Goal: Task Accomplishment & Management: Complete application form

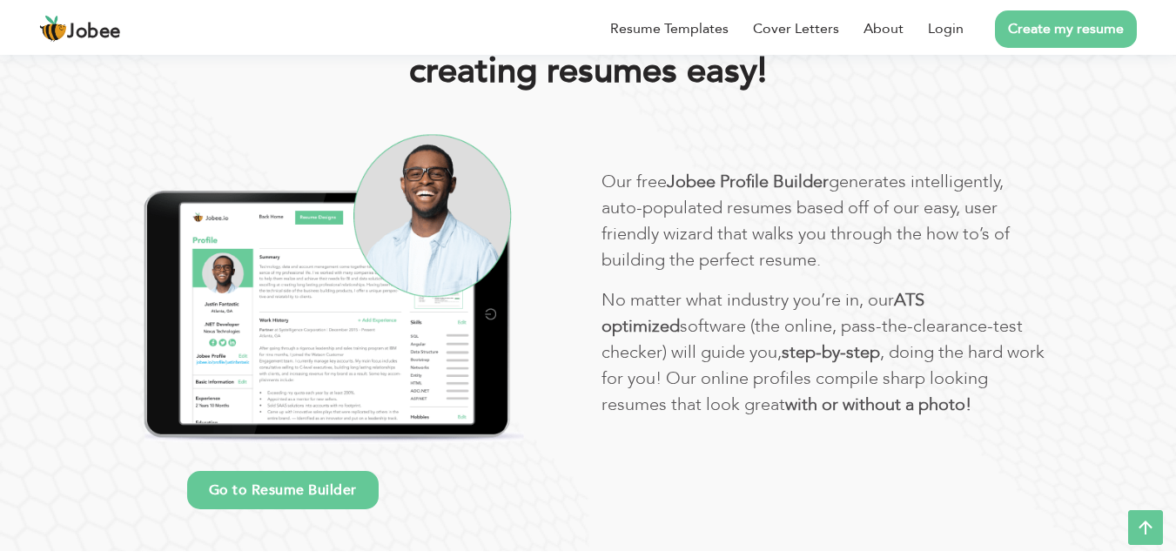
scroll to position [609, 0]
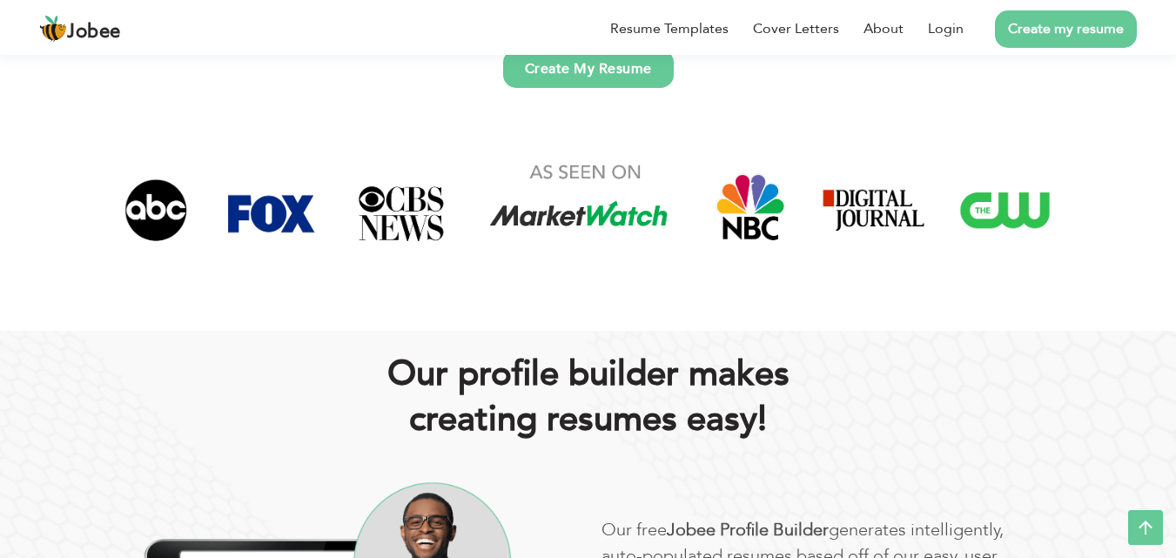
click at [1037, 23] on link "Create my resume" at bounding box center [1066, 28] width 142 height 37
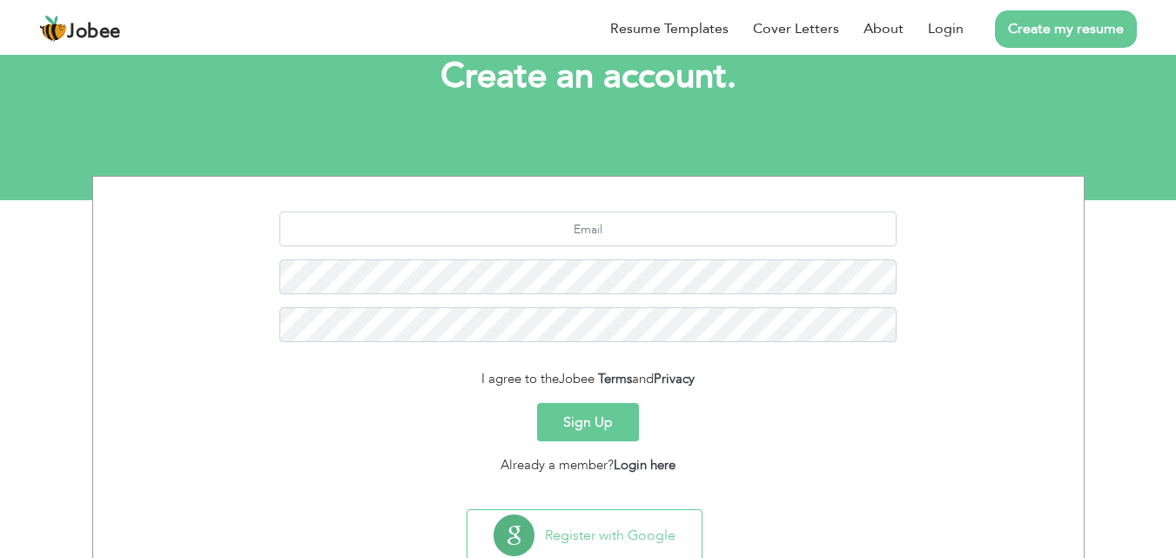
scroll to position [164, 0]
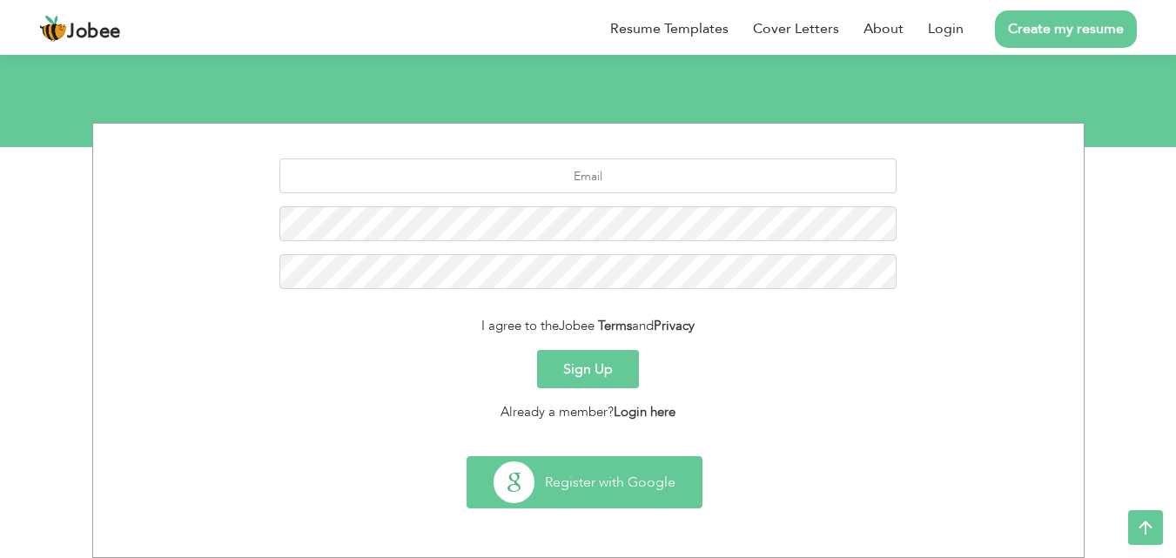
click at [611, 476] on button "Register with Google" at bounding box center [584, 482] width 234 height 50
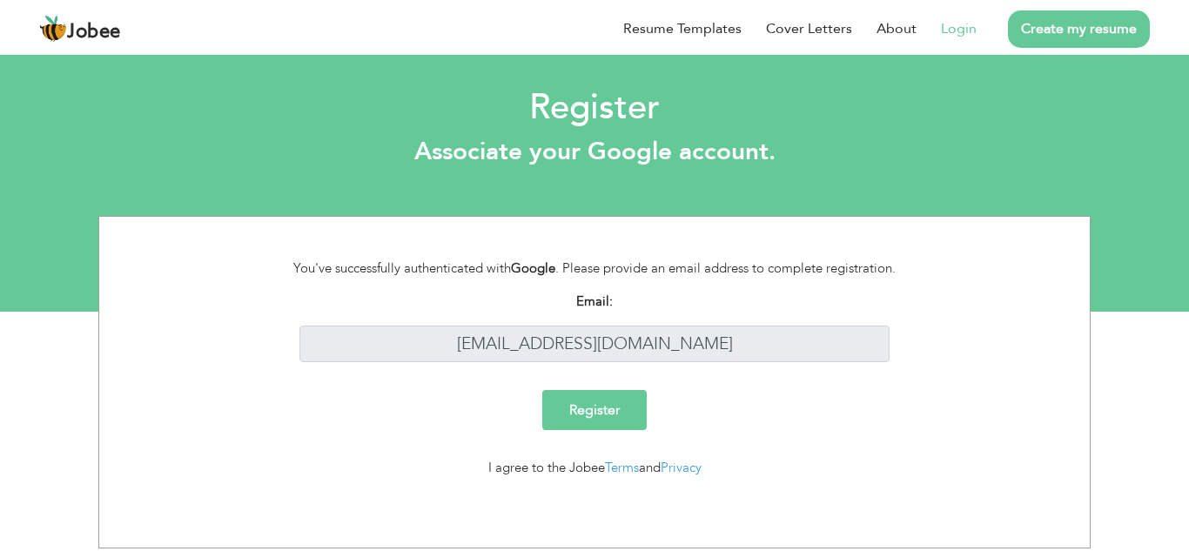
click at [593, 409] on input "Register" at bounding box center [594, 410] width 104 height 40
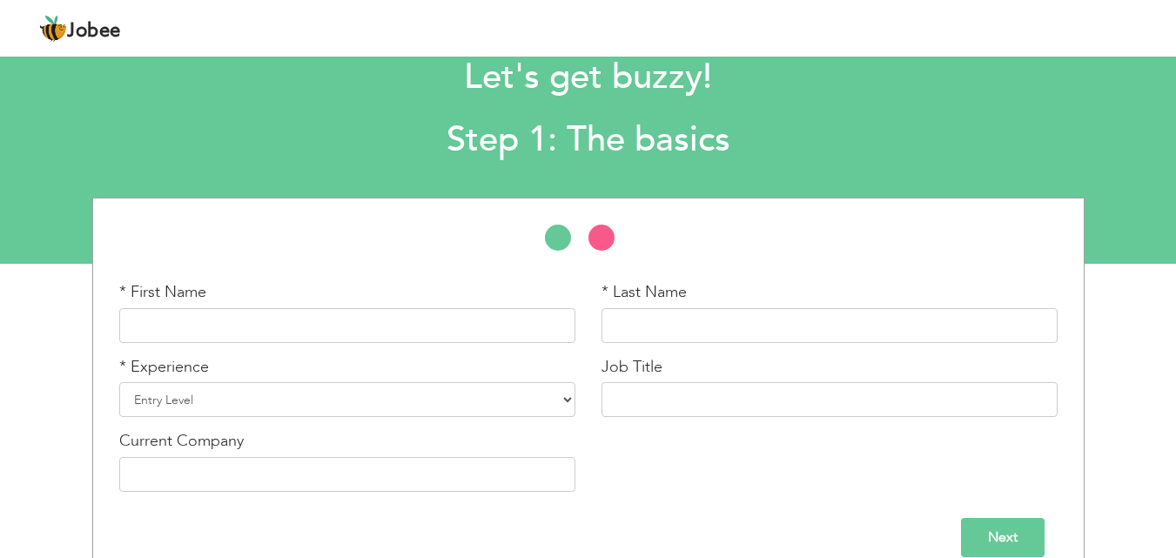
scroll to position [74, 0]
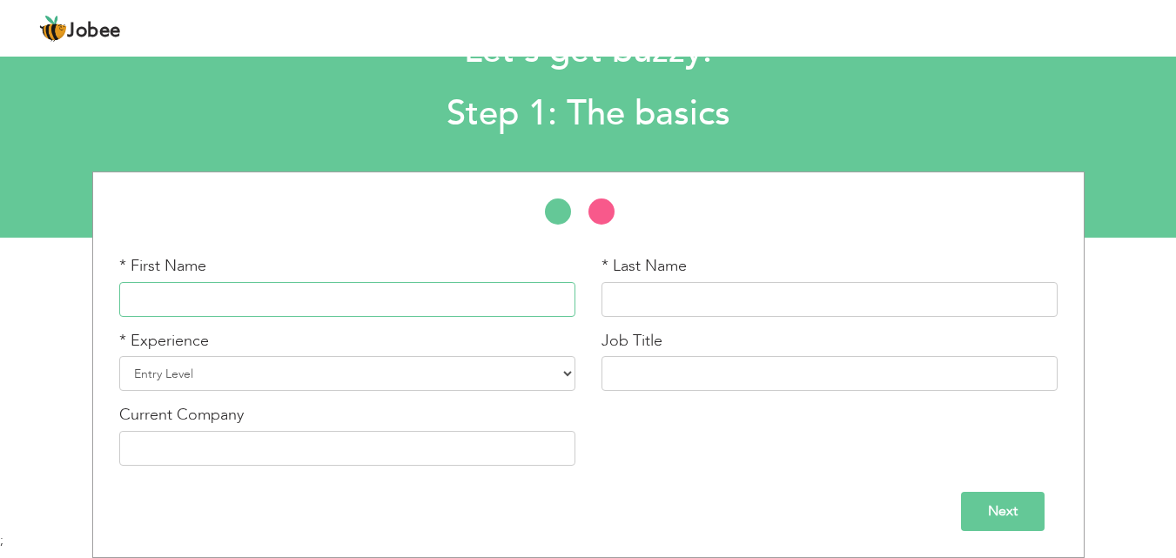
click at [335, 303] on input "text" at bounding box center [347, 299] width 456 height 35
type input "Muhammad Arham"
click at [675, 296] on input "text" at bounding box center [829, 299] width 456 height 35
type input "Ashfaque"
click at [347, 359] on select "Entry Level Less than 1 Year 1 Year 2 Years 3 Years 4 Years 5 Years 6 Years 7 Y…" at bounding box center [347, 373] width 456 height 35
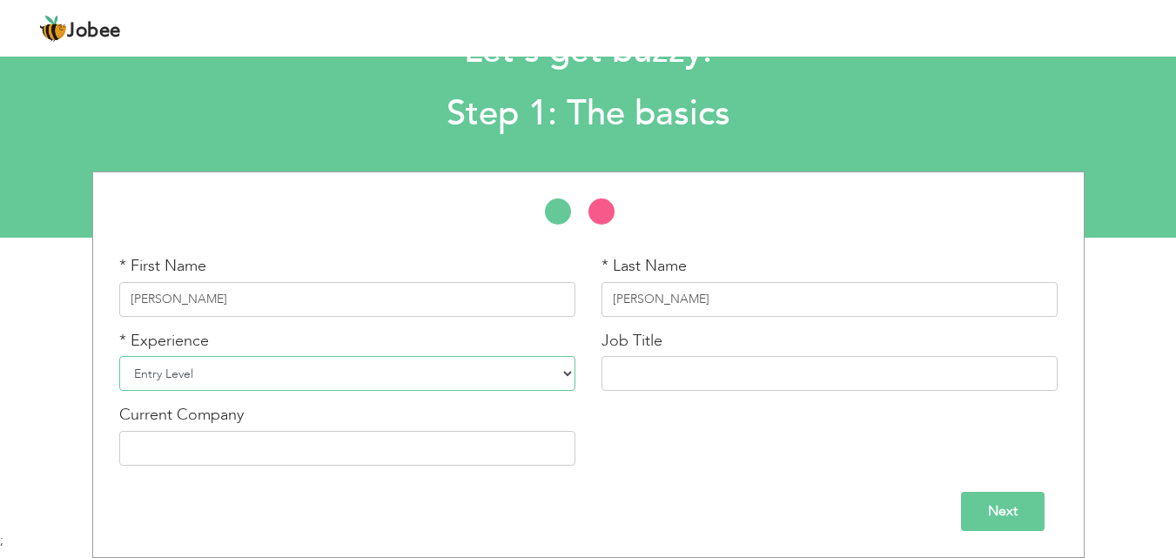
click at [119, 356] on select "Entry Level Less than 1 Year 1 Year 2 Years 3 Years 4 Years 5 Years 6 Years 7 Y…" at bounding box center [347, 373] width 456 height 35
click at [361, 380] on select "Entry Level Less than 1 Year 1 Year 2 Years 3 Years 4 Years 5 Years 6 Years 7 Y…" at bounding box center [347, 373] width 456 height 35
select select "2"
click at [119, 356] on select "Entry Level Less than 1 Year 1 Year 2 Years 3 Years 4 Years 5 Years 6 Years 7 Y…" at bounding box center [347, 373] width 456 height 35
click at [685, 366] on input "text" at bounding box center [829, 373] width 456 height 35
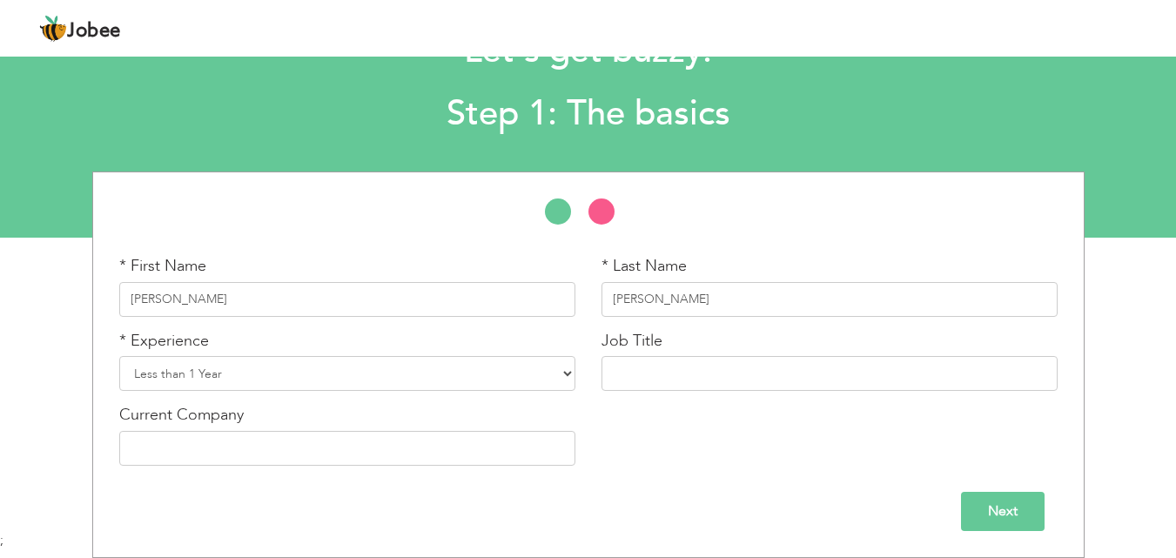
click at [996, 512] on input "Next" at bounding box center [1003, 511] width 84 height 39
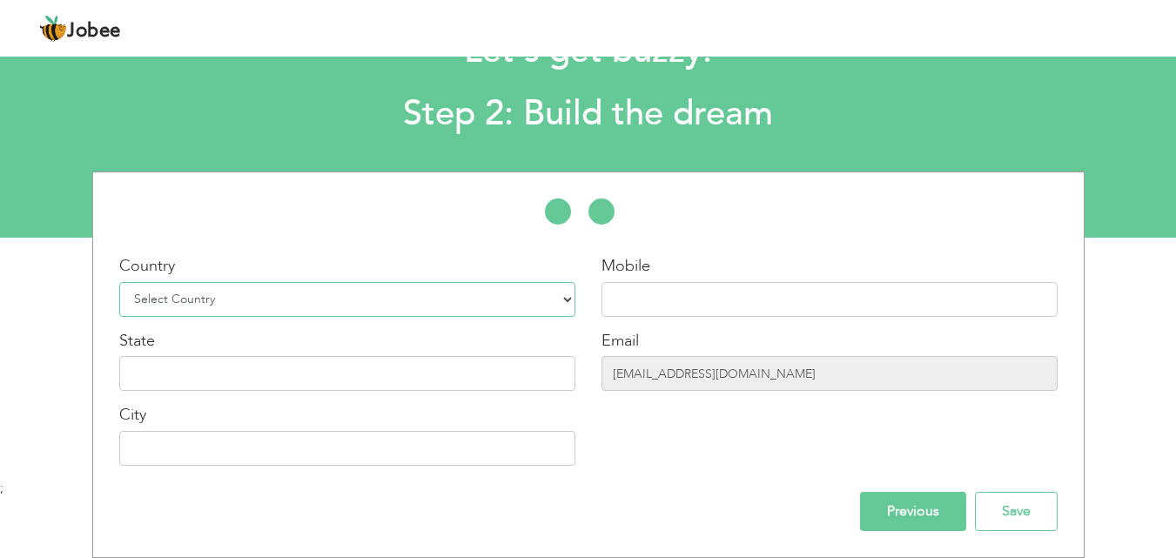
click at [441, 309] on select "Select Country Afghanistan Albania Algeria American Samoa Andorra Angola Anguil…" at bounding box center [347, 299] width 456 height 35
click at [441, 307] on select "Select Country Afghanistan Albania Algeria American Samoa Andorra Angola Anguil…" at bounding box center [347, 299] width 456 height 35
select select "166"
click at [119, 282] on select "Select Country Afghanistan Albania Algeria American Samoa Andorra Angola Anguil…" at bounding box center [347, 299] width 456 height 35
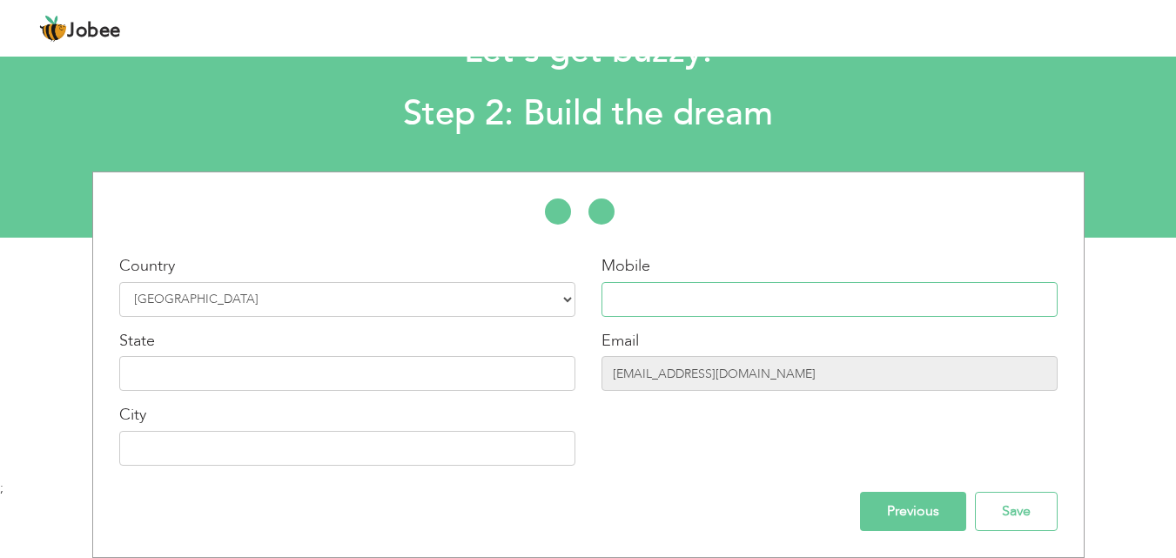
click at [607, 294] on input "text" at bounding box center [829, 299] width 456 height 35
type input "0330-3050888"
click at [485, 365] on input "text" at bounding box center [347, 373] width 456 height 35
click at [462, 438] on input "text" at bounding box center [347, 448] width 456 height 35
type input "Lahore"
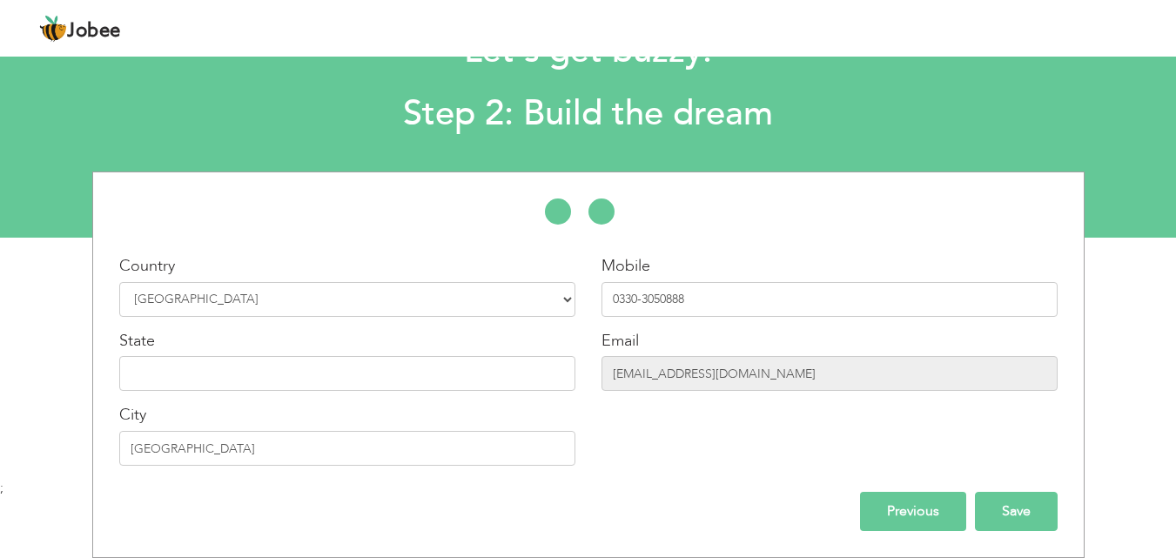
click at [998, 520] on input "Save" at bounding box center [1016, 511] width 83 height 39
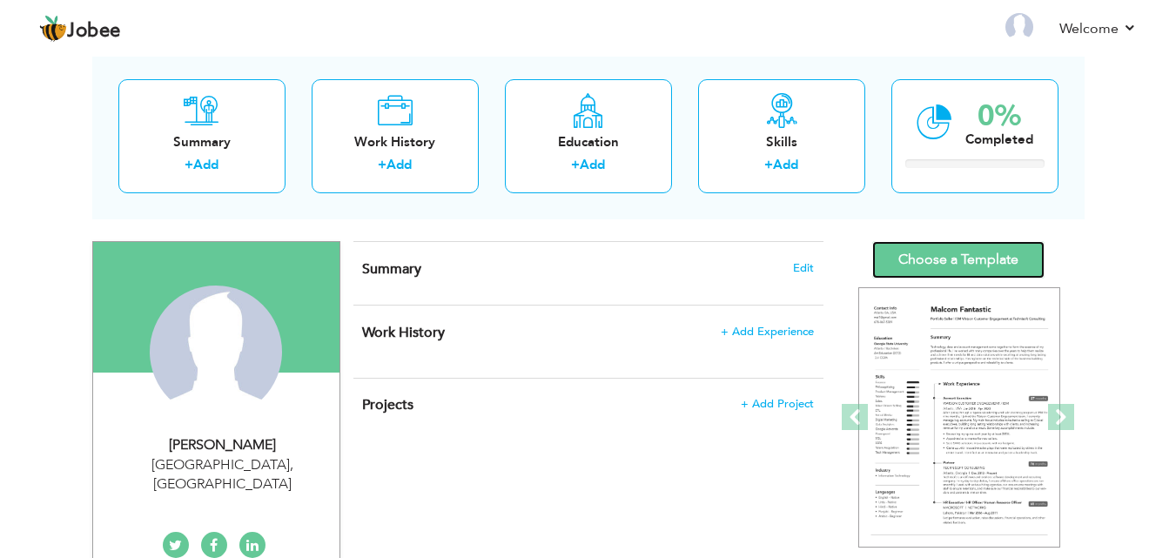
click at [923, 254] on link "Choose a Template" at bounding box center [958, 259] width 172 height 37
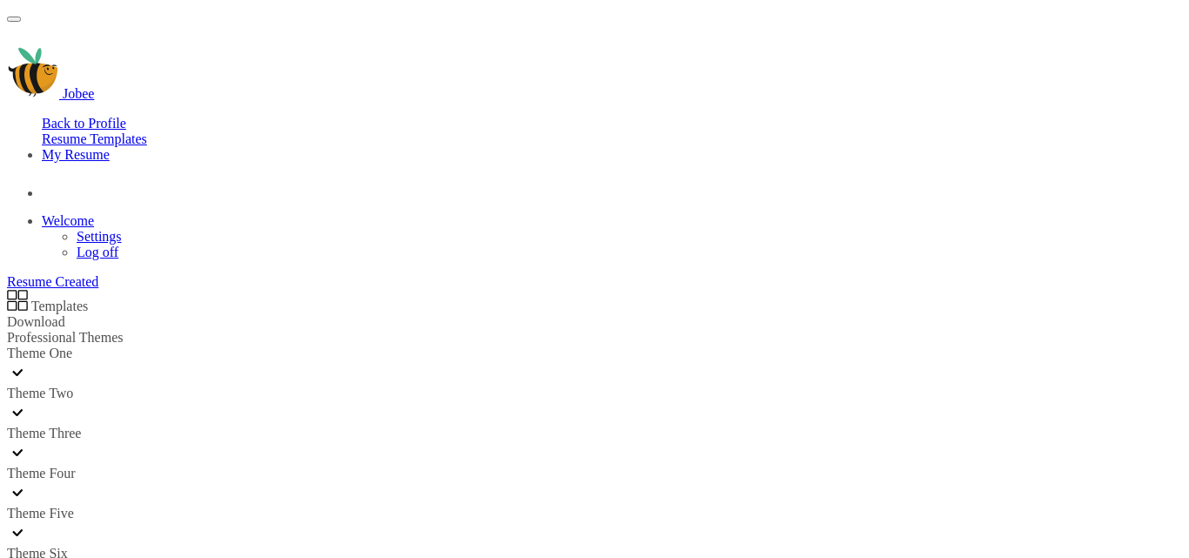
click at [254, 401] on div at bounding box center [452, 413] width 891 height 24
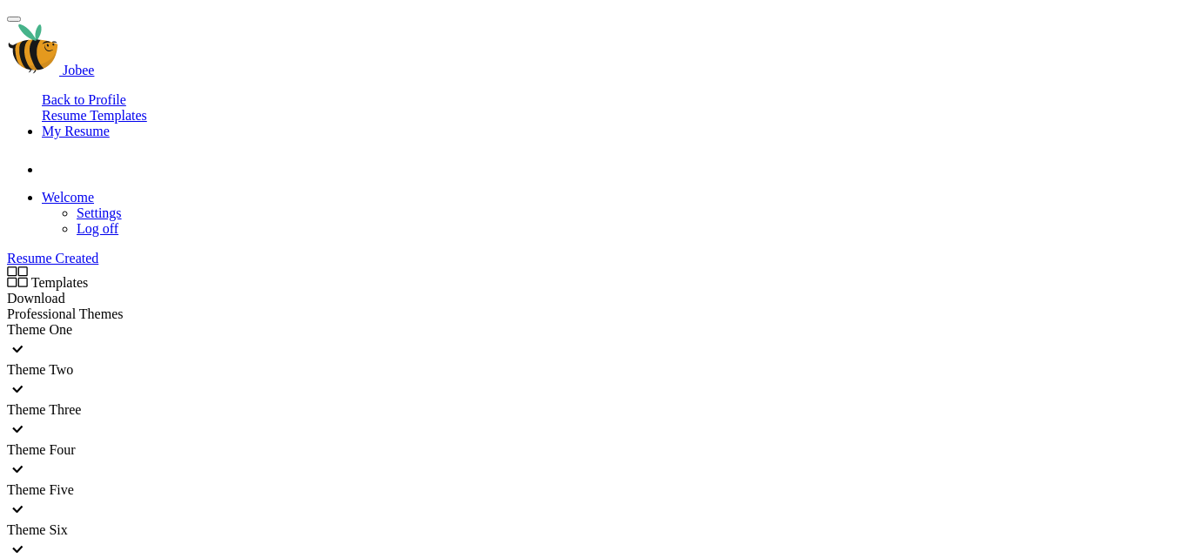
click at [65, 291] on link "Download" at bounding box center [36, 298] width 58 height 15
click at [126, 92] on link "Back to Profile" at bounding box center [84, 99] width 84 height 15
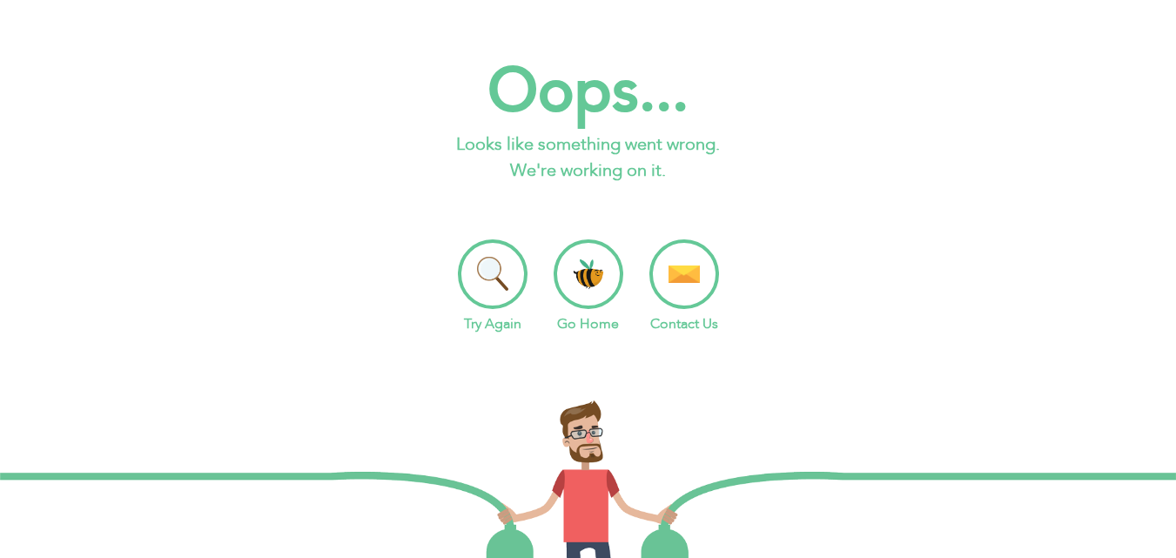
click at [563, 276] on li "Go Home" at bounding box center [588, 286] width 70 height 95
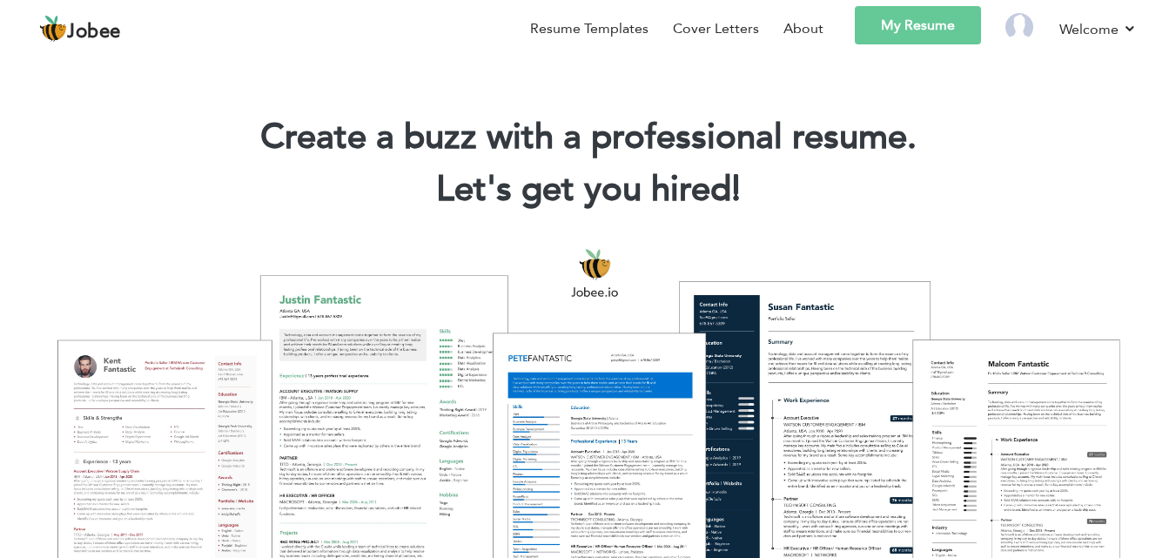
click at [936, 37] on link "My Resume" at bounding box center [918, 25] width 126 height 38
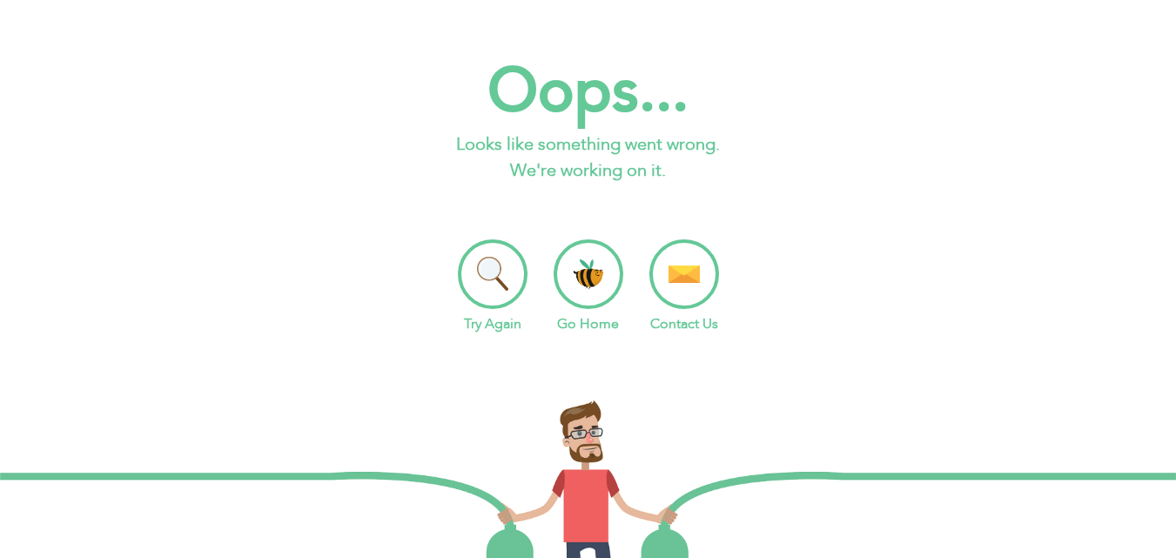
click at [494, 282] on li "Try Again" at bounding box center [493, 286] width 70 height 95
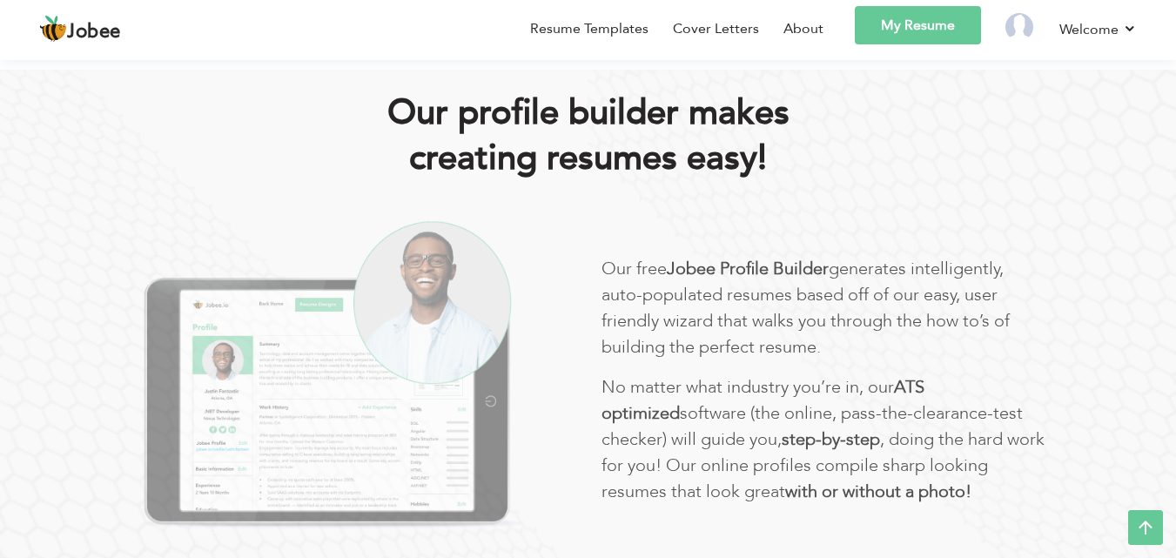
scroll to position [522, 0]
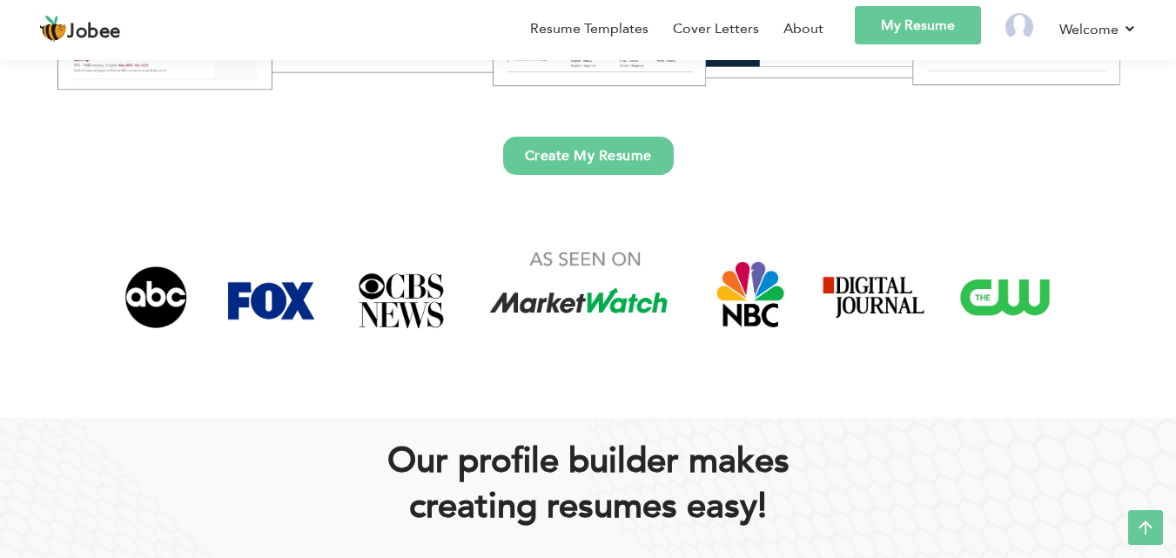
click at [603, 144] on link "Create My Resume" at bounding box center [588, 156] width 171 height 38
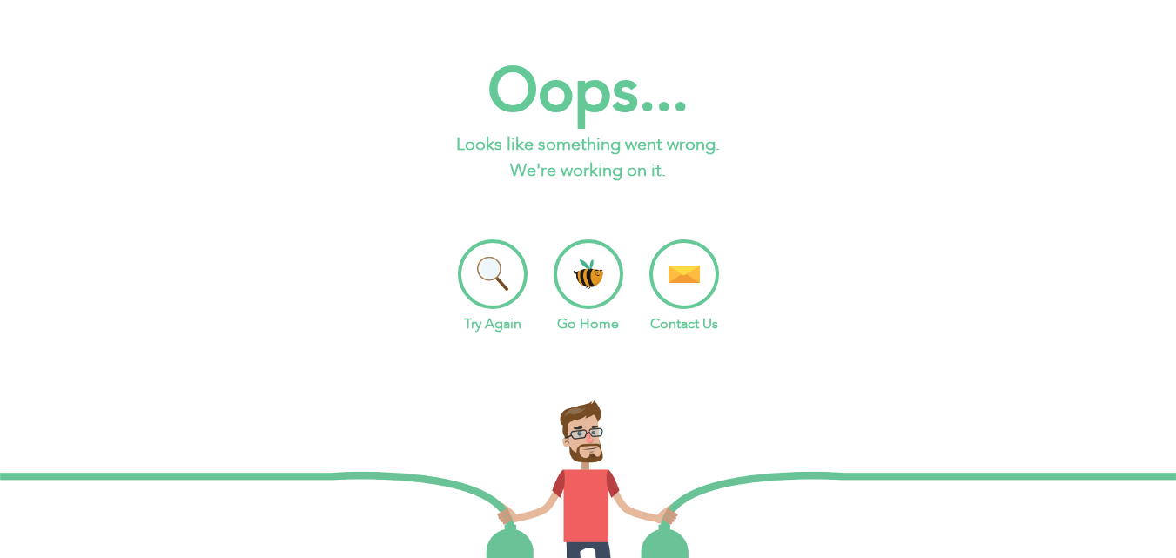
click at [503, 289] on li "Try Again" at bounding box center [493, 286] width 70 height 95
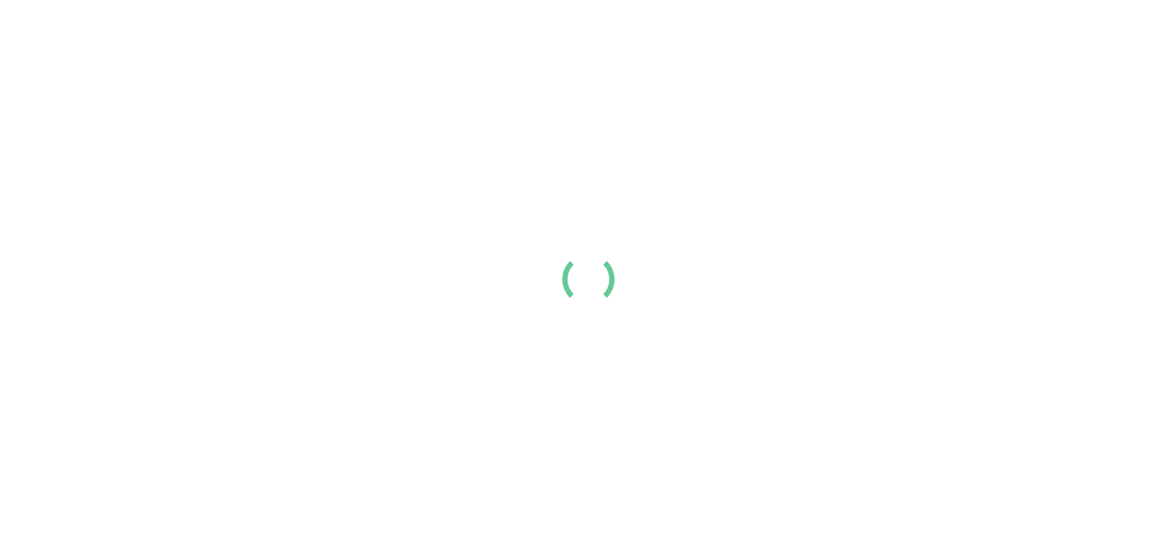
scroll to position [522, 0]
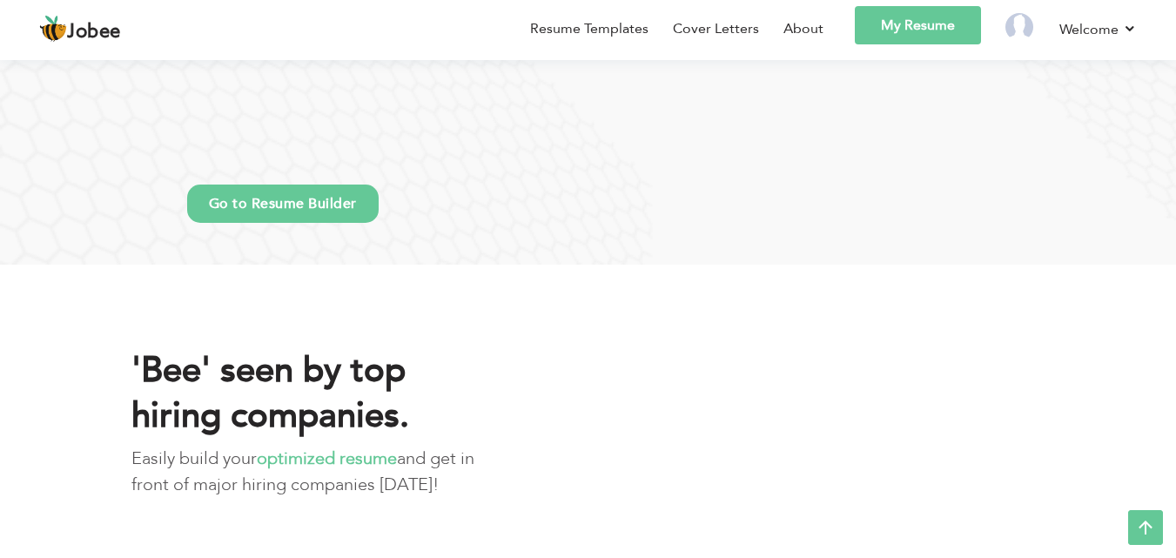
scroll to position [1479, 0]
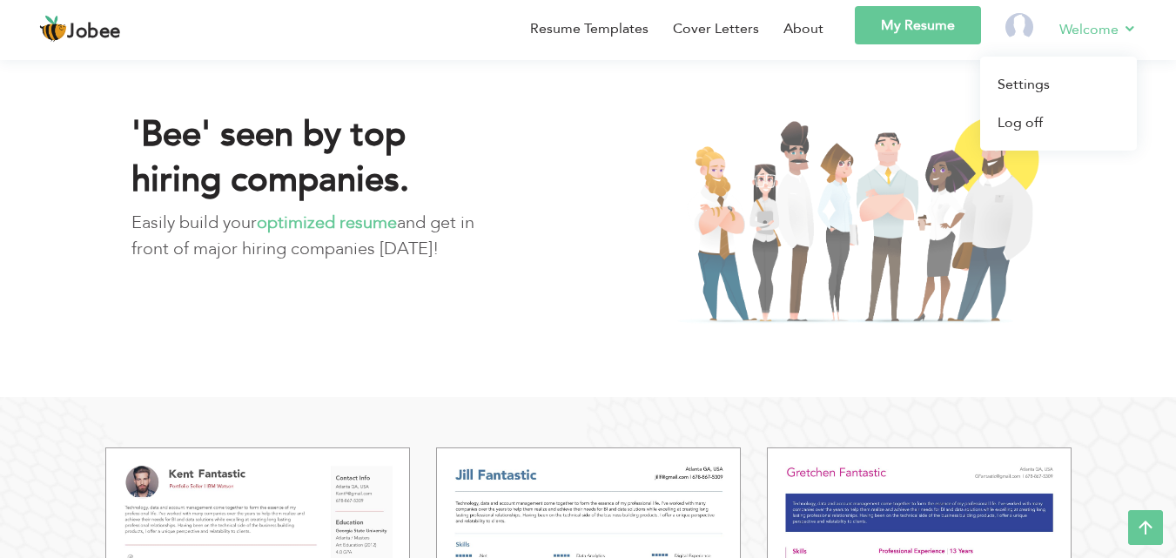
click at [1102, 27] on link "Welcome" at bounding box center [1097, 29] width 77 height 22
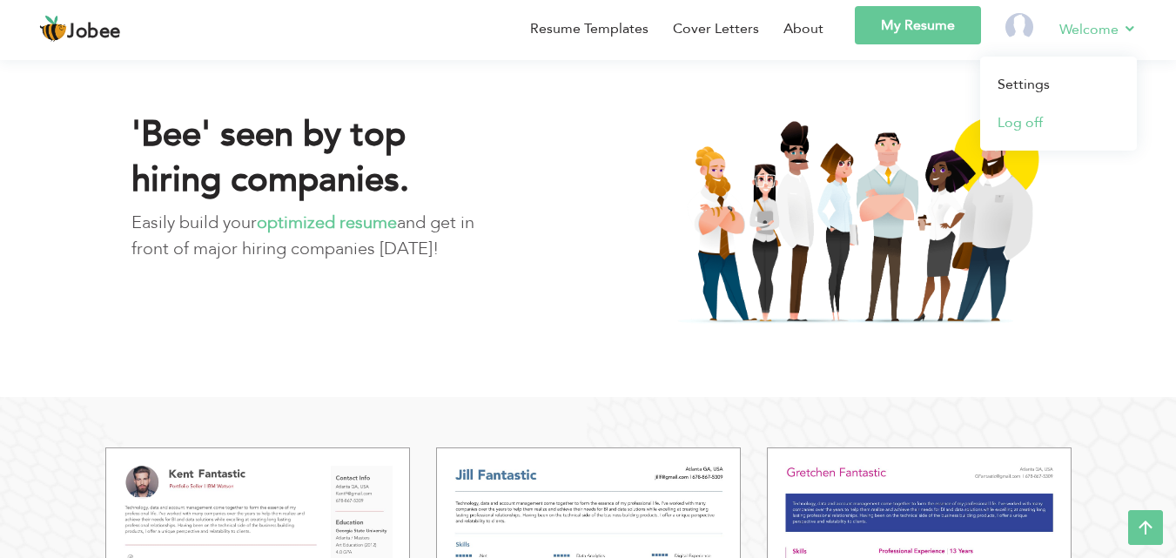
click at [1036, 117] on link "Log off" at bounding box center [1058, 123] width 157 height 38
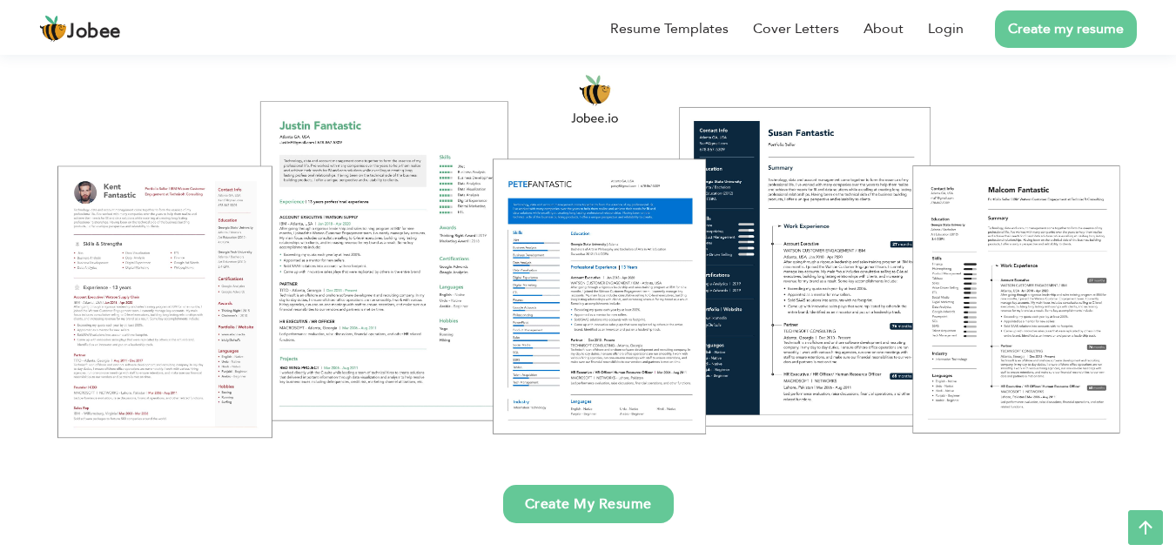
click at [603, 245] on div at bounding box center [588, 255] width 1150 height 406
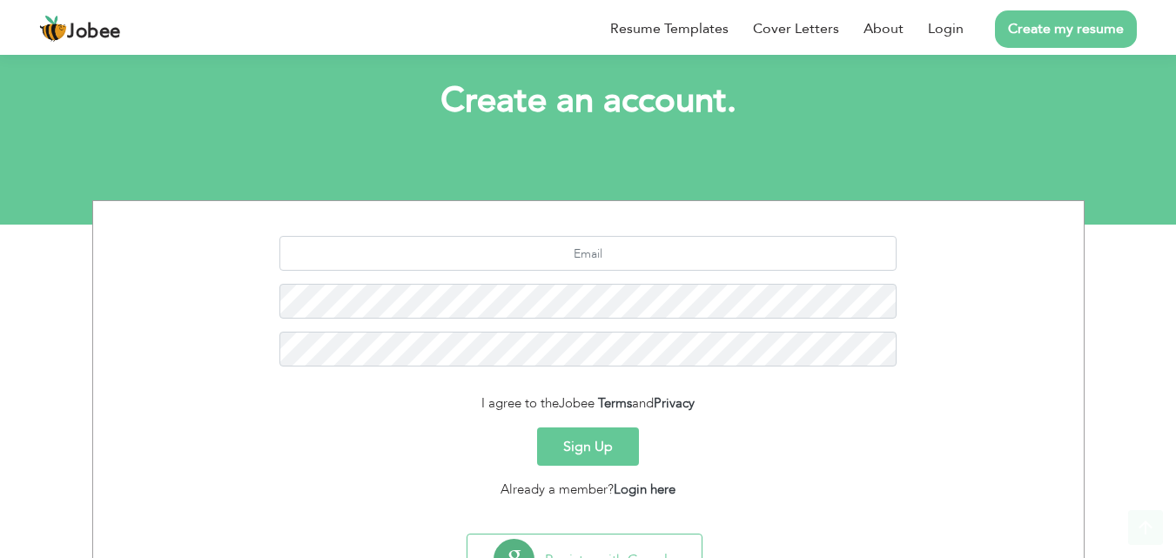
scroll to position [164, 0]
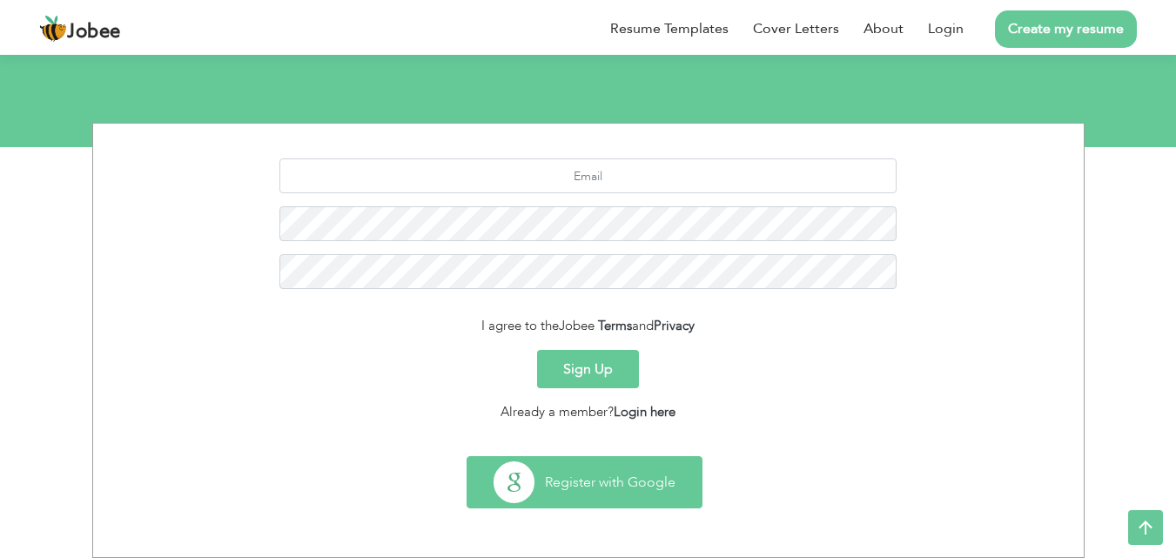
click at [586, 466] on button "Register with Google" at bounding box center [584, 482] width 234 height 50
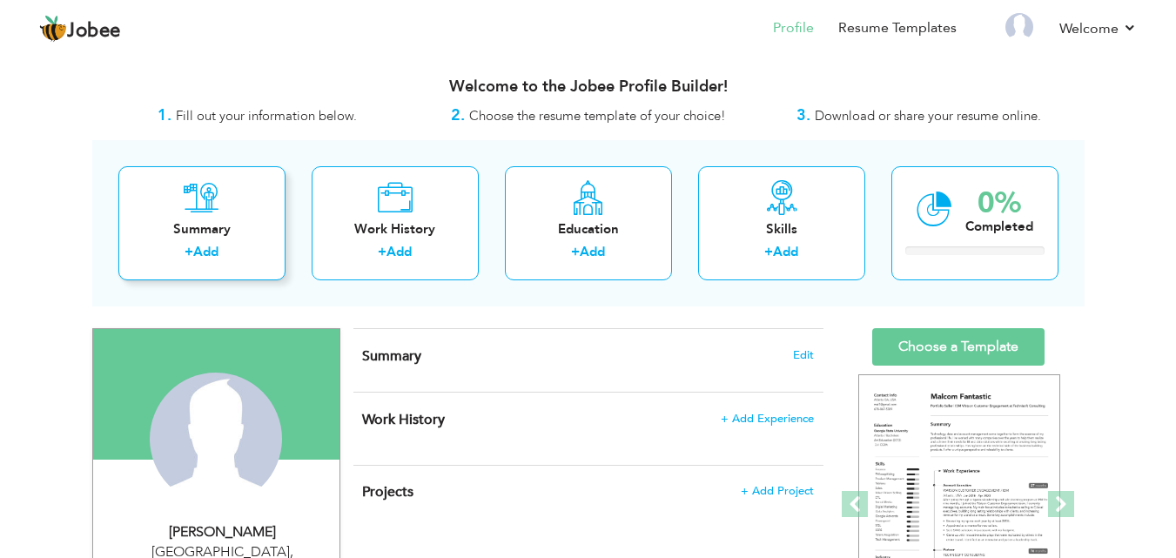
click at [187, 211] on icon at bounding box center [202, 197] width 36 height 35
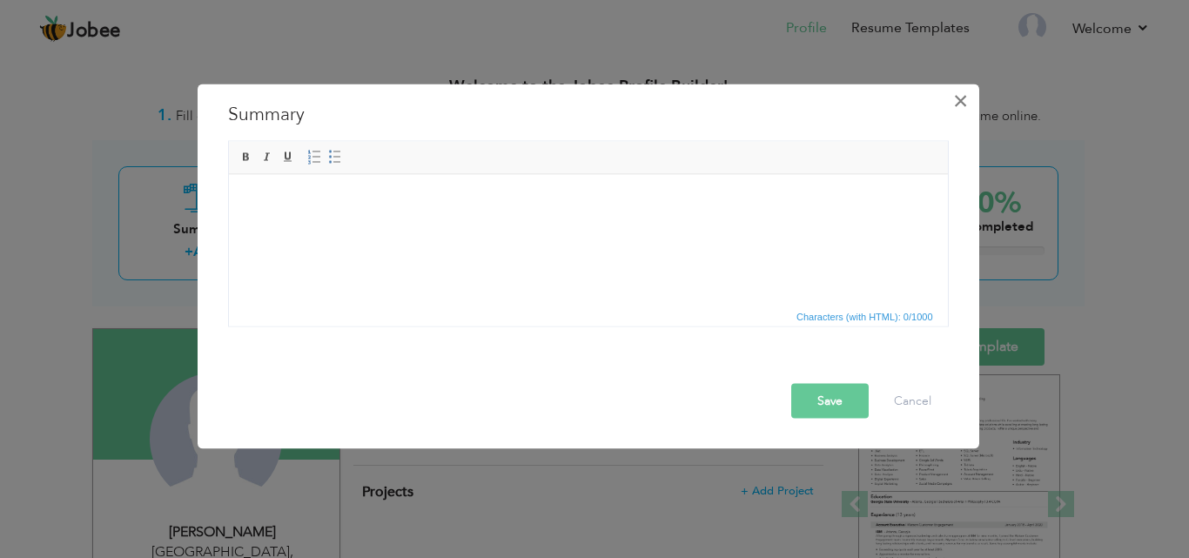
click at [964, 108] on span "×" at bounding box center [960, 99] width 15 height 31
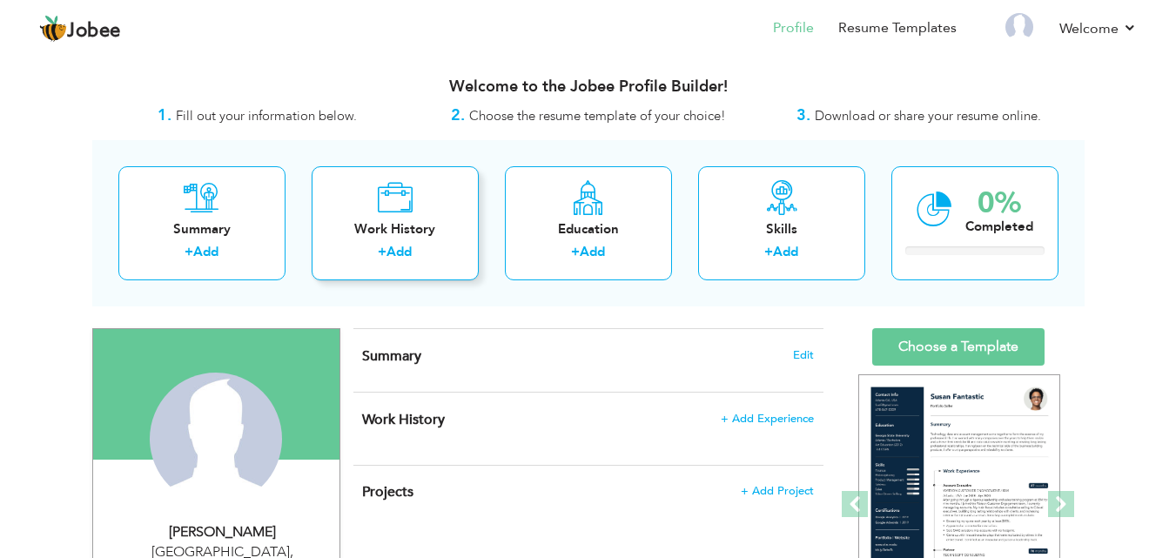
click at [406, 219] on div "Work History + Add" at bounding box center [395, 223] width 167 height 114
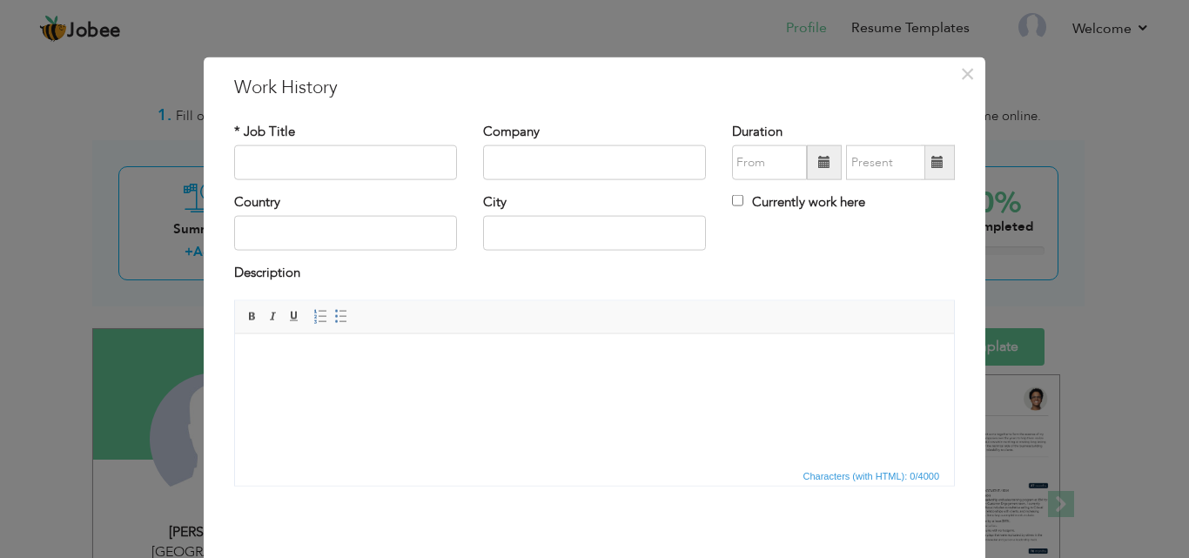
click at [386, 369] on html at bounding box center [594, 359] width 719 height 53
click at [923, 472] on span "Characters (with HTML): 0/4000" at bounding box center [872, 475] width 144 height 16
click at [953, 83] on button "×" at bounding box center [967, 73] width 28 height 28
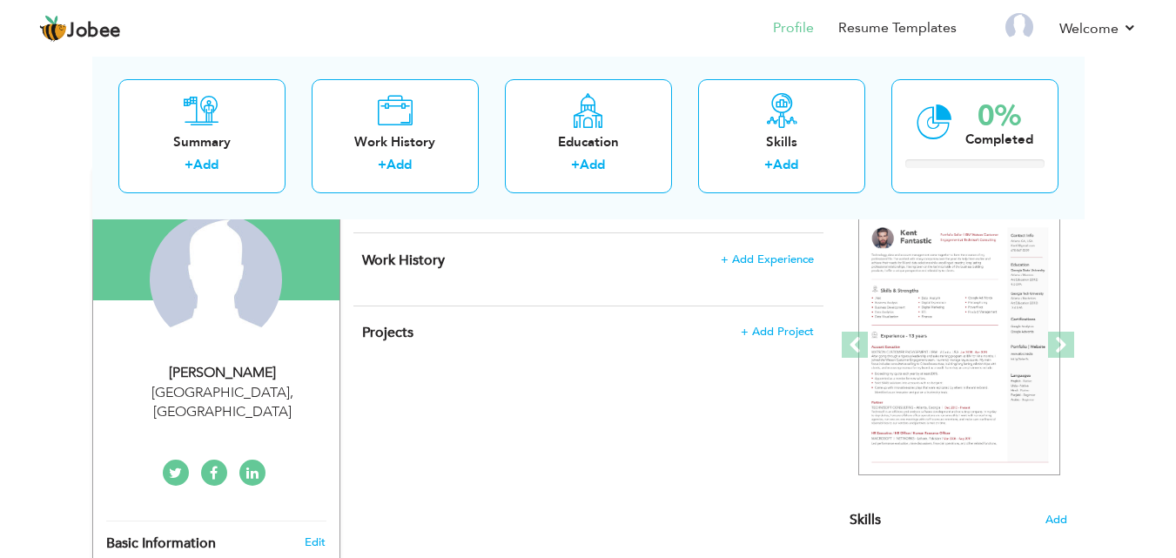
scroll to position [174, 0]
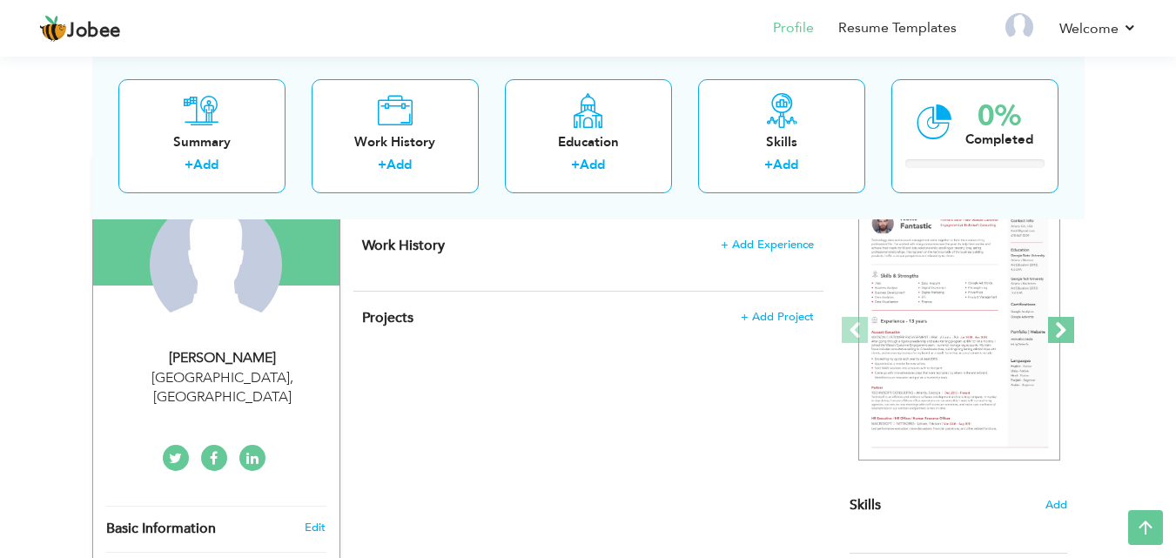
click at [1051, 330] on span at bounding box center [1061, 330] width 26 height 26
click at [580, 139] on div "Education" at bounding box center [588, 141] width 139 height 18
radio input "true"
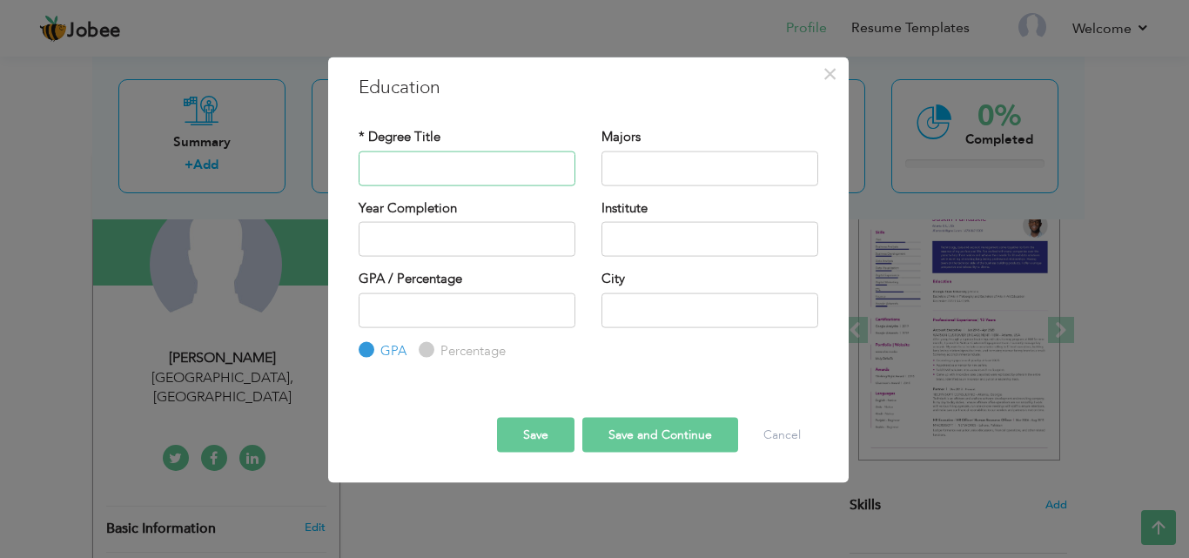
click at [424, 167] on input "text" at bounding box center [467, 168] width 217 height 35
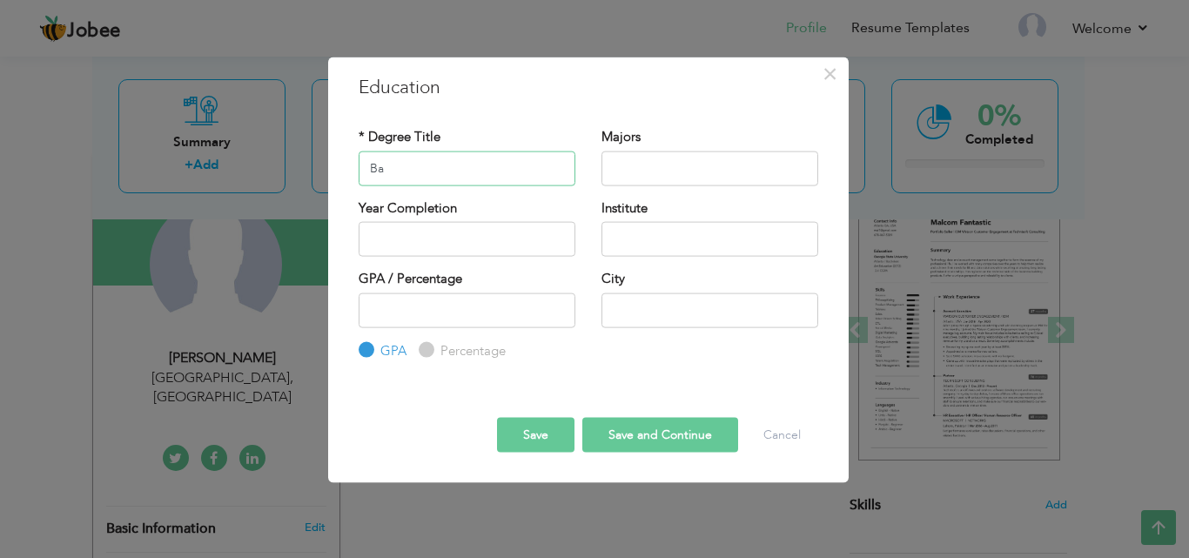
type input "B"
click at [396, 251] on input "2025" at bounding box center [467, 239] width 217 height 35
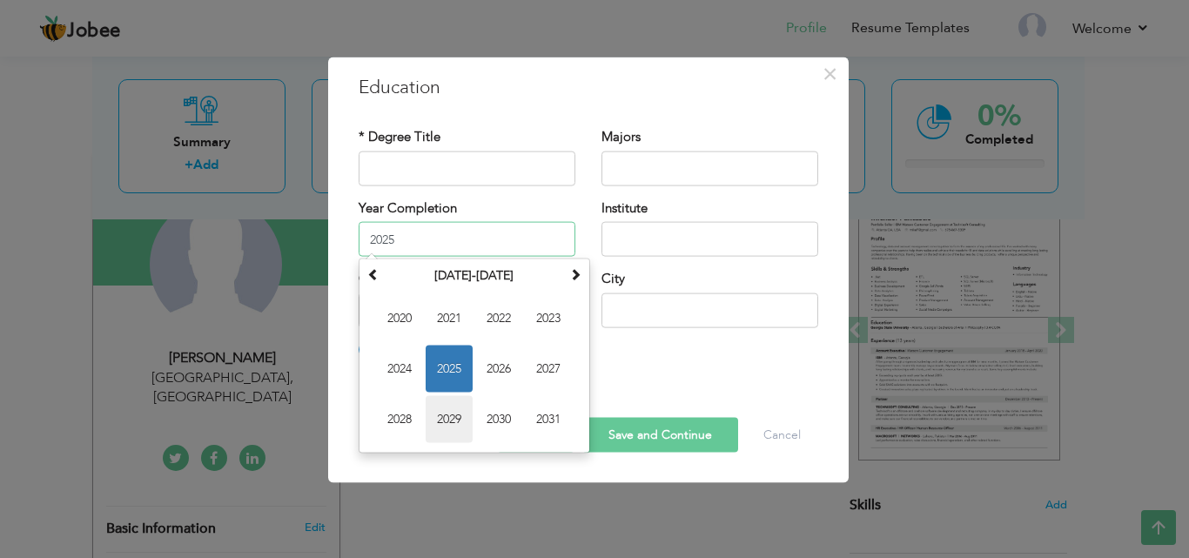
click at [436, 418] on span "2029" at bounding box center [449, 419] width 47 height 47
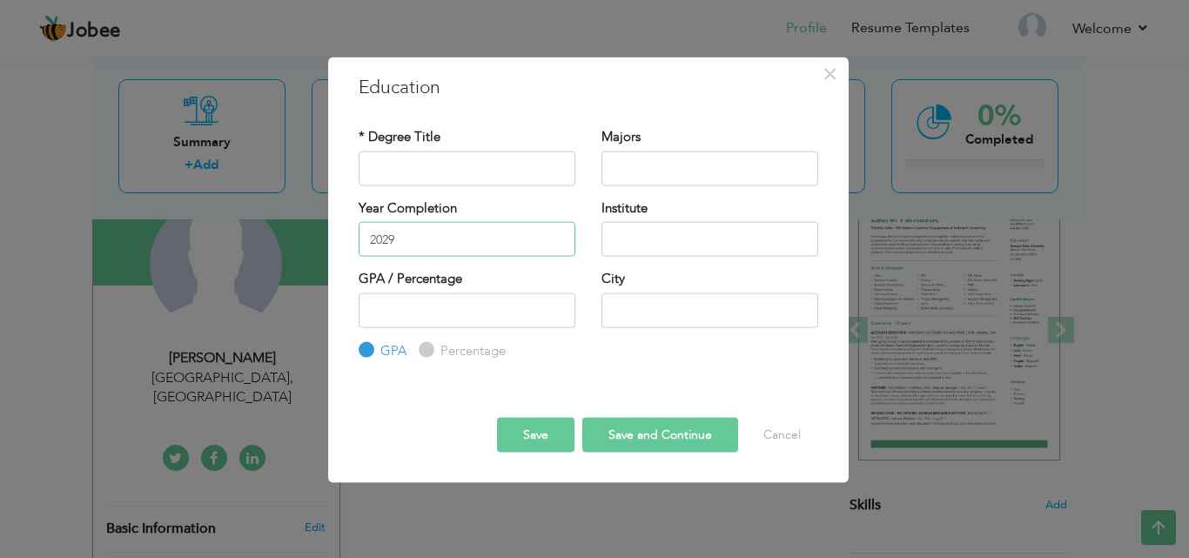
click at [397, 229] on input "2029" at bounding box center [467, 239] width 217 height 35
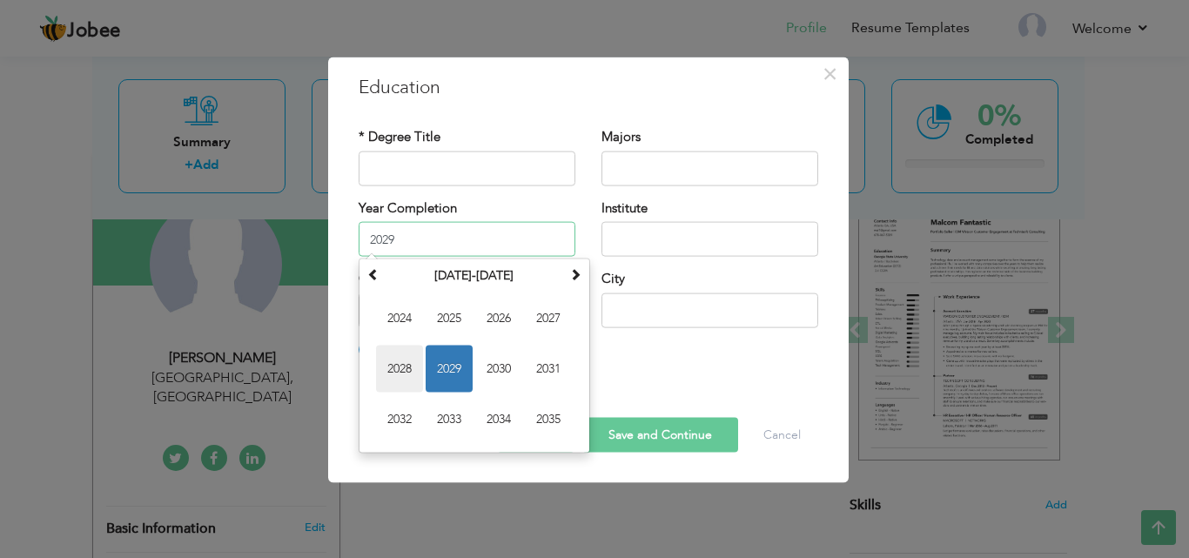
click at [412, 371] on span "2028" at bounding box center [399, 368] width 47 height 47
type input "2028"
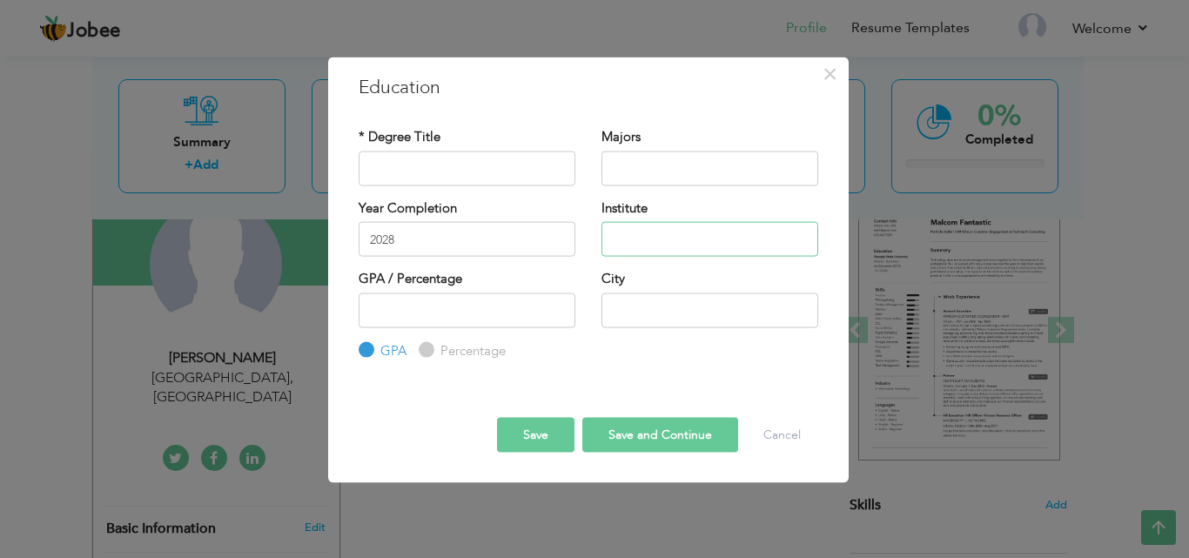
click at [626, 248] on input "text" at bounding box center [709, 239] width 217 height 35
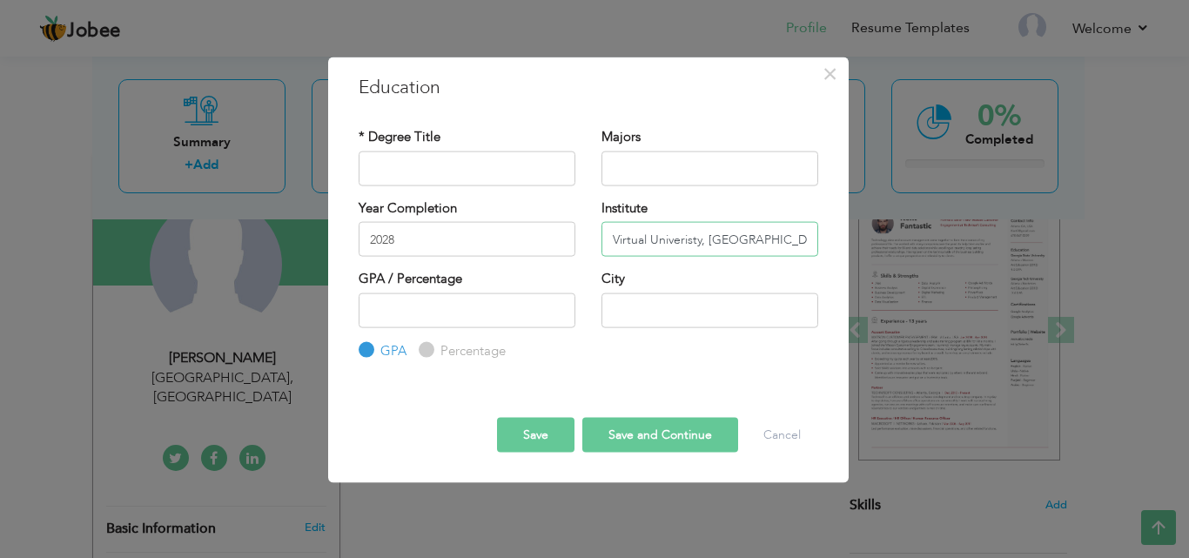
click at [728, 243] on input "Virtual Univeristy, [GEOGRAPHIC_DATA]" at bounding box center [709, 239] width 217 height 35
type input "Virtual Univeristy"
click at [674, 309] on input "text" at bounding box center [709, 309] width 217 height 35
paste input "[GEOGRAPHIC_DATA]"
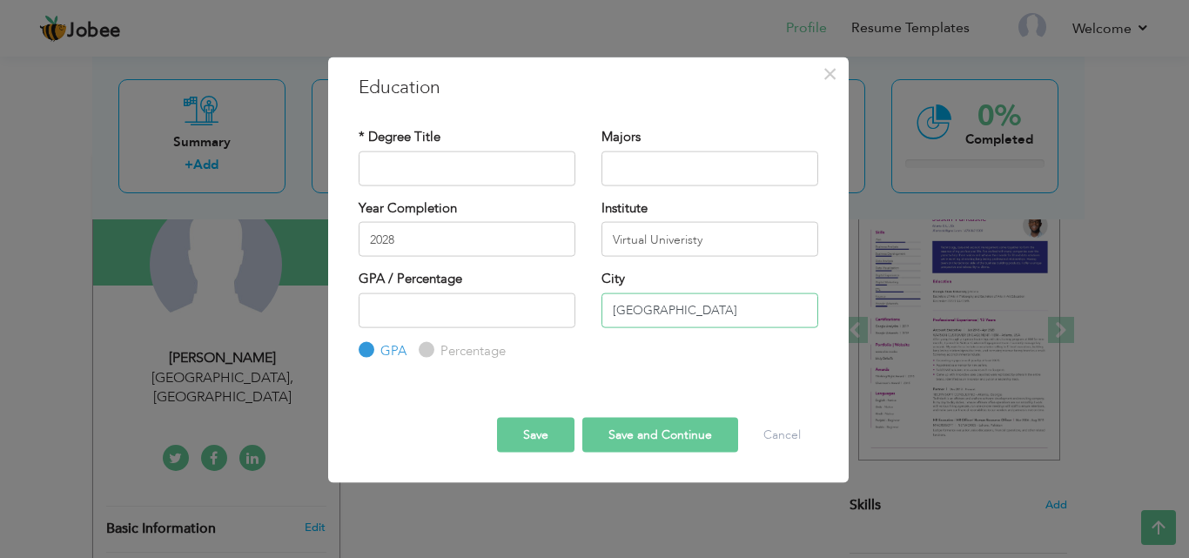
type input "[GEOGRAPHIC_DATA]"
drag, startPoint x: 687, startPoint y: 237, endPoint x: 710, endPoint y: 265, distance: 36.6
click at [688, 238] on input "Virtual Univeristy" at bounding box center [709, 239] width 217 height 35
type input "Virtual University"
click at [447, 176] on input "text" at bounding box center [467, 168] width 217 height 35
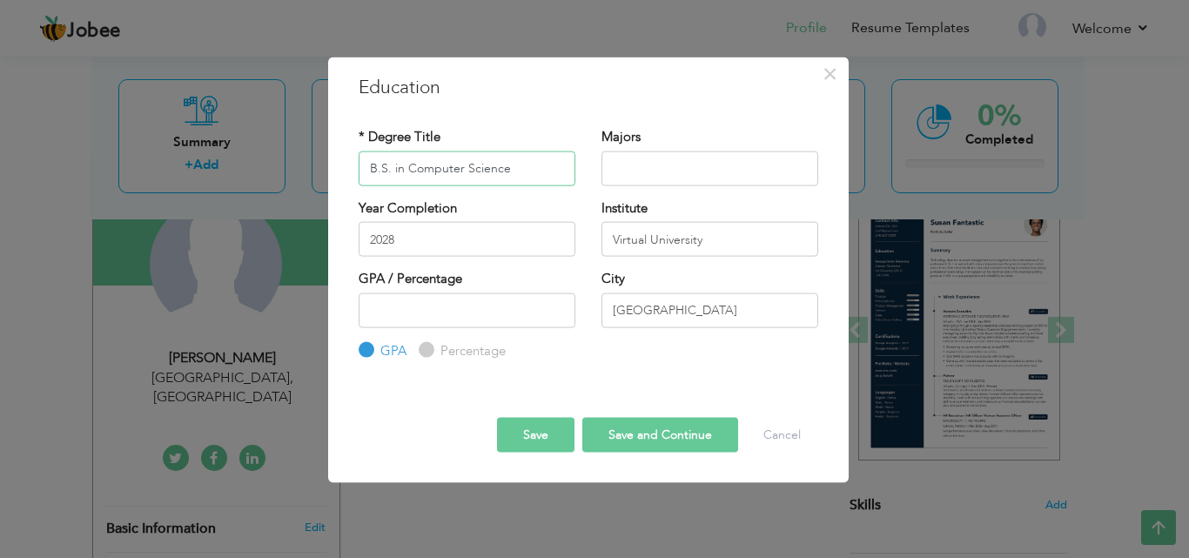
type input "B.S. in Computer Science"
click at [431, 341] on div "Percentage" at bounding box center [462, 350] width 87 height 19
click at [426, 355] on input "Percentage" at bounding box center [424, 350] width 11 height 11
radio input "true"
click at [376, 347] on label "GPA" at bounding box center [391, 350] width 30 height 18
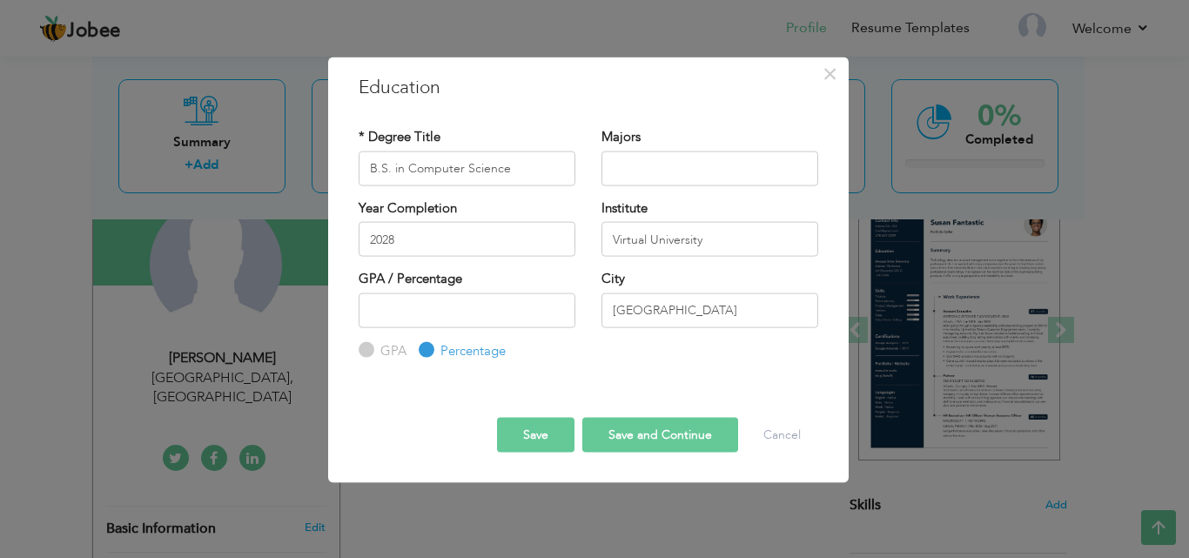
click at [370, 347] on input "GPA" at bounding box center [364, 350] width 11 height 11
radio input "true"
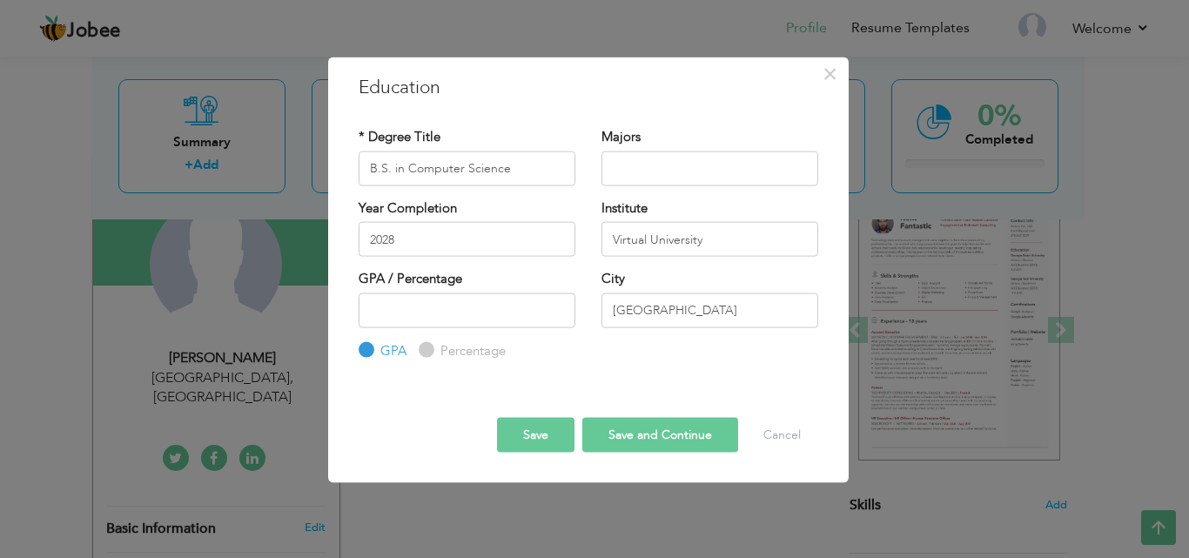
click at [564, 437] on button "Save" at bounding box center [535, 435] width 77 height 35
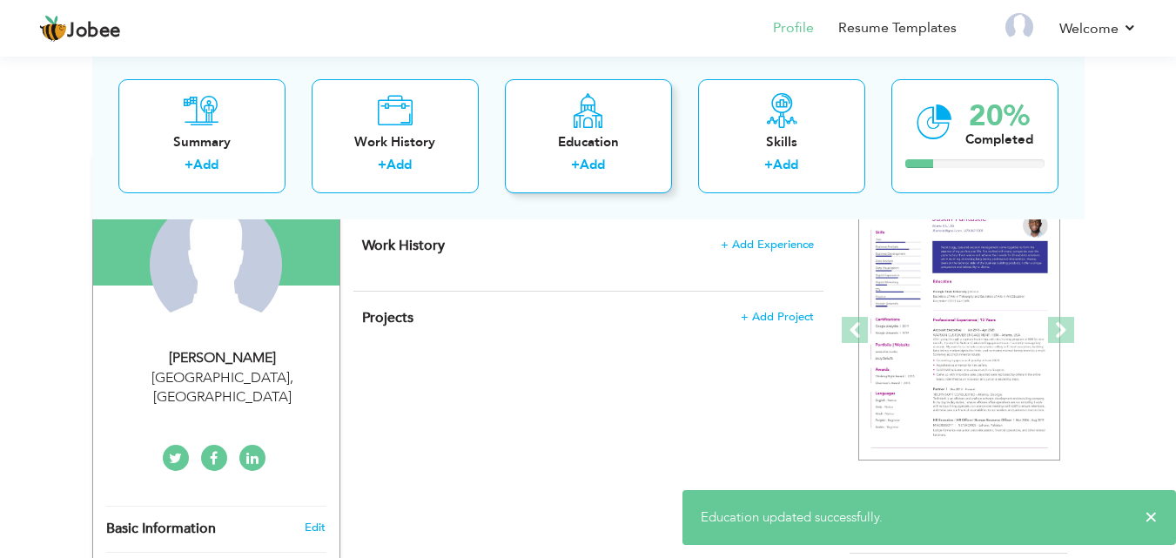
click at [609, 156] on div "+ Add" at bounding box center [588, 167] width 139 height 23
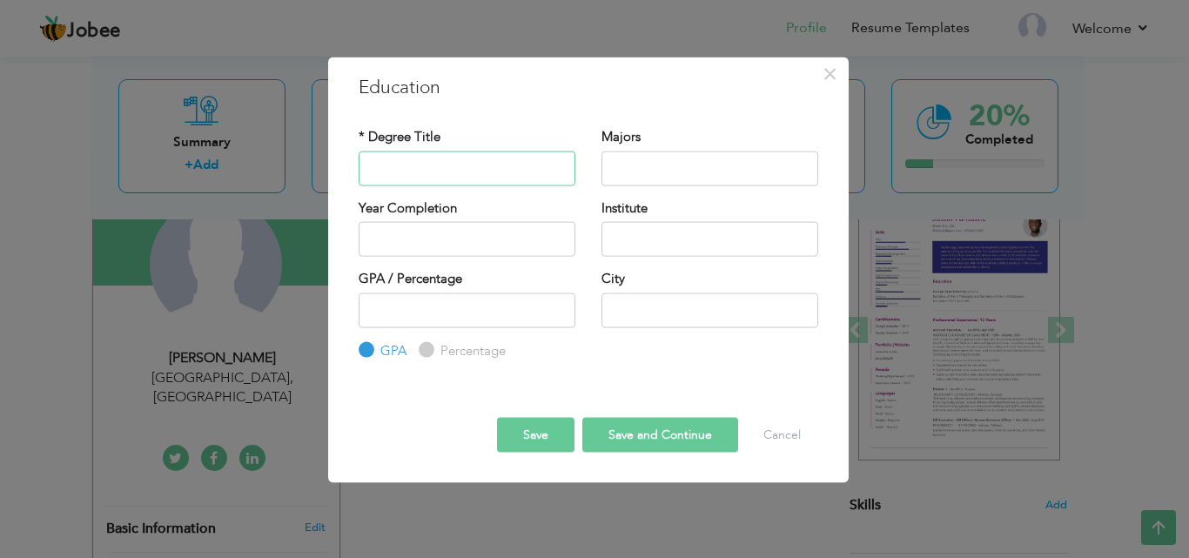
click at [540, 167] on input "text" at bounding box center [467, 168] width 217 height 35
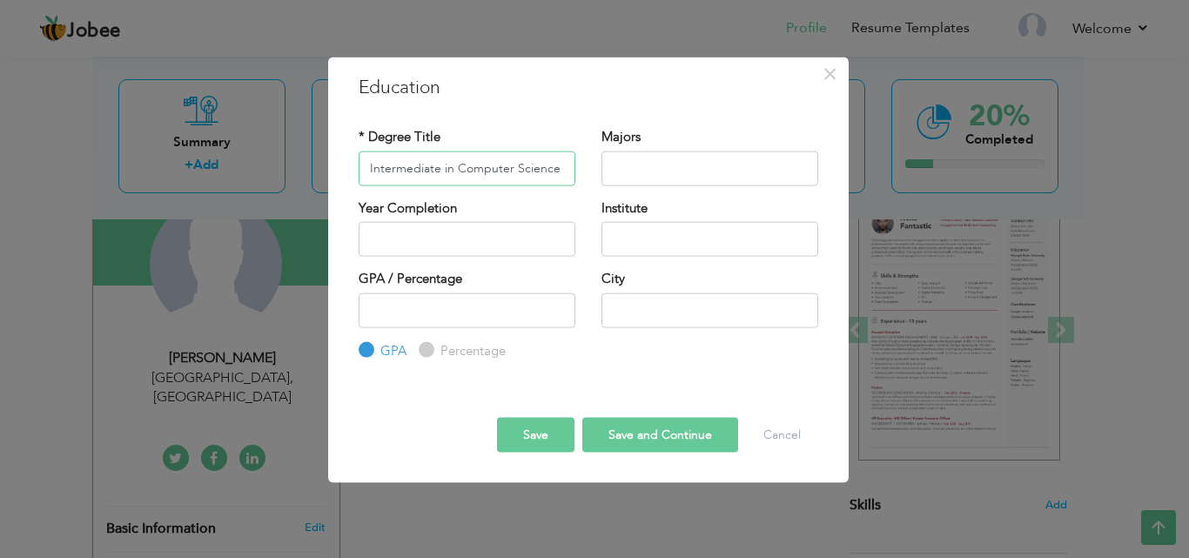
type input "Intermediate in Computer Science"
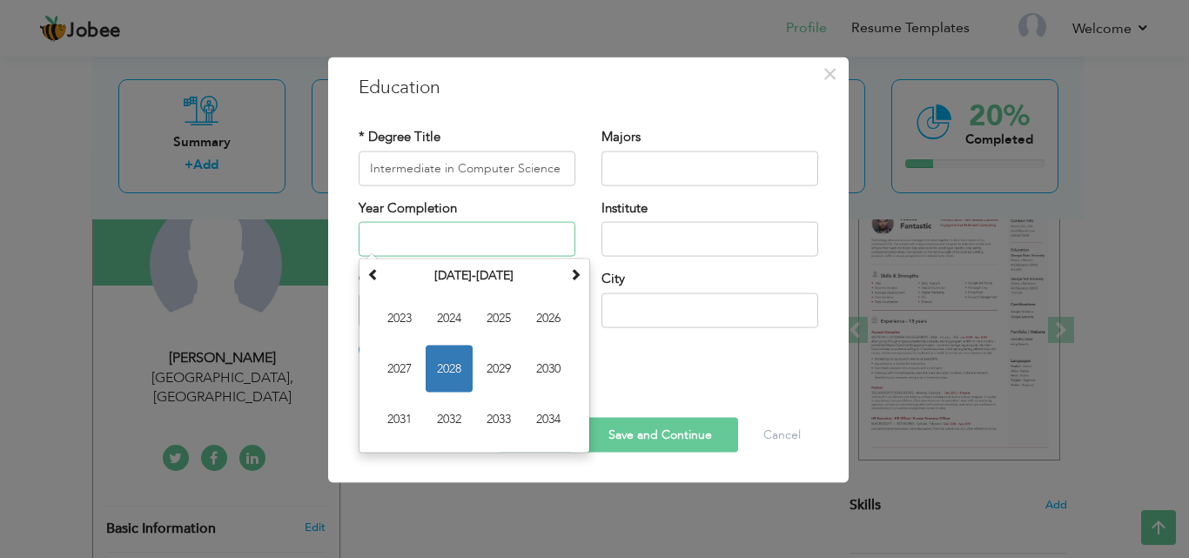
click at [557, 242] on input "text" at bounding box center [467, 239] width 217 height 35
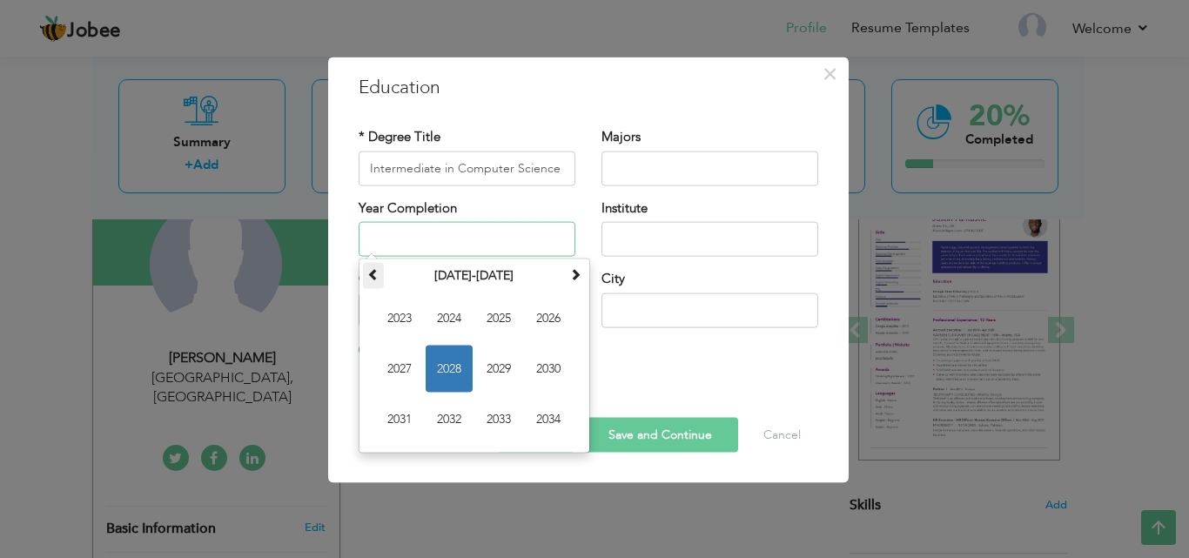
click at [379, 282] on th at bounding box center [373, 276] width 21 height 26
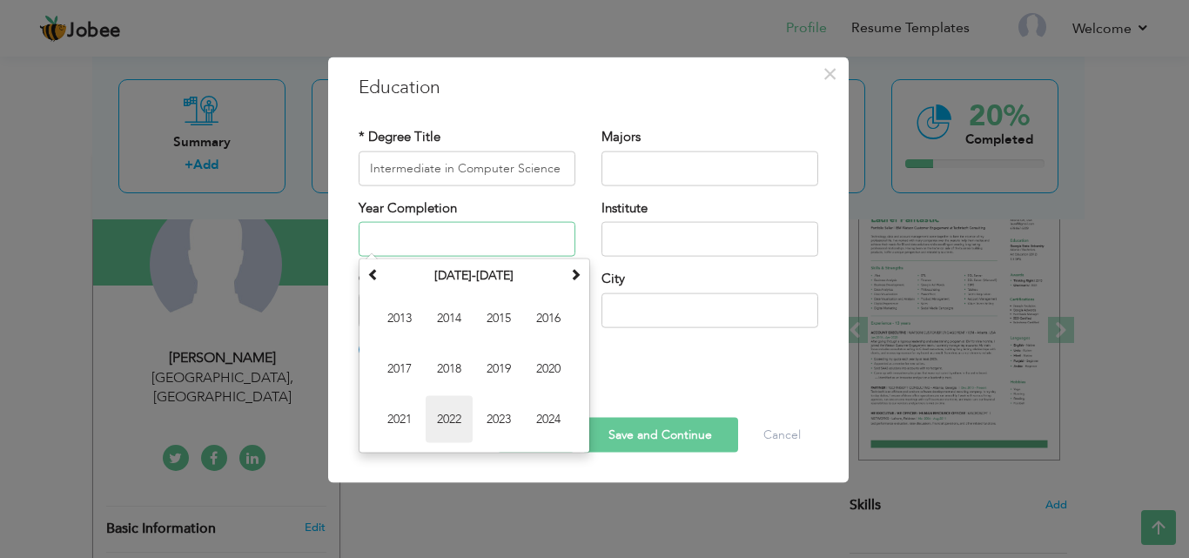
click at [460, 417] on span "2022" at bounding box center [449, 419] width 47 height 47
type input "2022"
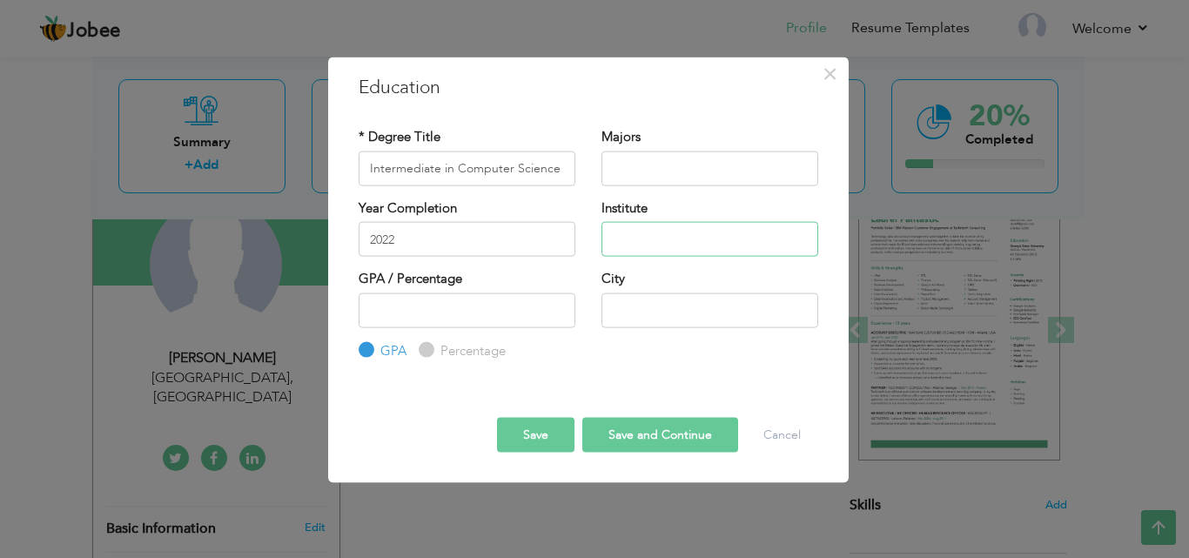
click at [620, 238] on input "text" at bounding box center [709, 239] width 217 height 35
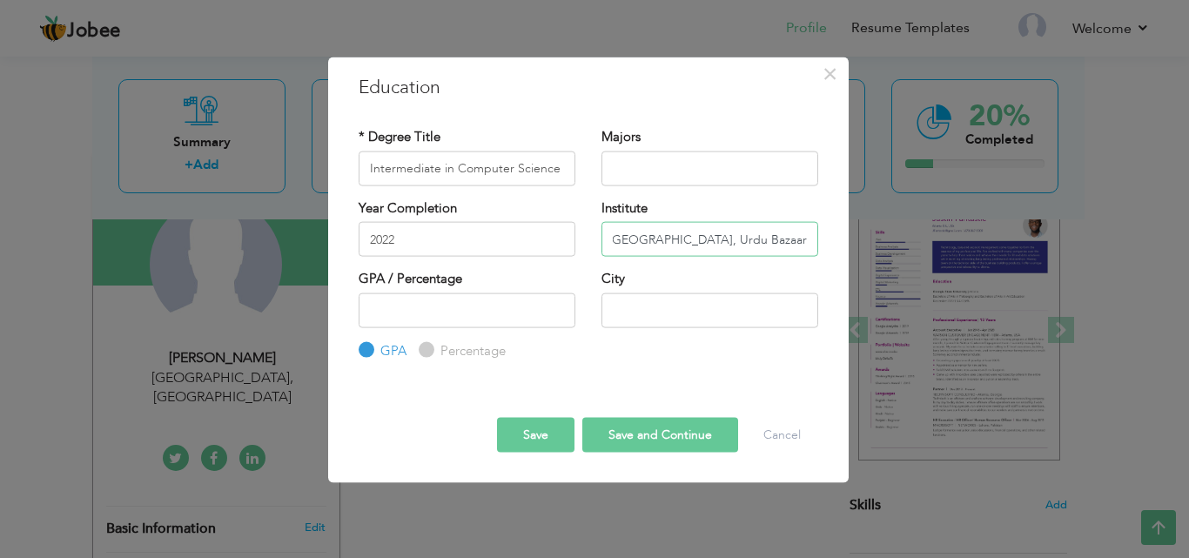
type input "[GEOGRAPHIC_DATA], Urdu Bazaar"
click at [634, 299] on input "text" at bounding box center [709, 309] width 217 height 35
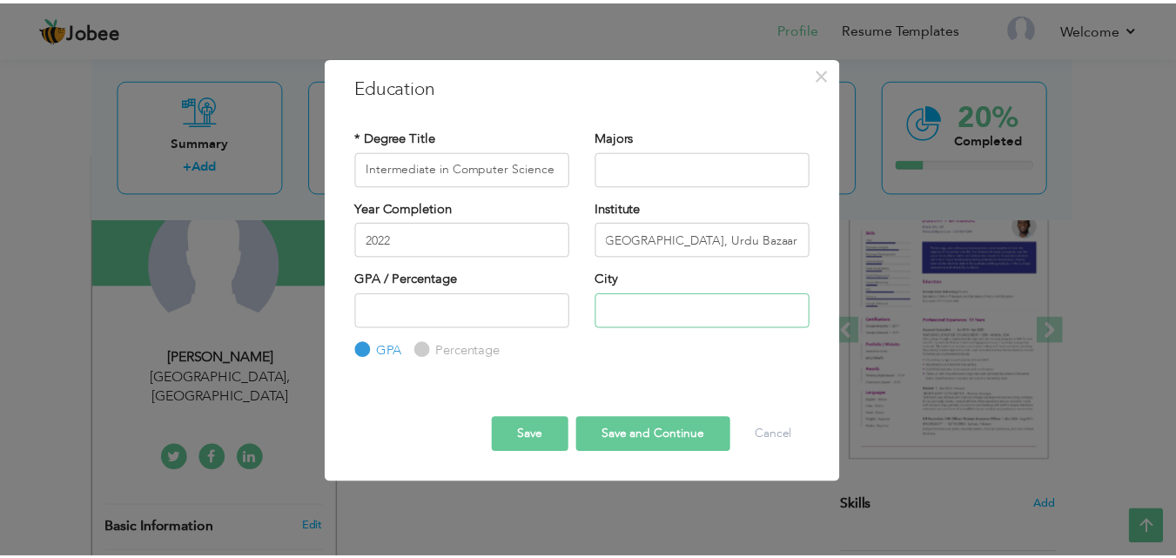
scroll to position [0, 0]
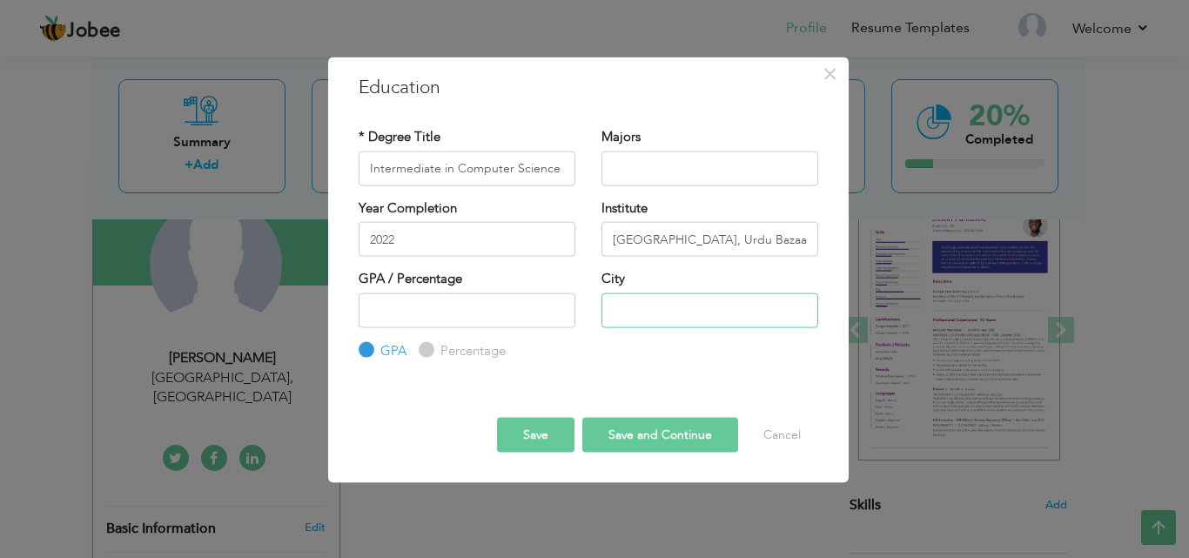
paste input "[GEOGRAPHIC_DATA]"
click at [613, 315] on input "[GEOGRAPHIC_DATA]" at bounding box center [709, 309] width 217 height 35
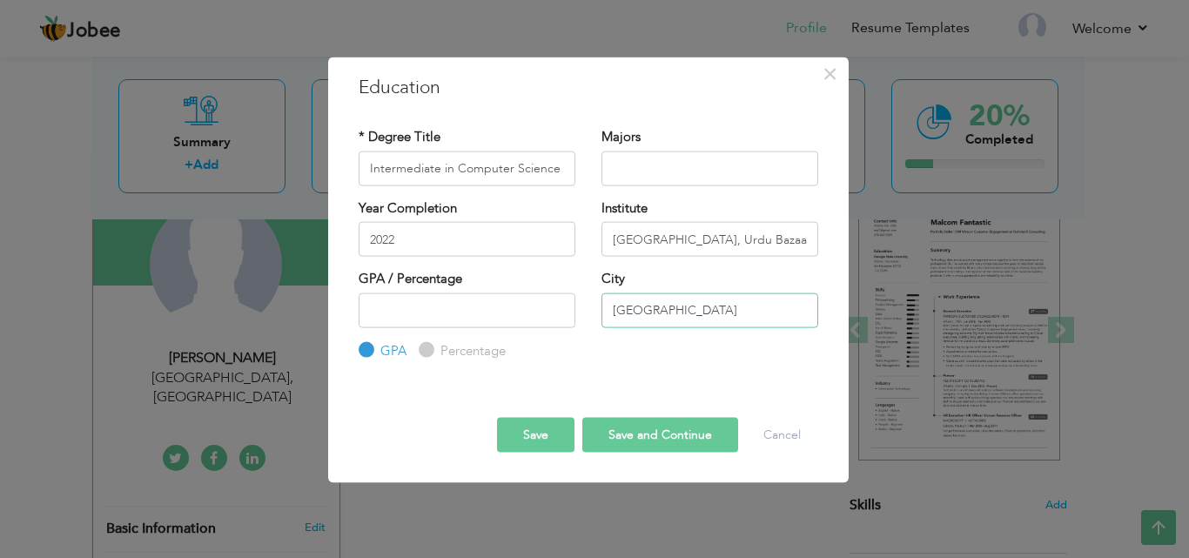
type input "[GEOGRAPHIC_DATA]"
click at [619, 439] on button "Save and Continue" at bounding box center [660, 435] width 156 height 35
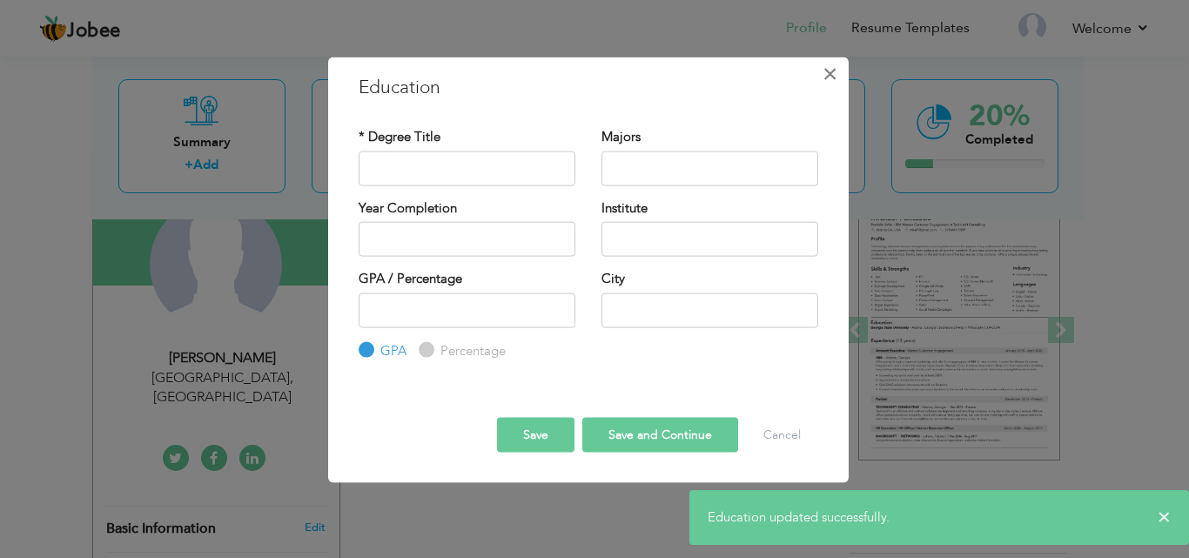
click at [824, 78] on span "×" at bounding box center [829, 72] width 15 height 31
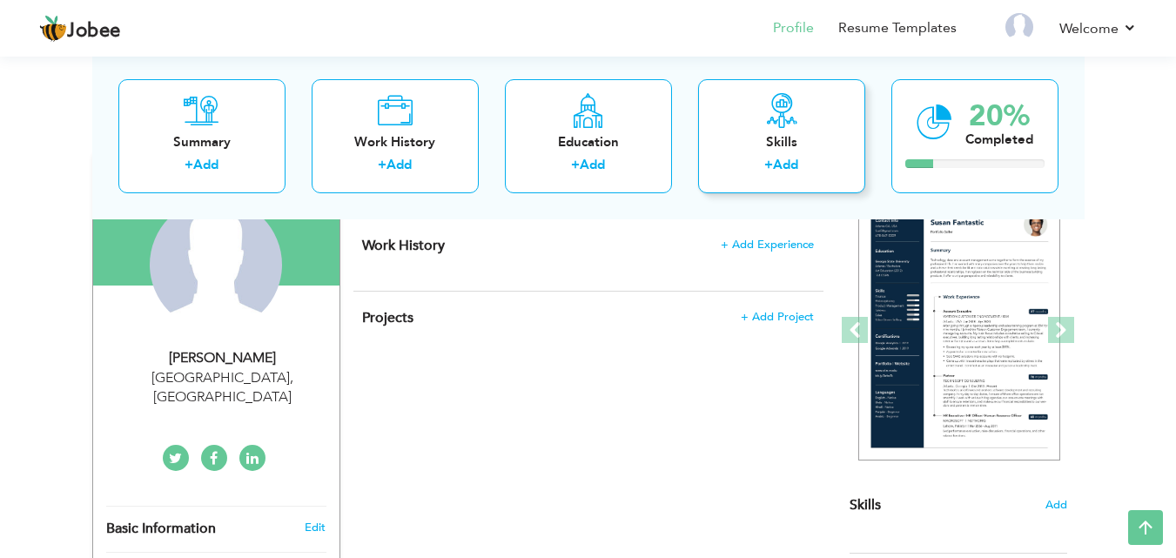
click at [808, 130] on div "Skills + Add" at bounding box center [781, 135] width 167 height 114
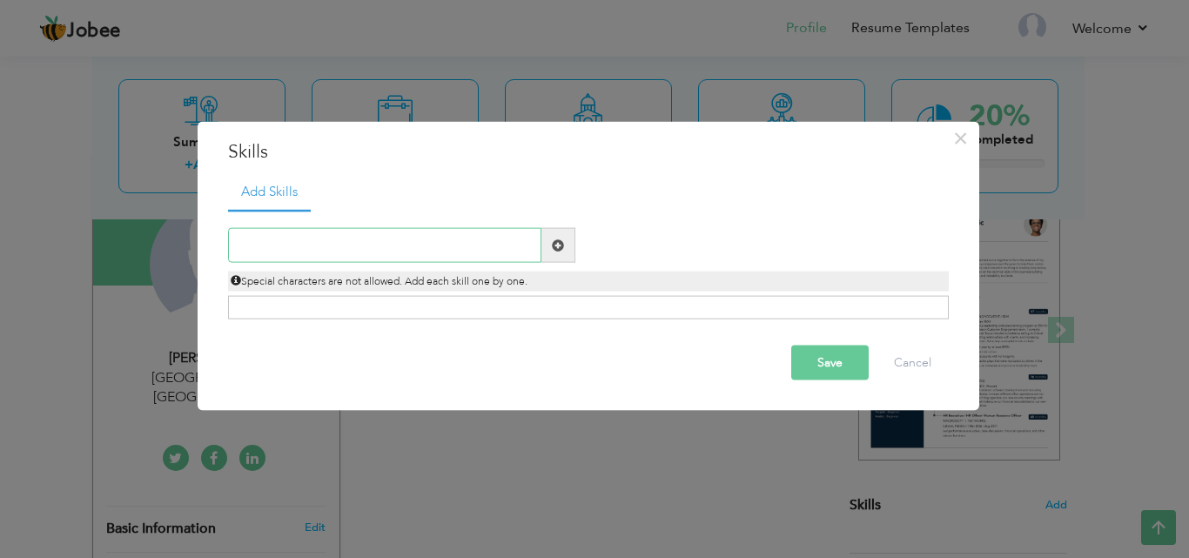
click at [349, 240] on input "text" at bounding box center [384, 245] width 313 height 35
click at [317, 298] on div "Click on , to mark skill as primary." at bounding box center [588, 307] width 721 height 23
click at [318, 306] on div "Click on , to mark skill as primary." at bounding box center [588, 307] width 721 height 23
click at [305, 258] on input "text" at bounding box center [384, 245] width 313 height 35
click at [965, 132] on span "×" at bounding box center [960, 137] width 15 height 31
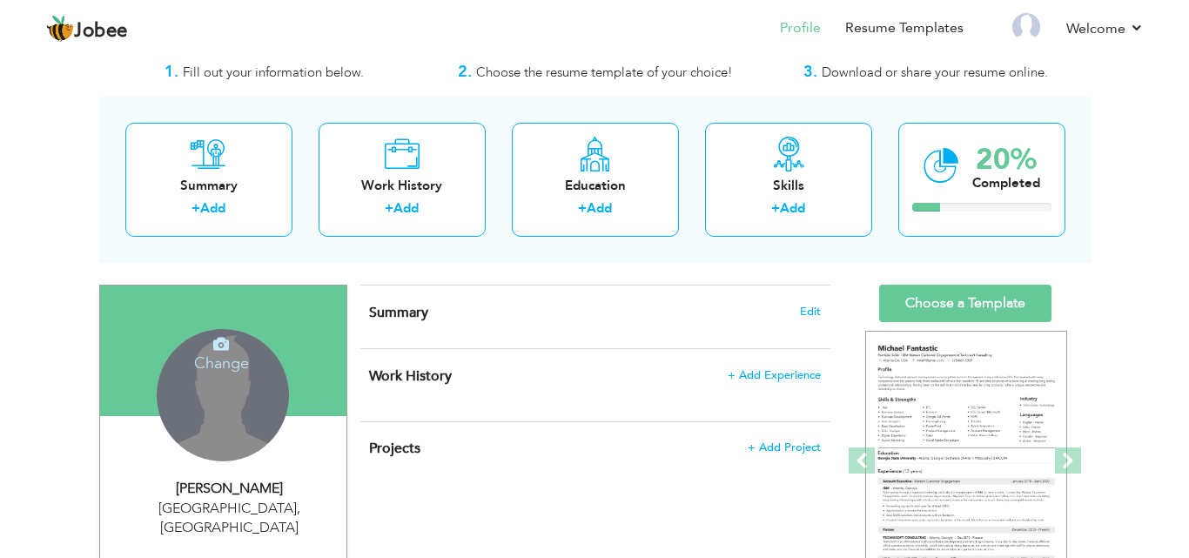
scroll to position [87, 0]
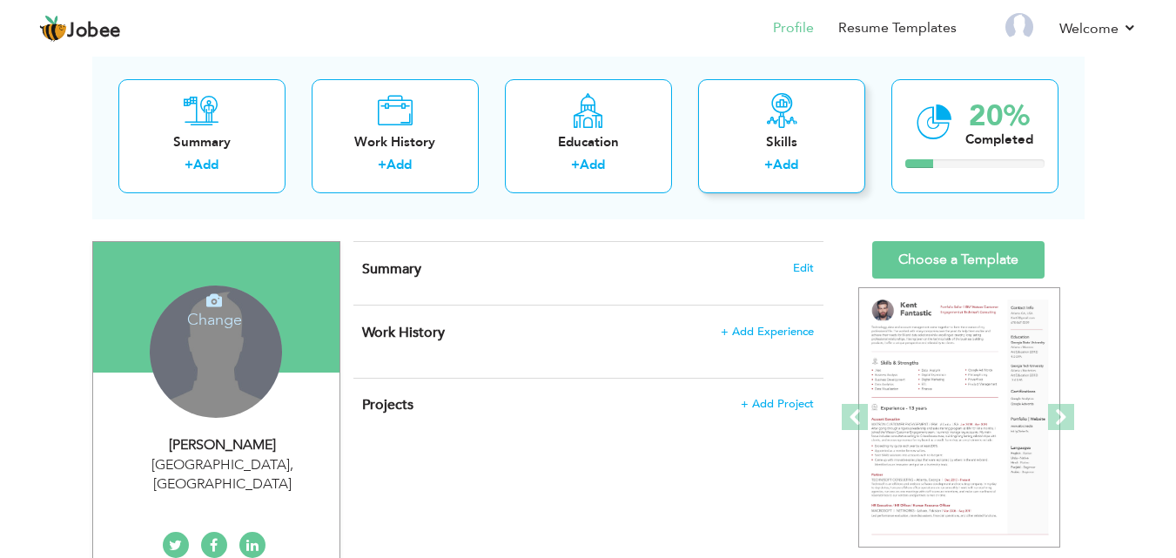
click at [792, 142] on div "Skills" at bounding box center [781, 142] width 139 height 18
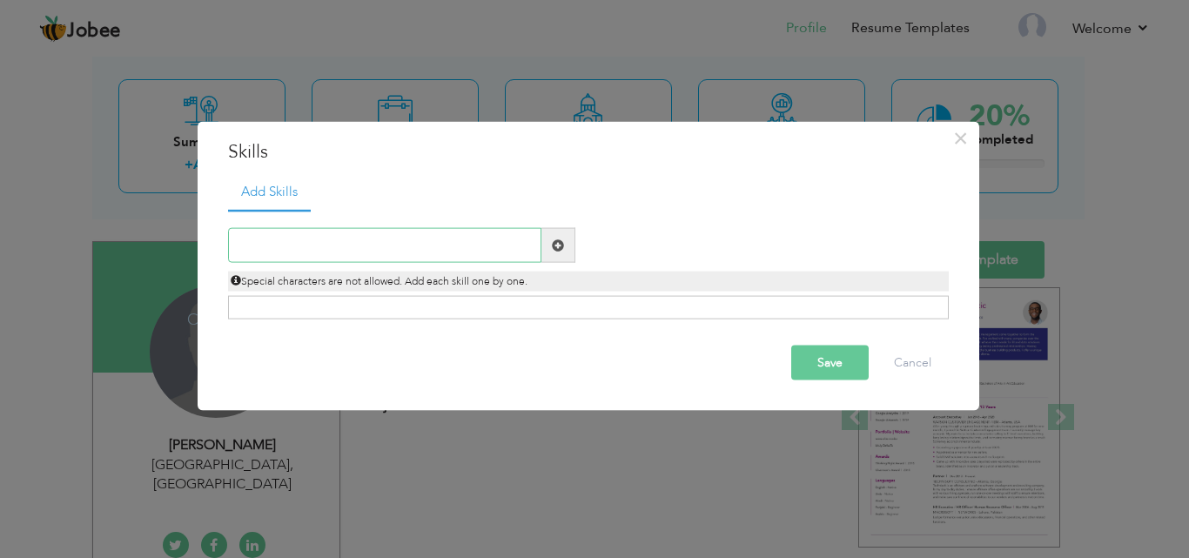
click at [352, 244] on input "text" at bounding box center [384, 245] width 313 height 35
paste input "WordPress & WooCommerce Development"
click at [542, 251] on div "WordPress & WooCommerce Development" at bounding box center [401, 245] width 347 height 35
type input "WordPress & WooCommerce Development"
click at [552, 253] on span at bounding box center [558, 245] width 34 height 35
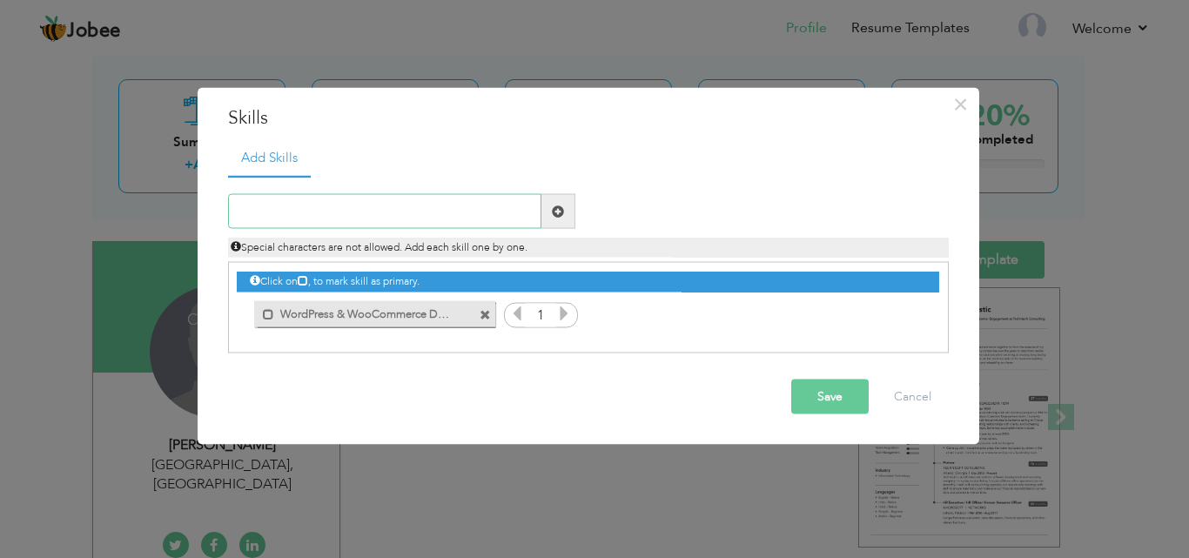
click at [400, 210] on input "text" at bounding box center [384, 211] width 313 height 35
paste input "Shopify Store Setup"
type input "Shopify Store Setup"
click at [845, 397] on button "Save" at bounding box center [829, 396] width 77 height 35
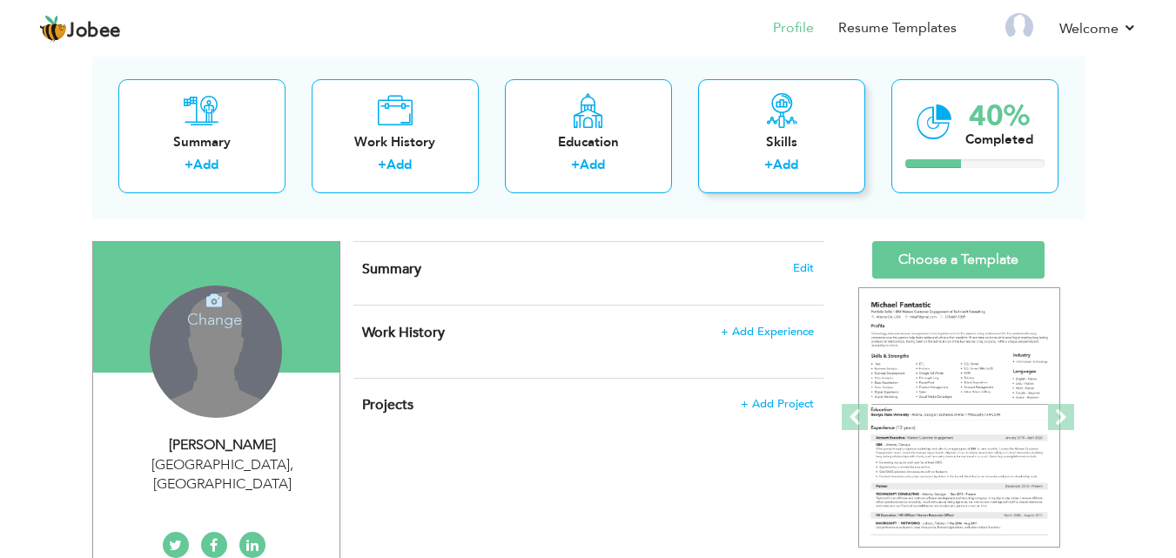
click at [719, 116] on div "Skills + Add" at bounding box center [781, 136] width 167 height 114
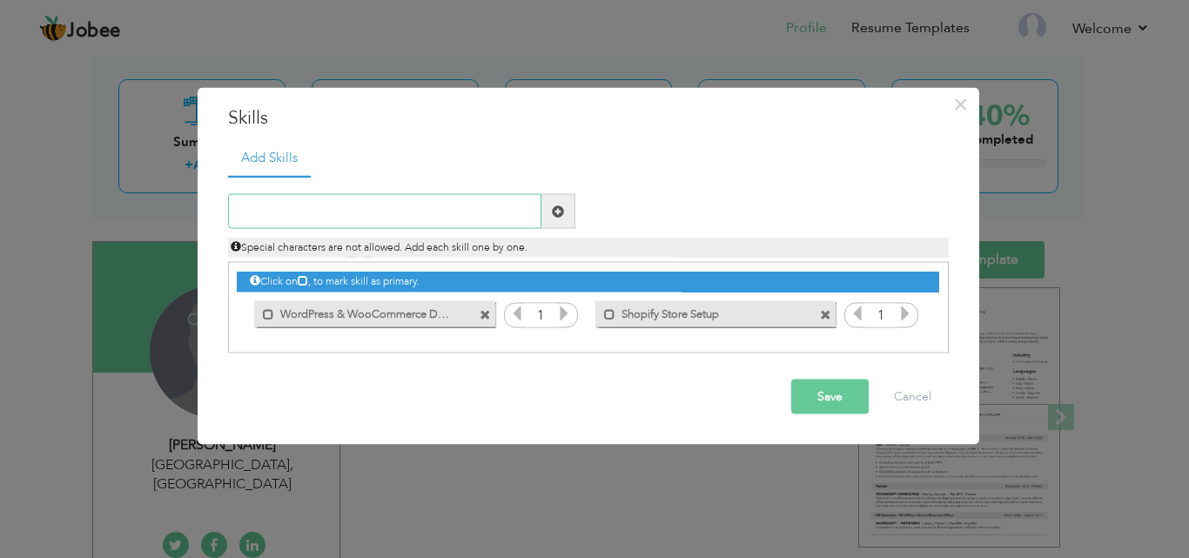
click at [340, 207] on input "text" at bounding box center [384, 211] width 313 height 35
paste input "Website Design & Content Management"
click at [539, 212] on input "Website Design & Content Management" at bounding box center [384, 211] width 313 height 35
type input "Website Design & Content Management"
click at [543, 212] on span at bounding box center [558, 211] width 34 height 35
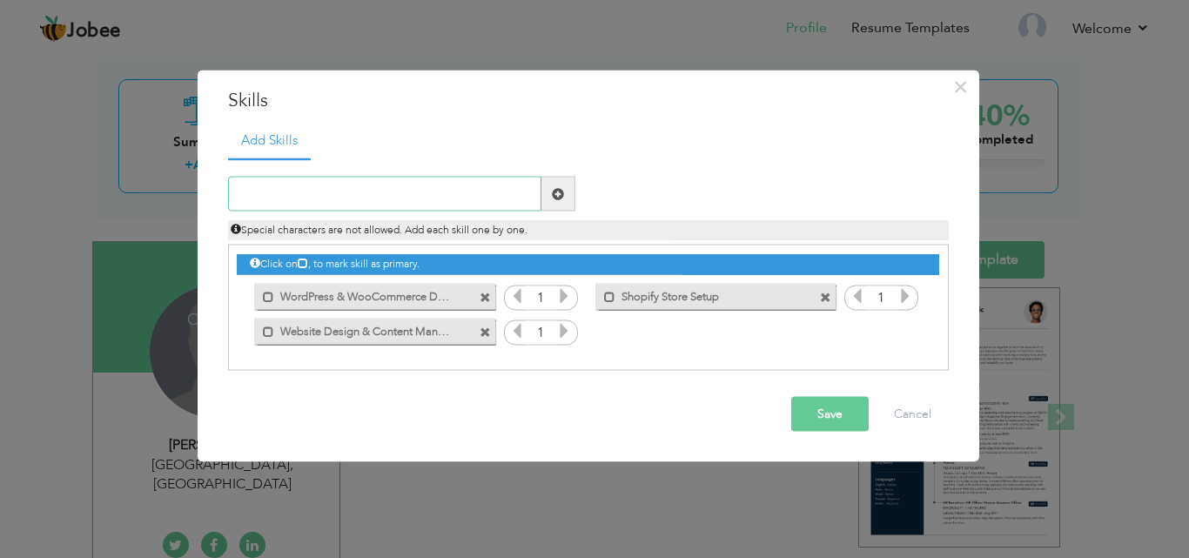
click at [310, 186] on input "text" at bounding box center [384, 194] width 313 height 35
paste input "Payment Gateway Integration"
type input "Payment Gateway Integration"
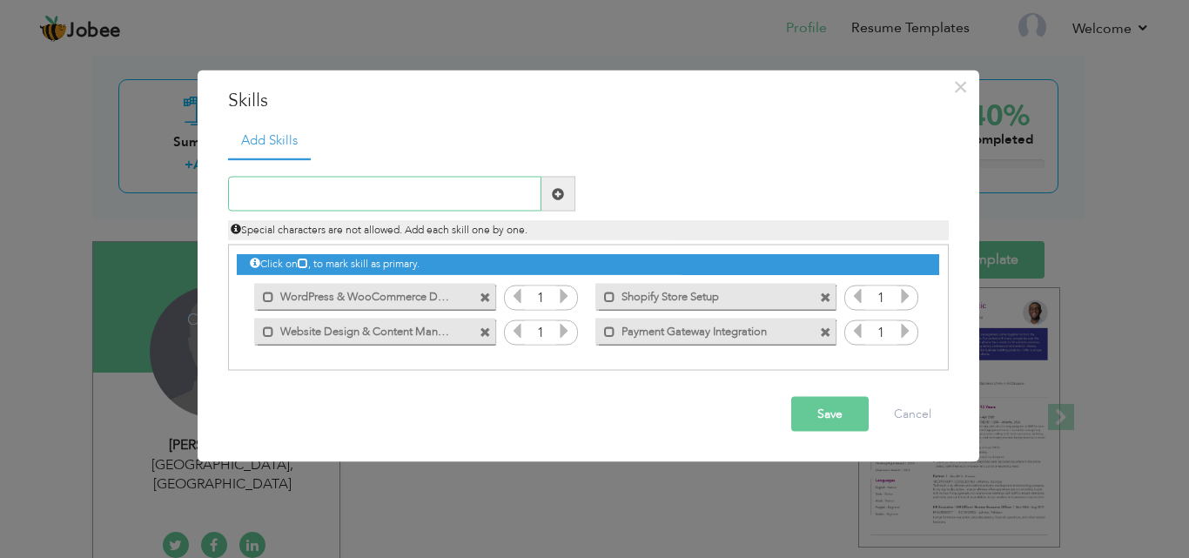
paste input "Basic HTML, CSS & Debugging"
type input "Basic HTML, CSS & Debugging"
click at [390, 190] on input "text" at bounding box center [384, 194] width 313 height 35
paste input "Basic HTML, CSS & Debugging"
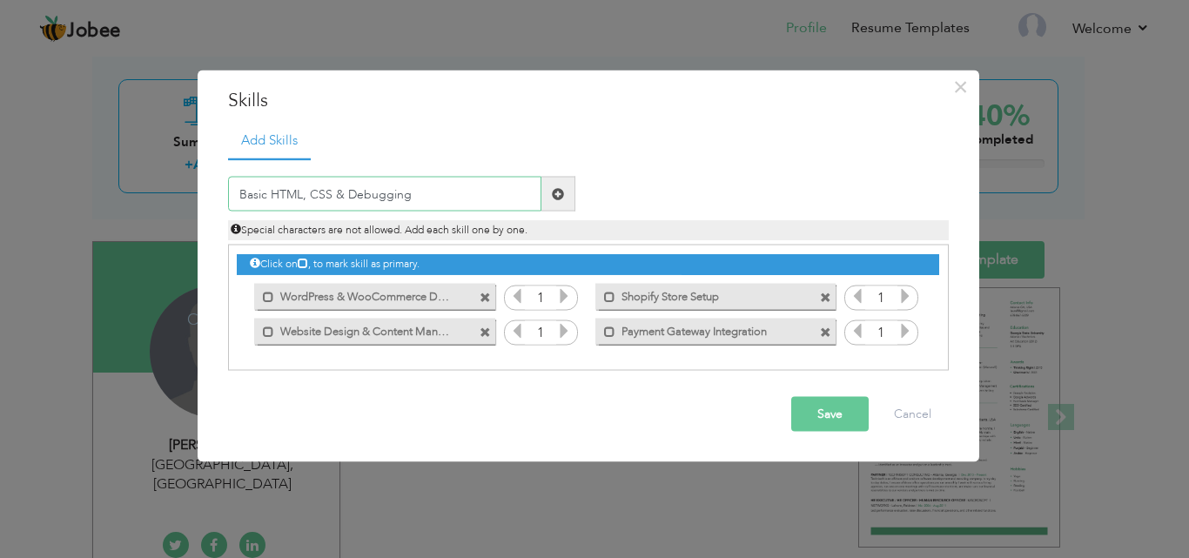
type input "Basic HTML, CSS & Debugging"
click at [556, 192] on span at bounding box center [558, 193] width 12 height 12
click at [469, 192] on input "text" at bounding box center [384, 194] width 313 height 35
paste input "Basic HTML, CSS & Debugging"
click at [339, 189] on input "Basic HTML, CSS & Debugging" at bounding box center [384, 194] width 313 height 35
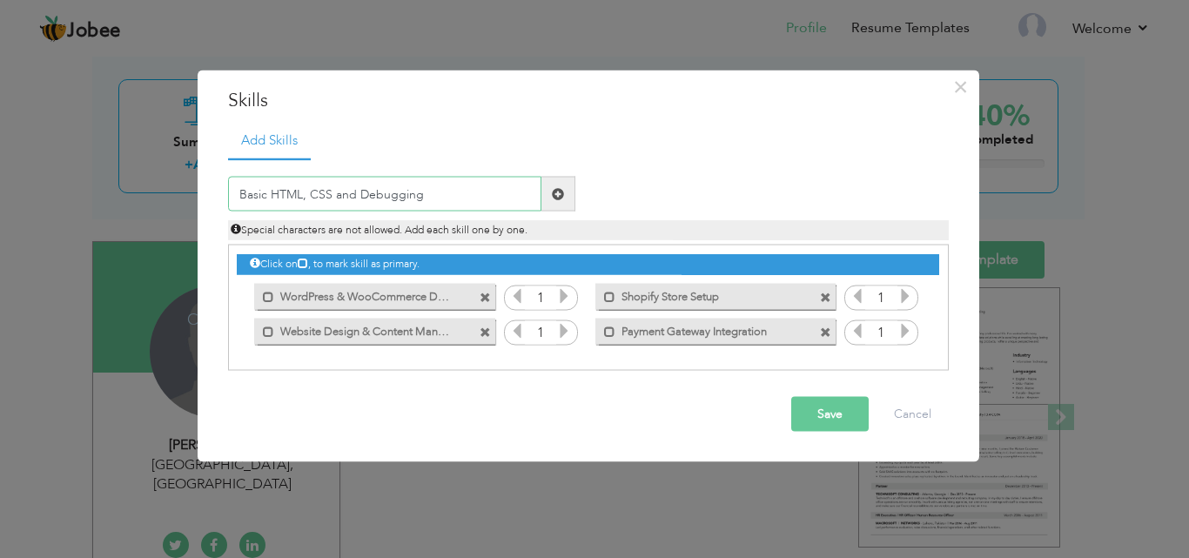
type input "Basic HTML, CSS and Debugging"
click at [859, 415] on button "Save" at bounding box center [829, 414] width 77 height 35
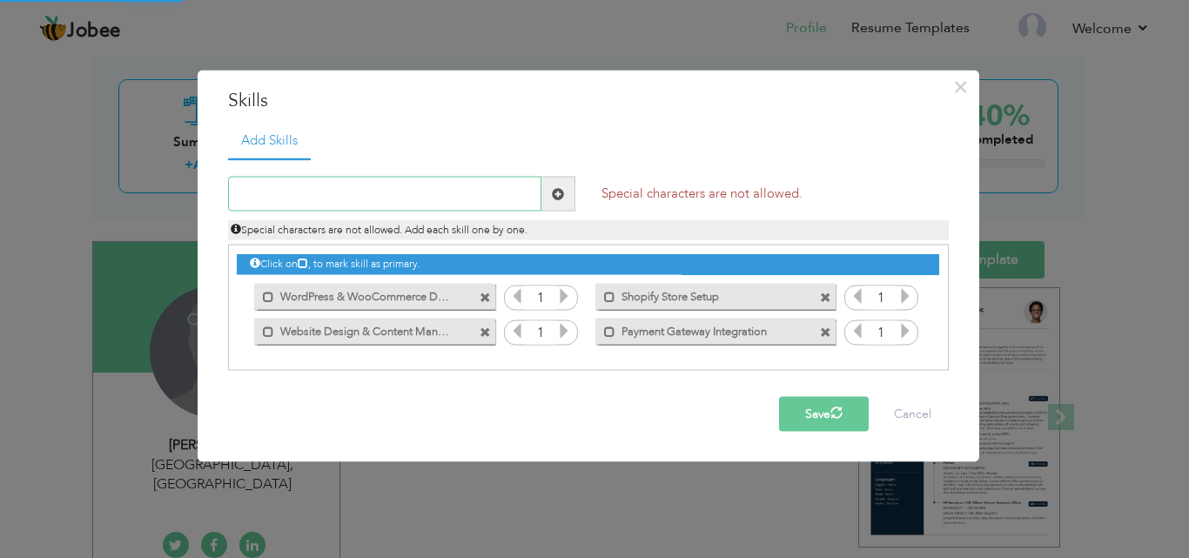
click at [467, 192] on input "text" at bounding box center [384, 194] width 313 height 35
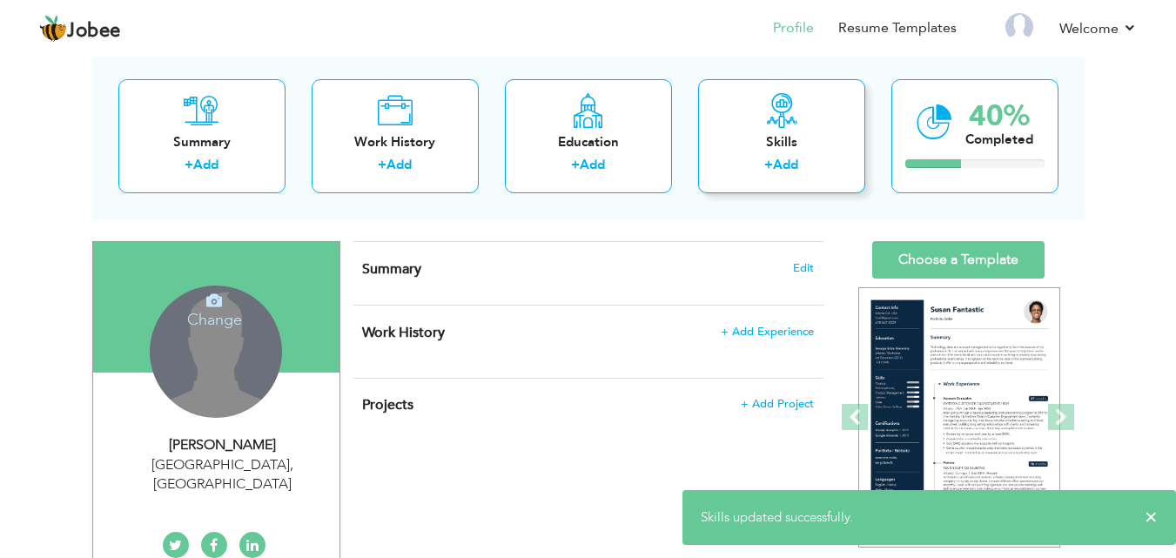
click at [727, 142] on div "Skills" at bounding box center [781, 142] width 139 height 18
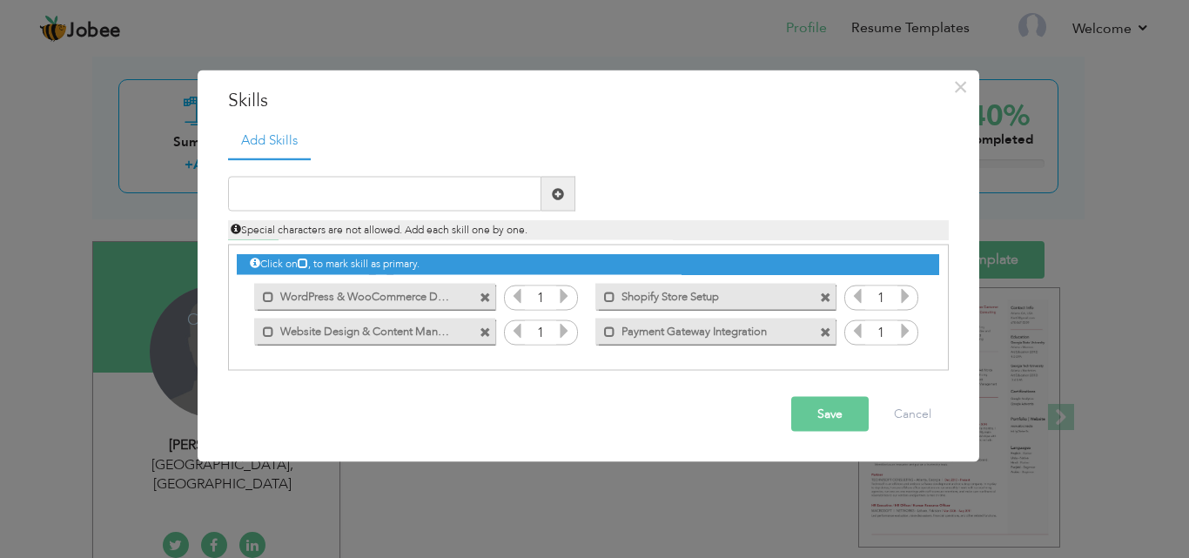
click at [237, 227] on icon at bounding box center [236, 229] width 10 height 10
click at [314, 192] on input "text" at bounding box center [384, 194] width 313 height 35
paste input "Basic HTML, CSS & Debugging"
click at [307, 192] on input "Basic HTML, CSS & Debugging" at bounding box center [384, 194] width 313 height 35
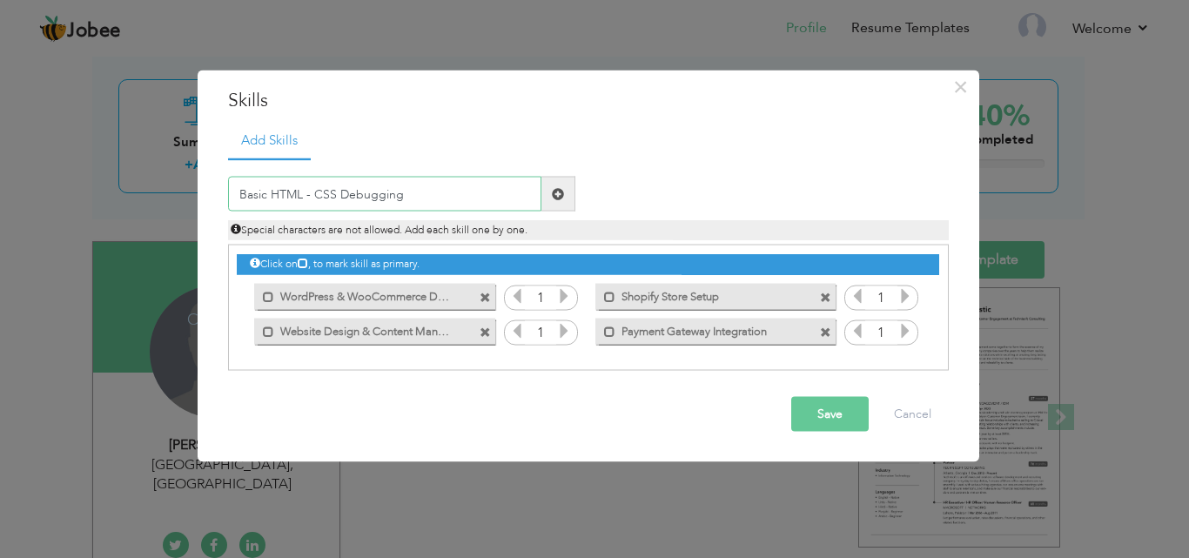
type input "Basic HTML - CSS Debugging"
click at [546, 192] on span at bounding box center [558, 194] width 34 height 35
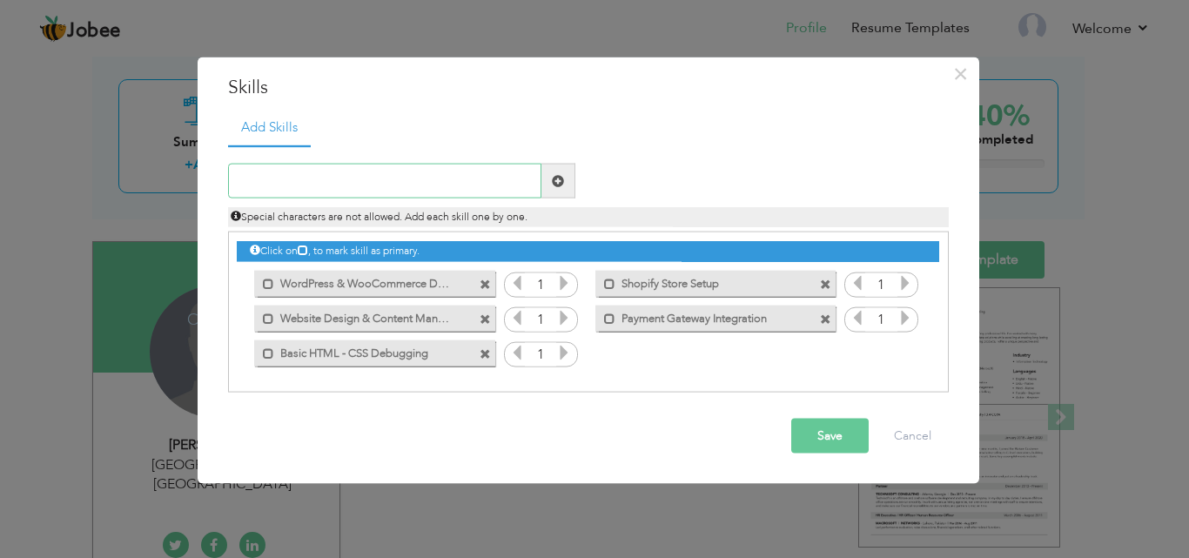
click at [281, 188] on input "text" at bounding box center [384, 181] width 313 height 35
paste input "Research & Analysis"
click at [539, 173] on input "Research & Analysis" at bounding box center [384, 181] width 313 height 35
type input "Research & Analysis"
click at [547, 176] on span at bounding box center [558, 181] width 34 height 35
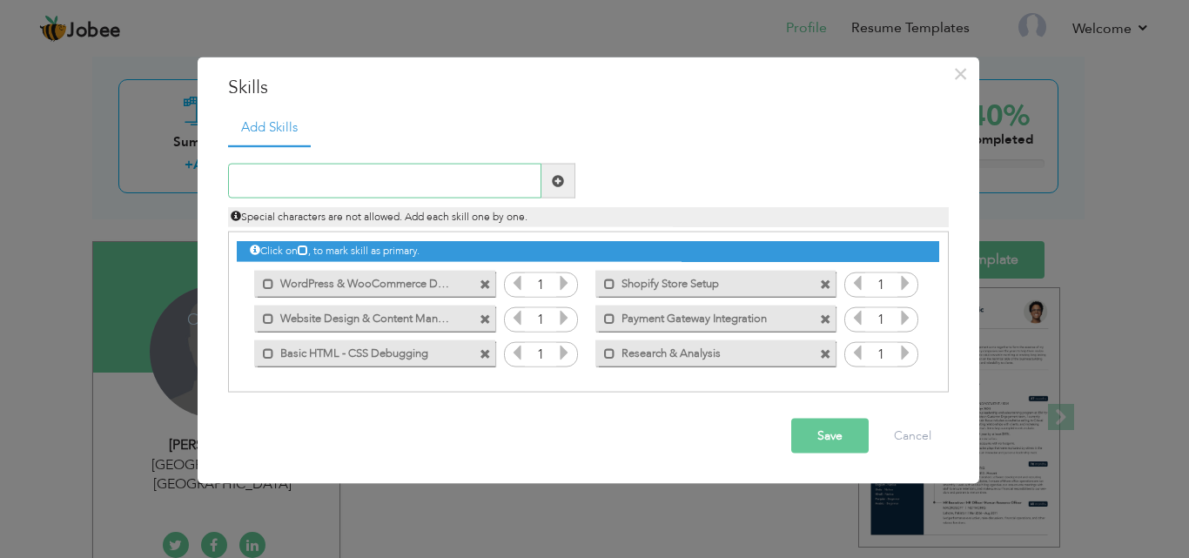
click at [390, 177] on input "text" at bounding box center [384, 181] width 313 height 35
paste input "Problem-Solving & Attention to Detail"
type input "Problem-Solving & Attention to Detail"
click at [554, 184] on span at bounding box center [558, 180] width 12 height 12
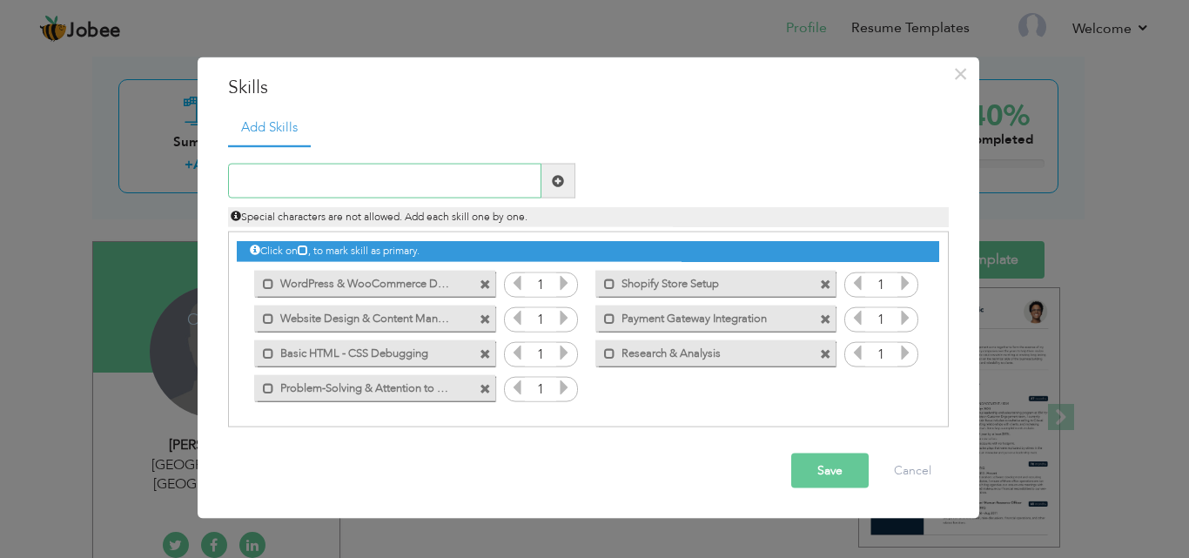
click at [339, 193] on input "text" at bounding box center [384, 181] width 313 height 35
paste input "Customer-Focused Approach"
click at [289, 178] on input "Customer-Focused Approach" at bounding box center [384, 181] width 313 height 35
type input "Customer-Focused Approach"
click at [403, 186] on input "Customer-Focused Approach" at bounding box center [384, 181] width 313 height 35
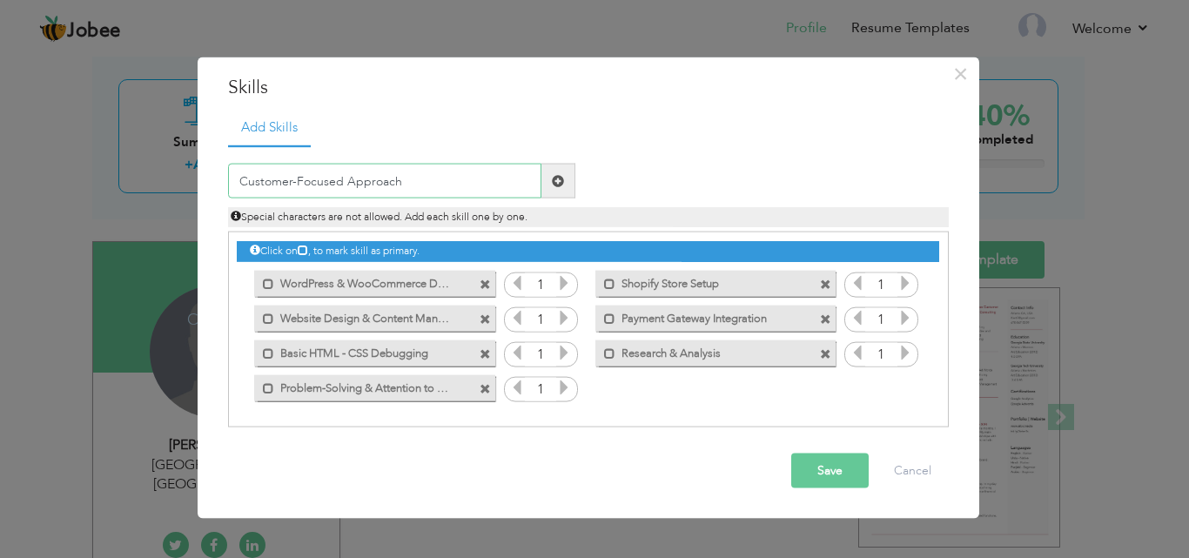
click at [293, 178] on input "Customer-Focused Approach" at bounding box center [384, 181] width 313 height 35
click at [451, 178] on input "Customer-Focused Approach" at bounding box center [384, 181] width 313 height 35
click at [566, 171] on span at bounding box center [558, 181] width 34 height 35
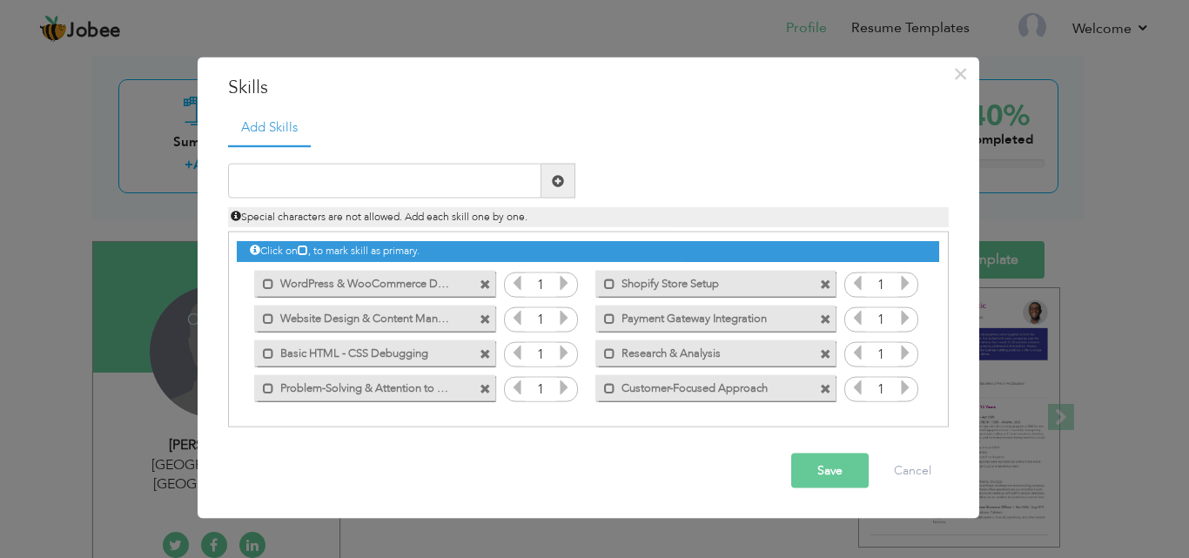
click at [674, 391] on label "Customer-Focused Approach" at bounding box center [703, 385] width 176 height 22
click at [674, 391] on label "Customer-Focused Approach" at bounding box center [705, 385] width 173 height 22
click at [674, 391] on label "Customer-Focused Approach" at bounding box center [703, 385] width 176 height 22
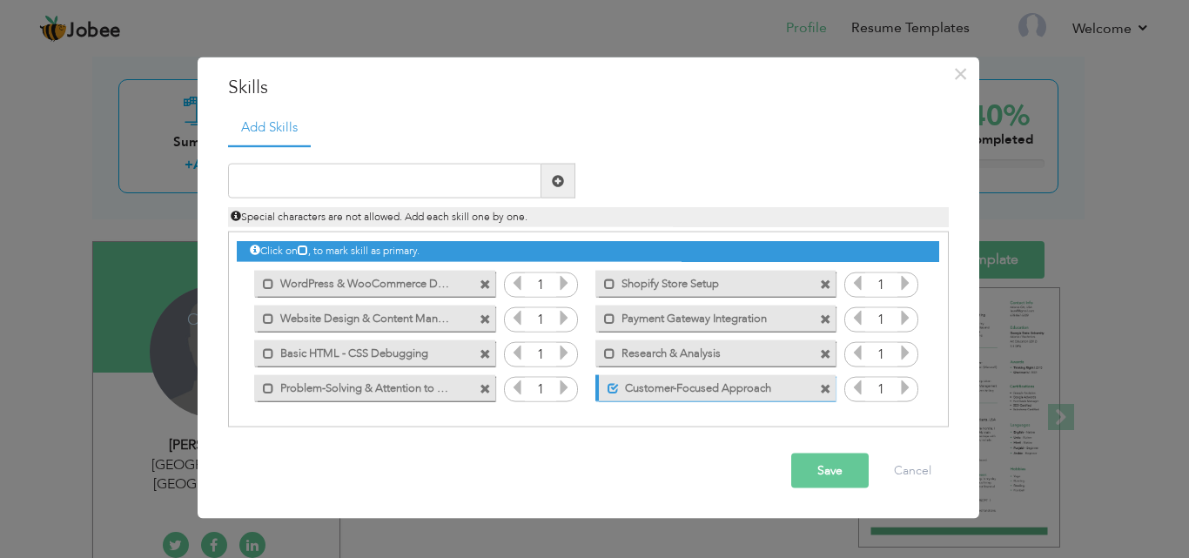
click at [640, 392] on label "Customer-Focused Approach" at bounding box center [705, 385] width 173 height 22
click at [640, 392] on label "Customer-Focused Approach" at bounding box center [703, 385] width 176 height 22
click at [640, 392] on label "Customer-Focused Approach" at bounding box center [705, 385] width 173 height 22
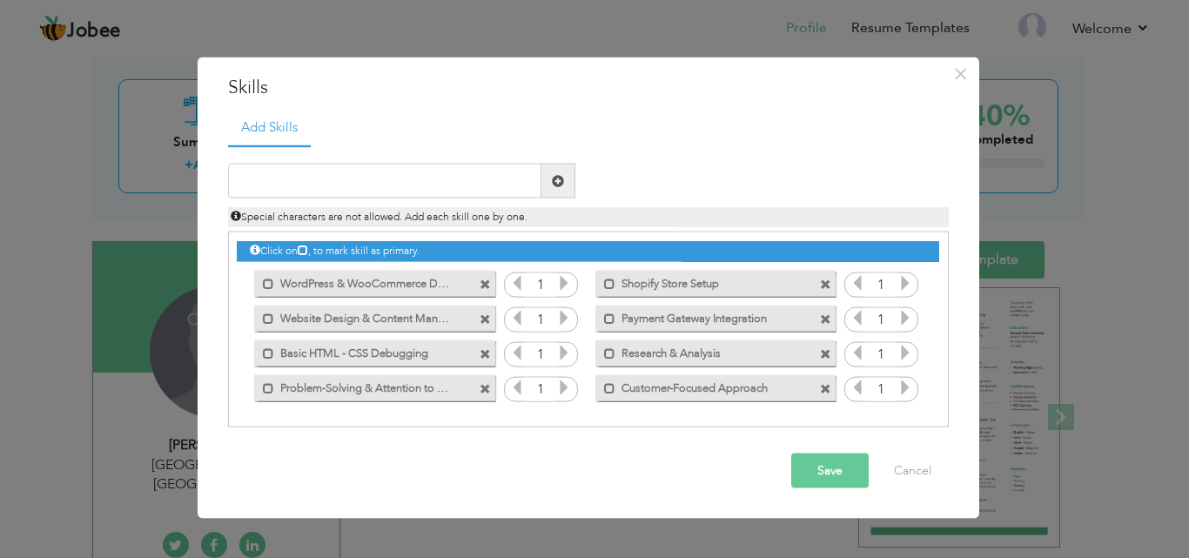
click at [666, 389] on label "Customer-Focused Approach" at bounding box center [703, 385] width 176 height 22
click at [850, 385] on icon at bounding box center [857, 387] width 16 height 16
click at [859, 385] on icon at bounding box center [857, 387] width 16 height 16
click at [888, 388] on input "1" at bounding box center [881, 389] width 32 height 24
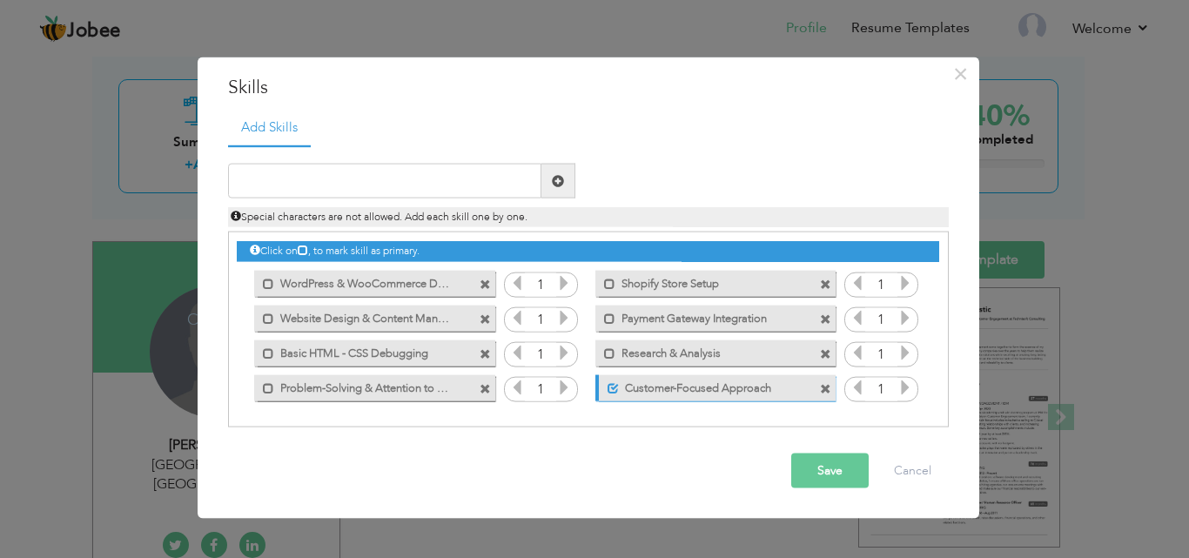
click at [888, 388] on input "1" at bounding box center [881, 389] width 32 height 24
click at [922, 400] on div "Click on , to mark skill as primary. Mark as primary skill. 1 Mark as primary s…" at bounding box center [587, 318] width 701 height 172
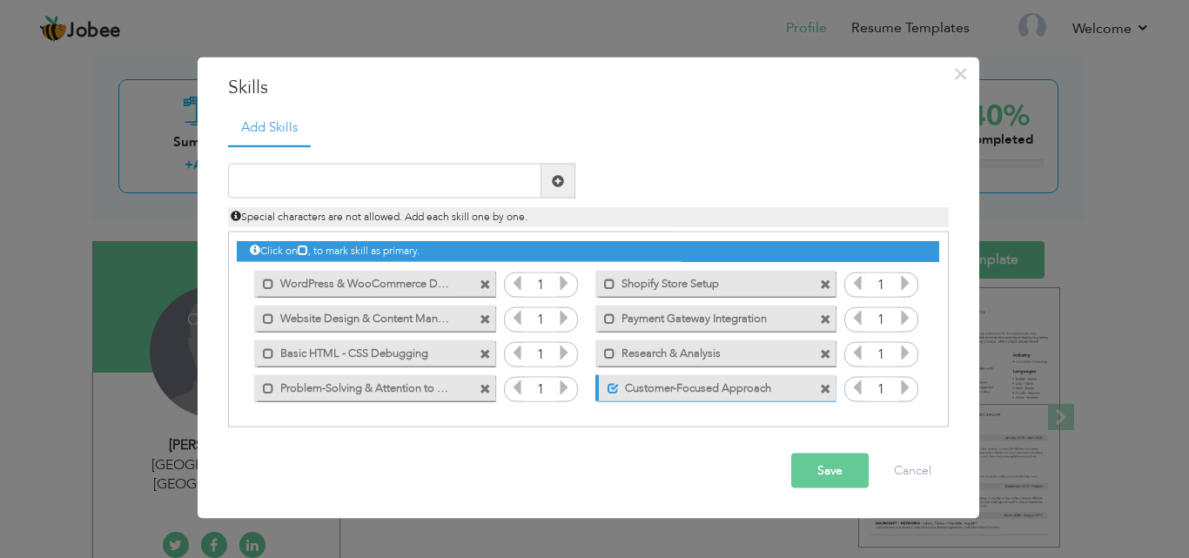
click at [887, 396] on input "1" at bounding box center [881, 389] width 32 height 24
click at [920, 390] on div "Click on , to mark skill as primary. Mark as primary skill. 1 Mark as primary s…" at bounding box center [587, 318] width 701 height 172
click at [914, 389] on div "1" at bounding box center [881, 389] width 74 height 26
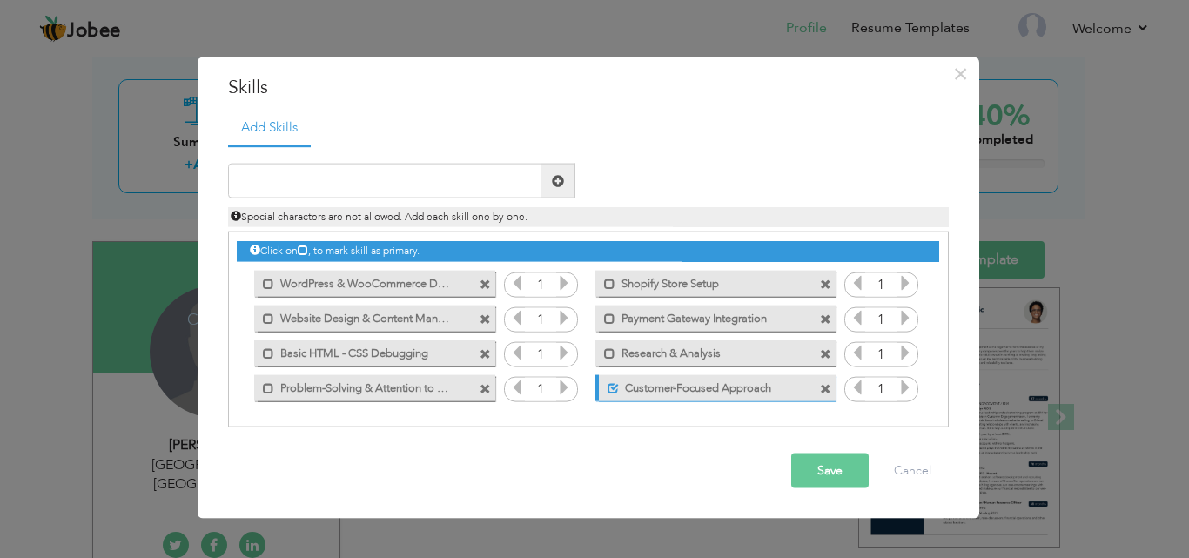
click at [910, 388] on icon at bounding box center [905, 387] width 16 height 16
click at [857, 385] on icon at bounding box center [857, 387] width 16 height 16
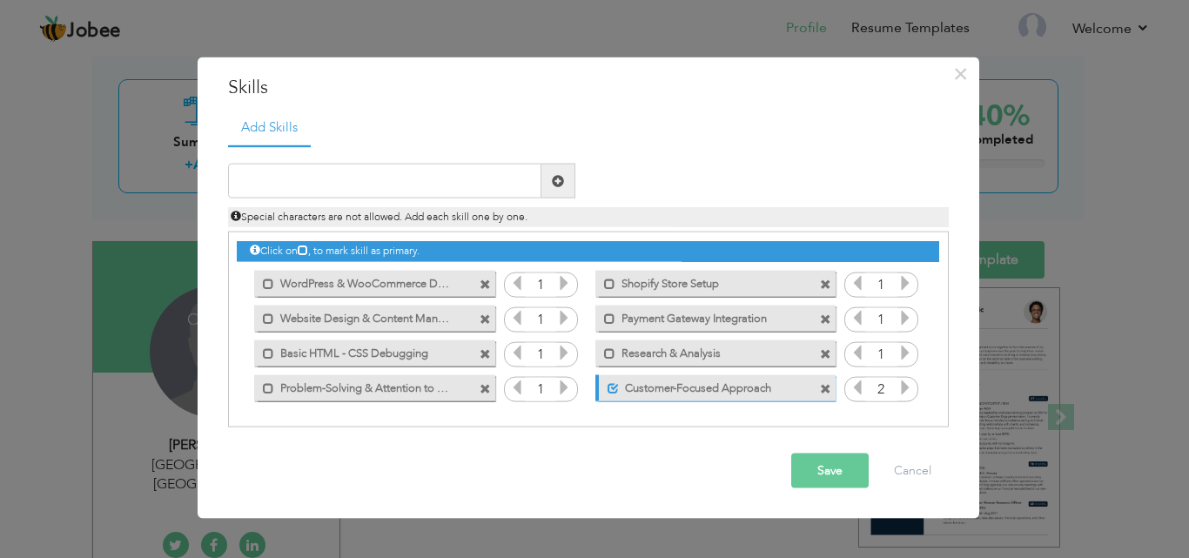
click at [857, 385] on icon at bounding box center [857, 387] width 16 height 16
click at [739, 385] on label "Customer-Focused Approach" at bounding box center [705, 385] width 173 height 22
click at [829, 393] on span at bounding box center [825, 388] width 11 height 11
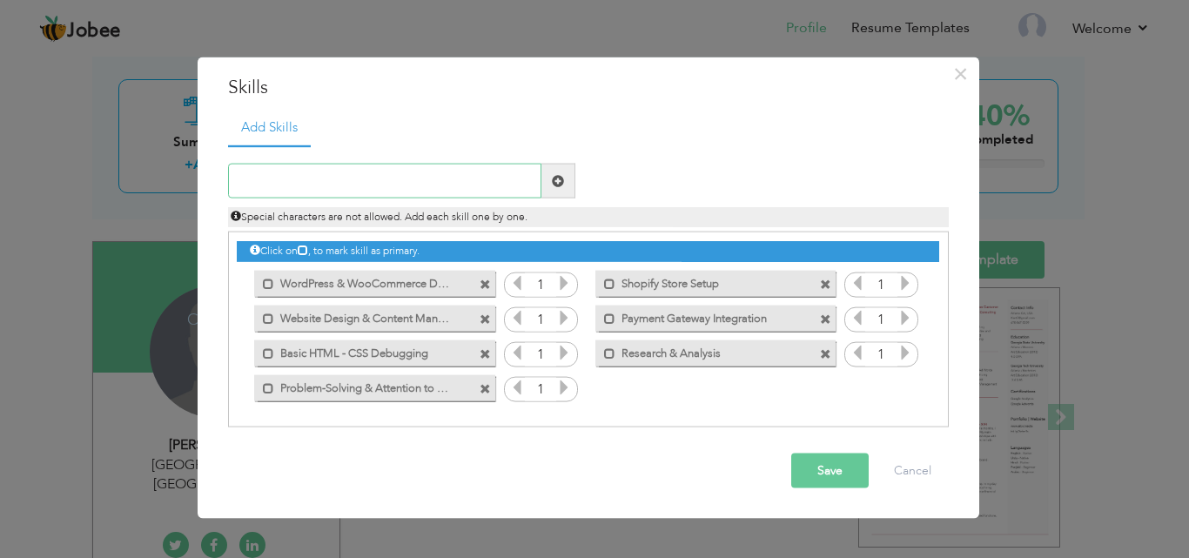
click at [382, 187] on input "text" at bounding box center [384, 181] width 313 height 35
paste input "Project Coordination & Reporting"
type input "Project Coordination & Reporting"
click at [568, 181] on span at bounding box center [558, 181] width 34 height 35
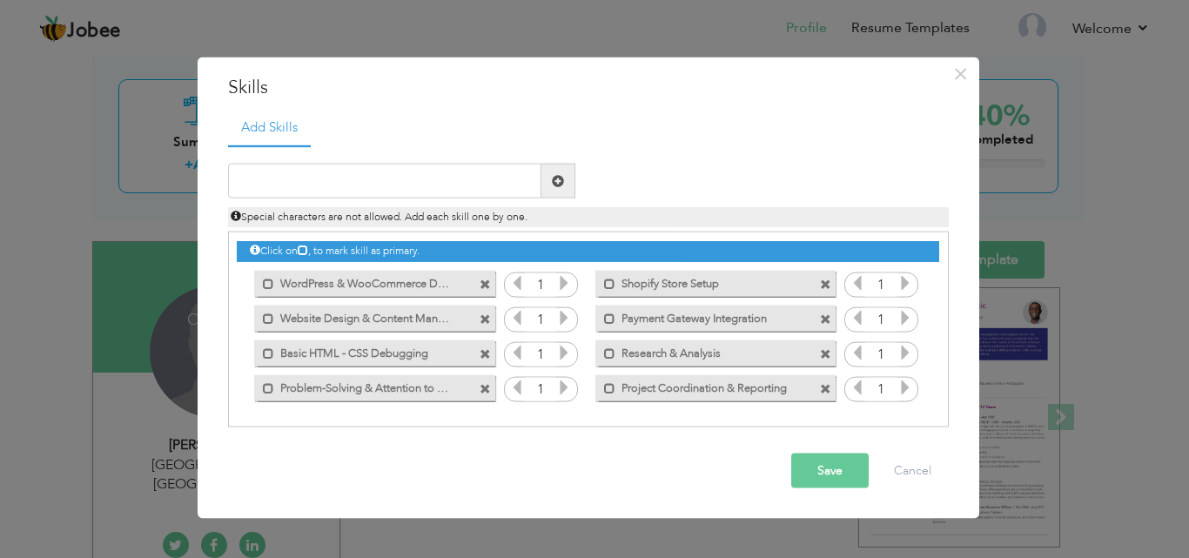
drag, startPoint x: 646, startPoint y: 385, endPoint x: 649, endPoint y: 351, distance: 35.0
click at [649, 351] on div "Click on , to mark skill as primary. Mark as primary skill. 1 Mark as primary s…" at bounding box center [587, 318] width 701 height 172
drag, startPoint x: 649, startPoint y: 351, endPoint x: 649, endPoint y: 372, distance: 21.8
click at [649, 372] on div "Click on , to mark skill as primary. Mark as primary skill. 1 Mark as primary s…" at bounding box center [587, 318] width 701 height 172
click at [825, 386] on span at bounding box center [825, 388] width 11 height 11
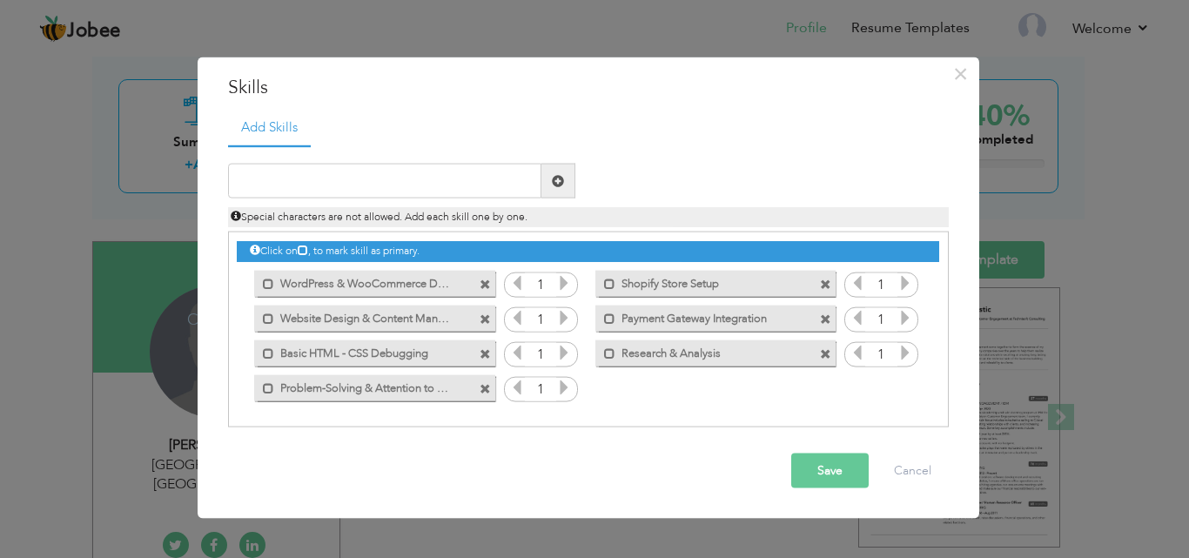
click at [742, 352] on label "Research & Analysis" at bounding box center [703, 350] width 176 height 22
click at [715, 352] on label "Research & Analysis" at bounding box center [705, 350] width 173 height 22
click at [715, 352] on label "Research & Analysis" at bounding box center [703, 350] width 176 height 22
click at [715, 352] on label "Research & Analysis" at bounding box center [705, 350] width 173 height 22
click at [361, 191] on input "text" at bounding box center [384, 181] width 313 height 35
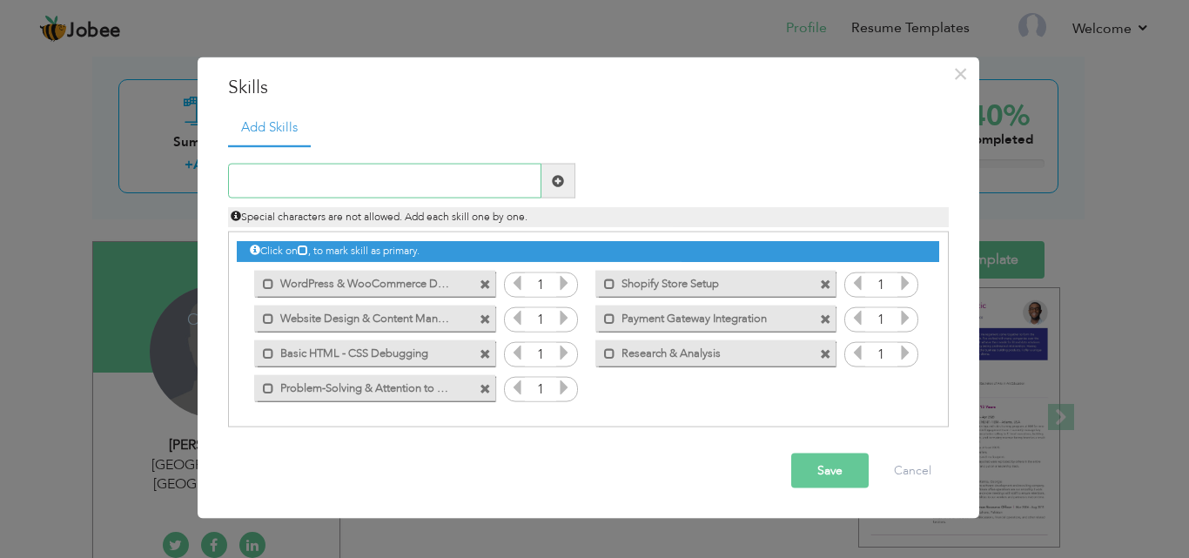
paste input "Website Design (AI Builders: Lovable Dev, Codev, E"
type input "Website Design (AI Builders: Lovable Dev, Codev, E"
click at [546, 190] on span at bounding box center [558, 181] width 34 height 35
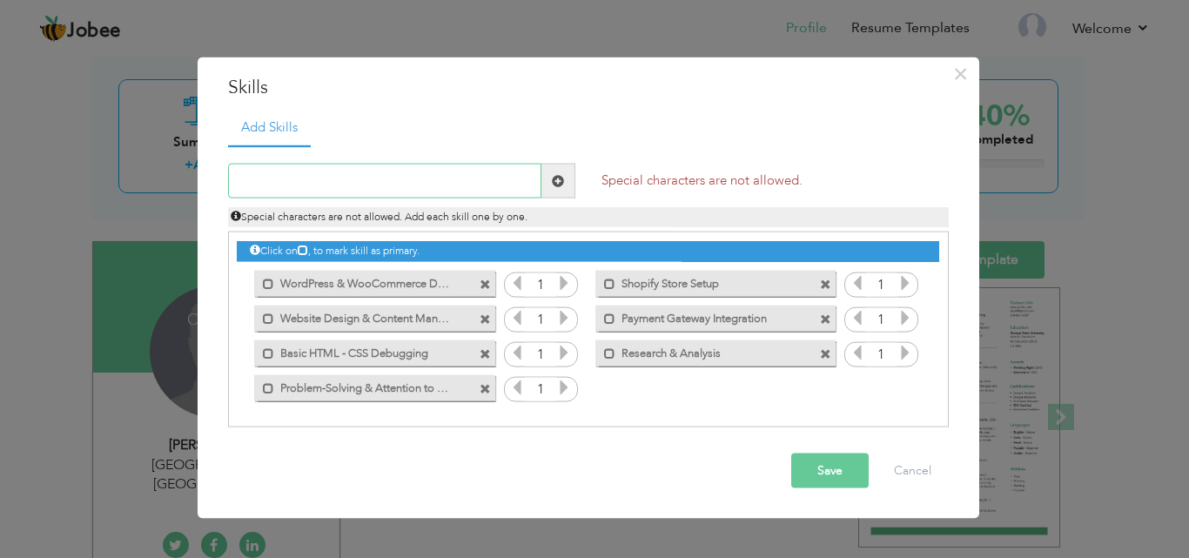
click at [467, 177] on input "text" at bounding box center [384, 181] width 313 height 35
paste input "Website Design (AI Builders: Lovable Dev, Codev, E"
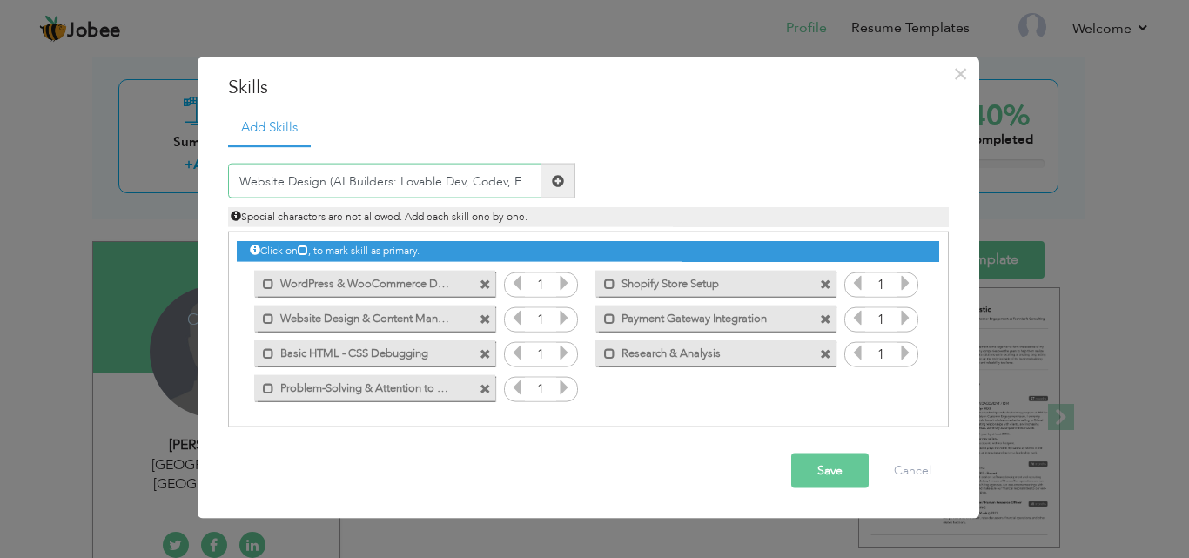
click at [466, 180] on input "Website Design (AI Builders: Lovable Dev, Codev, E" at bounding box center [384, 181] width 313 height 35
click at [511, 178] on input "Website Design (AI Builders: Lovable Dev Codev, E" at bounding box center [384, 181] width 313 height 35
type input "Website Design (AI Builders: Lovable Dev -Codev -E"
click at [438, 185] on input "text" at bounding box center [384, 181] width 313 height 35
paste input "Website Design (AI Builders: Lovable Dev, Codev, E"
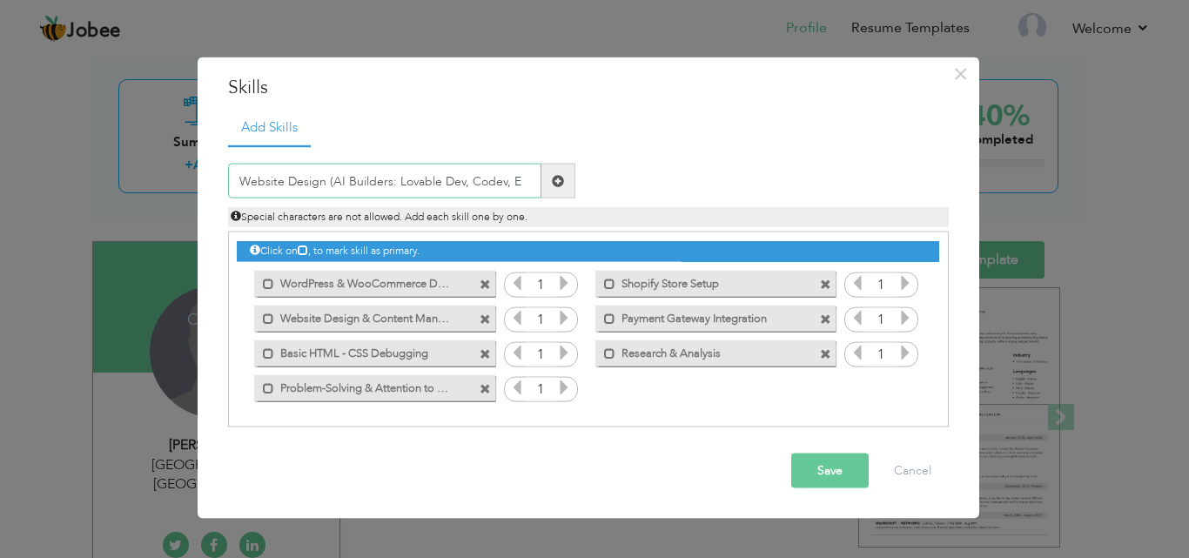
type input "Website Design (AI Builders: Lovable Dev, Codev, E"
click at [559, 186] on span at bounding box center [558, 180] width 12 height 12
click at [421, 183] on input "text" at bounding box center [384, 181] width 313 height 35
click at [477, 192] on input "Website Designs using AI Website Builders" at bounding box center [384, 181] width 313 height 35
type input "Website Designs using AI Website Builders"
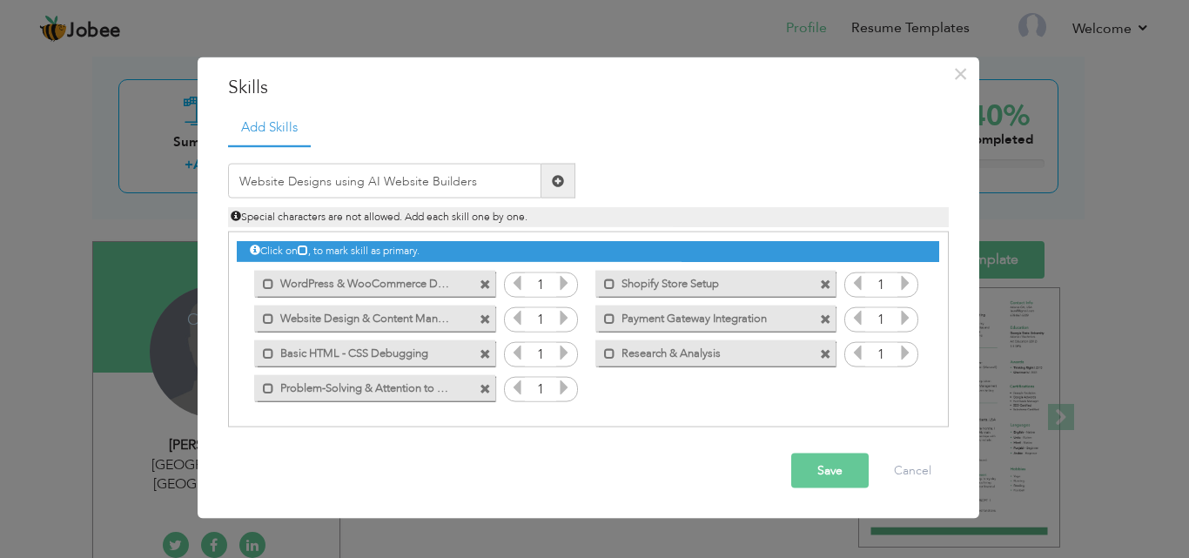
click at [563, 182] on span at bounding box center [558, 180] width 12 height 12
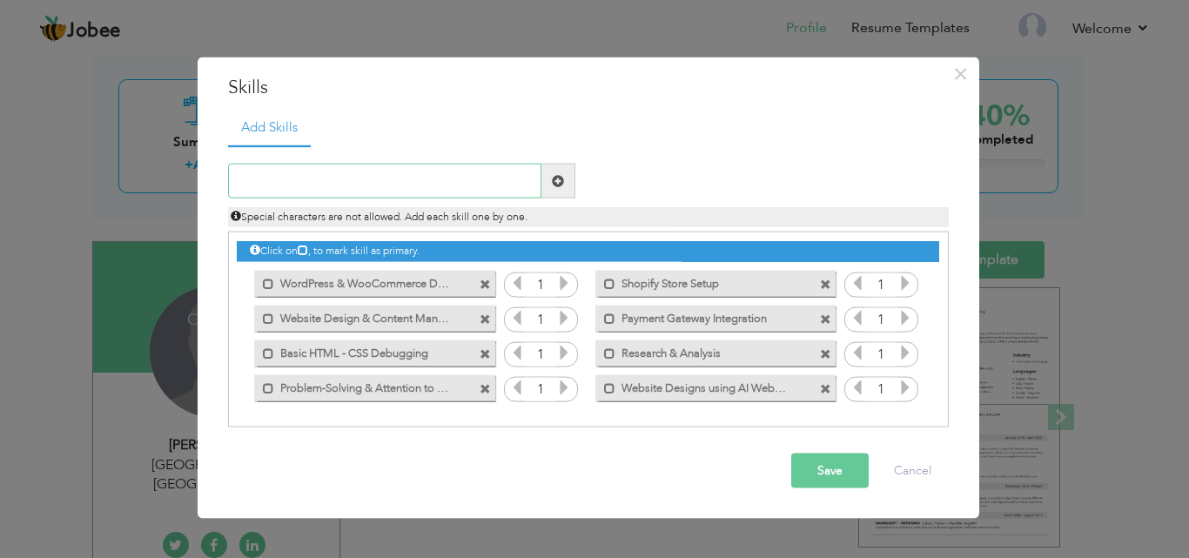
click at [410, 188] on input "text" at bounding box center [384, 181] width 313 height 35
paste input "Content Management & Optimization"
type input "Content Management & Optimization"
click at [558, 178] on span at bounding box center [558, 180] width 12 height 12
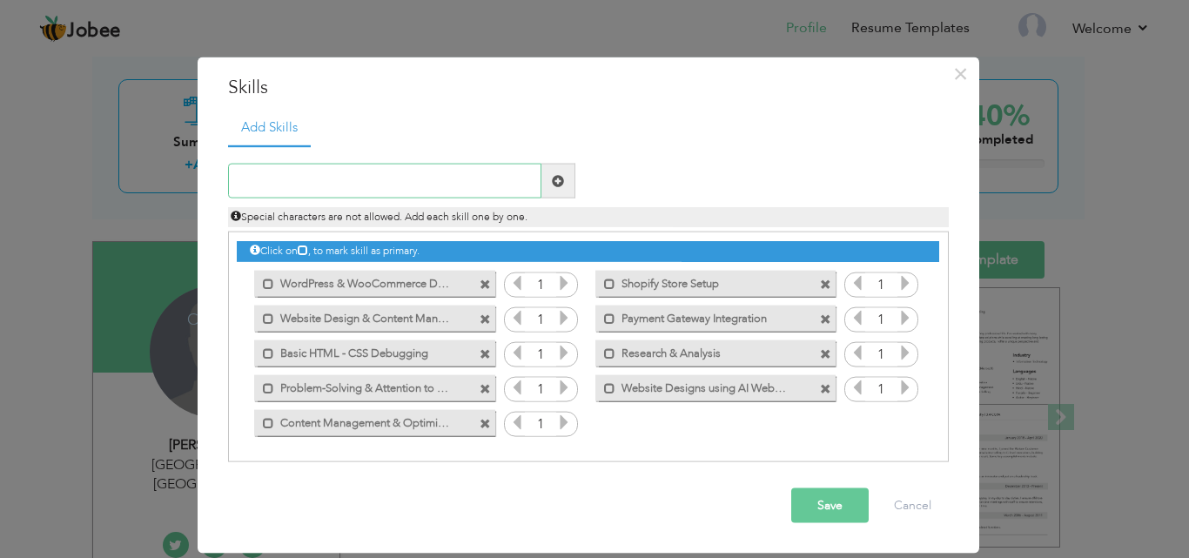
click at [415, 189] on input "text" at bounding box center [384, 181] width 313 height 35
paste input "Content Management & Optimization"
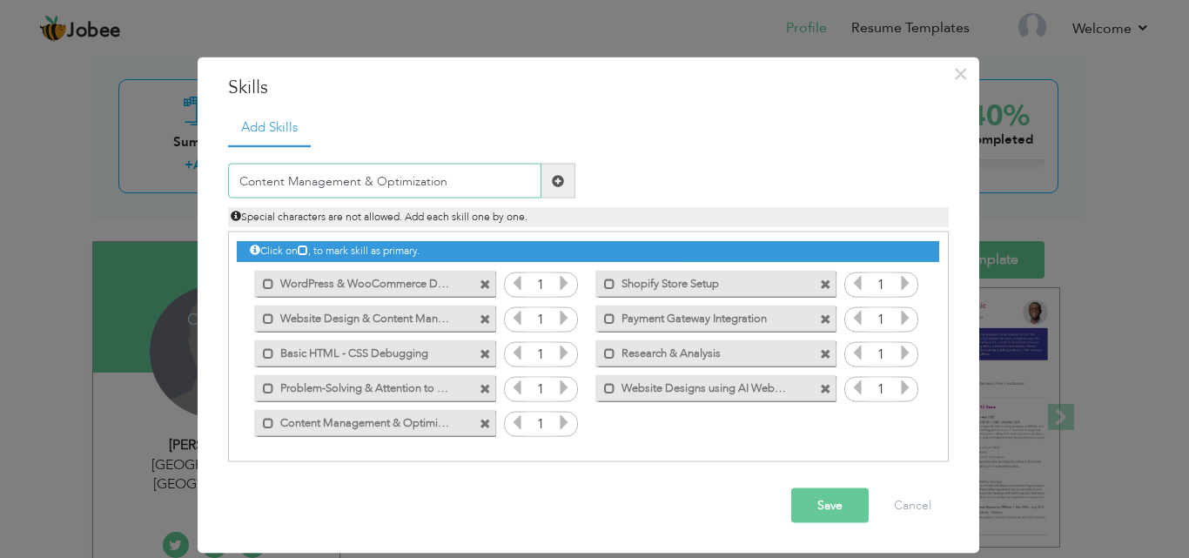
click at [475, 189] on input "Content Management & Optimization" at bounding box center [384, 181] width 313 height 35
paste input "Image Editing & Gener"
type input "Image Editing & Generation"
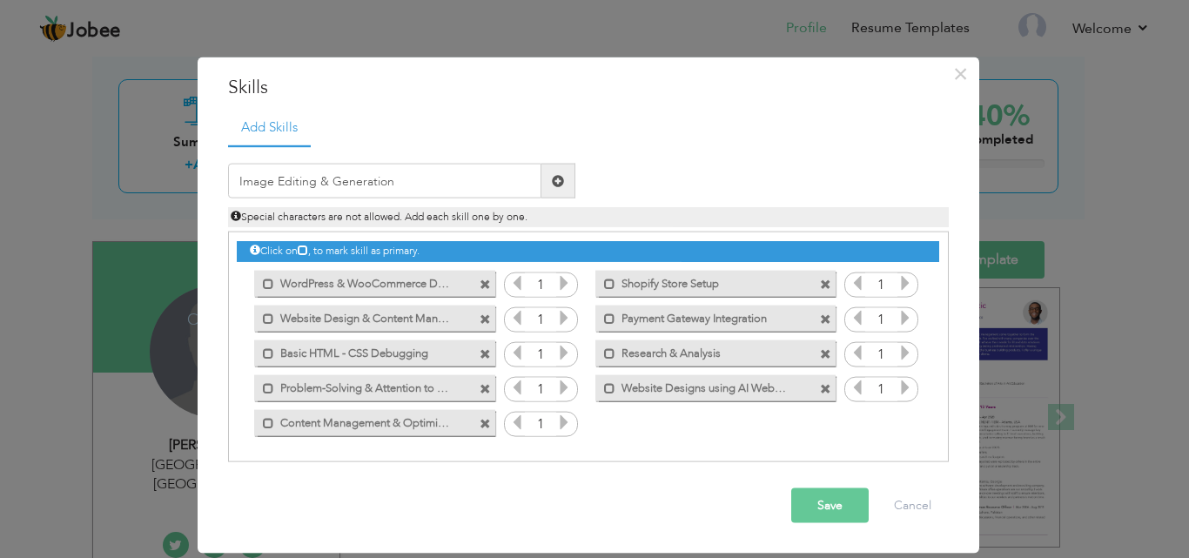
click at [562, 182] on span at bounding box center [558, 180] width 12 height 12
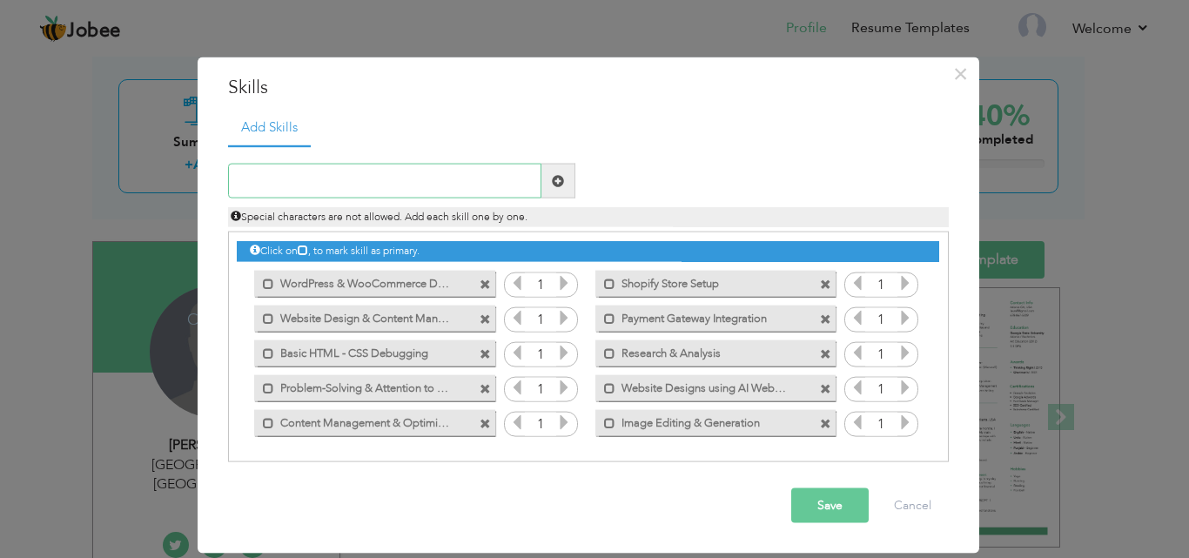
click at [384, 191] on input "text" at bounding box center [384, 181] width 313 height 35
paste input "Payment Gateway Integration"
type input "Payment Gateway Integration"
click at [561, 184] on span at bounding box center [558, 180] width 12 height 12
click at [487, 360] on div "Mark as primary skill. Basic HTML - CSS Debugging" at bounding box center [374, 352] width 240 height 26
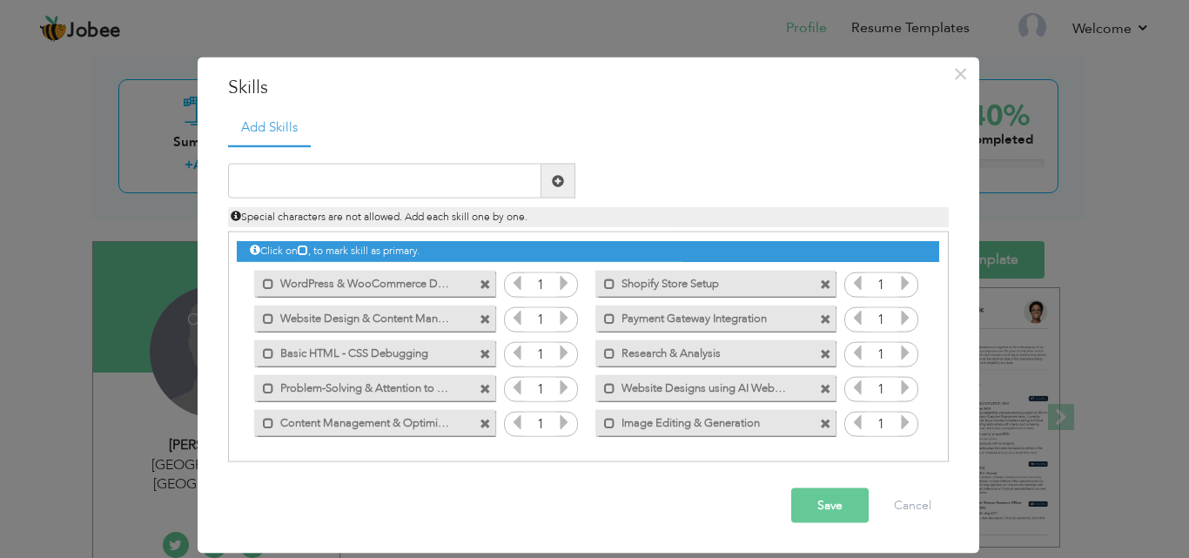
click at [486, 357] on span at bounding box center [484, 353] width 11 height 11
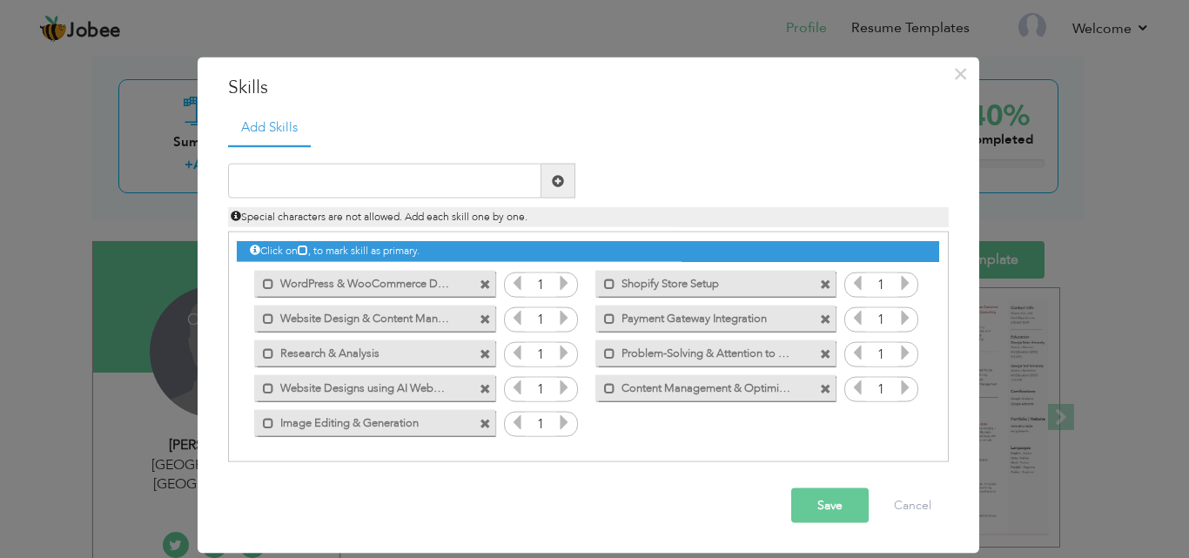
click at [484, 355] on span at bounding box center [484, 353] width 11 height 11
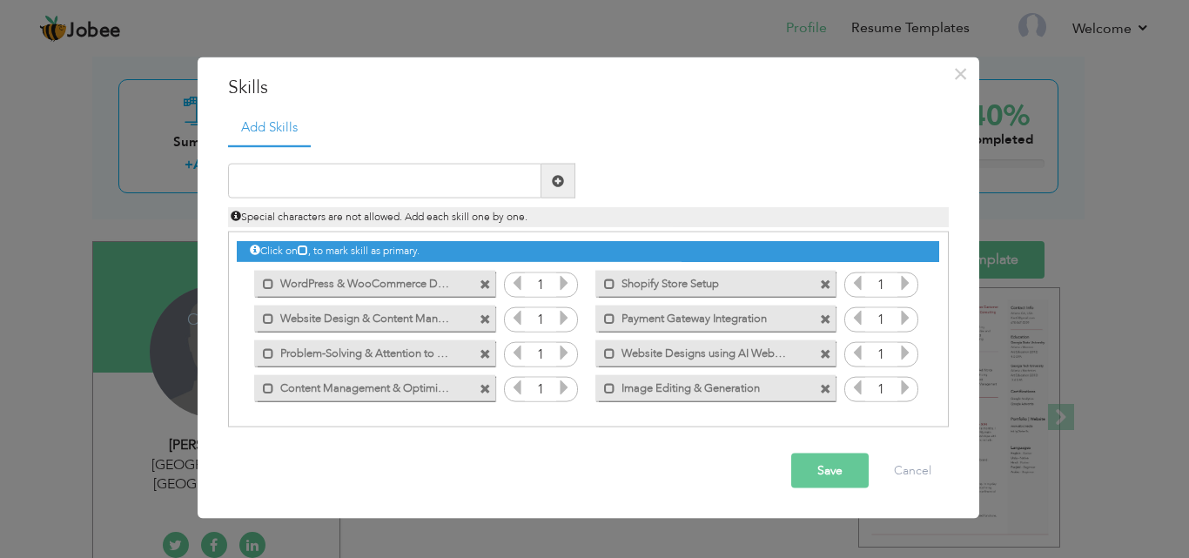
click at [487, 359] on span at bounding box center [484, 353] width 11 height 11
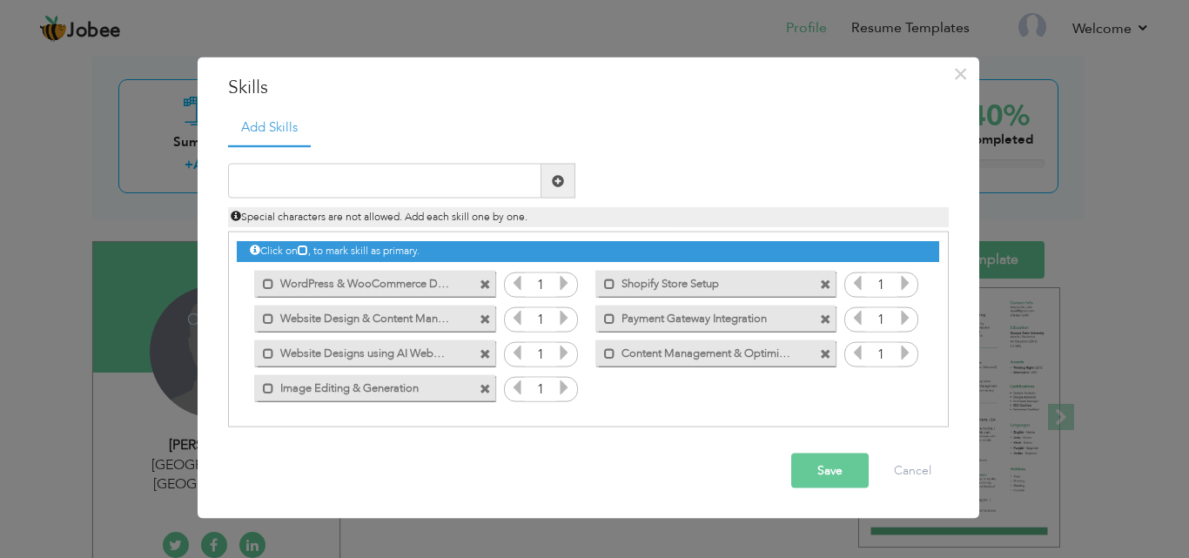
click at [820, 321] on span at bounding box center [825, 318] width 11 height 11
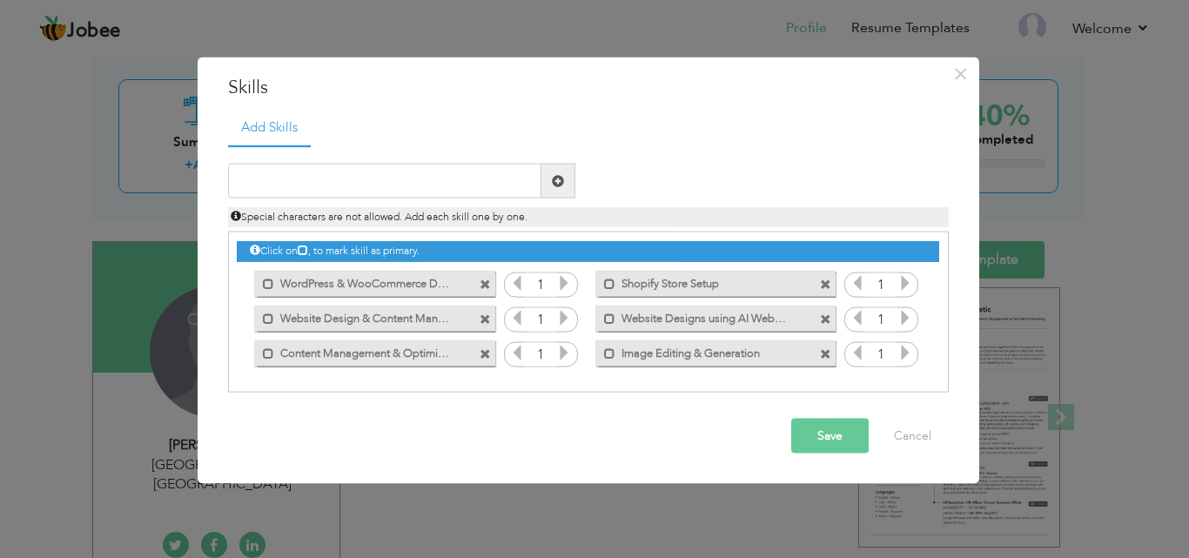
click at [484, 318] on span at bounding box center [484, 318] width 11 height 11
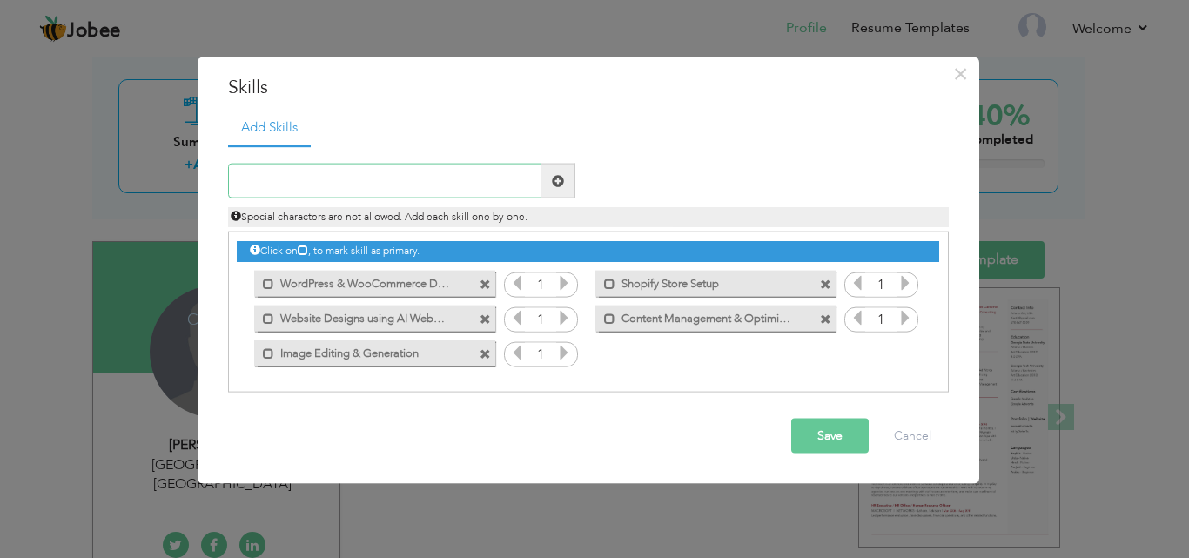
click at [379, 177] on input "text" at bounding box center [384, 181] width 313 height 35
paste input "Payment Gateway Integration"
type input "Payment Gateway Integration"
click at [561, 186] on span at bounding box center [558, 180] width 12 height 12
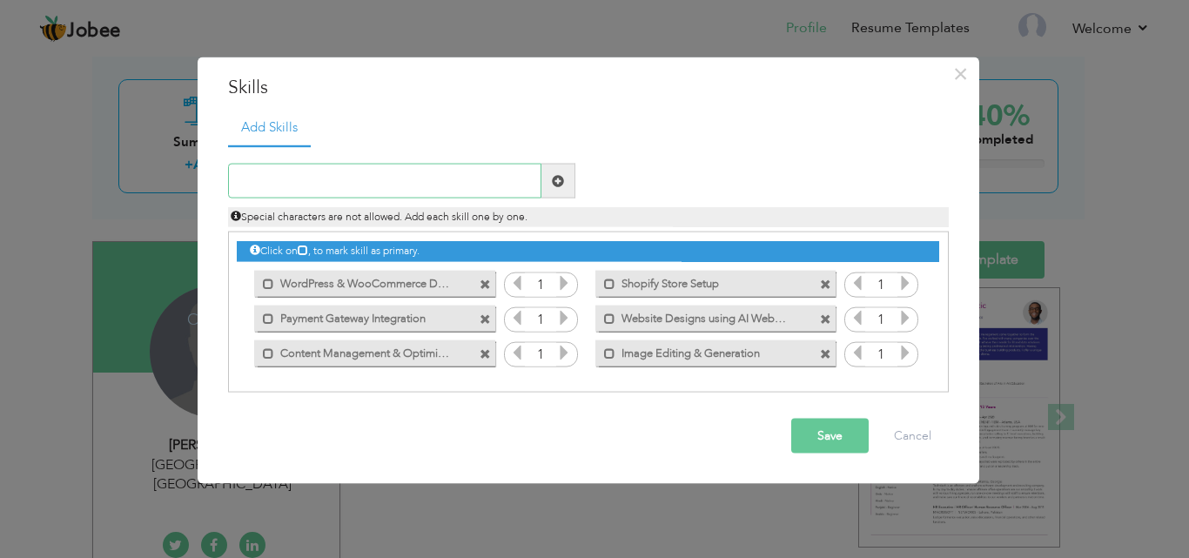
click at [409, 176] on input "text" at bounding box center [384, 181] width 313 height 35
paste input "Basic HTML, CSS & Debugging"
type input "Basic HTML, CSS & Debugging"
click at [548, 181] on span at bounding box center [558, 181] width 34 height 35
click at [448, 188] on input "text" at bounding box center [384, 181] width 313 height 35
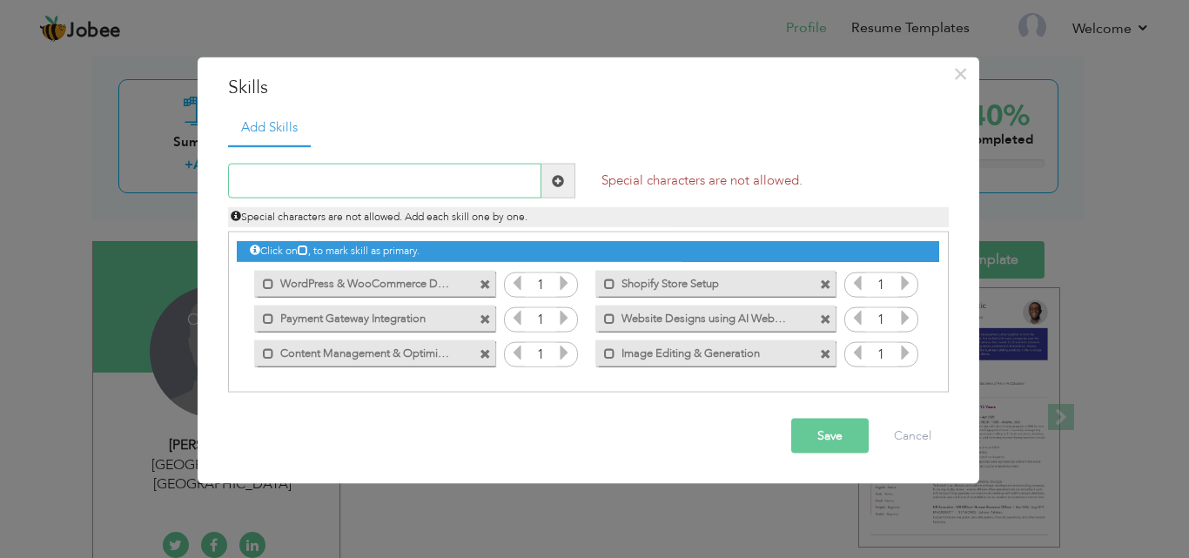
paste input "Basic HTML, CSS & Debugging"
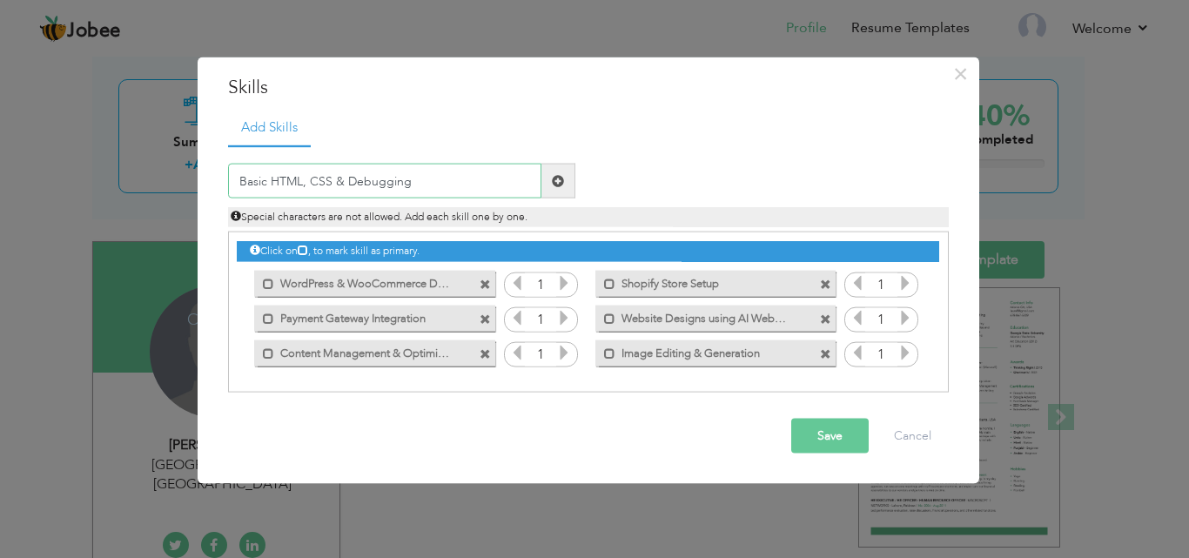
click at [303, 184] on input "Basic HTML, CSS & Debugging" at bounding box center [384, 181] width 313 height 35
type input "Basic HTML - CSS & Console Debugging"
click at [809, 446] on button "Save" at bounding box center [829, 436] width 77 height 35
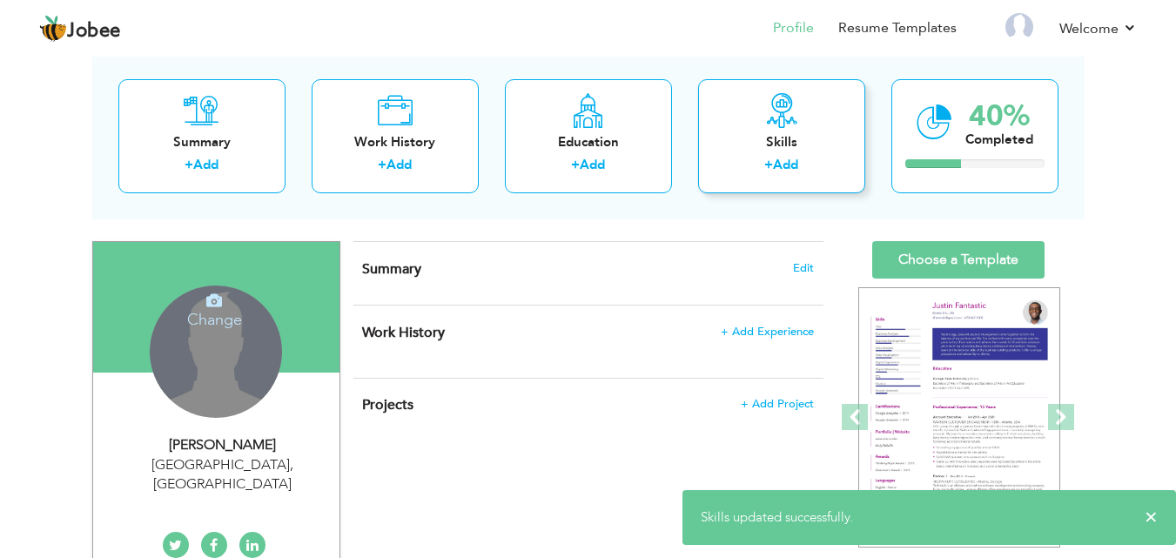
click at [795, 144] on div "Skills" at bounding box center [781, 142] width 139 height 18
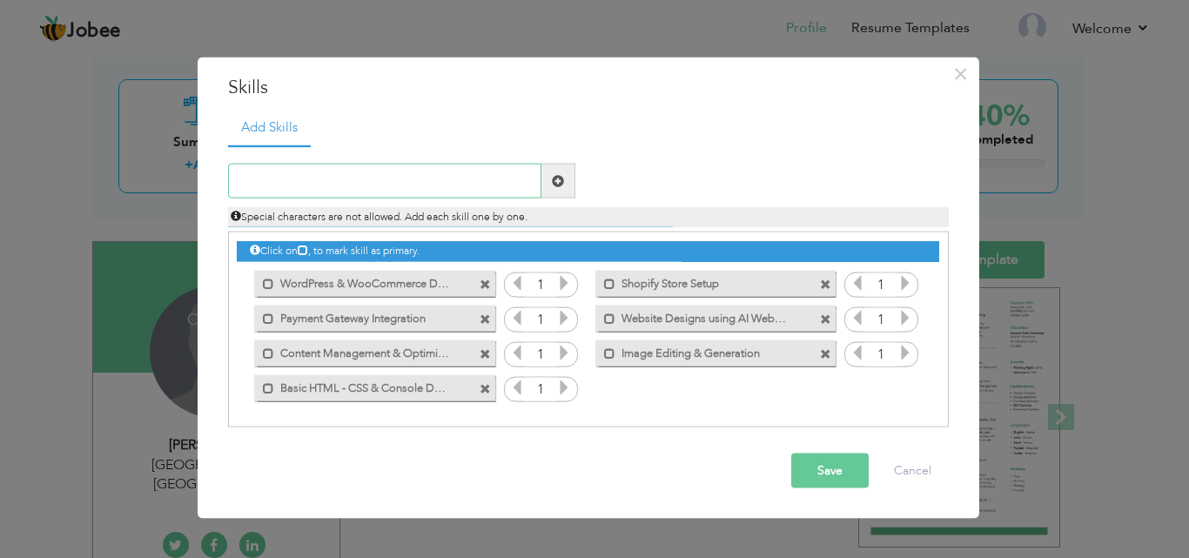
click at [451, 188] on input "text" at bounding box center [384, 181] width 313 height 35
paste input "Research, Analysis & Reporting"
type input "Research, Analysis & Reporting"
click at [559, 188] on span at bounding box center [558, 181] width 34 height 35
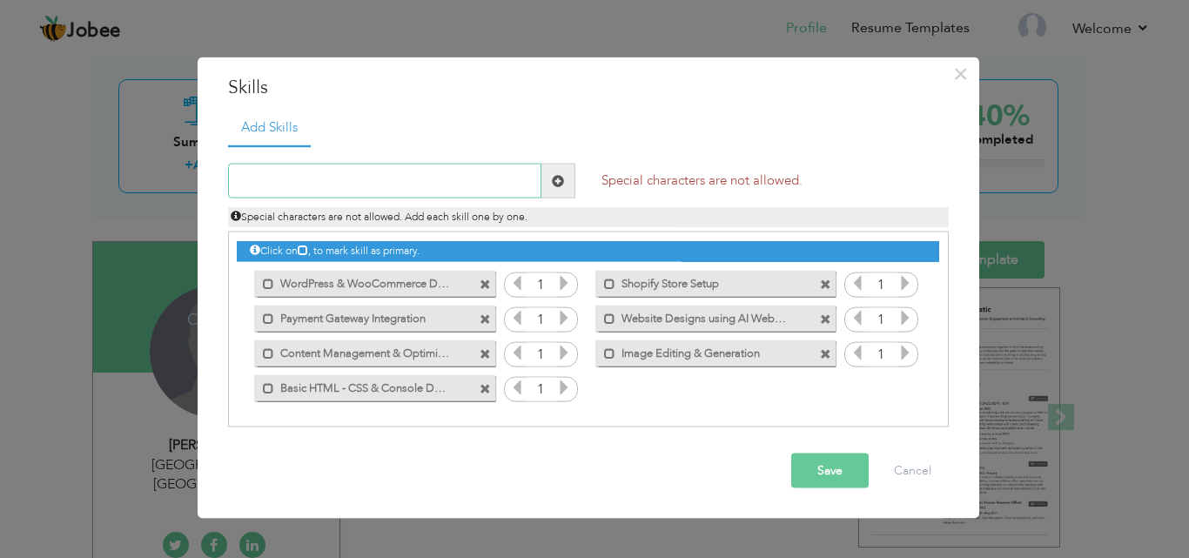
click at [483, 197] on input "text" at bounding box center [384, 181] width 313 height 35
paste input "Research, Analysis & Reporting"
click at [289, 184] on input "Research, Analysis & Reporting" at bounding box center [384, 181] width 313 height 35
click at [459, 164] on input "Research & Analysis with Reporting" at bounding box center [384, 181] width 313 height 35
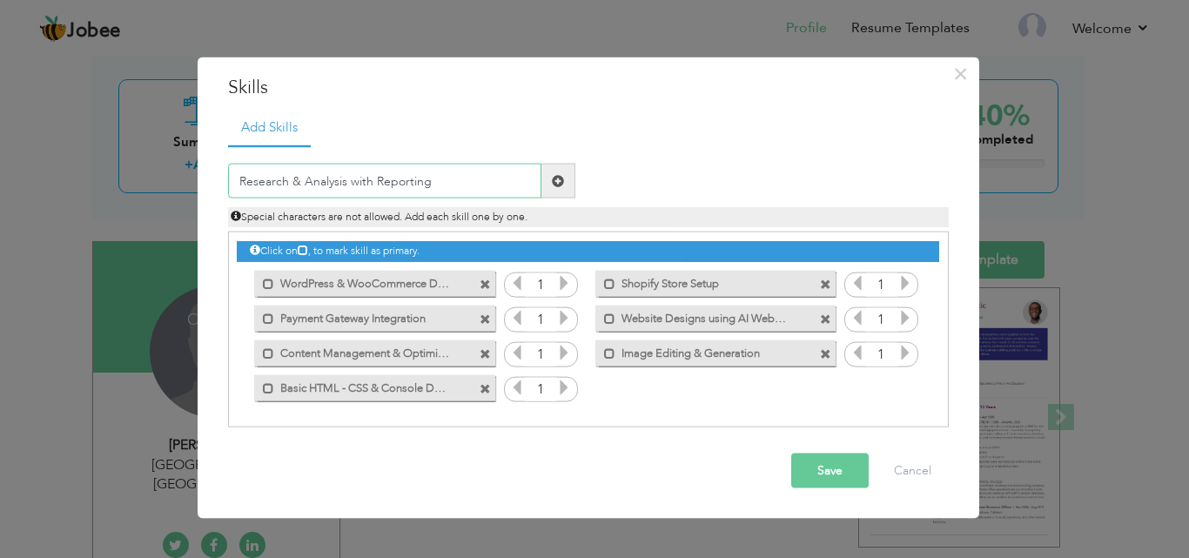
type input "Research & Analysis with Reporting"
click at [549, 185] on span at bounding box center [558, 181] width 34 height 35
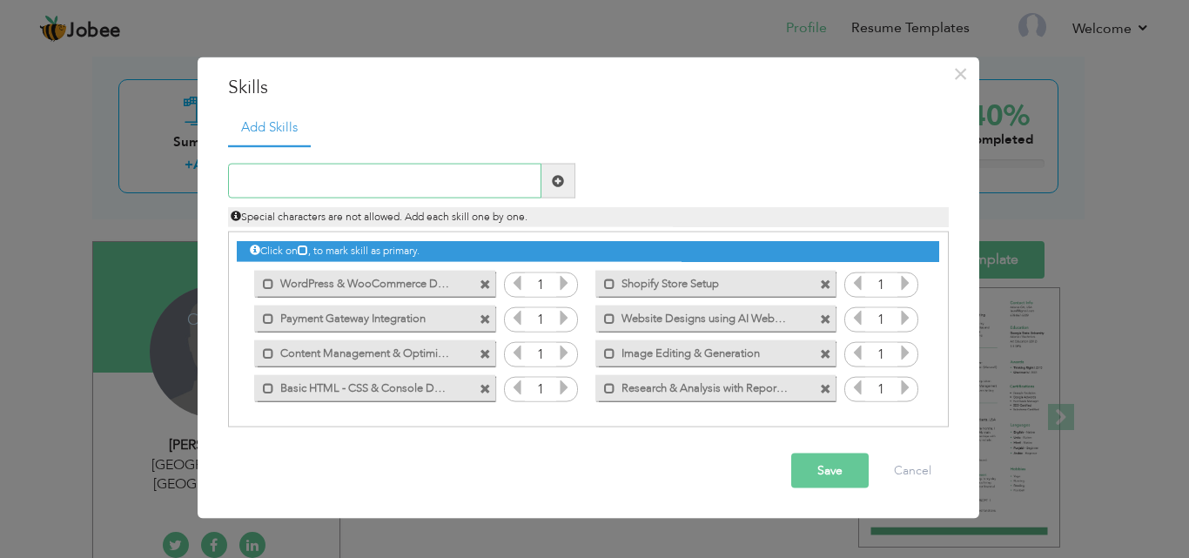
click at [426, 181] on input "text" at bounding box center [384, 181] width 313 height 35
paste input "Problem-Solving & Attention to Detail"
type input "Problem-Solving & Attention to Detail"
click at [568, 179] on span at bounding box center [558, 181] width 34 height 35
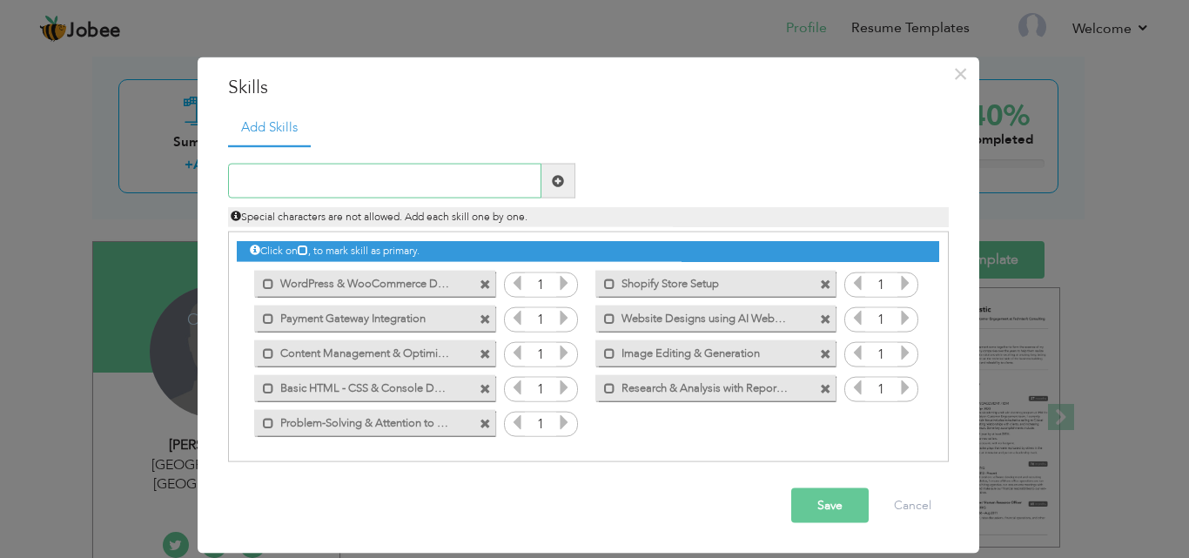
click at [345, 176] on input "text" at bounding box center [384, 181] width 313 height 35
type input "Client focused approach"
click at [451, 177] on input "Client focused approach" at bounding box center [384, 181] width 313 height 35
click at [552, 179] on span at bounding box center [558, 180] width 12 height 12
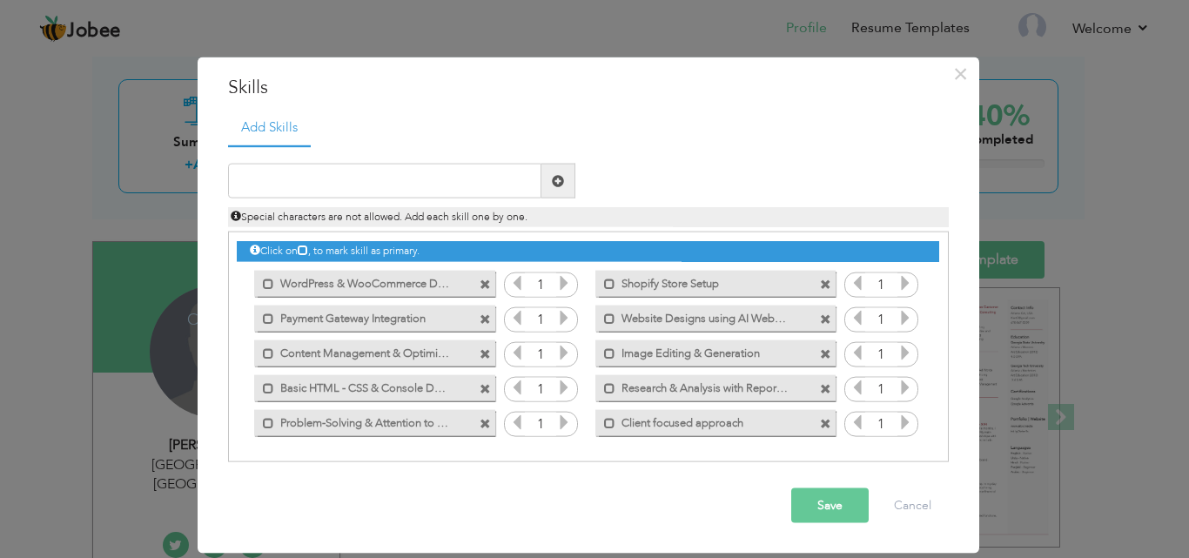
click at [826, 506] on button "Save" at bounding box center [829, 505] width 77 height 35
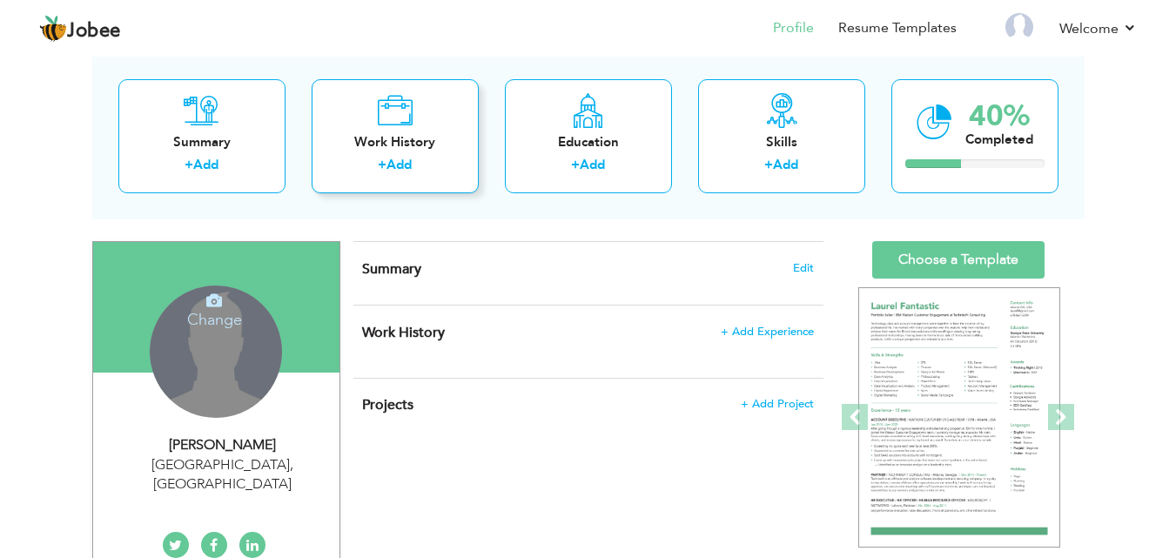
click at [392, 131] on div "Work History + Add" at bounding box center [395, 136] width 167 height 114
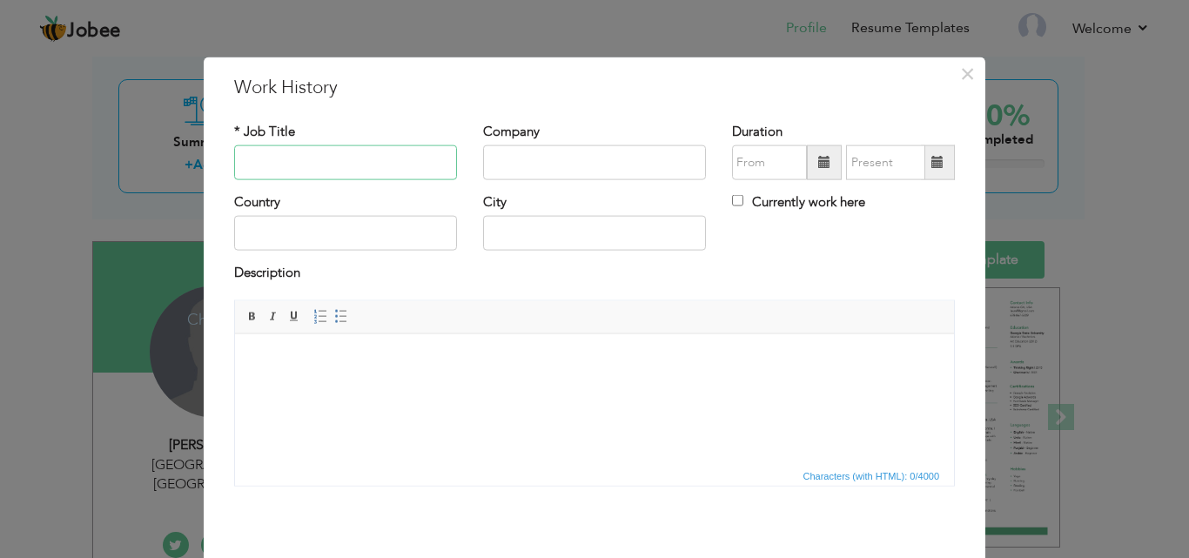
click at [335, 152] on input "text" at bounding box center [345, 162] width 223 height 35
click at [329, 145] on input "text" at bounding box center [345, 162] width 223 height 35
click at [971, 77] on button "×" at bounding box center [967, 73] width 28 height 28
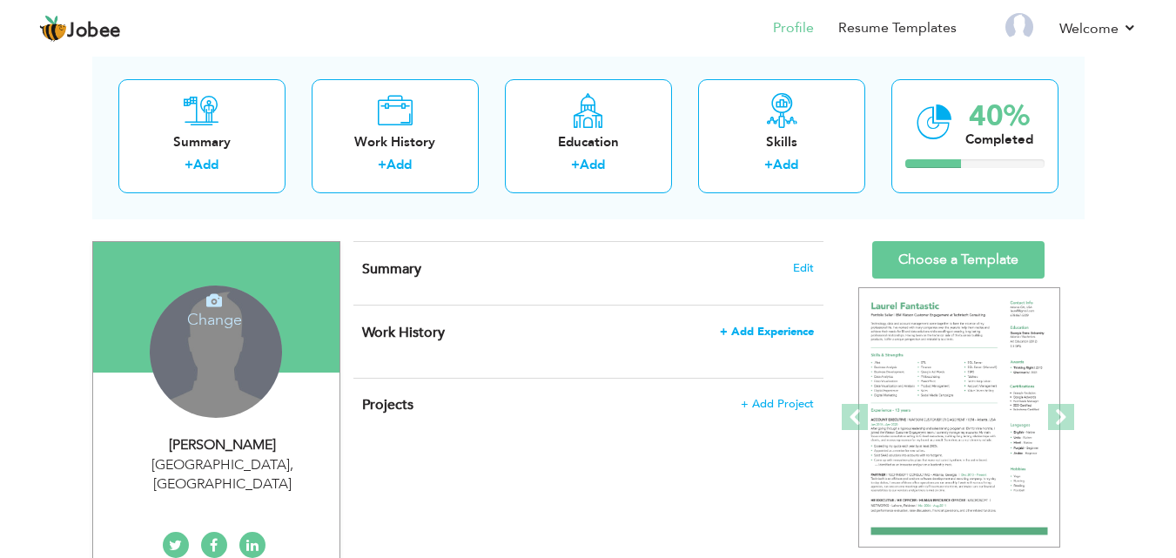
click at [788, 334] on span "+ Add Experience" at bounding box center [767, 331] width 94 height 12
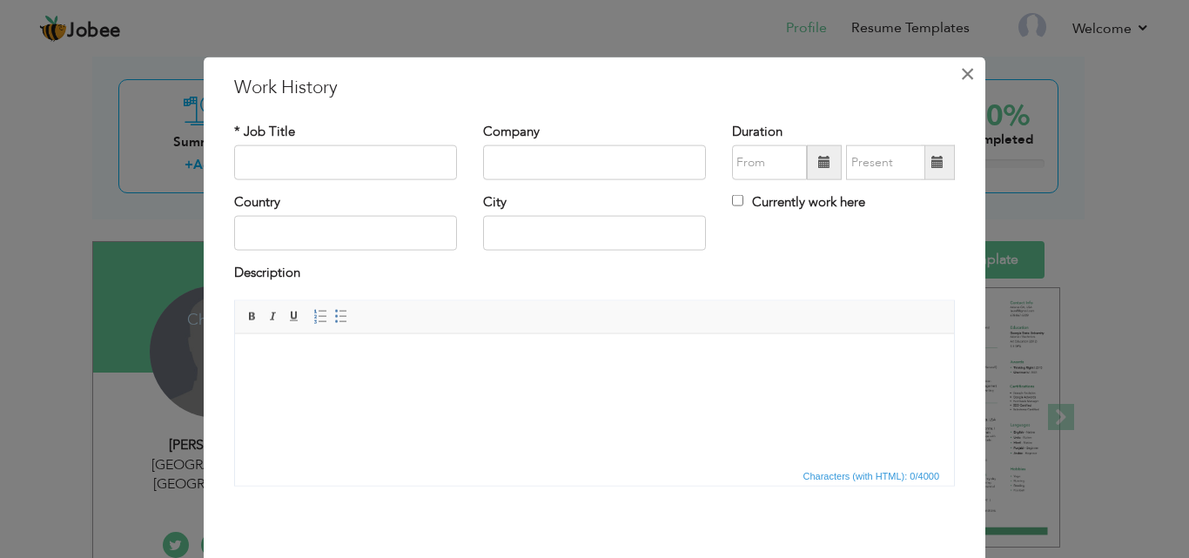
click at [960, 73] on span "×" at bounding box center [967, 72] width 15 height 31
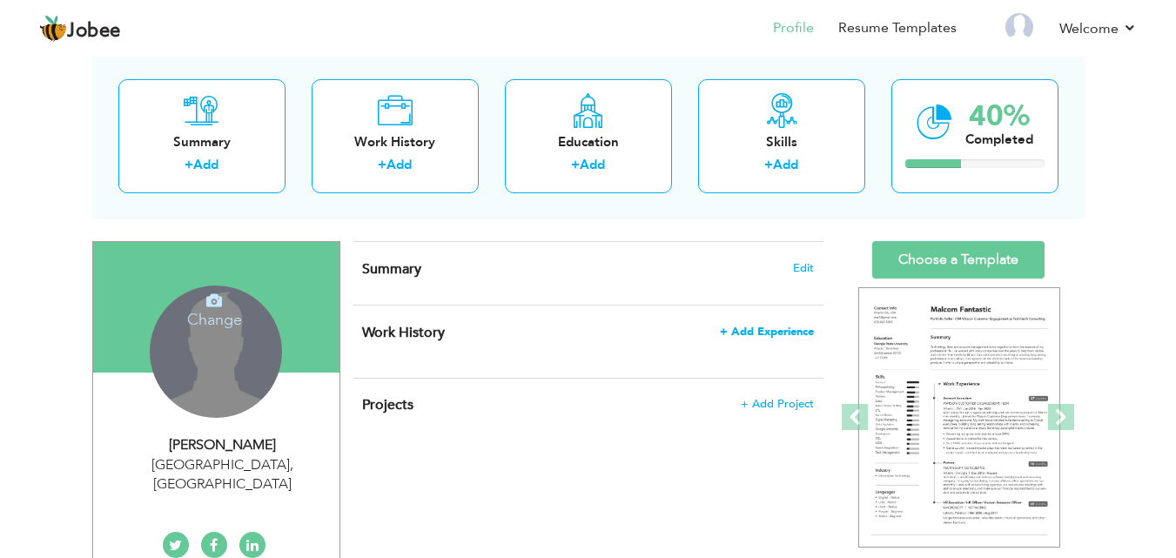
click at [747, 332] on span "+ Add Experience" at bounding box center [767, 331] width 94 height 12
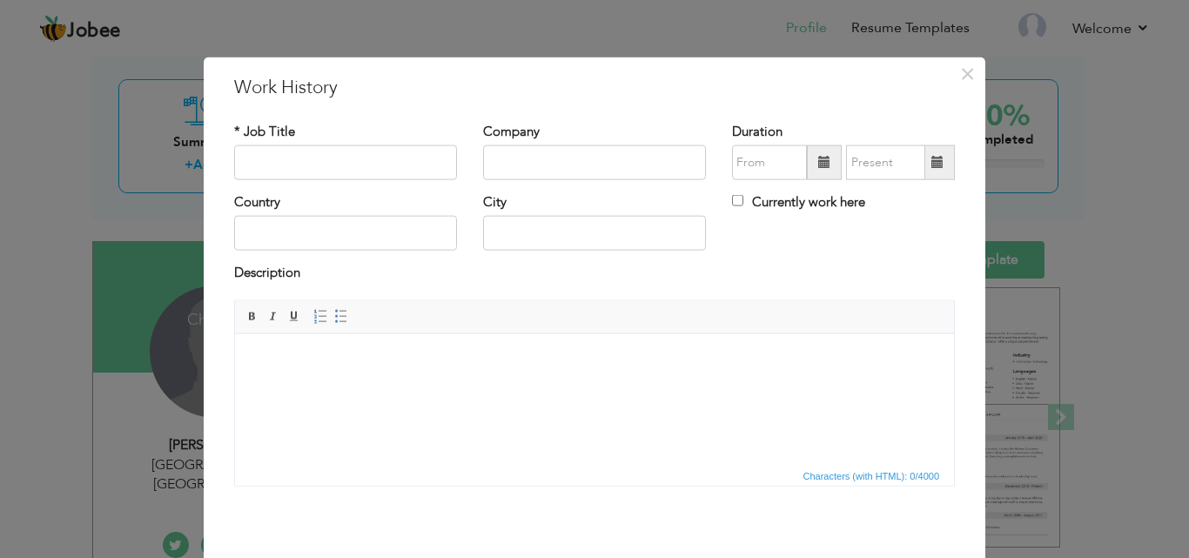
click at [348, 379] on html at bounding box center [594, 359] width 719 height 53
click at [971, 76] on button "×" at bounding box center [967, 73] width 28 height 28
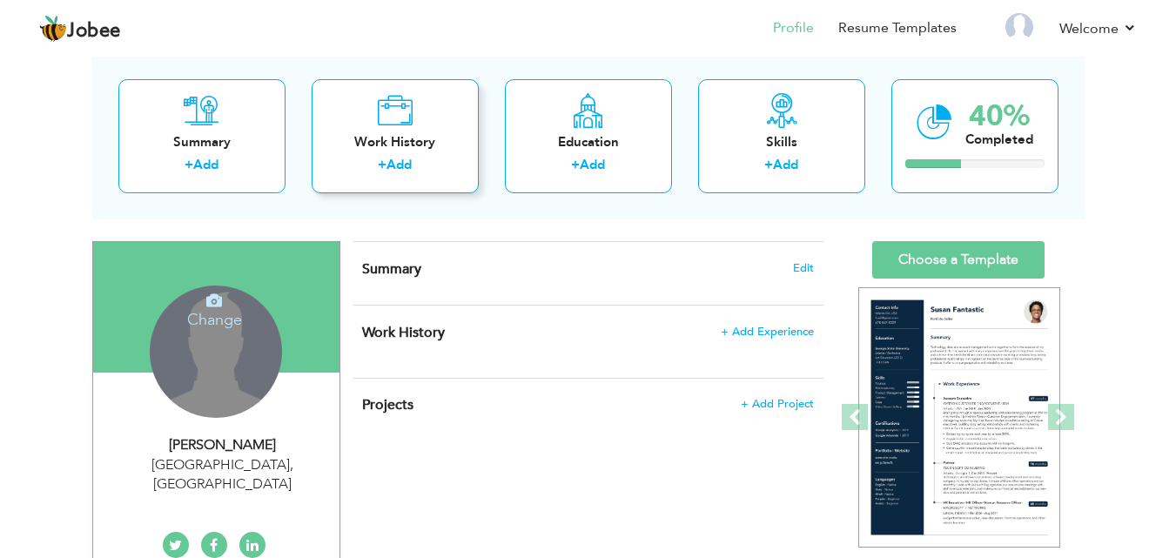
click at [408, 139] on div "Work History" at bounding box center [394, 142] width 139 height 18
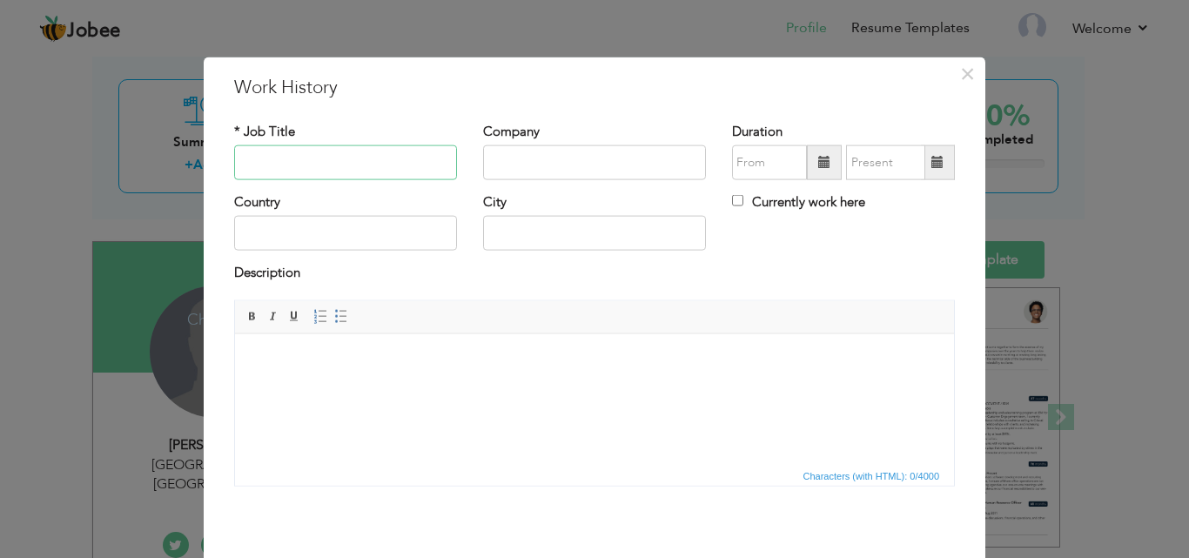
click at [359, 156] on input "text" at bounding box center [345, 162] width 223 height 35
click at [571, 161] on input "text" at bounding box center [594, 162] width 223 height 35
type input "BitnByte"
click at [535, 247] on input "text" at bounding box center [594, 233] width 223 height 35
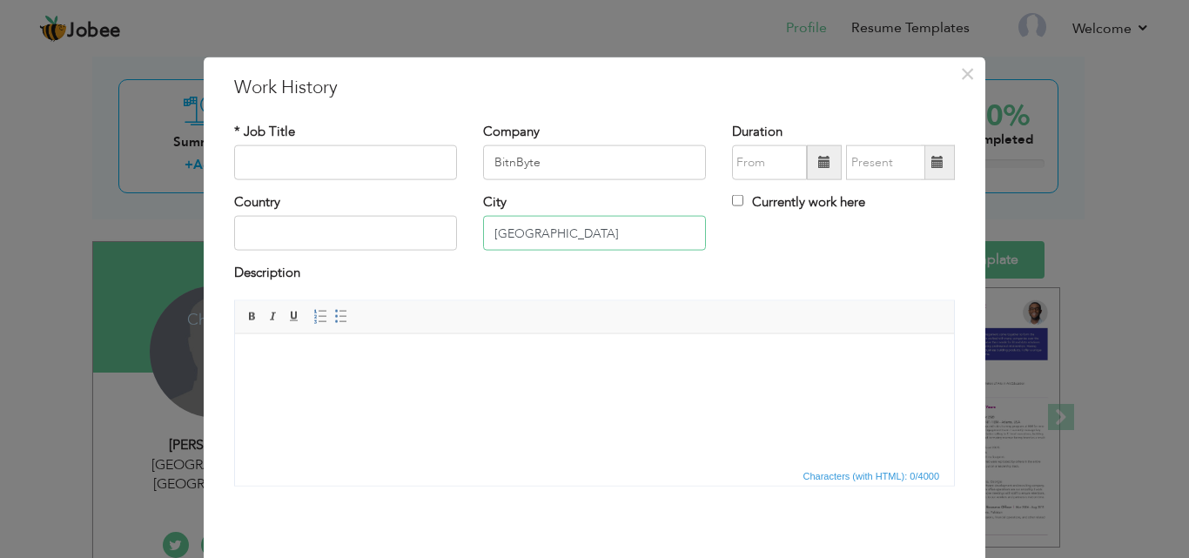
type input "[GEOGRAPHIC_DATA]"
click at [399, 231] on input "text" at bounding box center [345, 233] width 223 height 35
type input "[GEOGRAPHIC_DATA]"
click at [761, 163] on input "08/2025" at bounding box center [769, 162] width 75 height 35
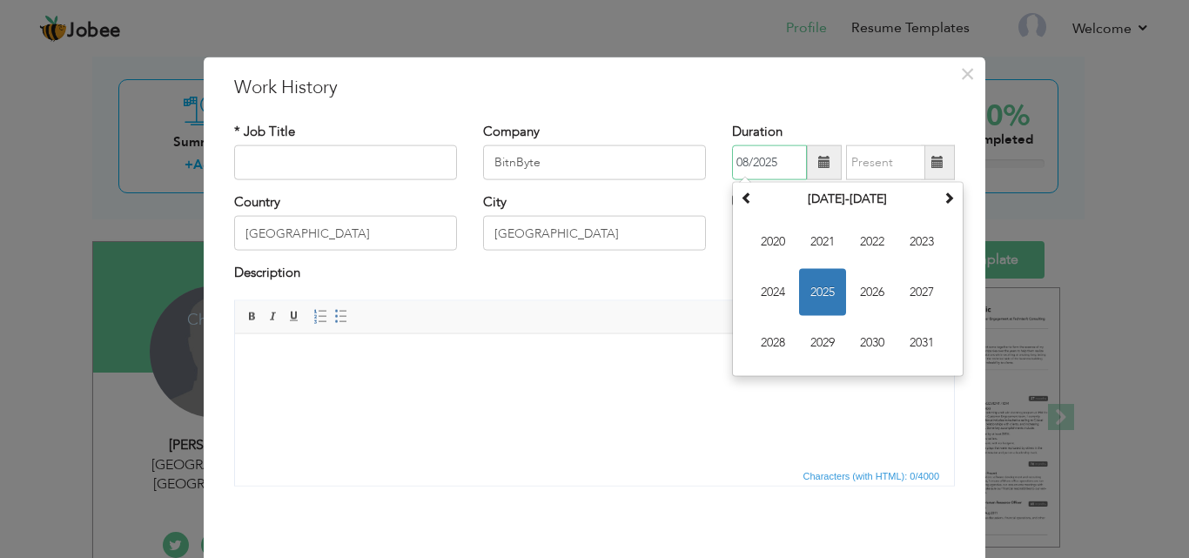
click at [813, 291] on span "2025" at bounding box center [822, 292] width 47 height 47
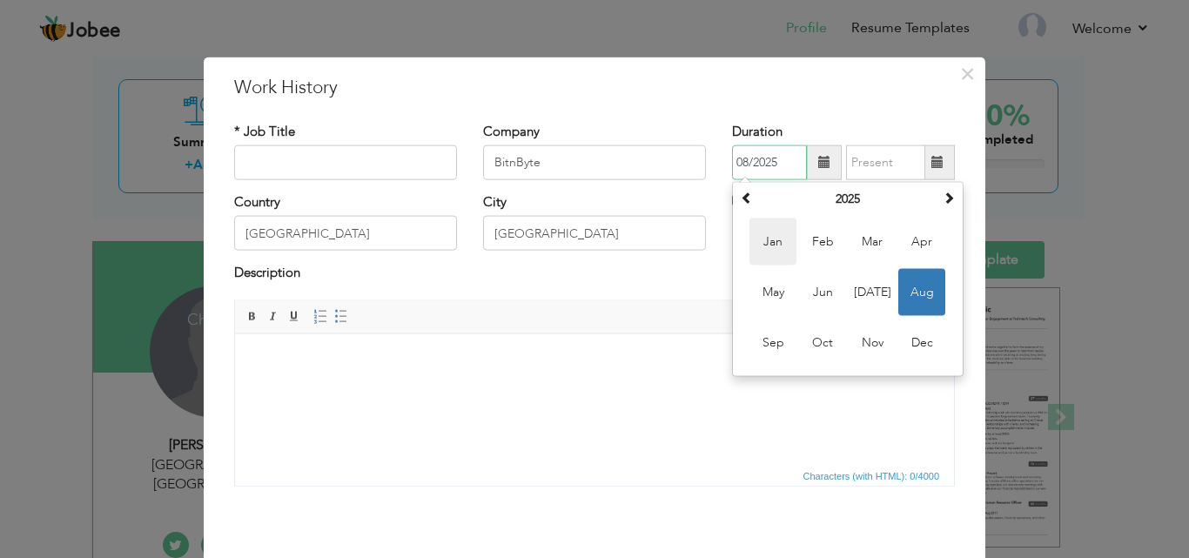
click at [772, 246] on span "Jan" at bounding box center [772, 241] width 47 height 47
type input "01/2025"
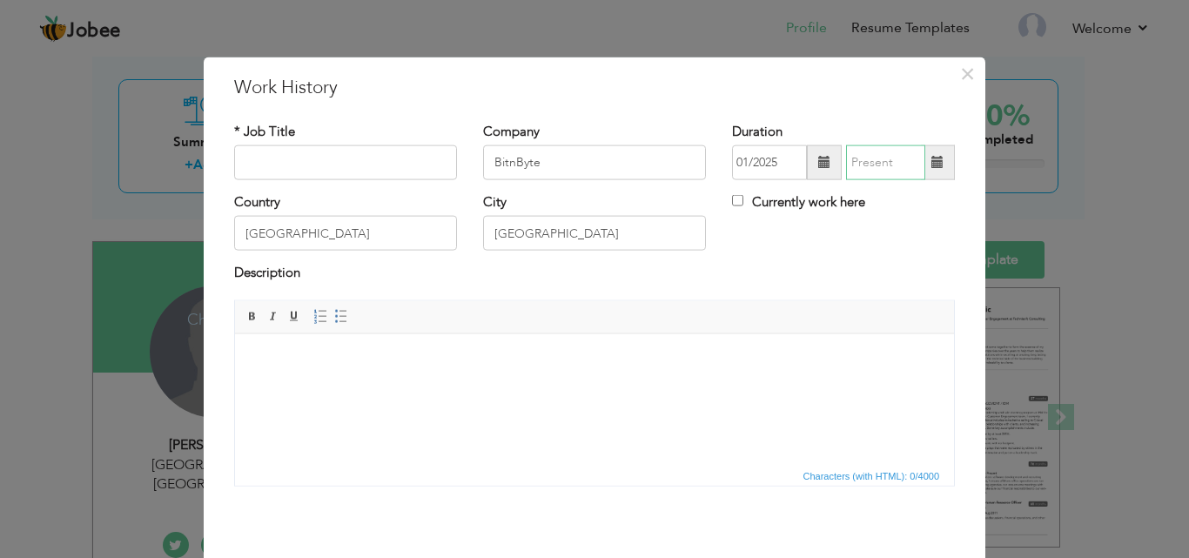
type input "08/2025"
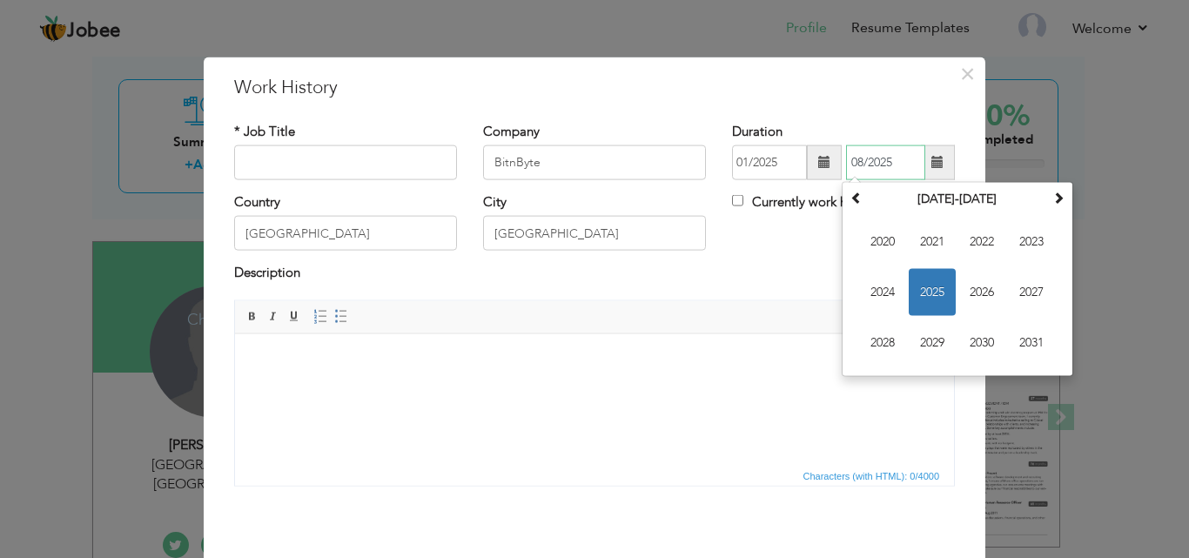
click at [857, 164] on input "08/2025" at bounding box center [885, 162] width 79 height 35
click at [922, 284] on span "2025" at bounding box center [931, 292] width 47 height 47
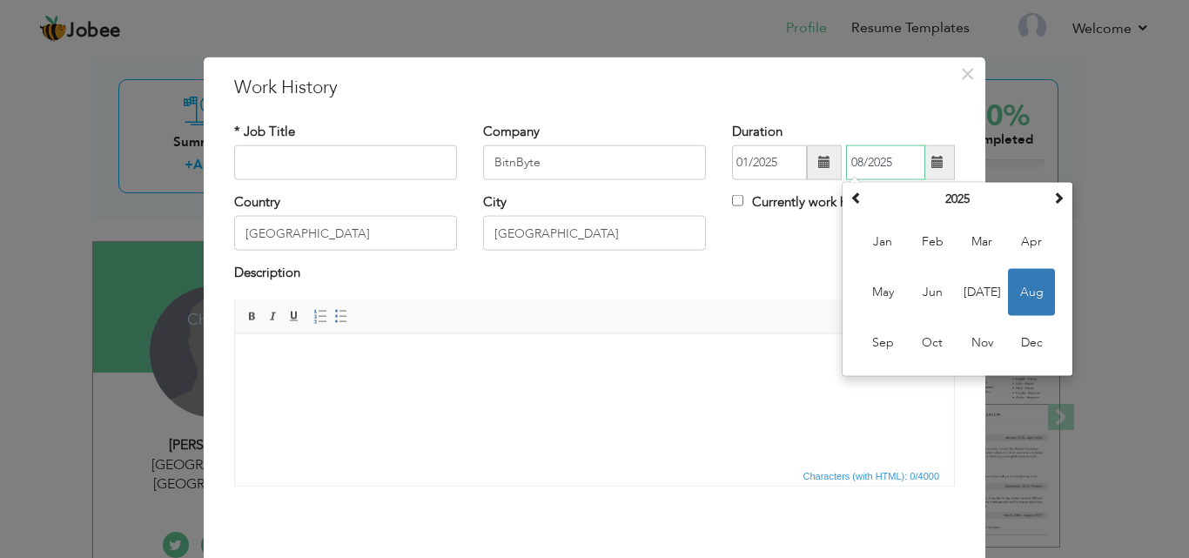
click at [1013, 296] on span "Aug" at bounding box center [1031, 292] width 47 height 47
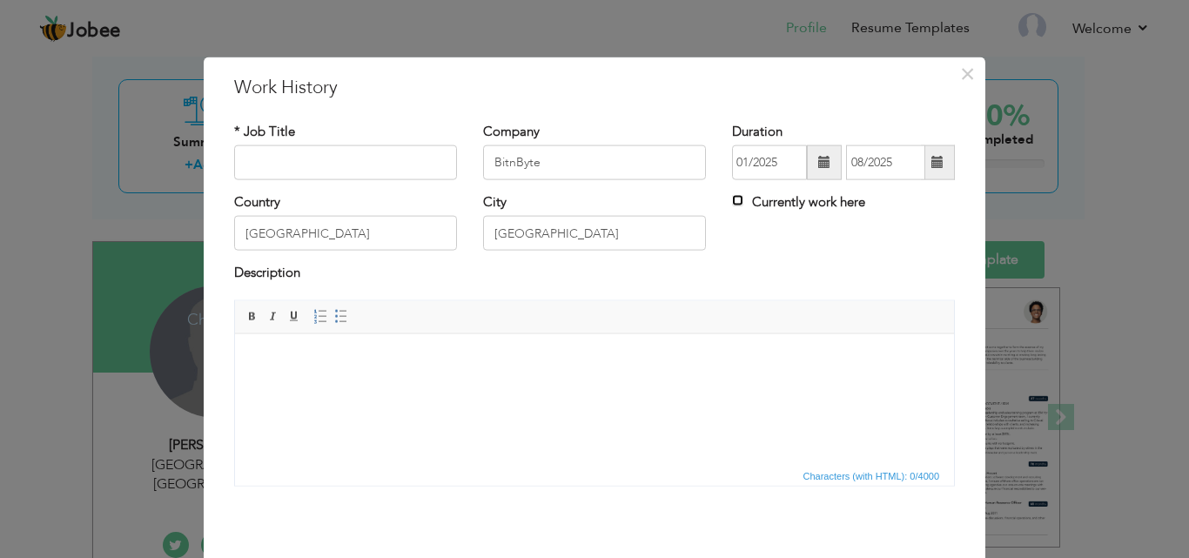
click at [732, 198] on input "Currently work here" at bounding box center [737, 200] width 11 height 11
checkbox input "true"
click at [732, 198] on input "Currently work here" at bounding box center [737, 200] width 11 height 11
click at [734, 200] on input "Currently work here" at bounding box center [737, 200] width 11 height 11
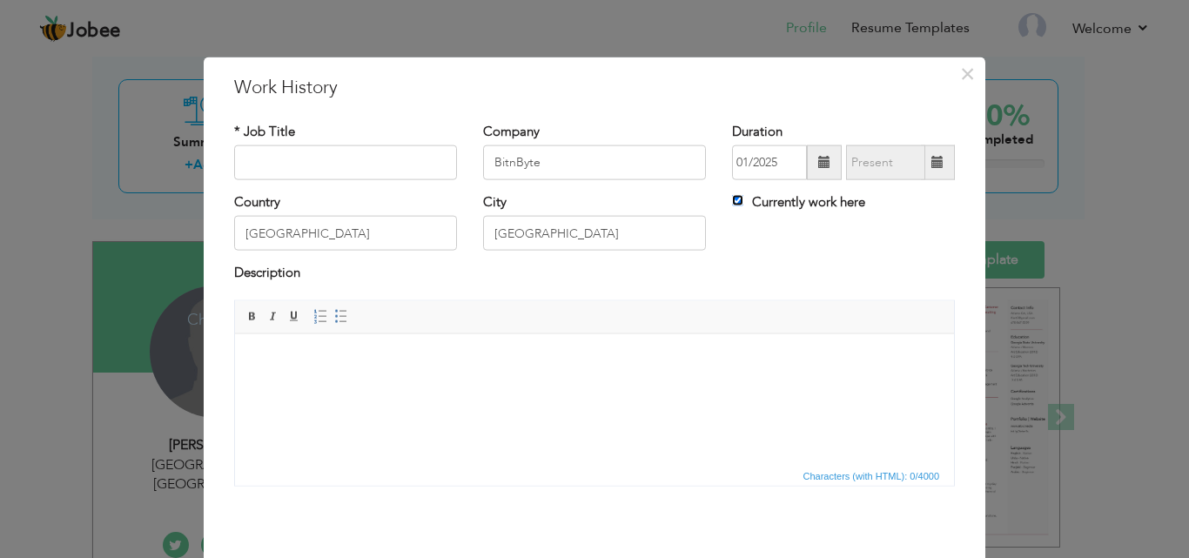
checkbox input "false"
click at [734, 225] on div "Currently work here" at bounding box center [843, 211] width 249 height 36
click at [487, 230] on input "[GEOGRAPHIC_DATA]" at bounding box center [594, 233] width 223 height 35
click at [493, 231] on input "[PERSON_NAME][GEOGRAPHIC_DATA], [PERSON_NAME][GEOGRAPHIC_DATA], [GEOGRAPHIC_DAT…" at bounding box center [594, 233] width 223 height 35
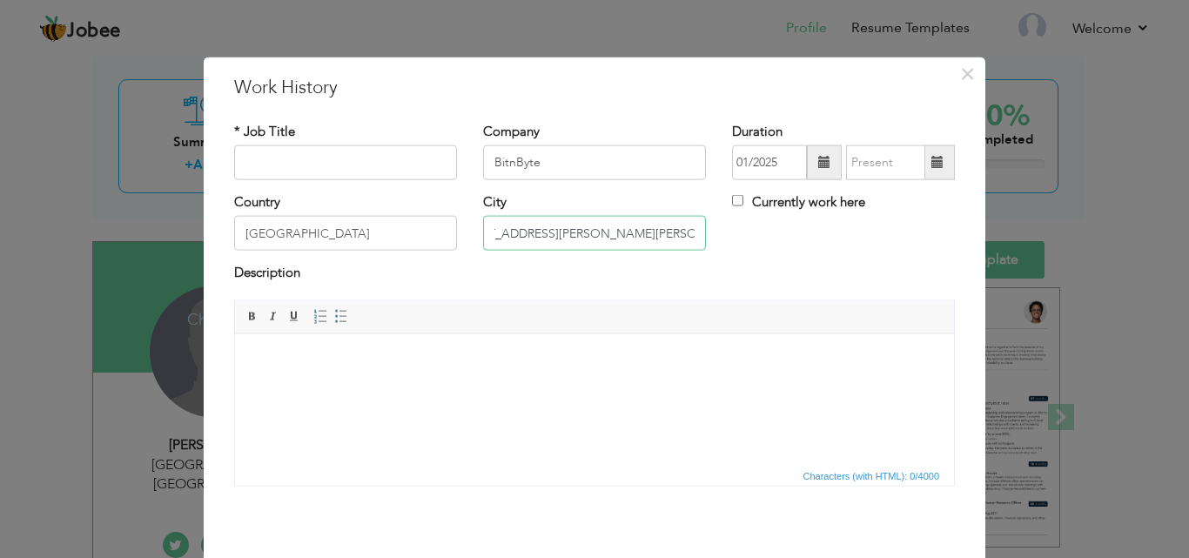
scroll to position [0, 74]
type input "[STREET_ADDRESS][PERSON_NAME][PERSON_NAME]"
click at [388, 171] on input "text" at bounding box center [345, 162] width 223 height 35
click at [365, 158] on input "text" at bounding box center [345, 162] width 223 height 35
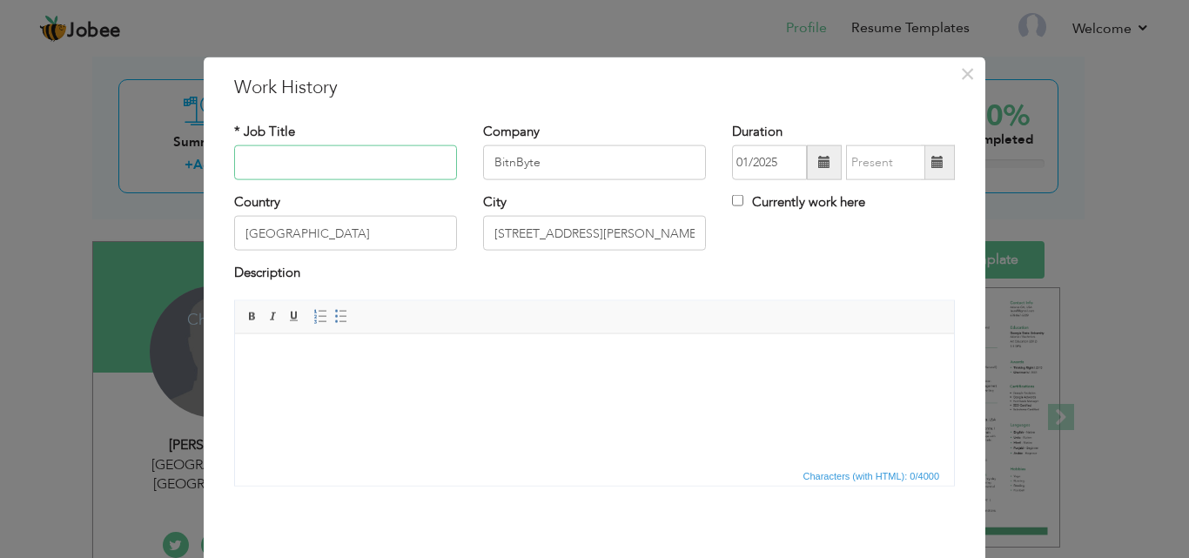
paste input "Intern to Website Developer"
click at [290, 161] on input "Intern to Website Developer" at bounding box center [345, 162] width 223 height 35
type input "Website Developer"
click at [406, 378] on html at bounding box center [594, 359] width 719 height 53
click at [412, 386] on html at bounding box center [594, 359] width 719 height 53
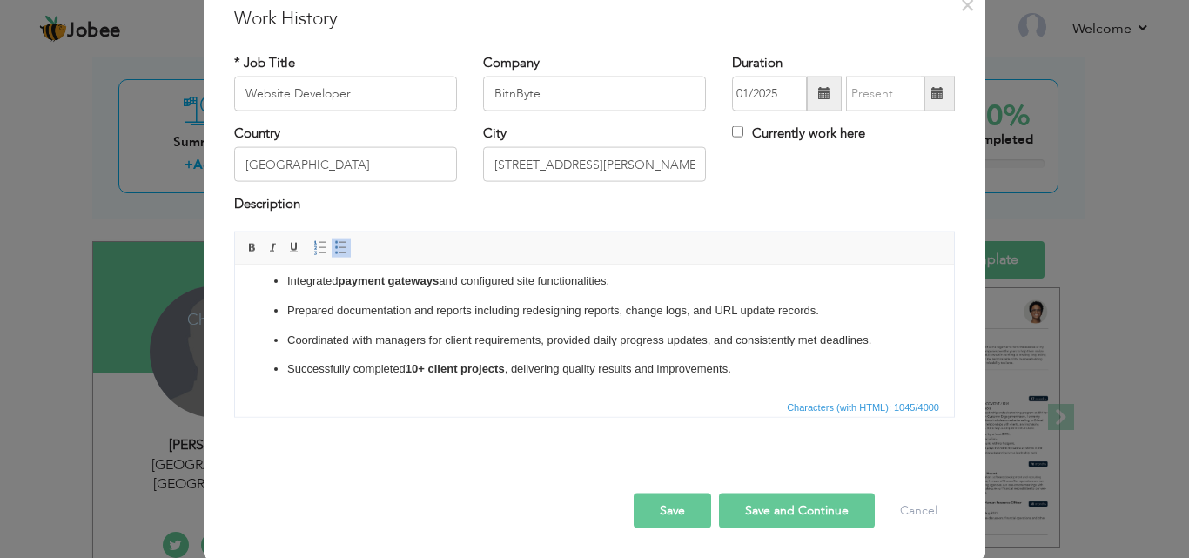
scroll to position [164, 0]
click at [649, 499] on button "Save" at bounding box center [672, 510] width 77 height 35
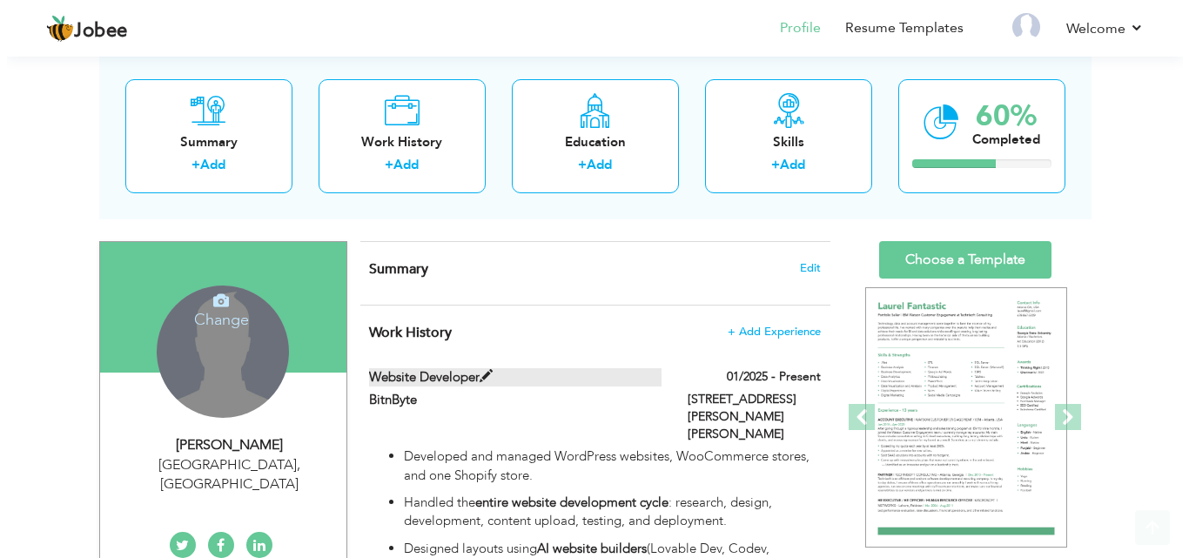
scroll to position [174, 0]
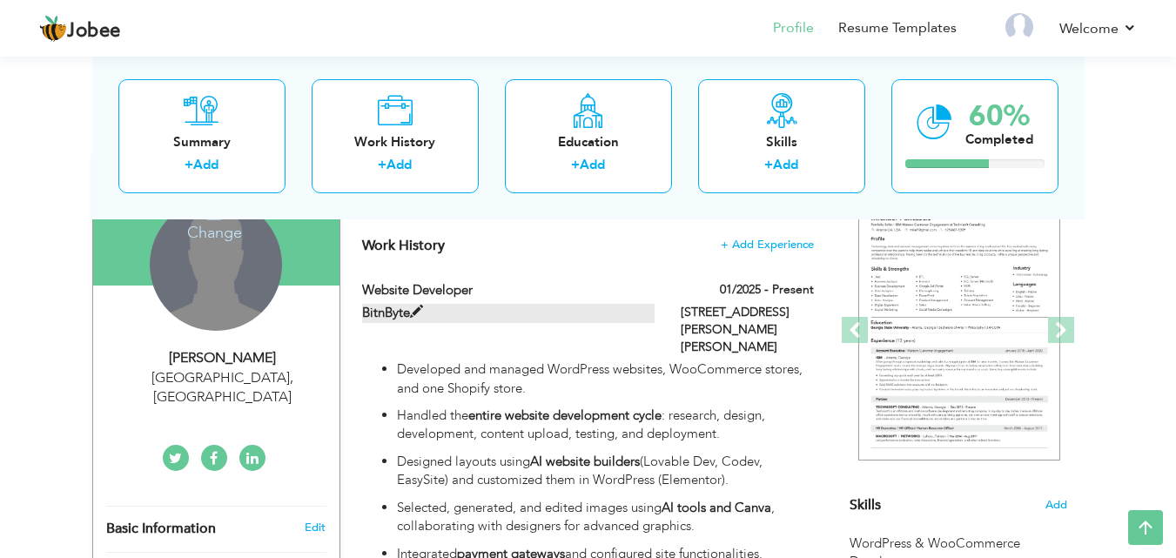
click at [421, 307] on span at bounding box center [416, 311] width 13 height 13
checkbox input "true"
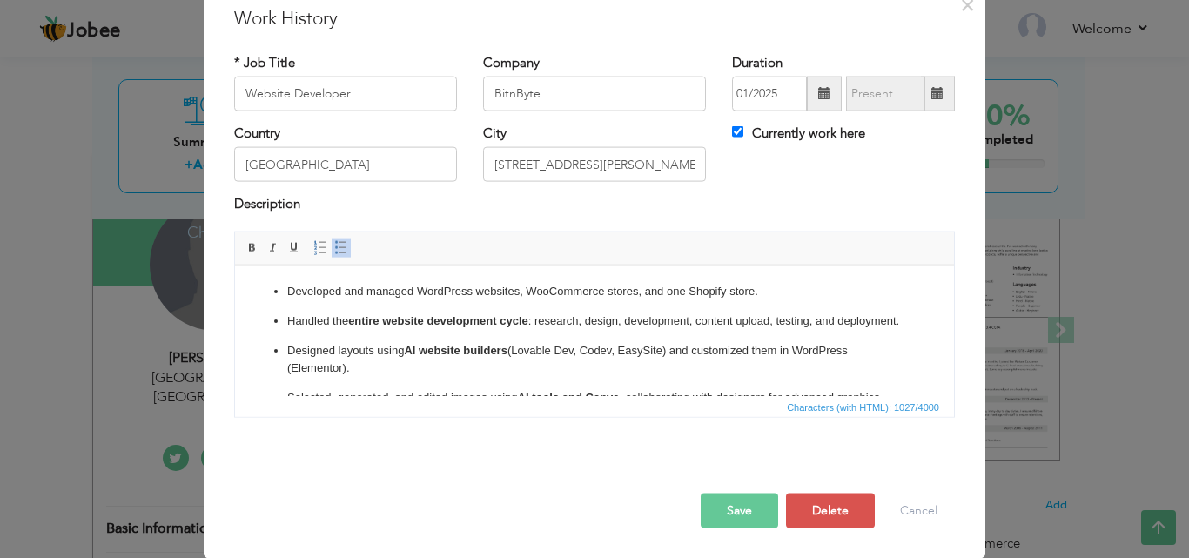
scroll to position [0, 0]
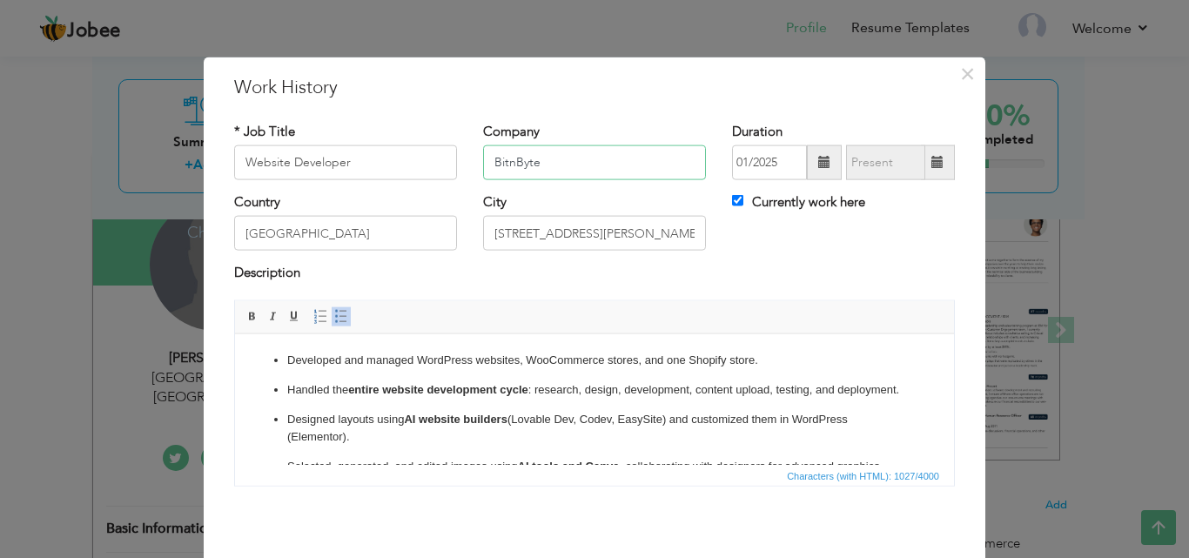
click at [560, 157] on input "BitnByte" at bounding box center [594, 162] width 223 height 35
click at [513, 164] on input "BitnByte" at bounding box center [594, 162] width 223 height 35
type input "Bit n Byte - Digital Marketing Agency"
click at [931, 165] on span at bounding box center [937, 162] width 12 height 12
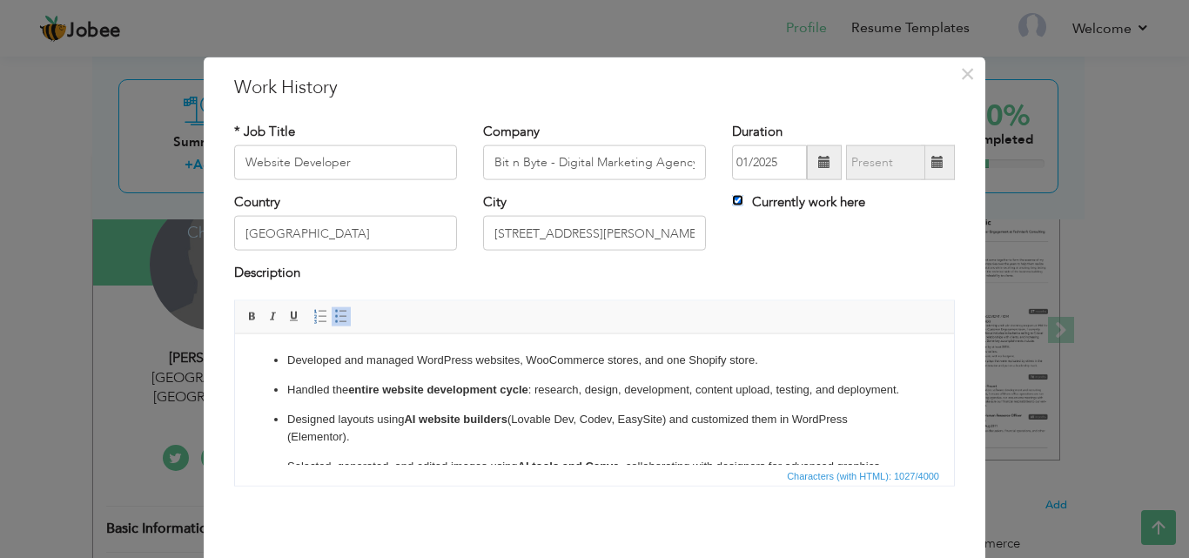
click at [734, 195] on input "Currently work here" at bounding box center [737, 200] width 11 height 11
checkbox input "false"
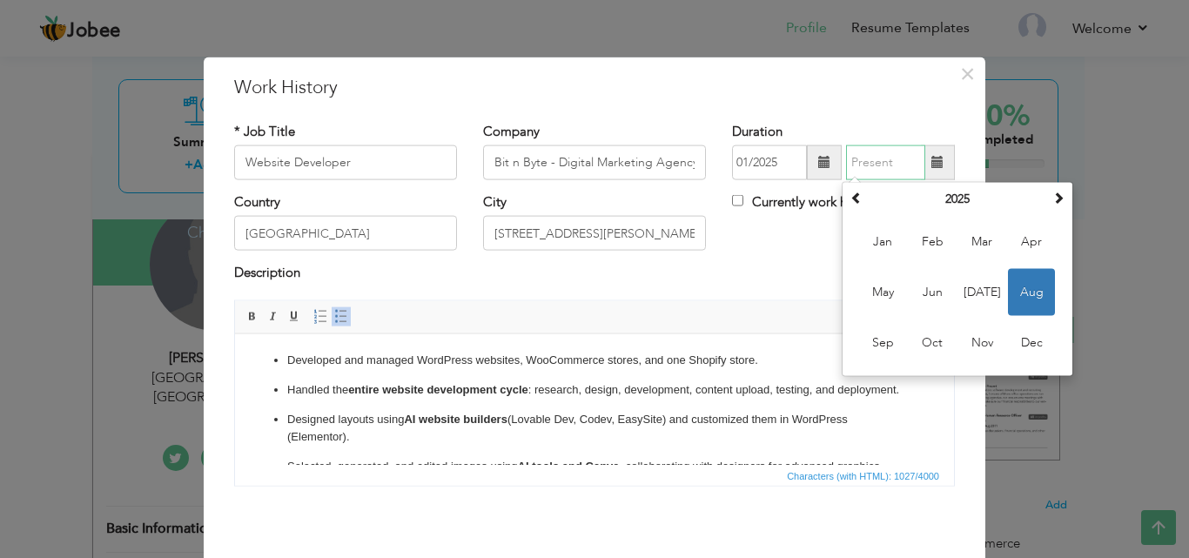
click at [875, 170] on input "text" at bounding box center [885, 162] width 79 height 35
click at [1022, 287] on span "Aug" at bounding box center [1031, 292] width 47 height 47
type input "08/2025"
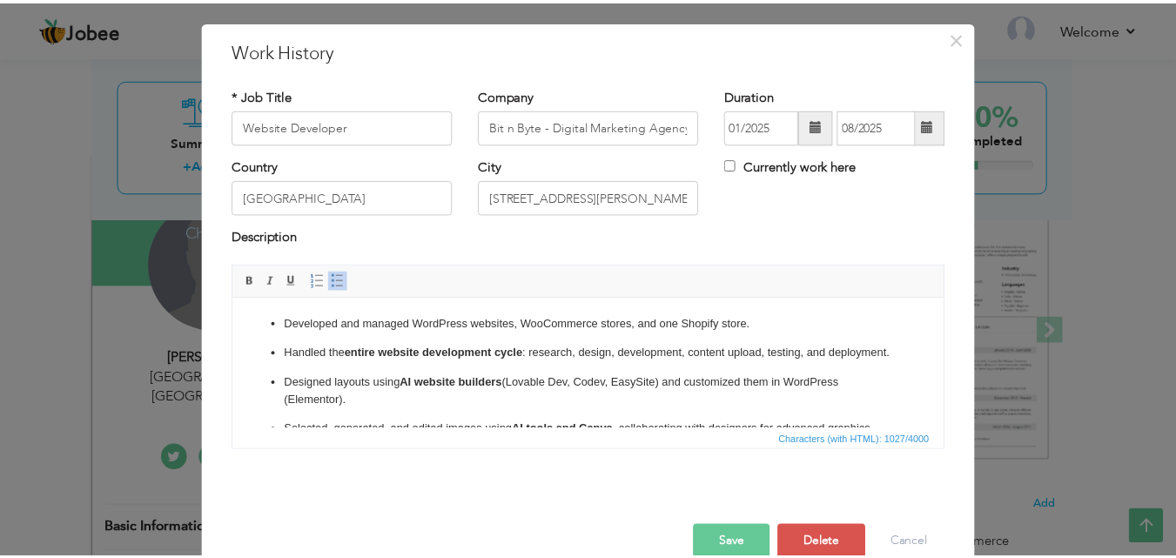
scroll to position [69, 0]
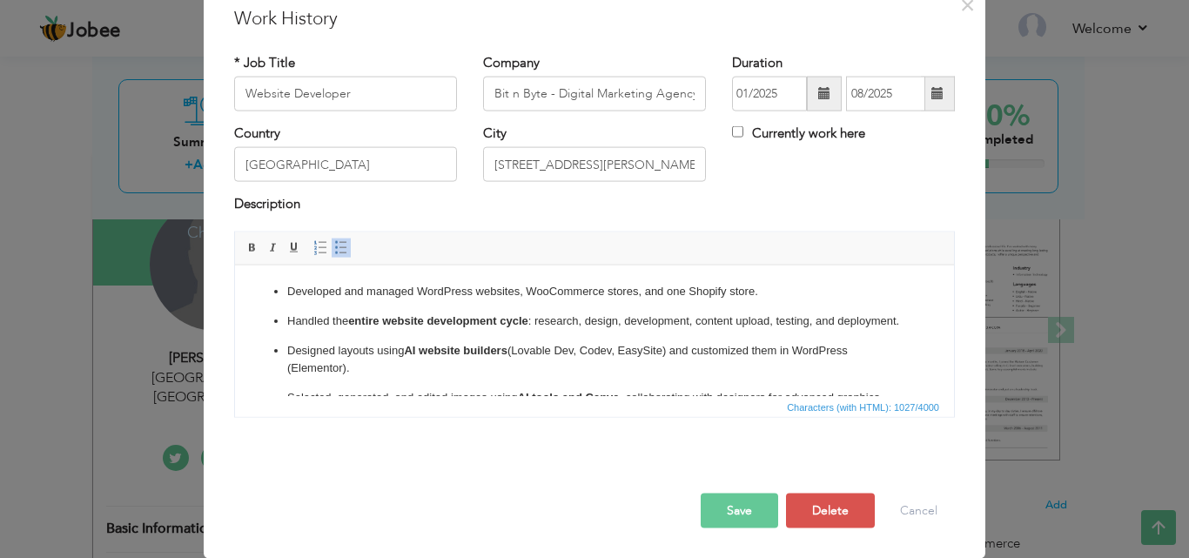
click at [728, 515] on button "Save" at bounding box center [739, 510] width 77 height 35
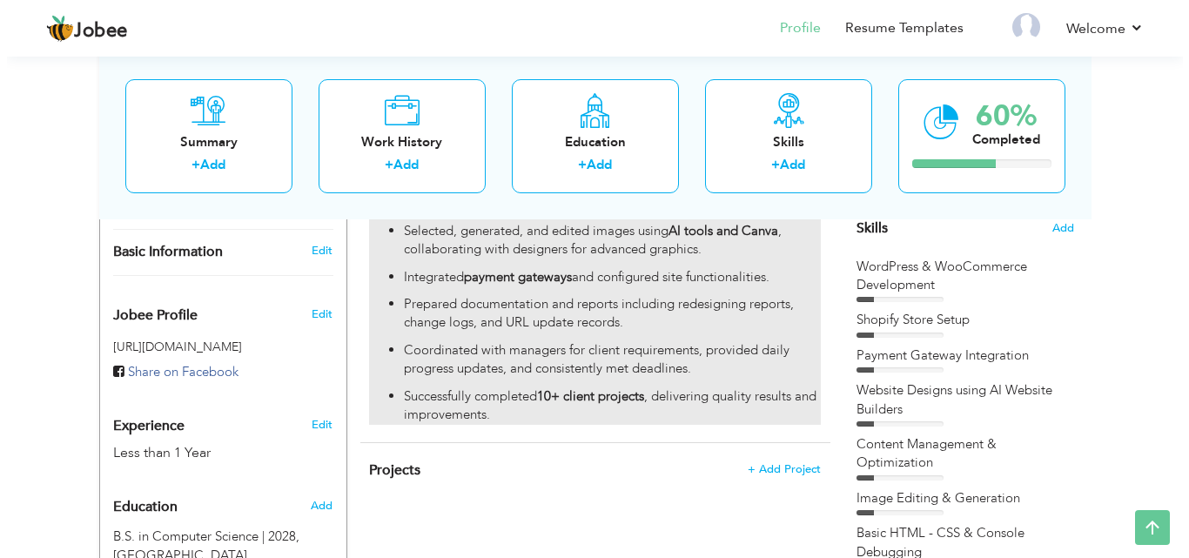
scroll to position [522, 0]
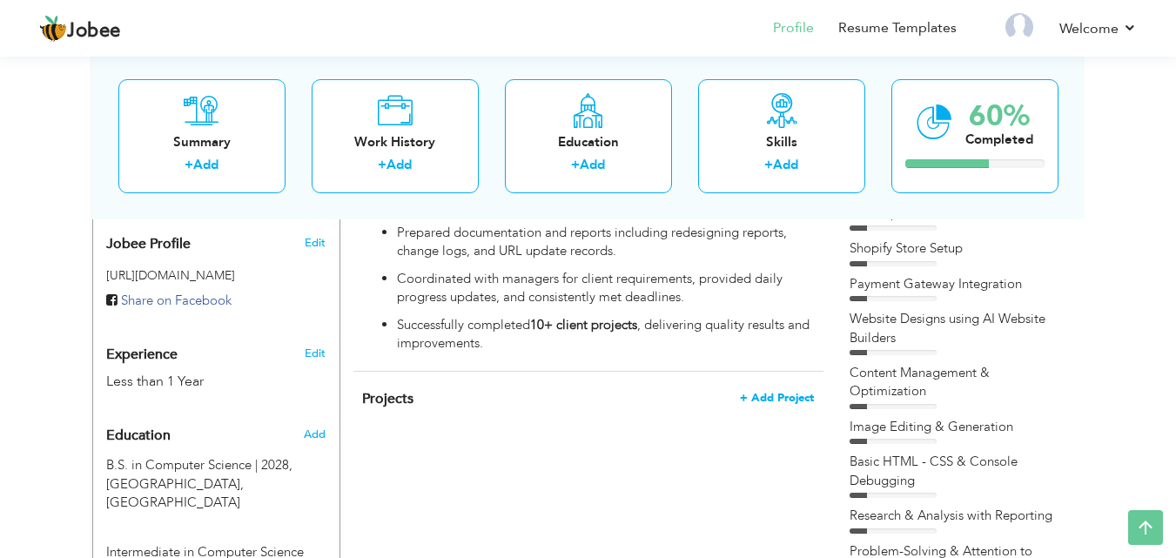
click at [774, 397] on span "+ Add Project" at bounding box center [777, 398] width 74 height 12
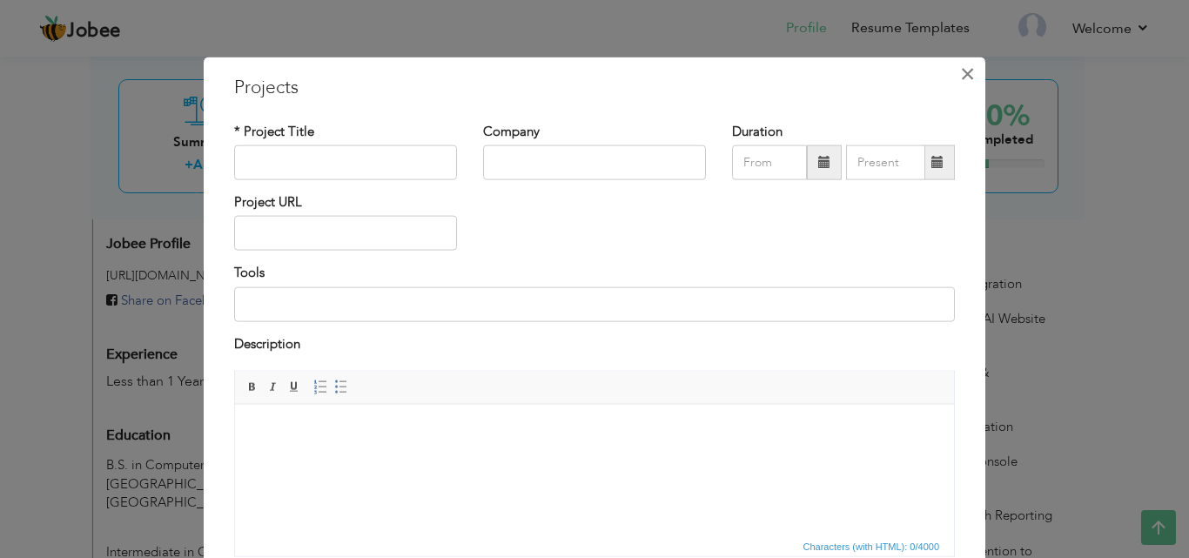
click at [962, 77] on span "×" at bounding box center [967, 72] width 15 height 31
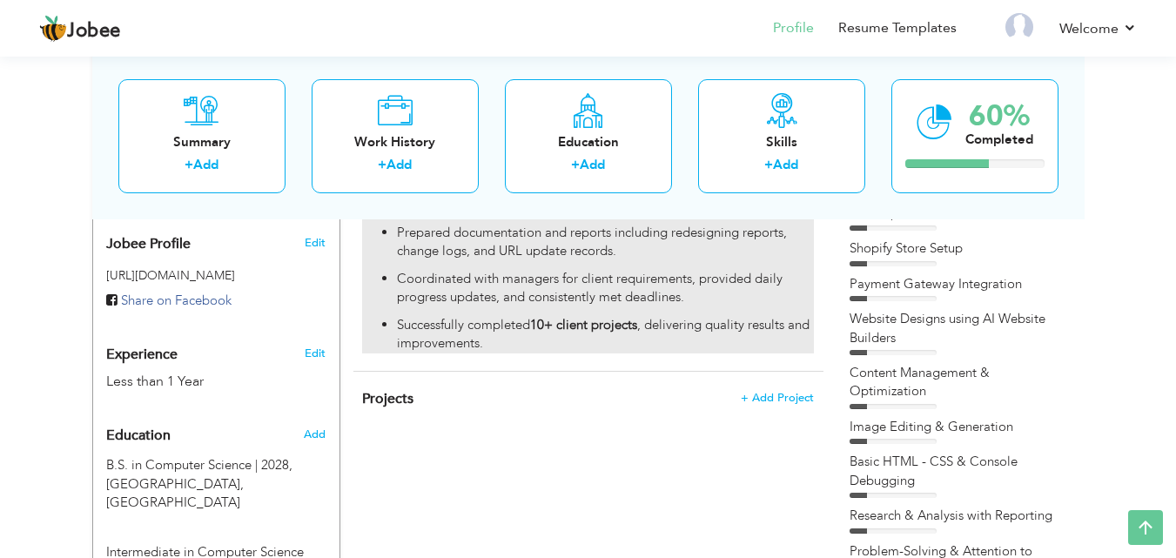
click at [440, 324] on p "Successfully completed 10+ client projects , delivering quality results and imp…" at bounding box center [605, 334] width 416 height 37
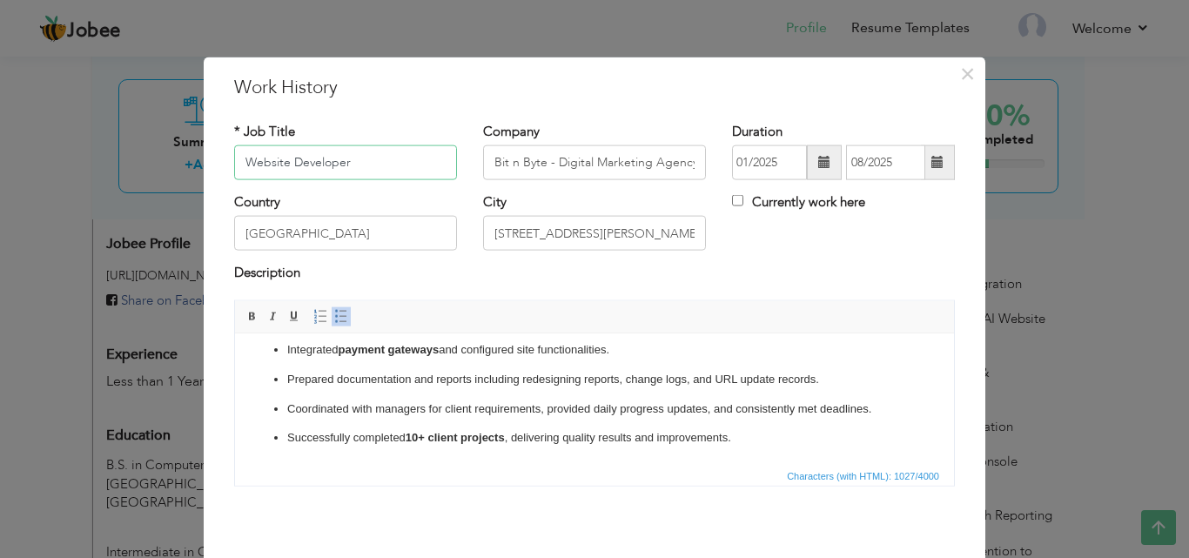
scroll to position [69, 0]
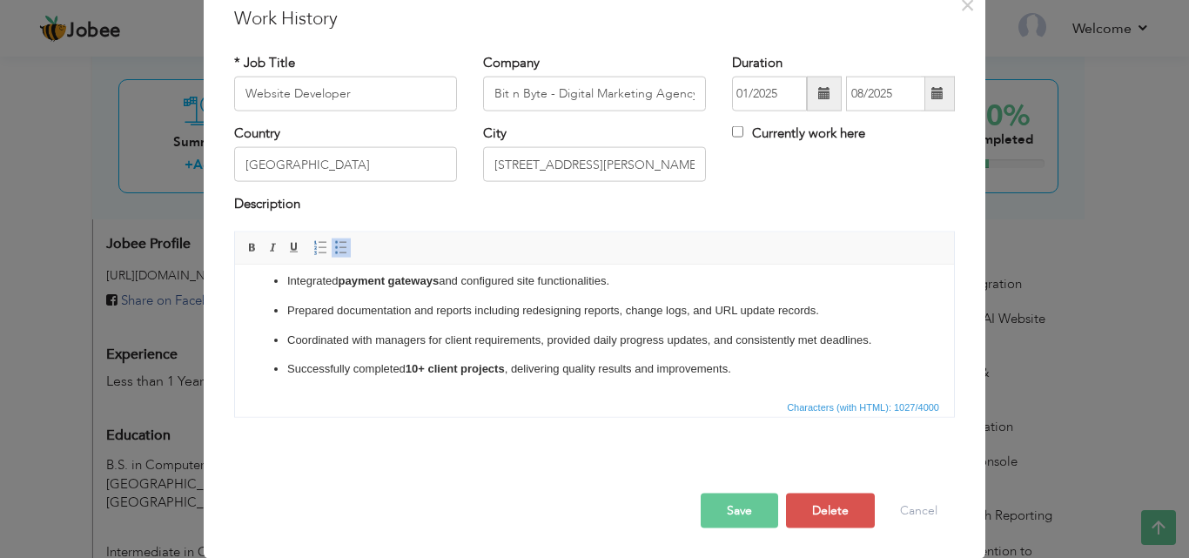
click at [772, 375] on p "Successfully completed 10+ client projects , delivering quality results and imp…" at bounding box center [594, 368] width 614 height 18
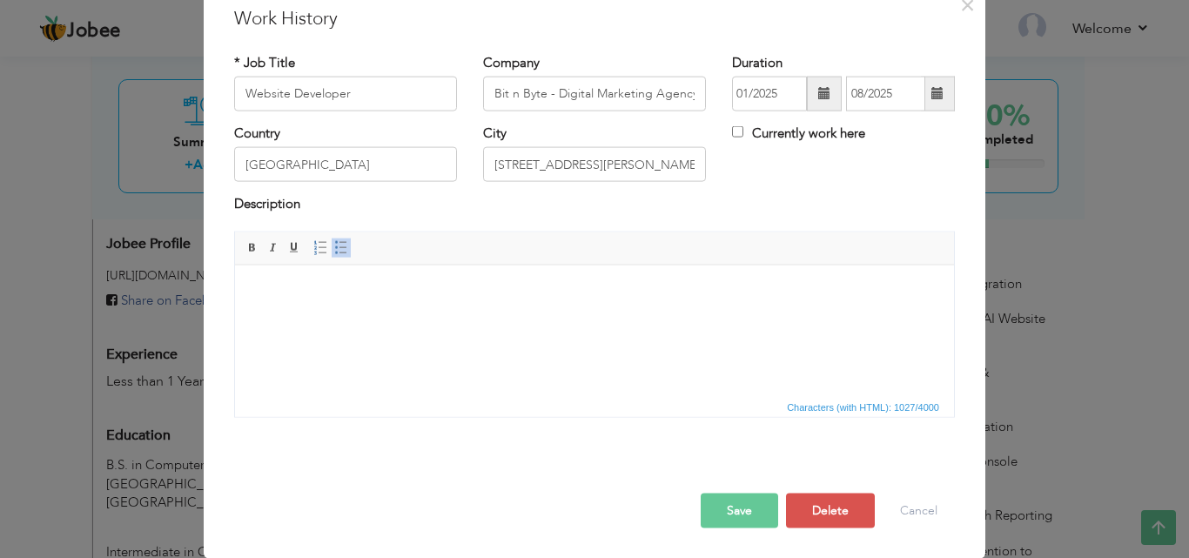
scroll to position [0, 0]
click at [310, 290] on body "Developed and managed WordPress websites, WooCommerce stores, and one Shopify s…" at bounding box center [594, 291] width 684 height 18
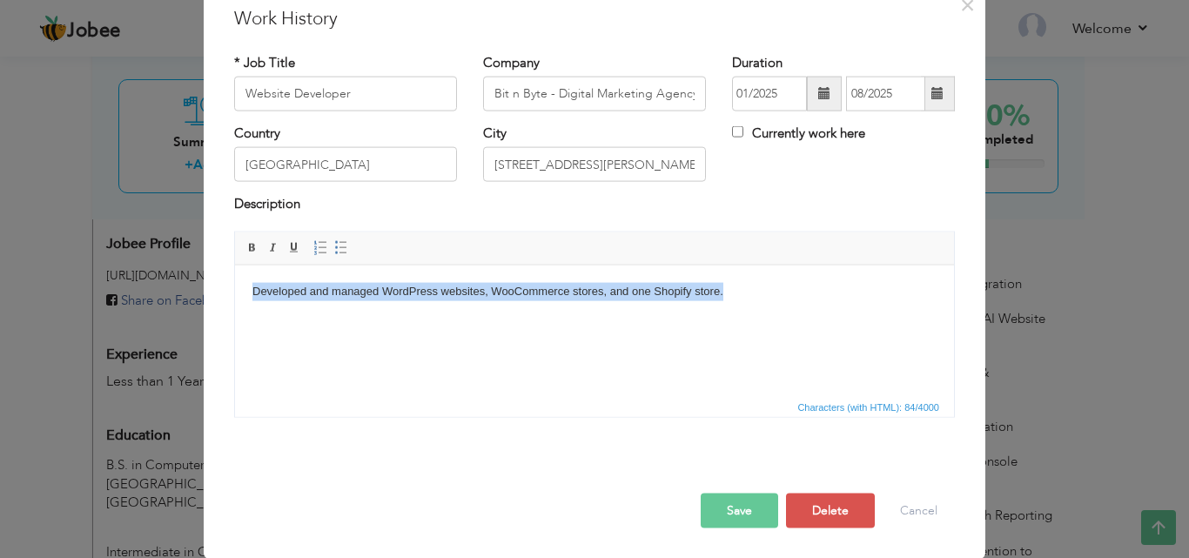
click at [310, 290] on body "Developed and managed WordPress websites, WooCommerce stores, and one Shopify s…" at bounding box center [594, 291] width 684 height 18
click at [334, 248] on span at bounding box center [341, 247] width 14 height 14
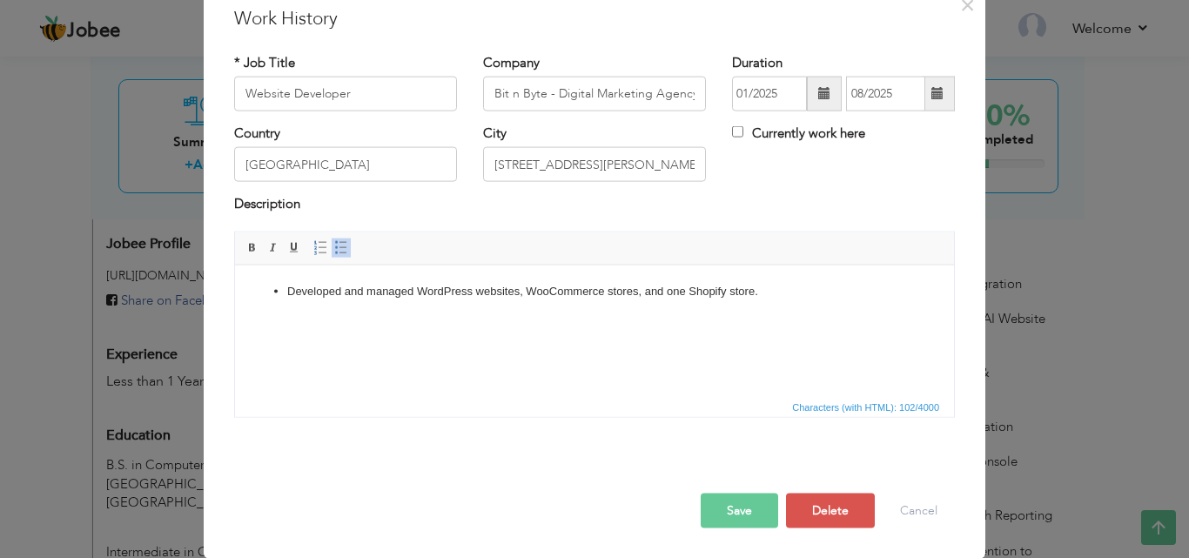
click at [811, 293] on li "Developed and managed WordPress websites, WooCommerce stores, and one Shopify s…" at bounding box center [594, 291] width 614 height 18
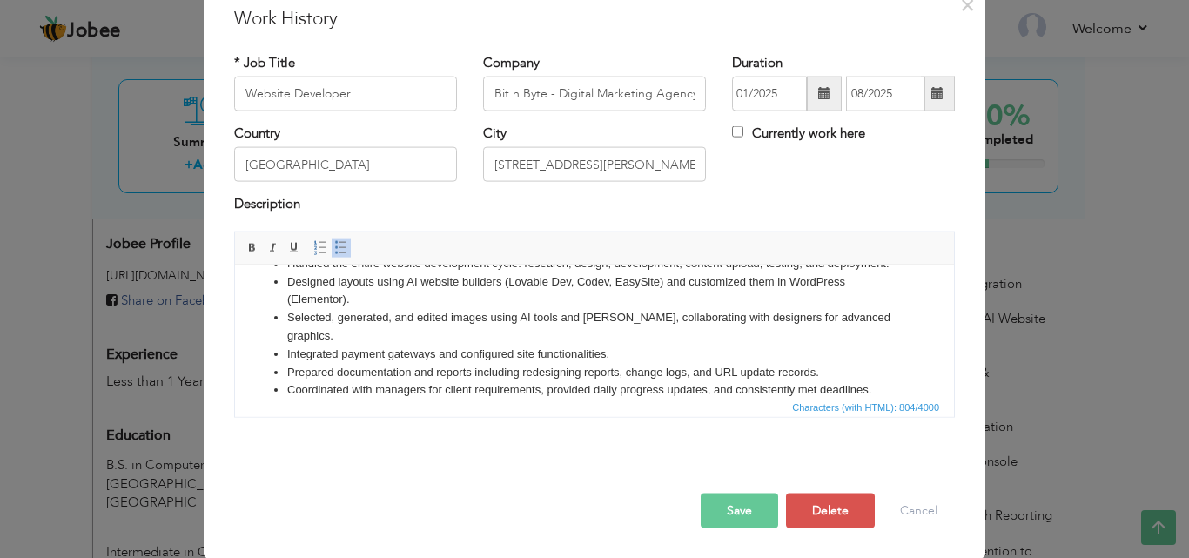
scroll to position [64, 0]
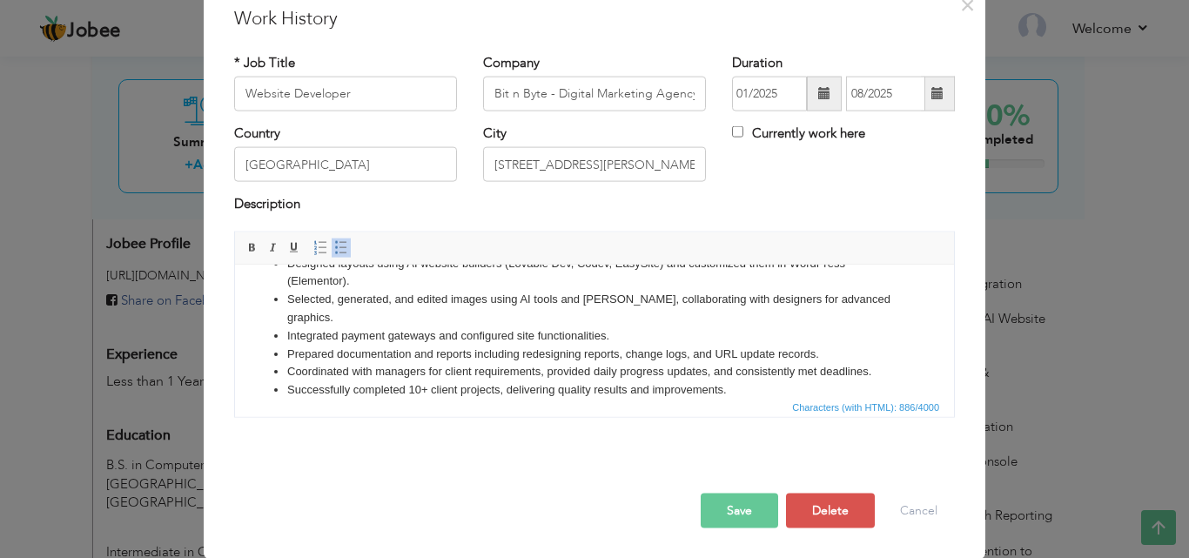
click at [732, 510] on button "Save" at bounding box center [739, 510] width 77 height 35
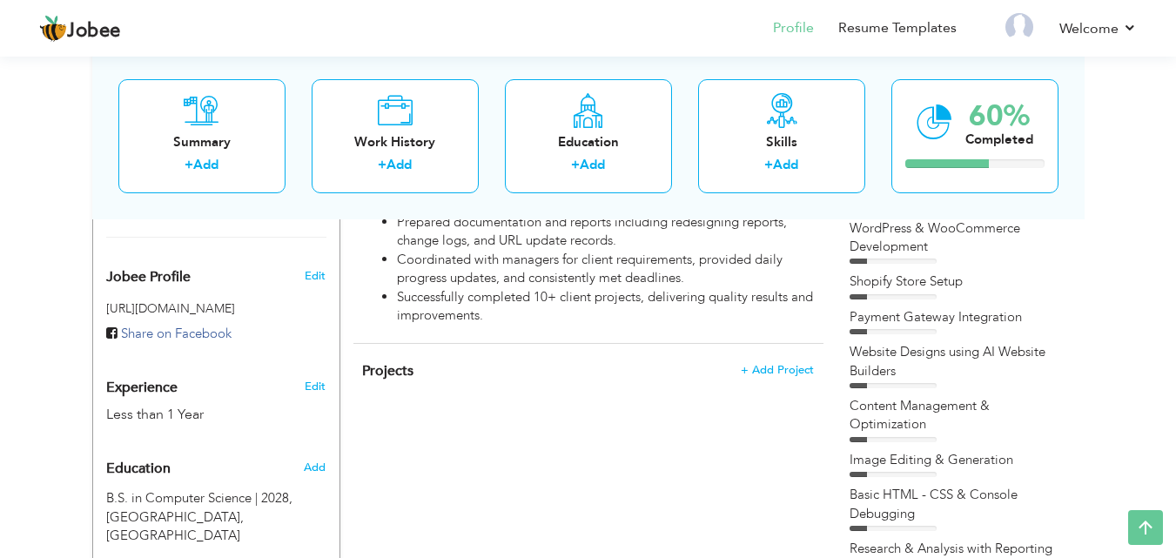
scroll to position [402, 0]
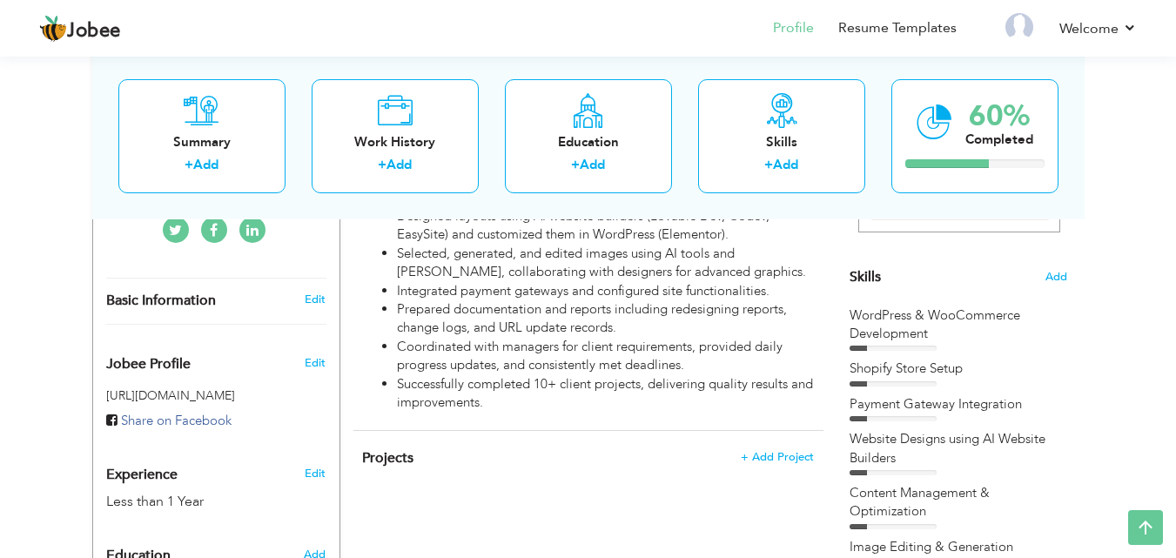
click at [904, 339] on div "WordPress & WooCommerce Development" at bounding box center [958, 324] width 218 height 37
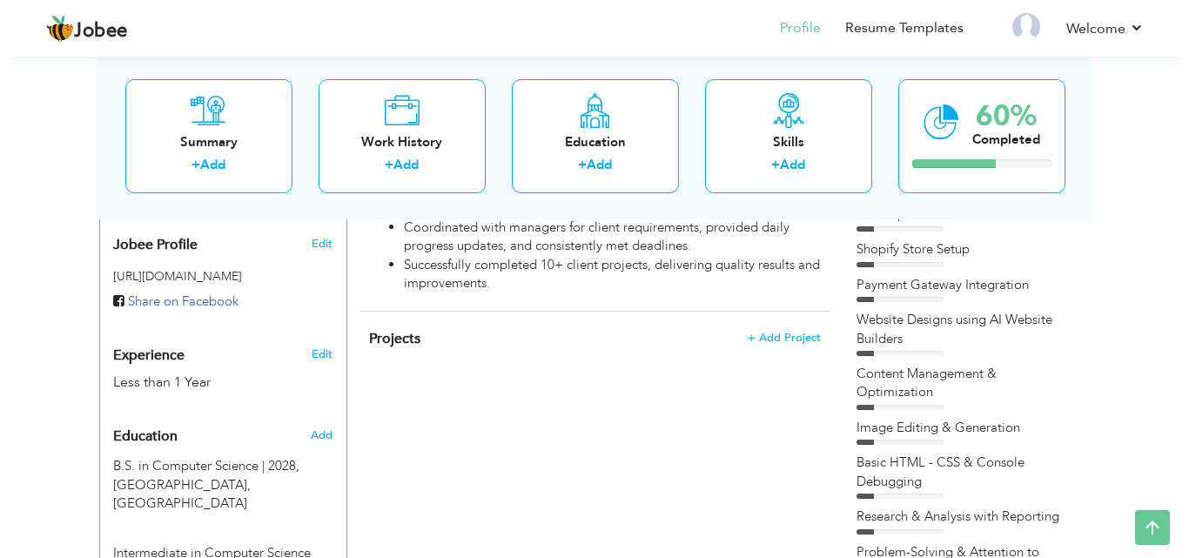
scroll to position [522, 0]
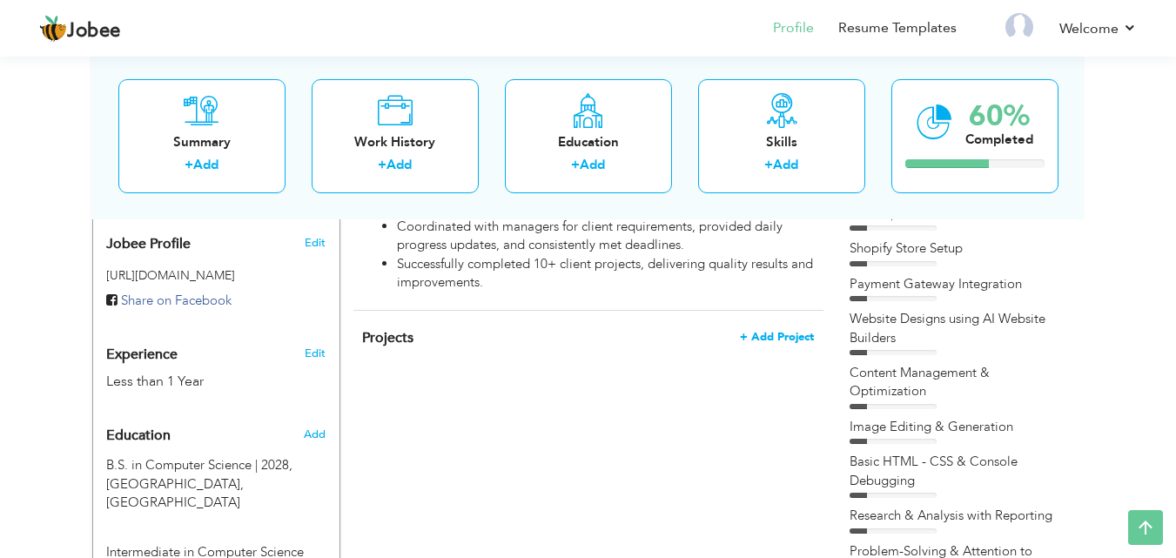
click at [781, 339] on span "+ Add Project" at bounding box center [777, 337] width 74 height 12
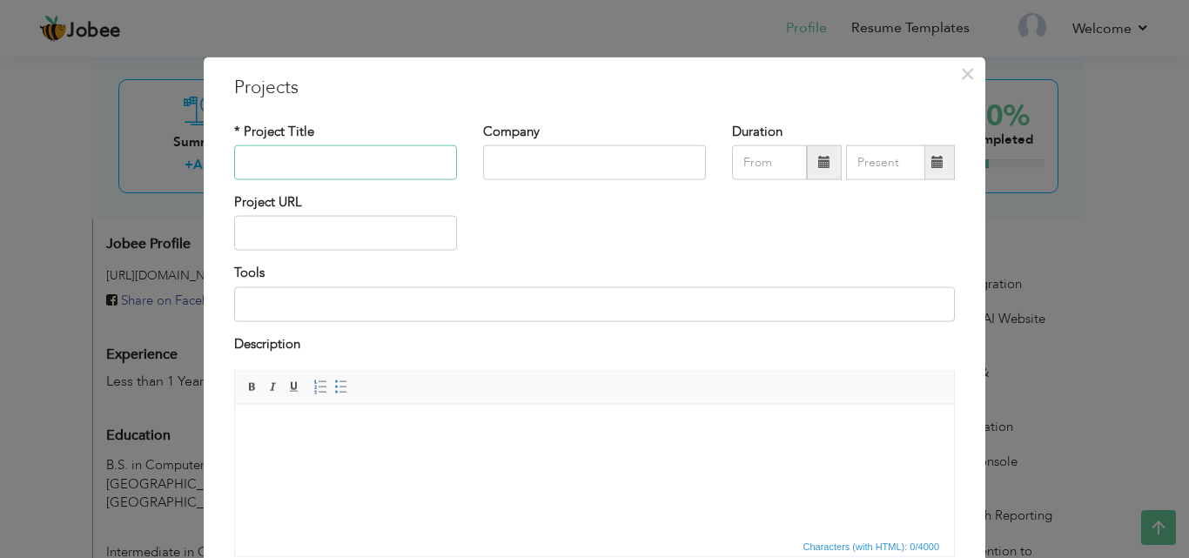
click at [301, 165] on input "text" at bounding box center [345, 162] width 223 height 35
click at [350, 173] on input "text" at bounding box center [345, 162] width 223 height 35
paste input "SmartClinix (Healthcare Website – WordPress, Elementor)"
type input "SmartClinix (Healthcare Website – WordPress, Elementor)"
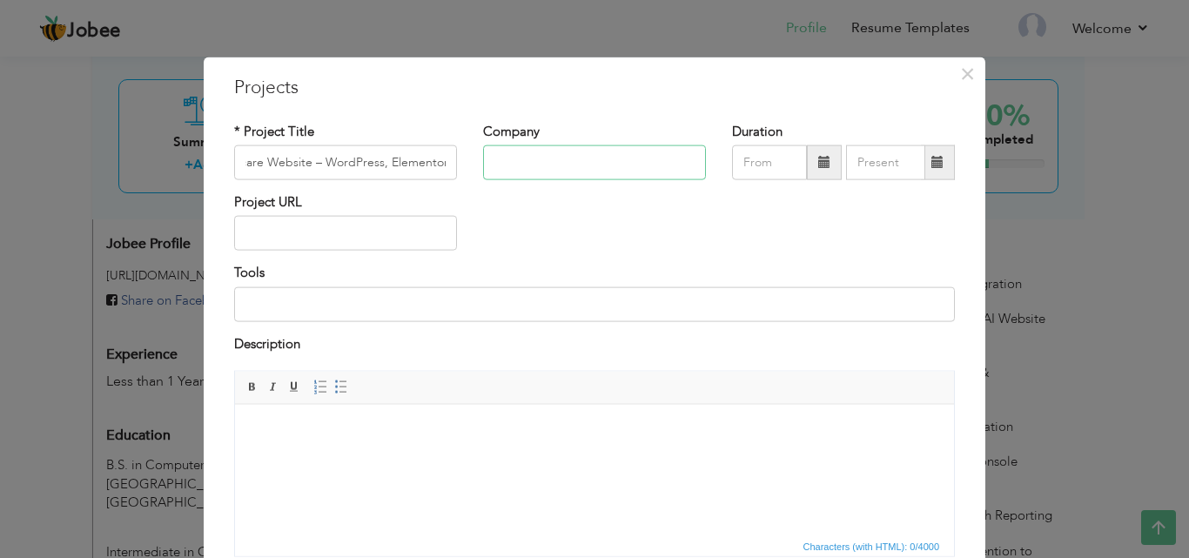
click at [533, 160] on input "text" at bounding box center [594, 162] width 223 height 35
click at [292, 234] on input "text" at bounding box center [345, 233] width 223 height 35
type input "[DOMAIN_NAME]"
click at [343, 296] on input at bounding box center [594, 303] width 721 height 35
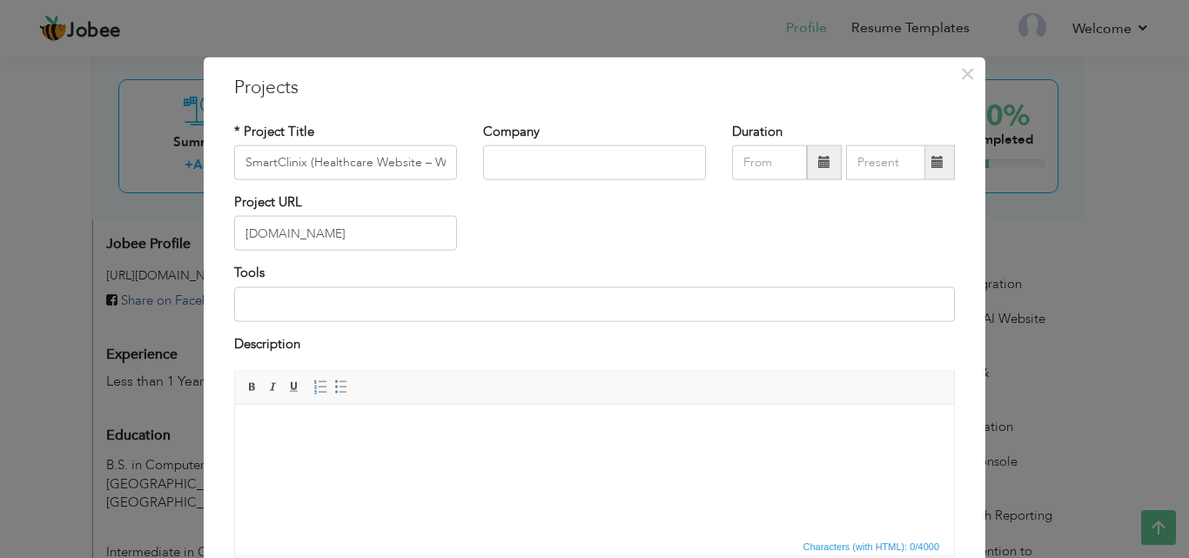
click at [384, 457] on html at bounding box center [594, 430] width 719 height 53
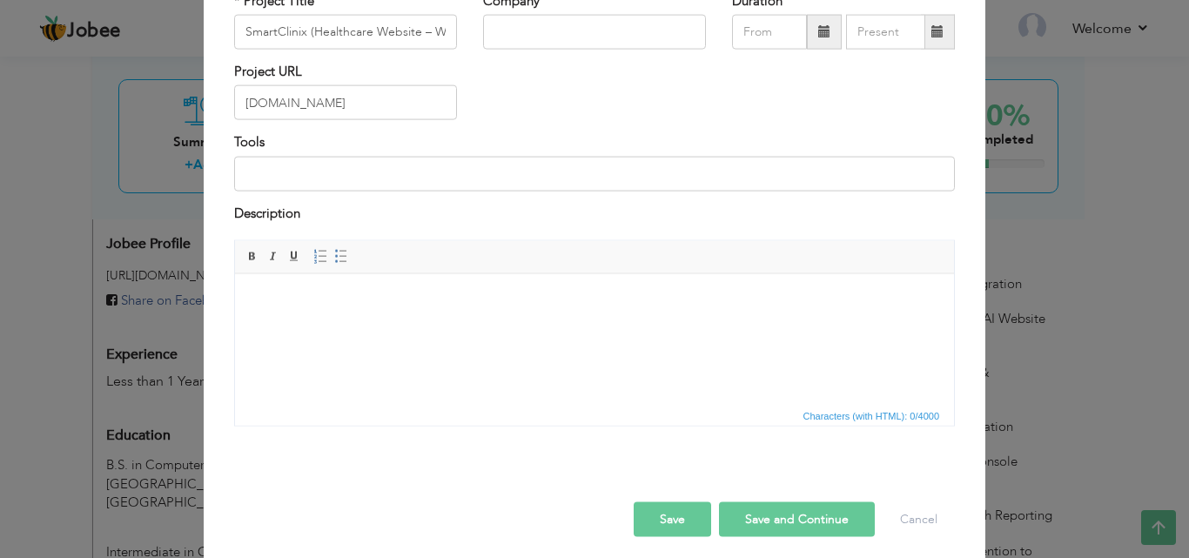
scroll to position [140, 0]
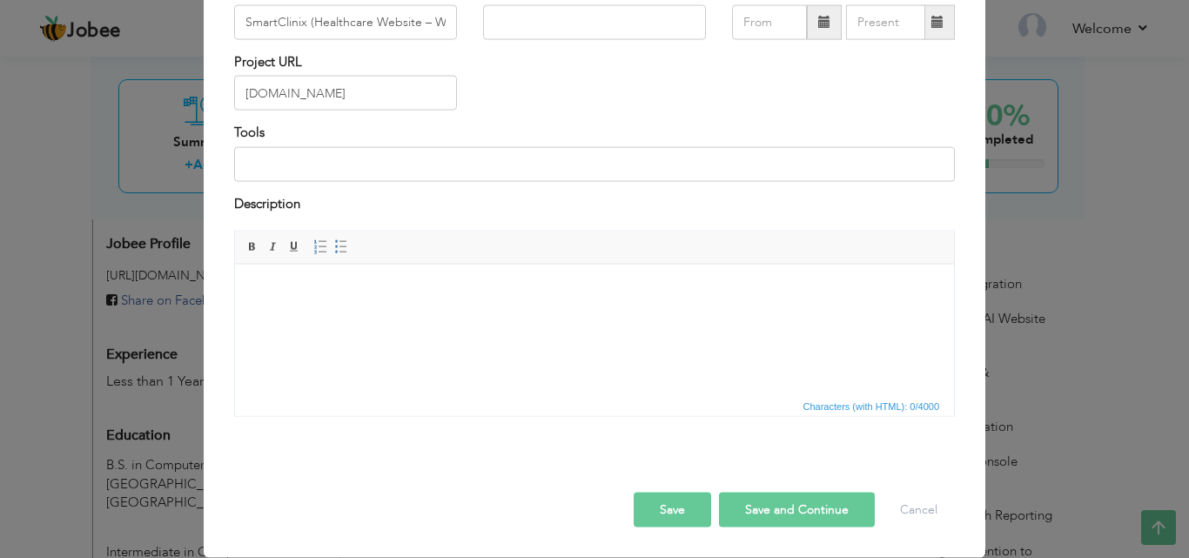
click at [667, 497] on button "Save" at bounding box center [672, 510] width 77 height 35
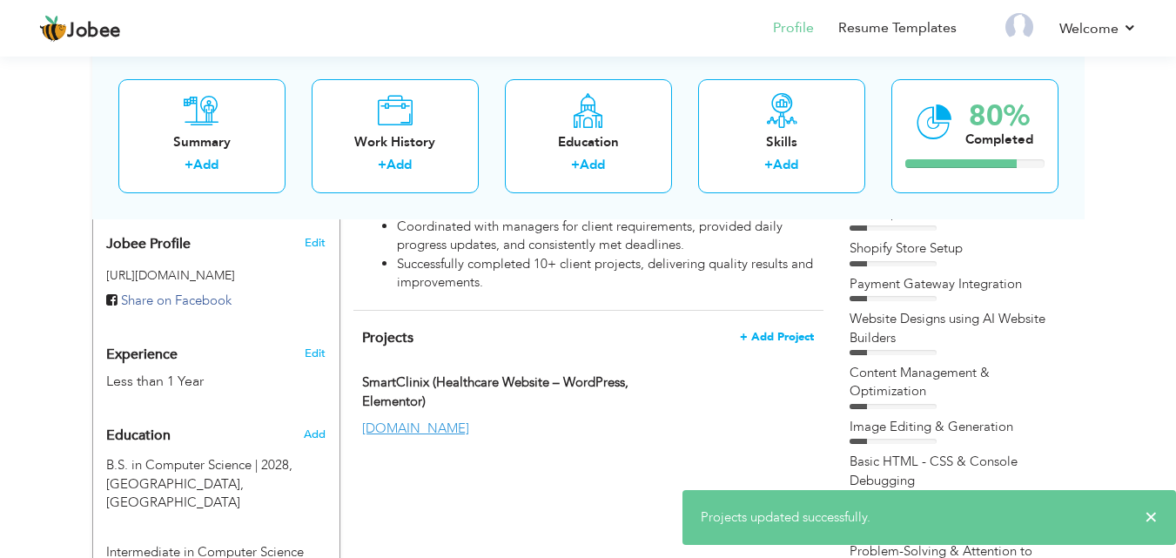
click at [744, 339] on span "+ Add Project" at bounding box center [777, 337] width 74 height 12
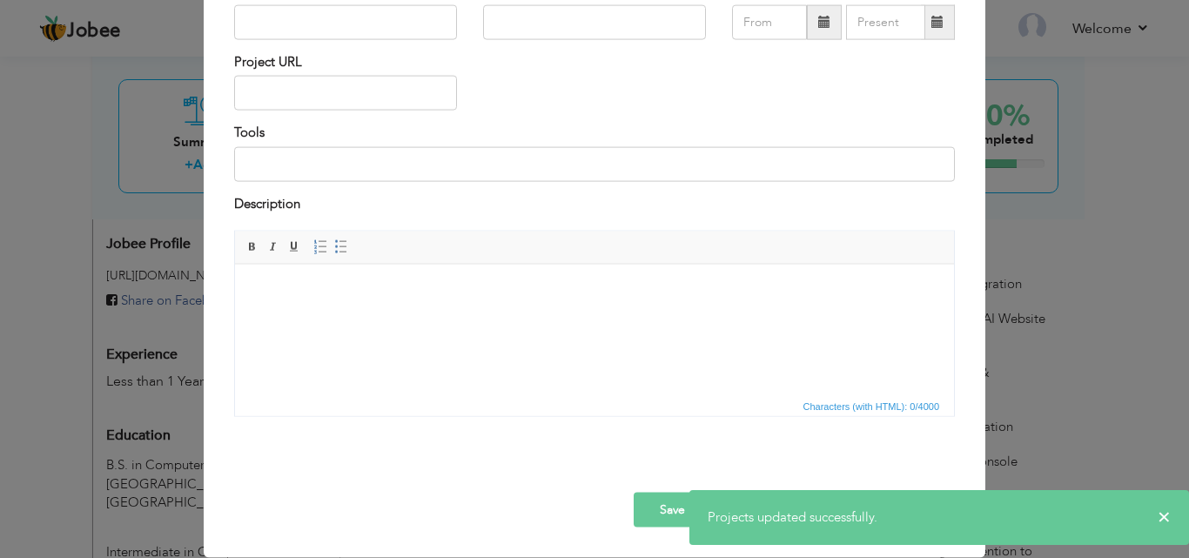
scroll to position [0, 0]
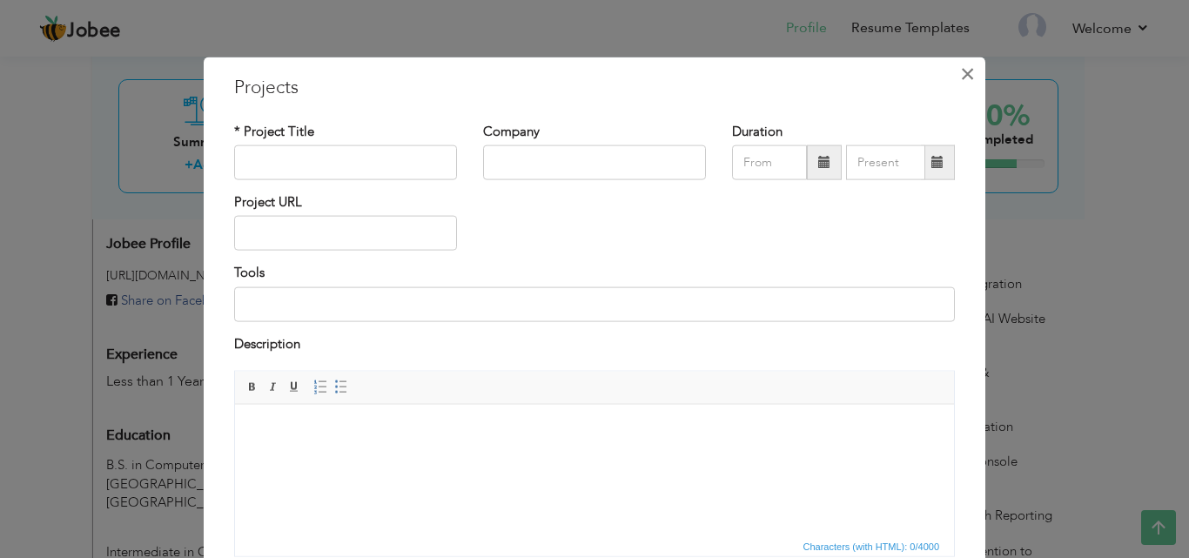
click at [960, 75] on span "×" at bounding box center [967, 72] width 15 height 31
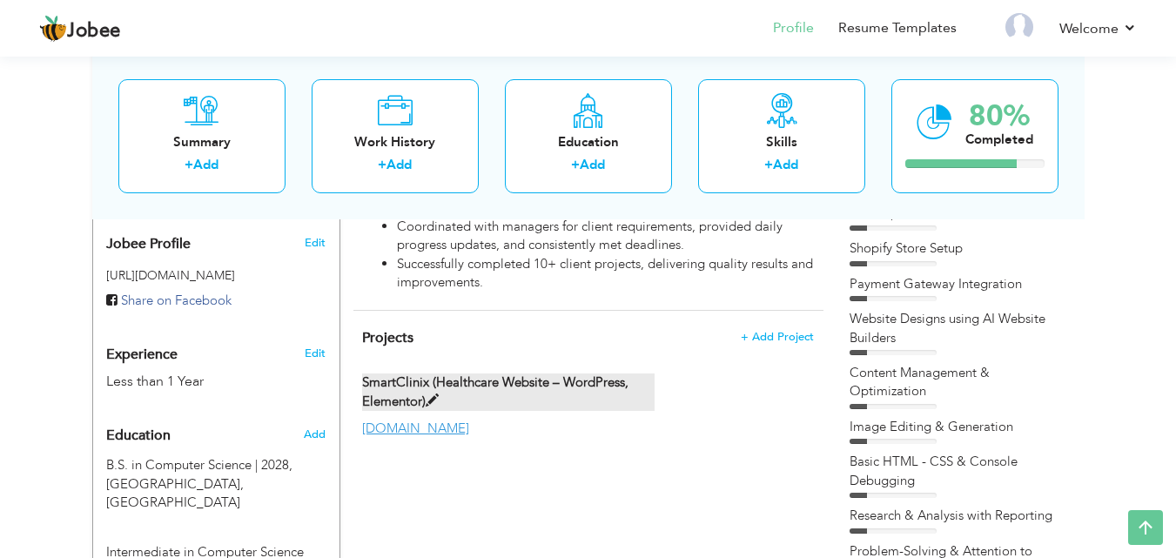
click at [438, 402] on span at bounding box center [432, 400] width 13 height 13
type input "SmartClinix (Healthcare Website – WordPress, Elementor)"
type input "[DOMAIN_NAME]"
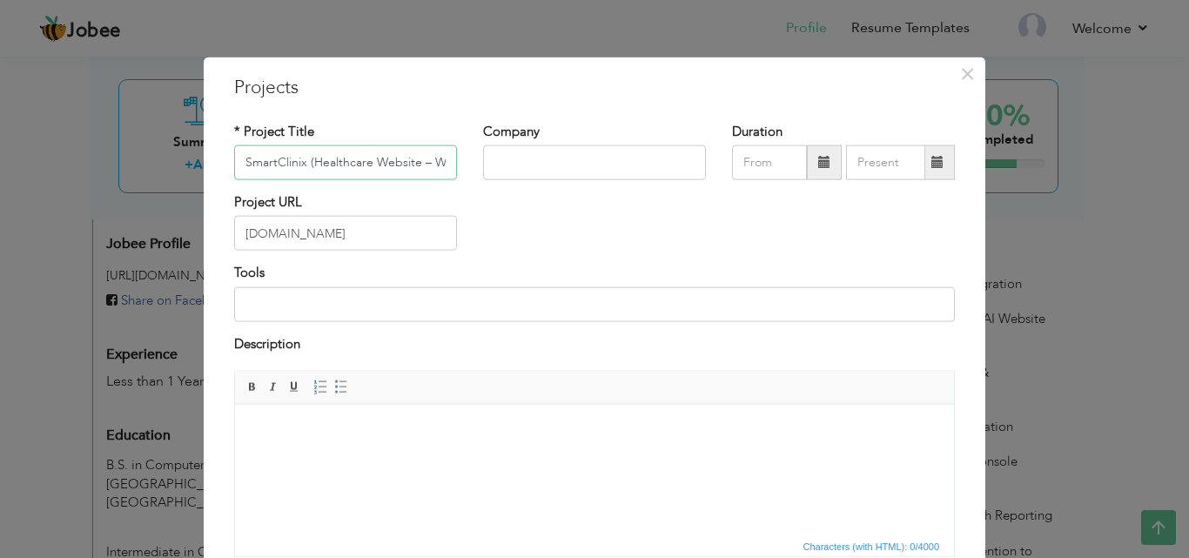
scroll to position [0, 110]
click at [387, 457] on html at bounding box center [594, 430] width 719 height 53
click at [363, 439] on html at bounding box center [594, 430] width 719 height 53
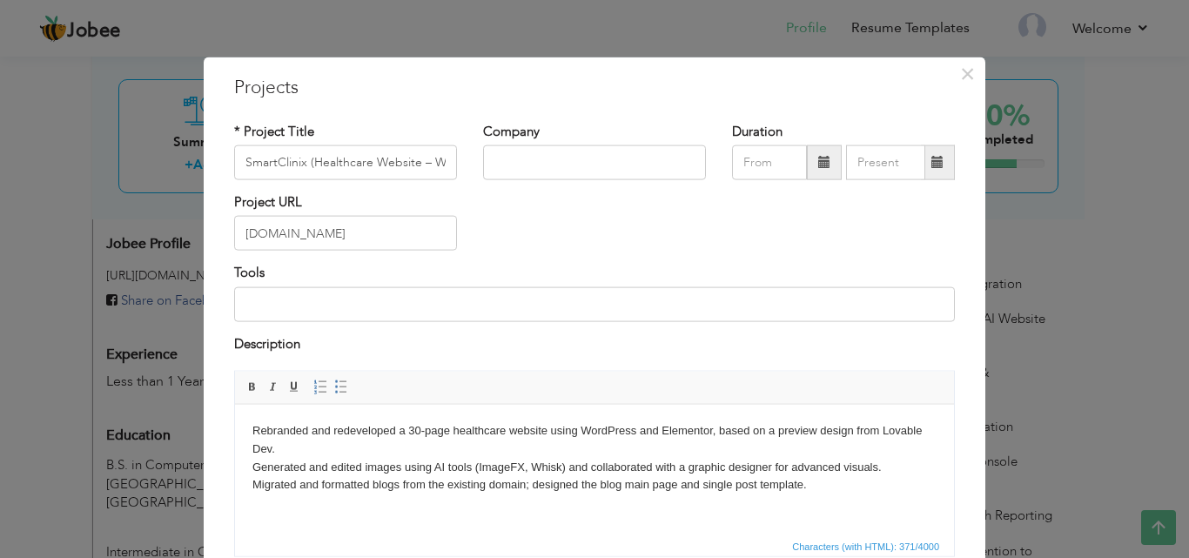
click at [486, 511] on html "Rebranded and redeveloped a 30-page healthcare website using WordPress and Elem…" at bounding box center [594, 457] width 719 height 107
click at [830, 479] on body "Rebranded and redeveloped a 30-page healthcare website using WordPress and Elem…" at bounding box center [594, 457] width 684 height 72
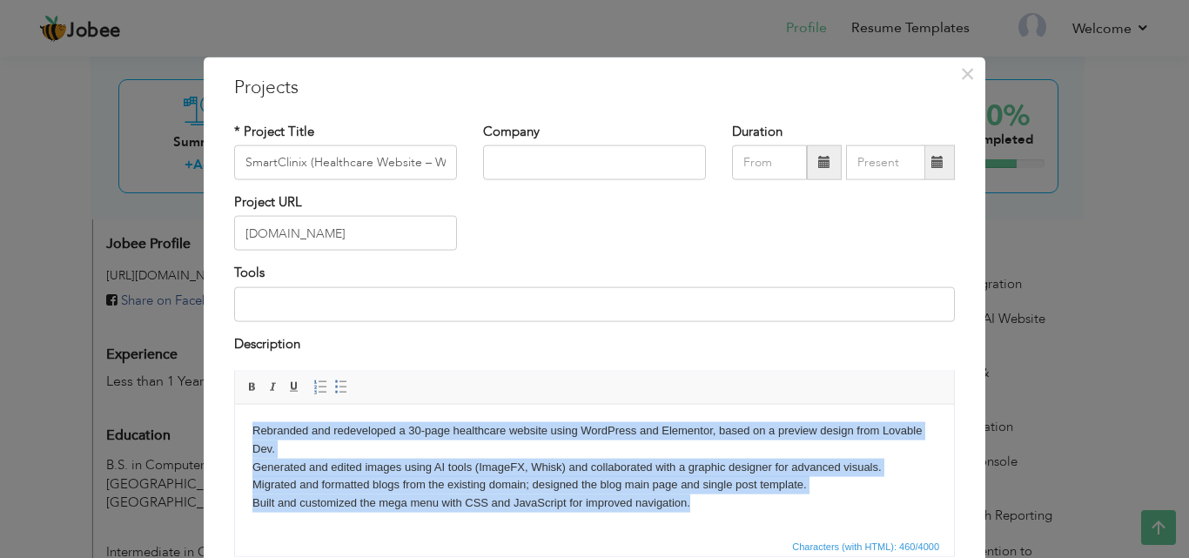
drag, startPoint x: 694, startPoint y: 501, endPoint x: 251, endPoint y: 432, distance: 449.1
click at [251, 432] on html "Rebranded and redeveloped a 30-page healthcare website using WordPress and Elem…" at bounding box center [594, 466] width 719 height 125
click at [334, 386] on span at bounding box center [341, 387] width 14 height 14
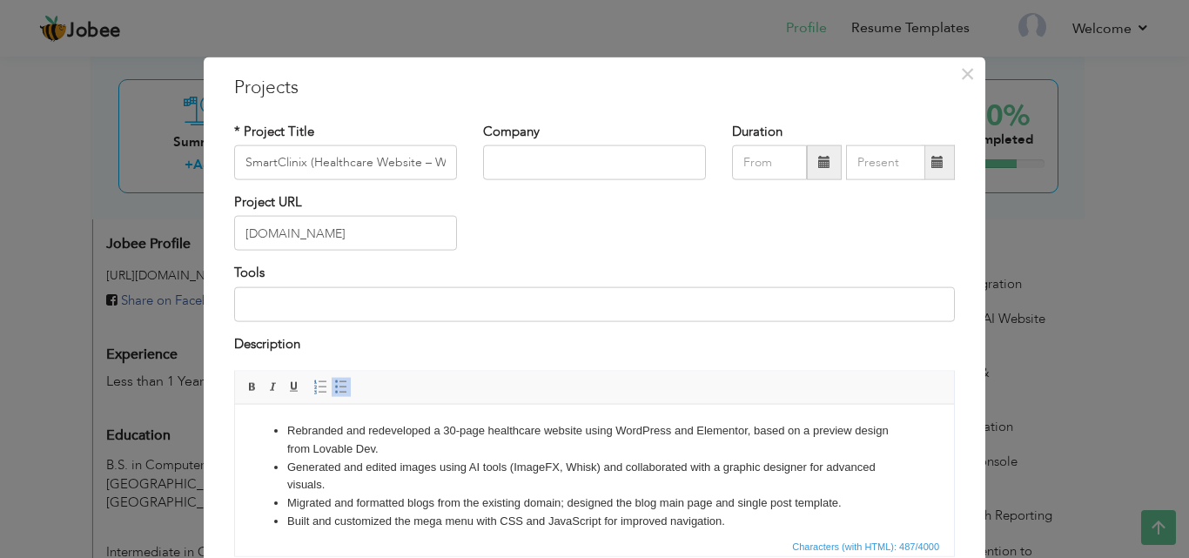
click at [407, 503] on li "Migrated and formatted blogs from the existing domain; designed the blog main p…" at bounding box center [594, 502] width 614 height 18
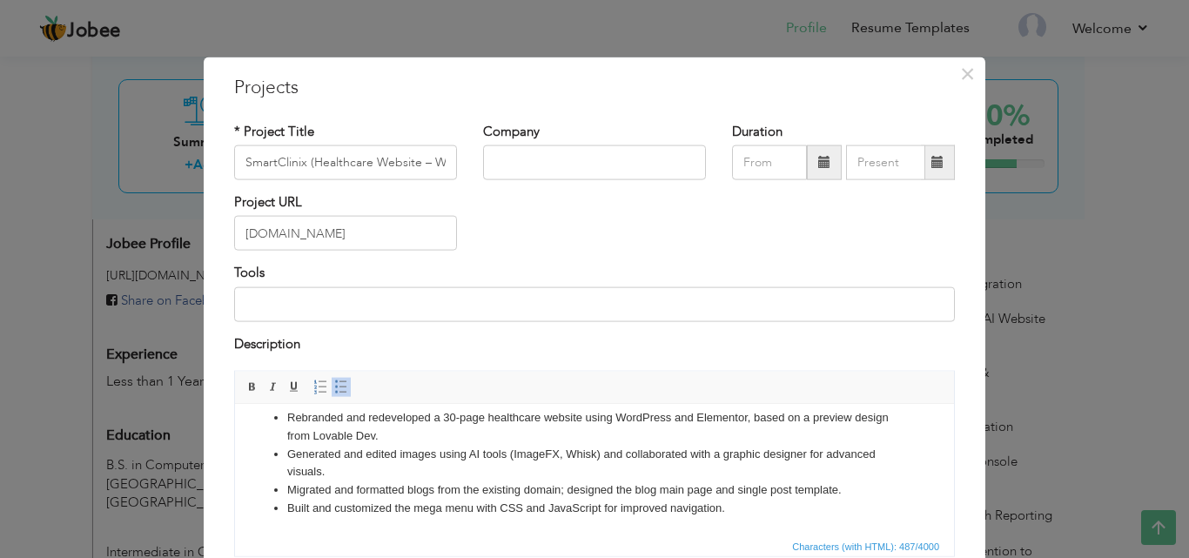
scroll to position [140, 0]
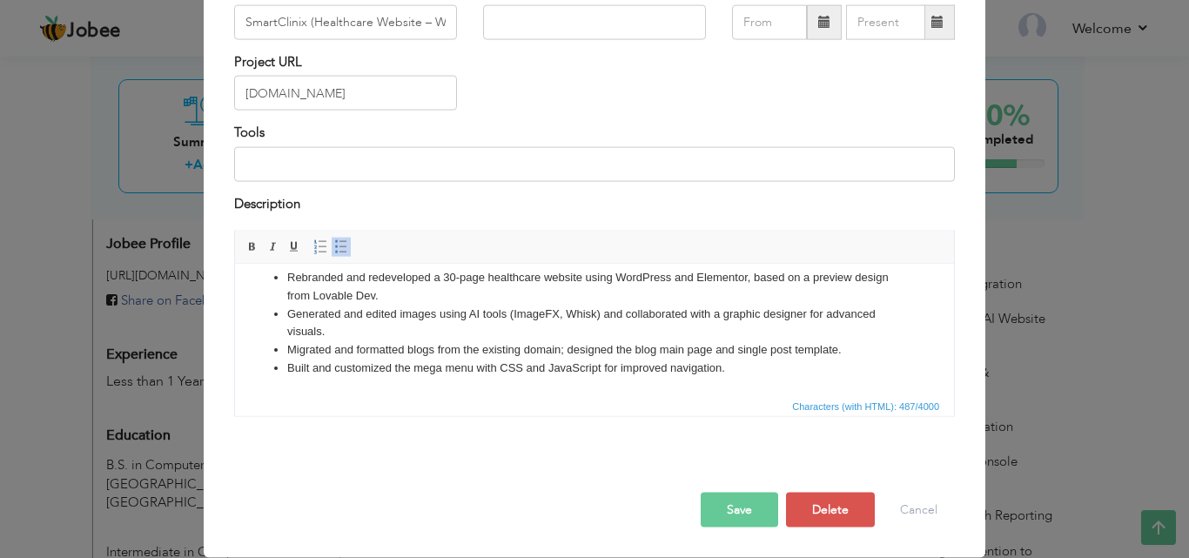
click at [725, 504] on button "Save" at bounding box center [739, 510] width 77 height 35
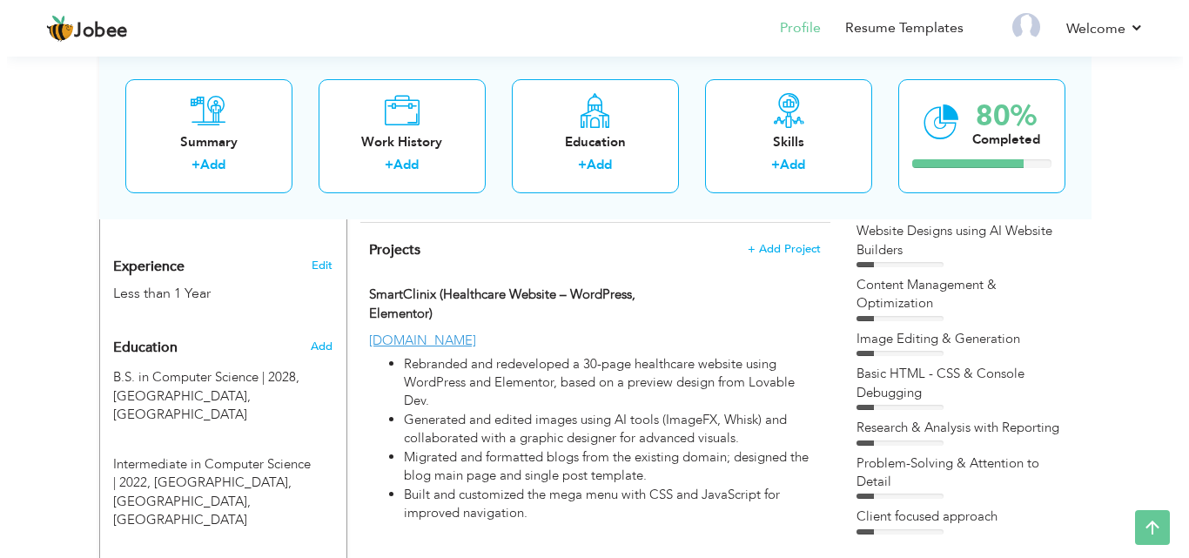
scroll to position [609, 0]
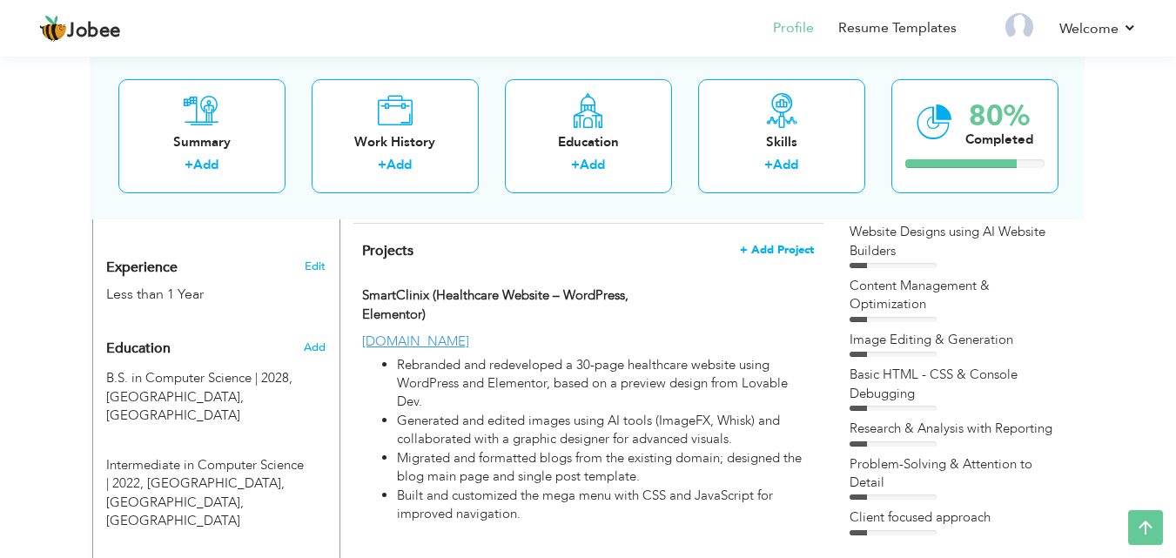
click at [755, 256] on span "+ Add Project" at bounding box center [777, 250] width 74 height 12
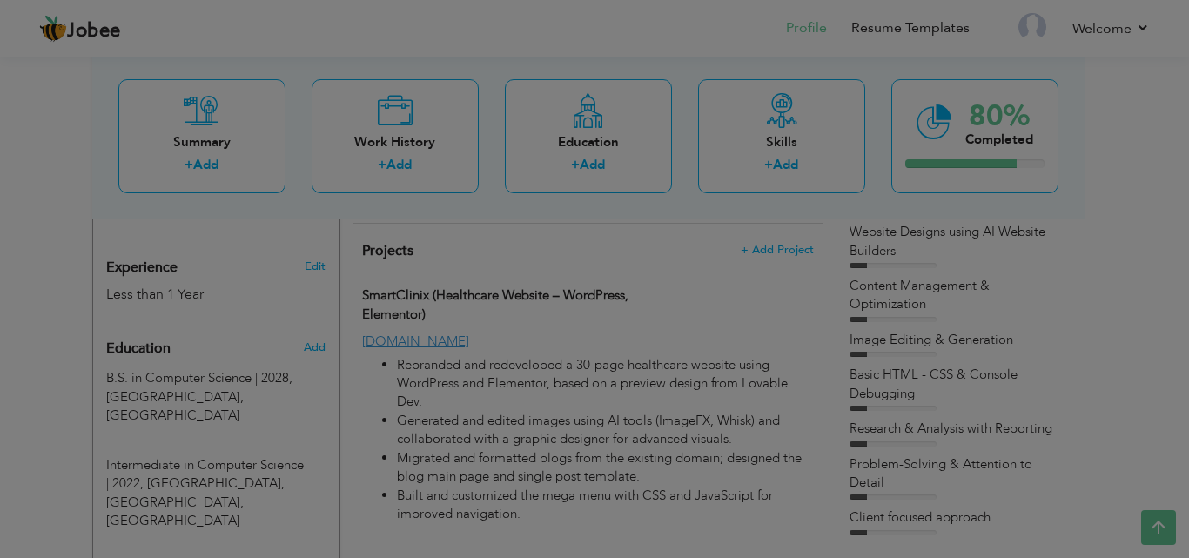
scroll to position [0, 0]
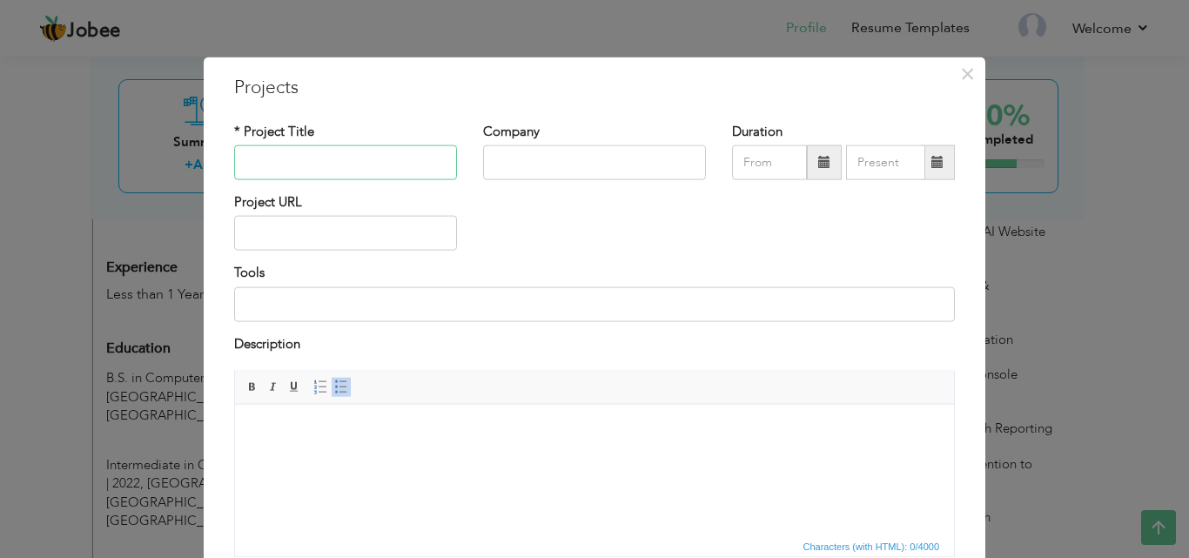
click at [342, 170] on input "text" at bounding box center [345, 162] width 223 height 35
paste input "Clayhandi (Restaurant Website – WordPress)"
type input "Clayhandi (Restaurant Website – WordPress)"
click at [540, 156] on input "text" at bounding box center [594, 162] width 223 height 35
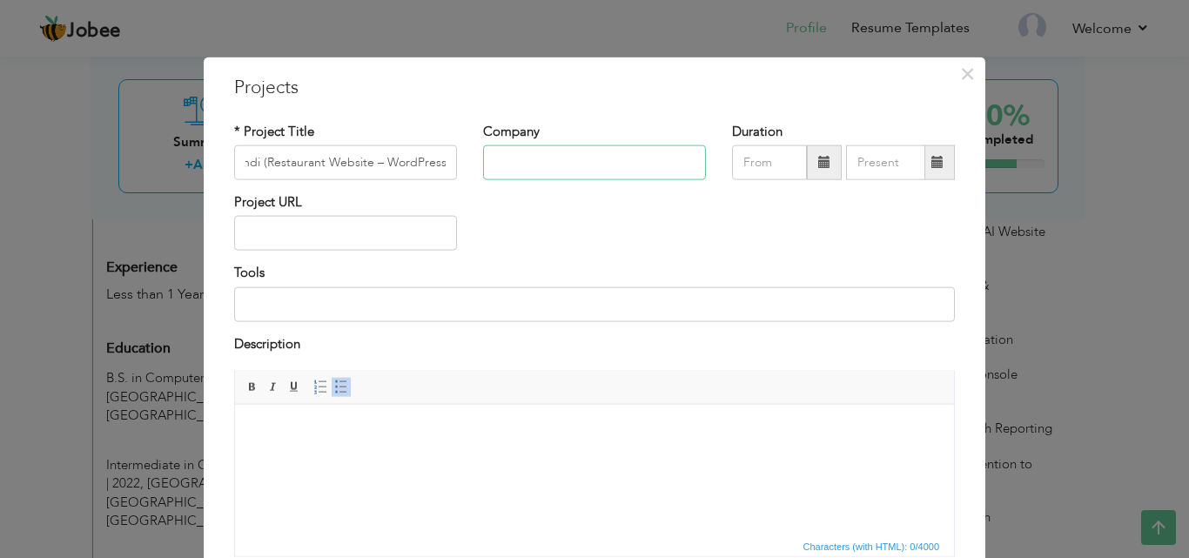
scroll to position [0, 0]
click at [339, 235] on input "text" at bounding box center [345, 233] width 223 height 35
type input "[DOMAIN_NAME]"
click at [323, 457] on html at bounding box center [594, 430] width 719 height 53
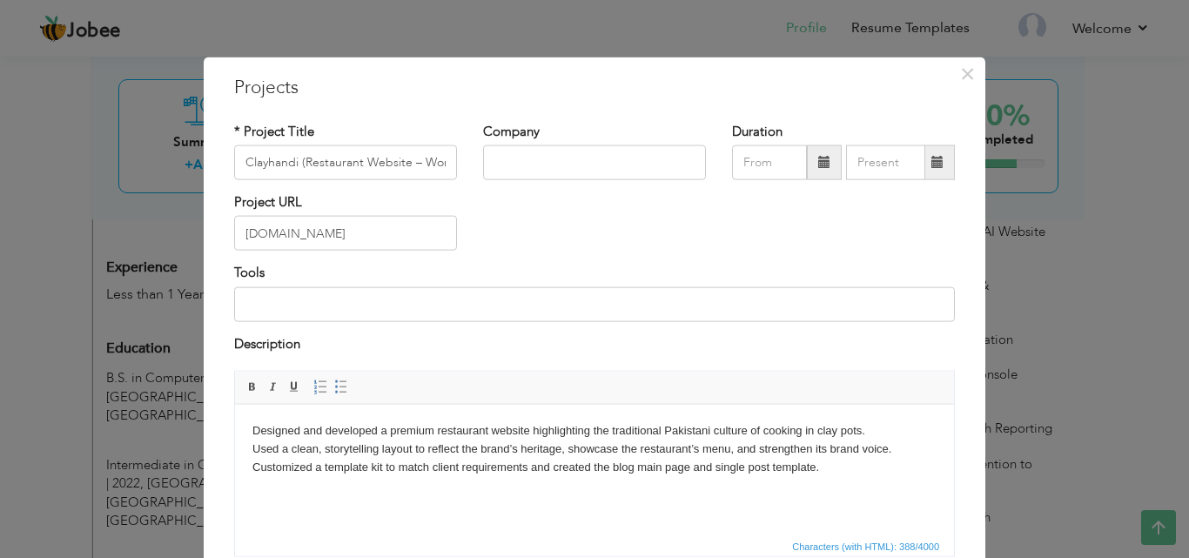
click at [863, 472] on body "Designed and developed a premium restaurant website highlighting the traditiona…" at bounding box center [594, 448] width 684 height 54
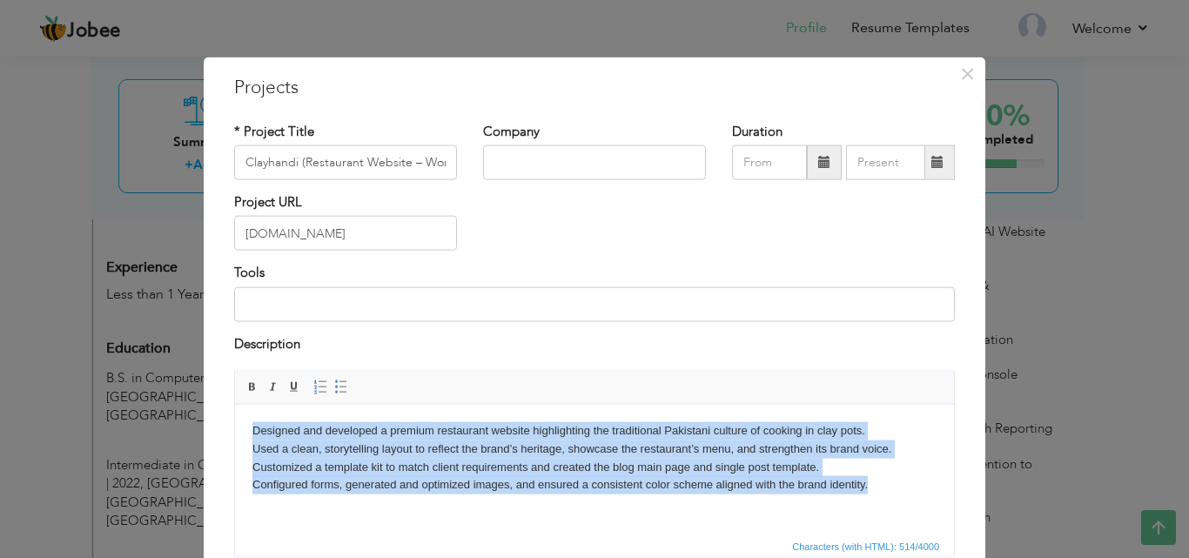
drag, startPoint x: 695, startPoint y: 452, endPoint x: 253, endPoint y: 428, distance: 442.7
click at [253, 428] on body "Designed and developed a premium restaurant website highlighting the traditiona…" at bounding box center [594, 457] width 684 height 72
click at [322, 387] on link "Insert/Remove Numbered List" at bounding box center [320, 387] width 19 height 19
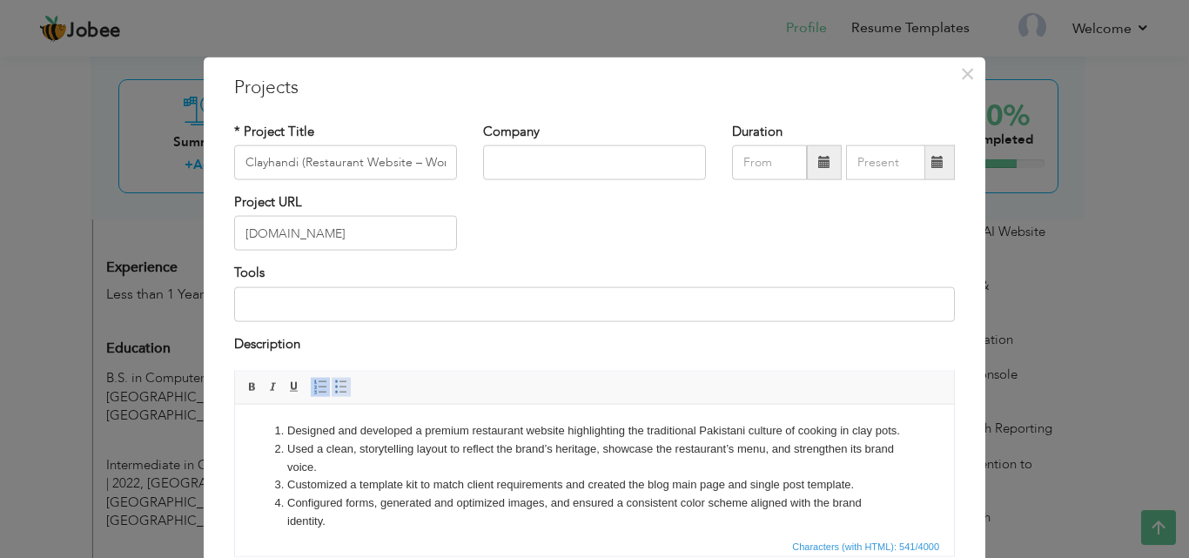
click at [338, 383] on span at bounding box center [341, 387] width 14 height 14
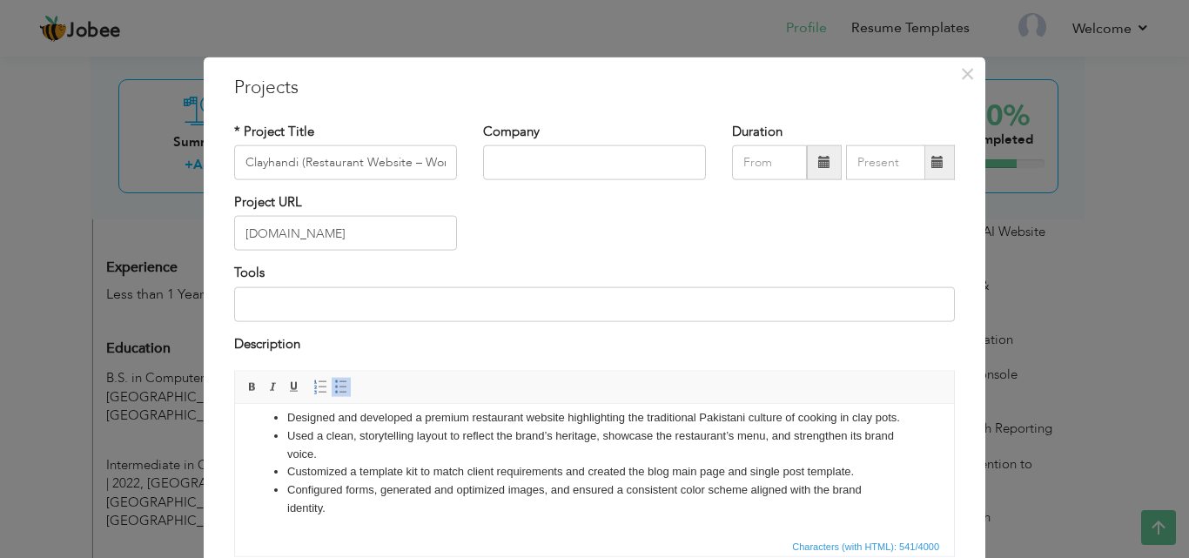
scroll to position [140, 0]
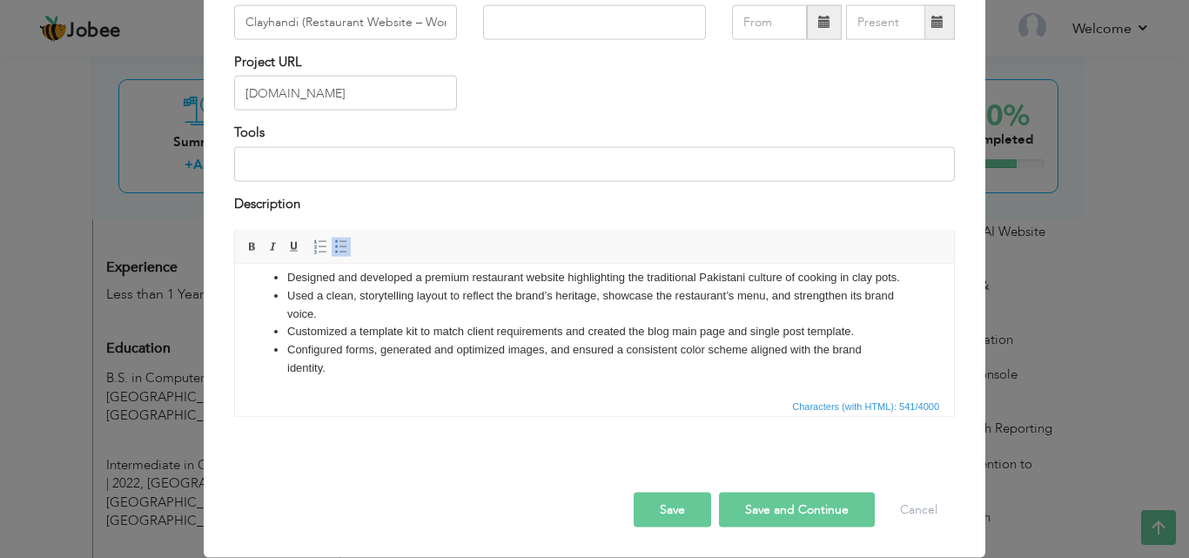
click at [662, 515] on button "Save" at bounding box center [672, 510] width 77 height 35
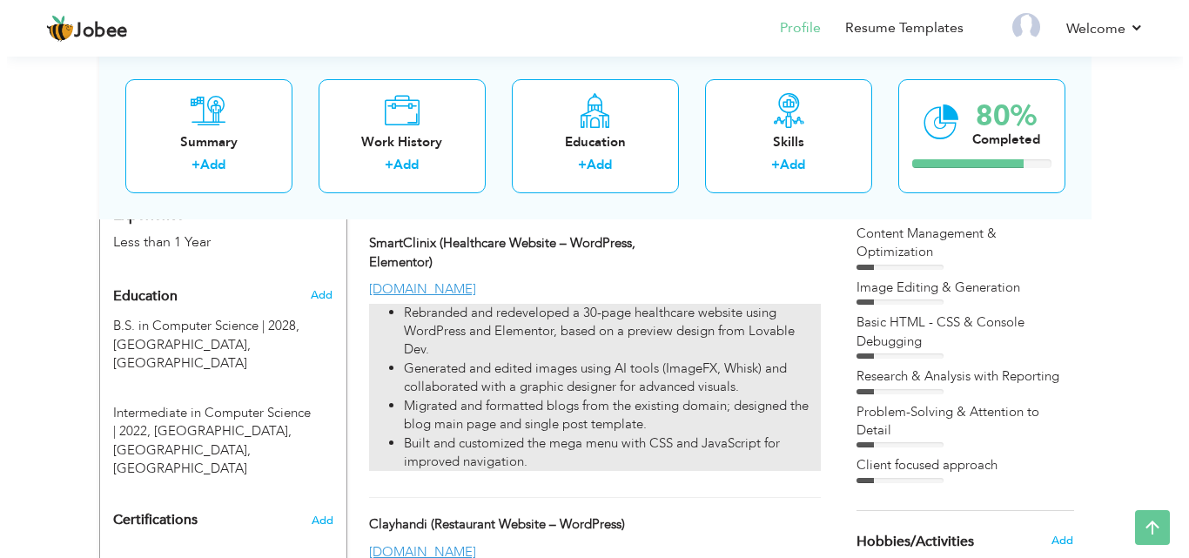
scroll to position [576, 0]
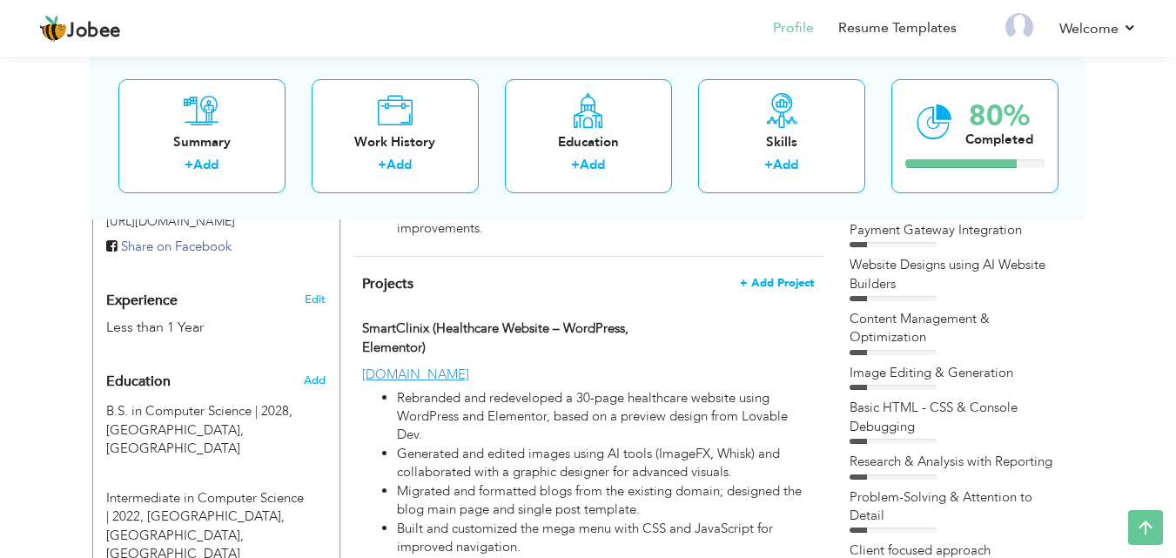
click at [786, 287] on span "+ Add Project" at bounding box center [777, 283] width 74 height 12
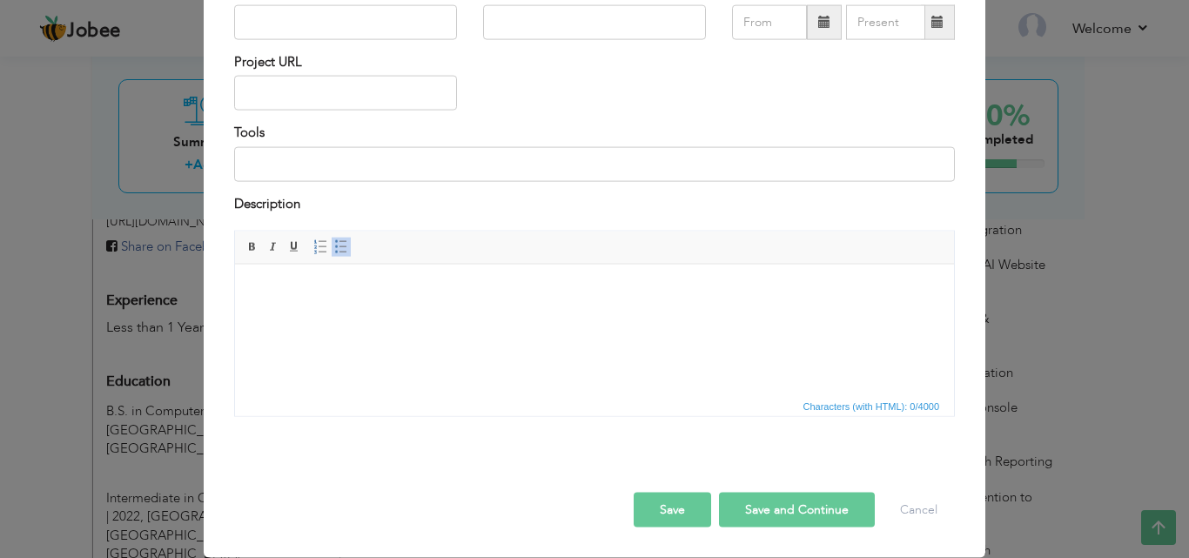
scroll to position [0, 0]
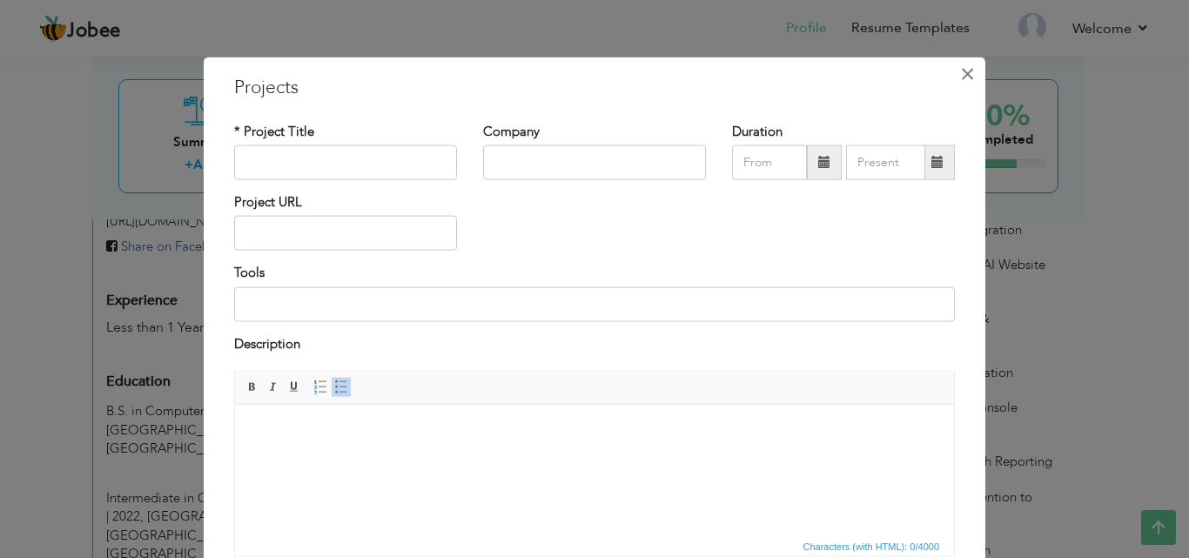
click at [963, 82] on span "×" at bounding box center [967, 72] width 15 height 31
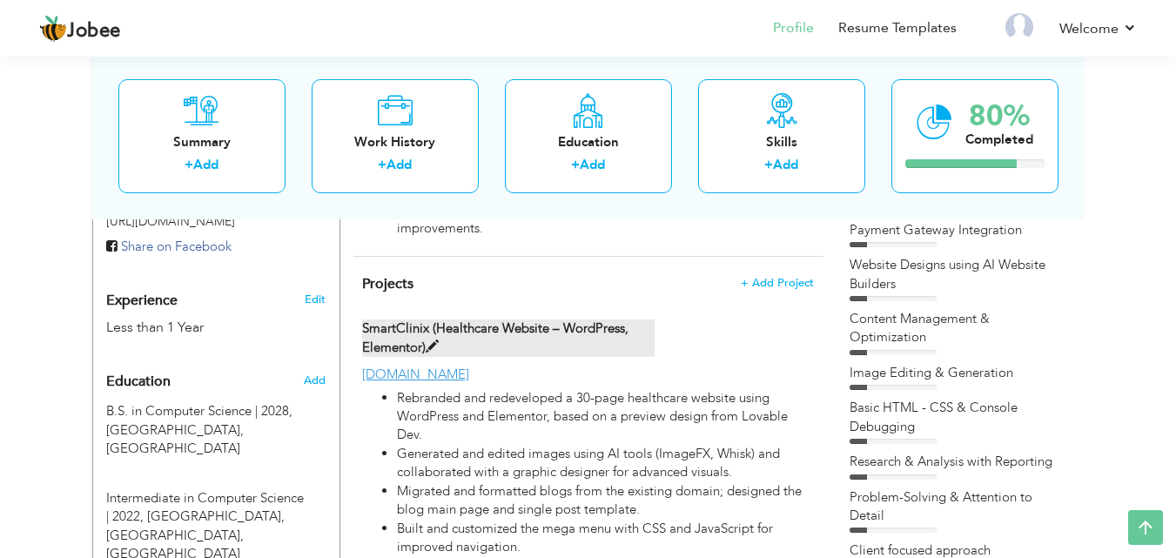
click at [437, 344] on span at bounding box center [432, 346] width 13 height 13
type input "SmartClinix (Healthcare Website – WordPress, Elementor)"
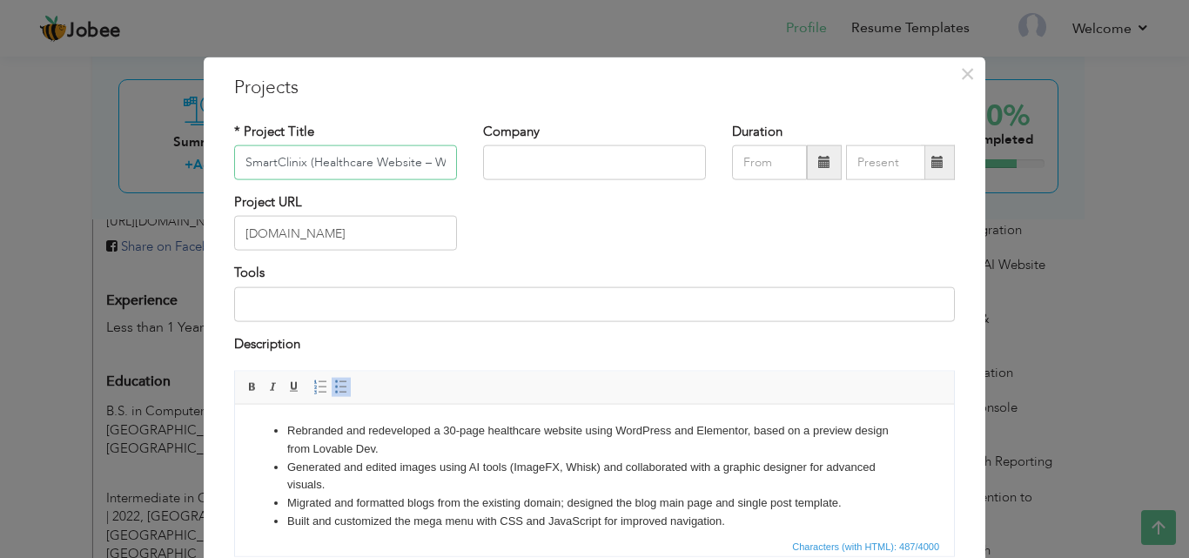
scroll to position [0, 110]
click at [234, 243] on input "[DOMAIN_NAME]" at bounding box center [345, 233] width 223 height 35
paste input "https://"
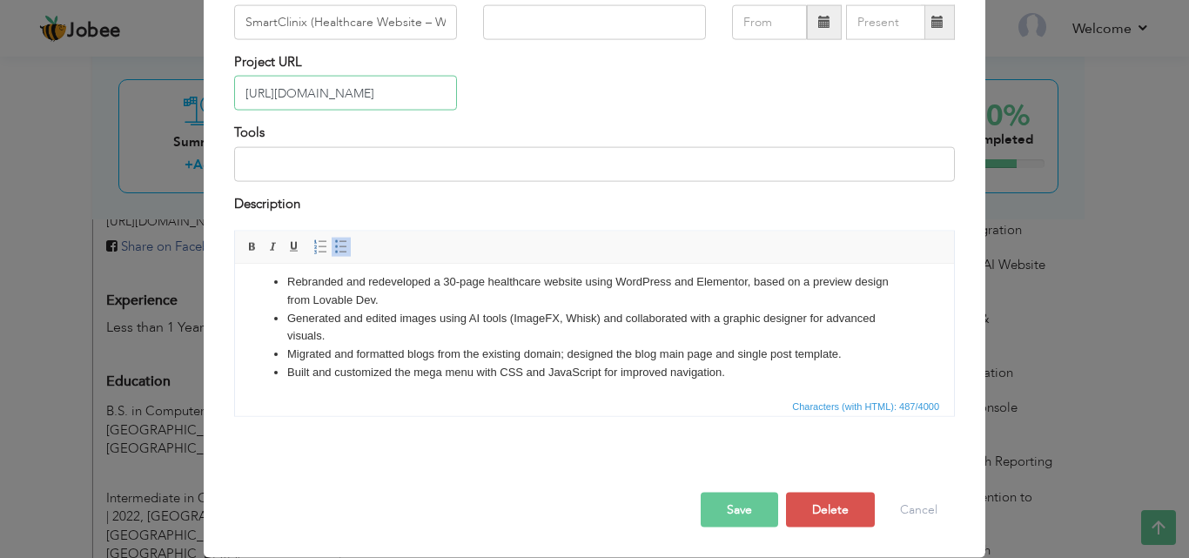
scroll to position [13, 0]
type input "[URL][DOMAIN_NAME]"
click at [732, 503] on button "Save" at bounding box center [739, 510] width 77 height 35
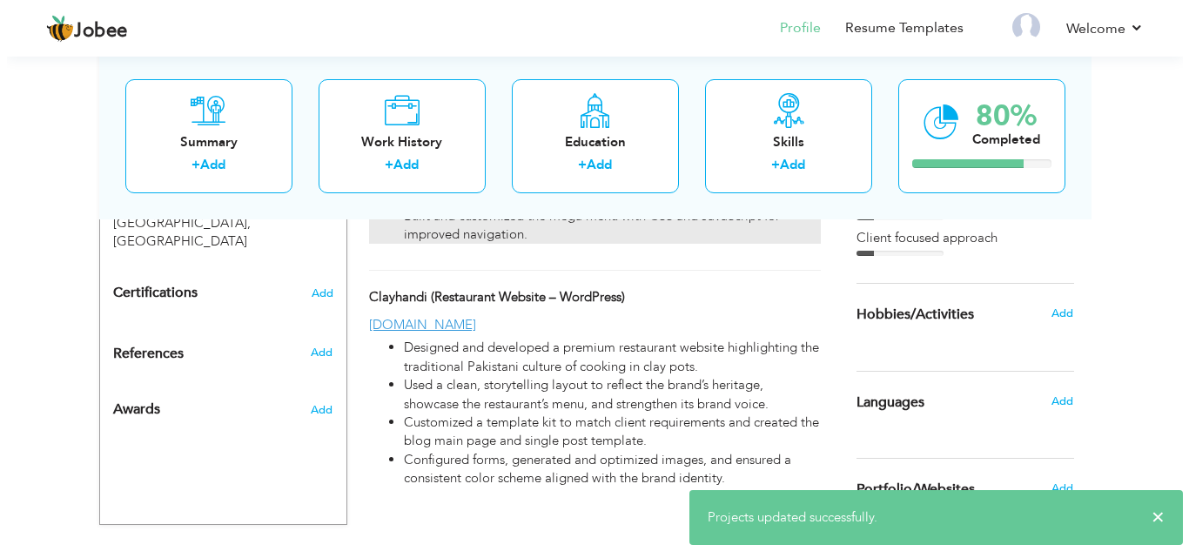
scroll to position [924, 0]
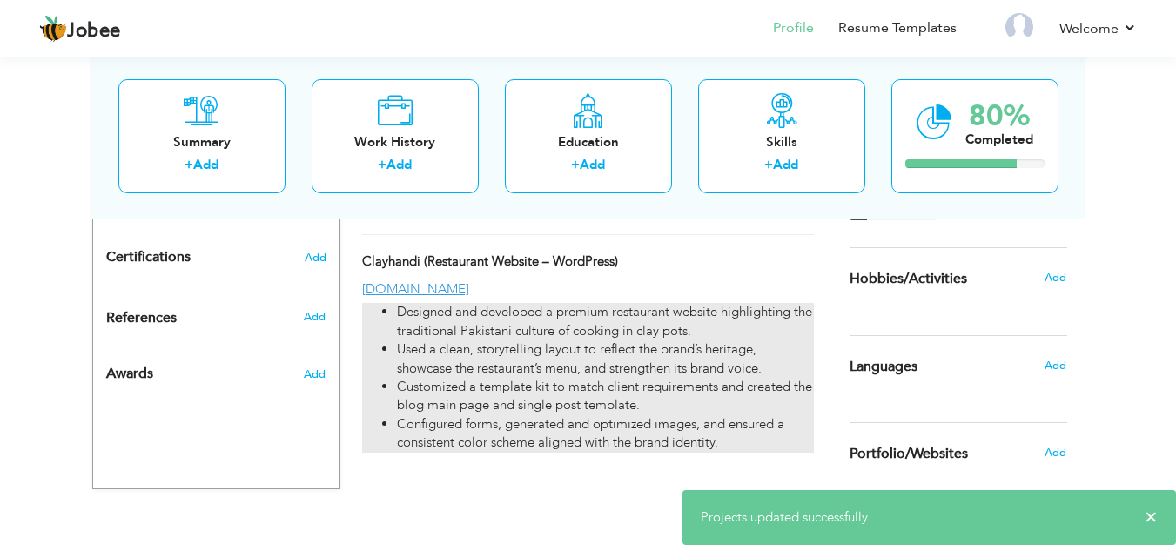
click at [444, 341] on li "Used a clean, storytelling layout to reflect the brand’s heritage, showcase the…" at bounding box center [605, 358] width 416 height 37
type input "Clayhandi (Restaurant Website – WordPress)"
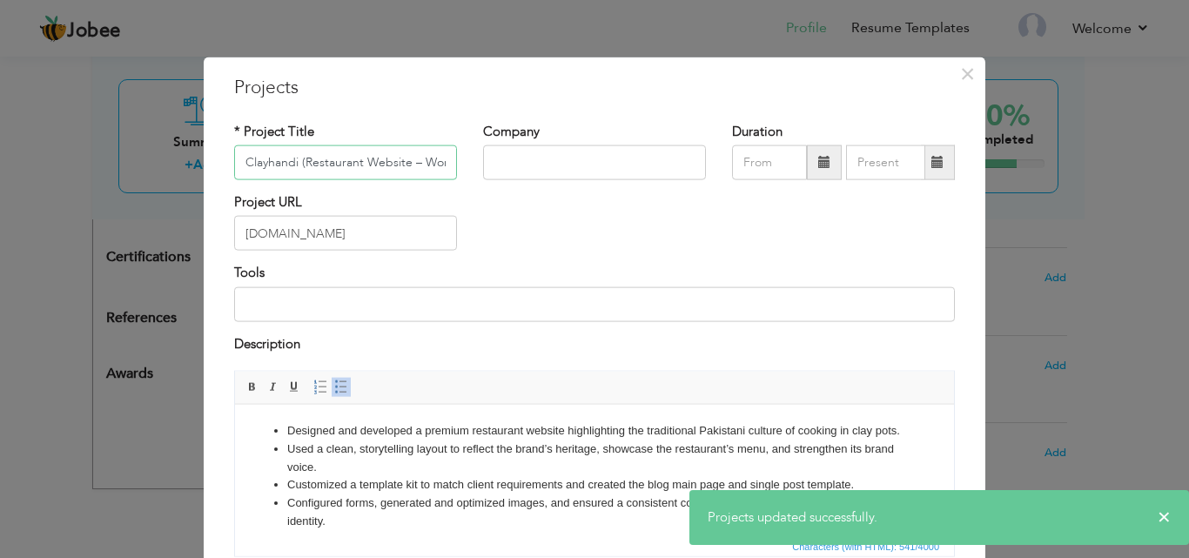
scroll to position [0, 38]
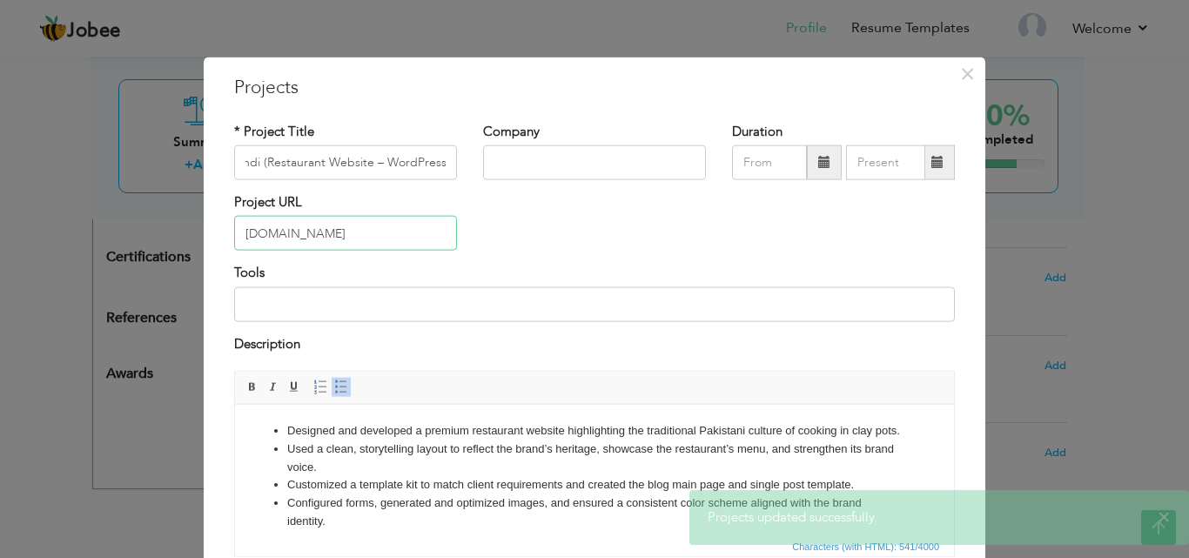
click at [239, 238] on input "[DOMAIN_NAME]" at bounding box center [345, 233] width 223 height 35
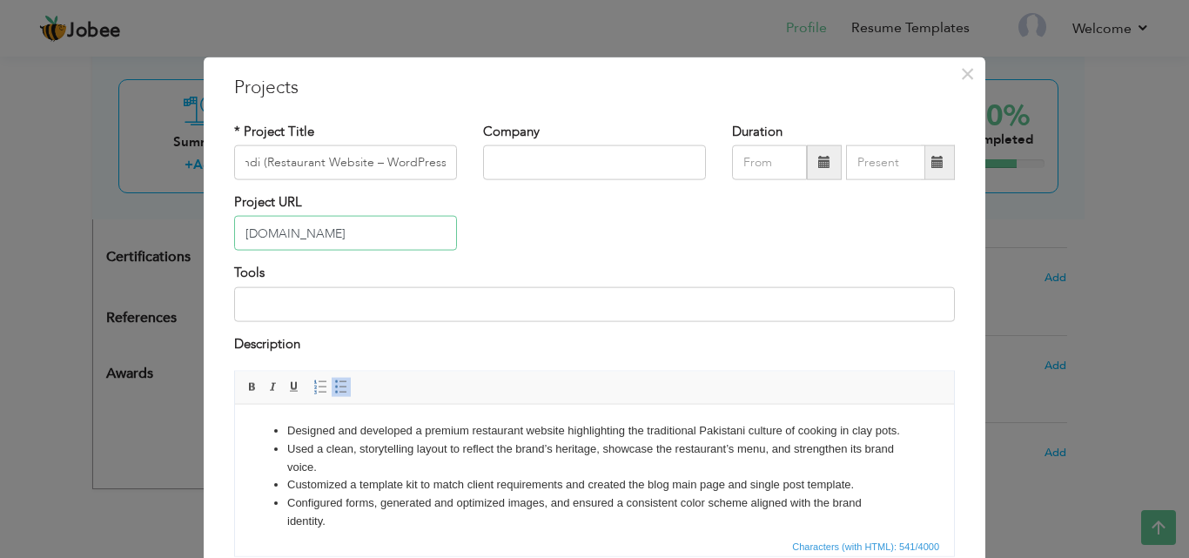
scroll to position [0, 0]
paste input "https://"
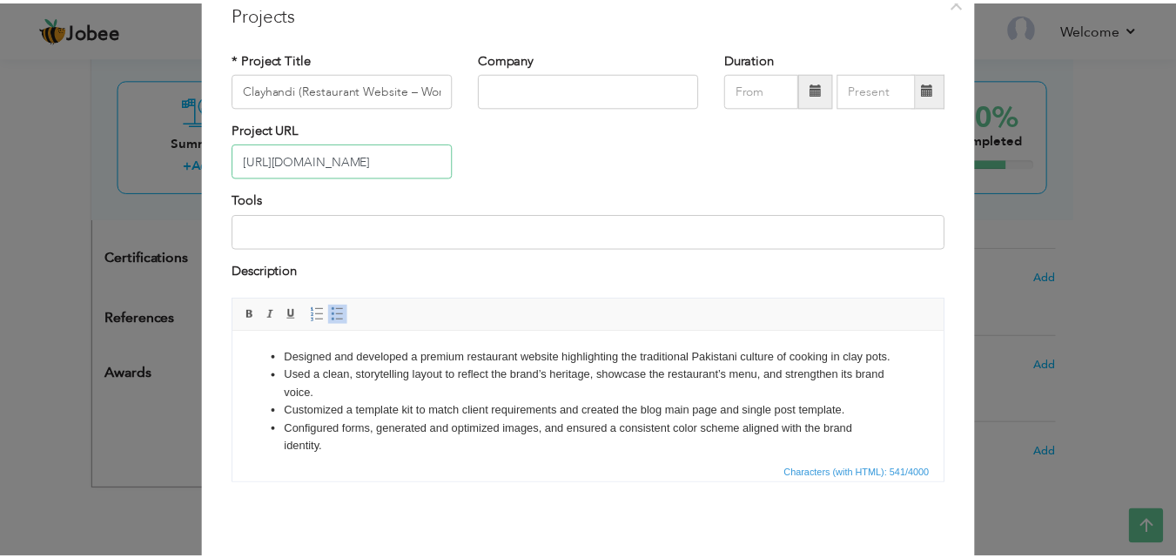
scroll to position [140, 0]
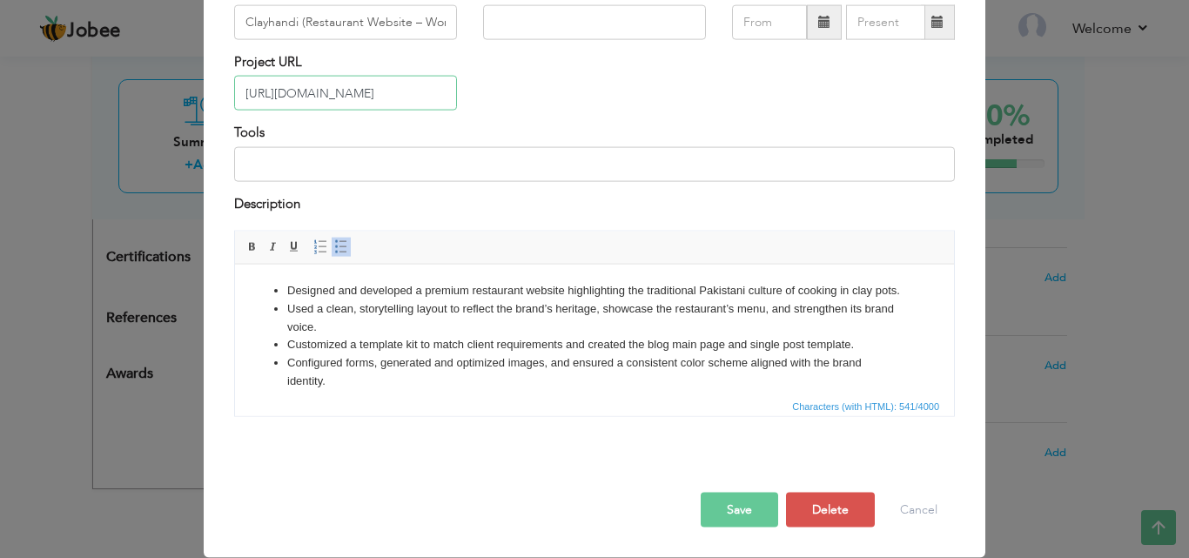
type input "[URL][DOMAIN_NAME]"
click at [761, 510] on button "Save" at bounding box center [739, 510] width 77 height 35
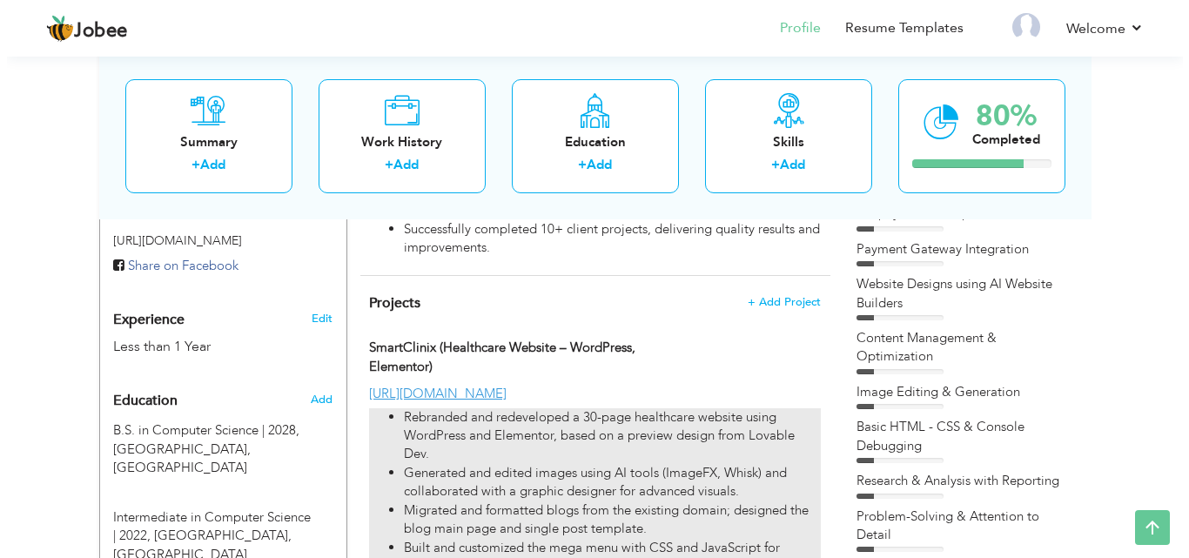
scroll to position [489, 0]
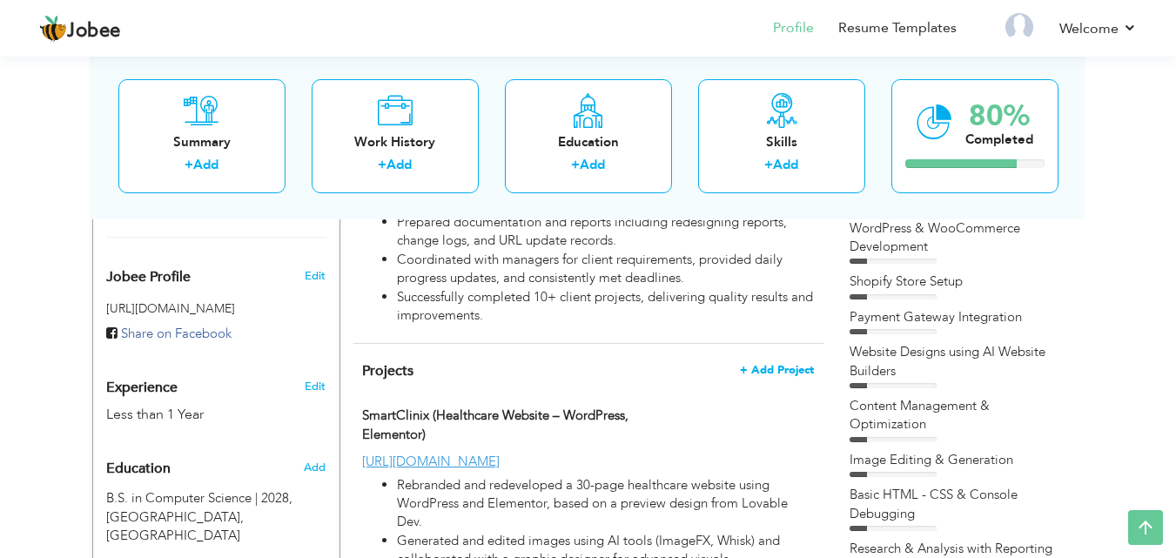
click at [767, 372] on span "+ Add Project" at bounding box center [777, 370] width 74 height 12
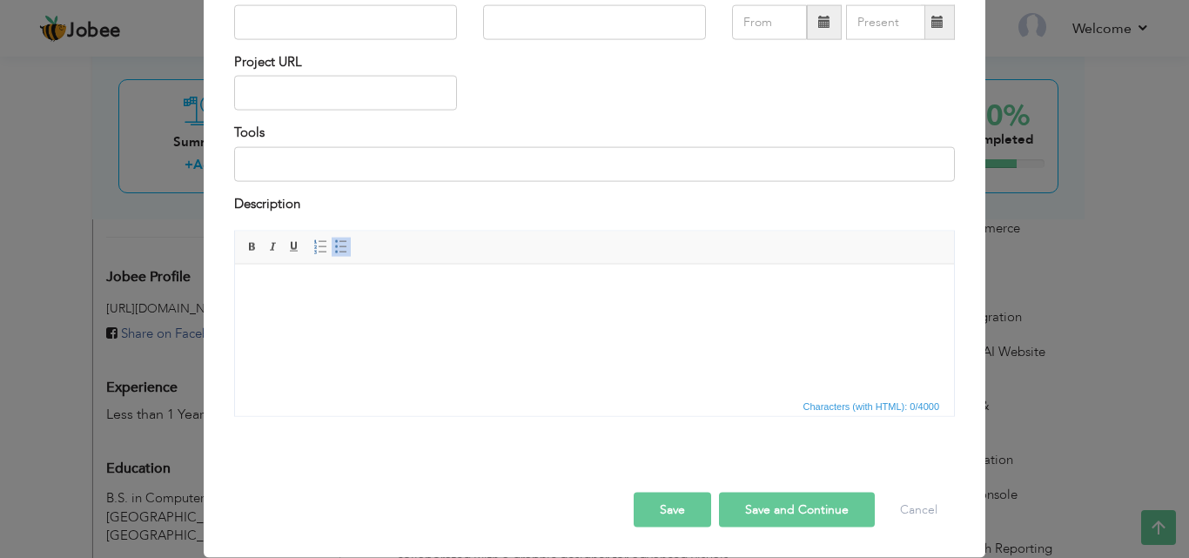
scroll to position [0, 0]
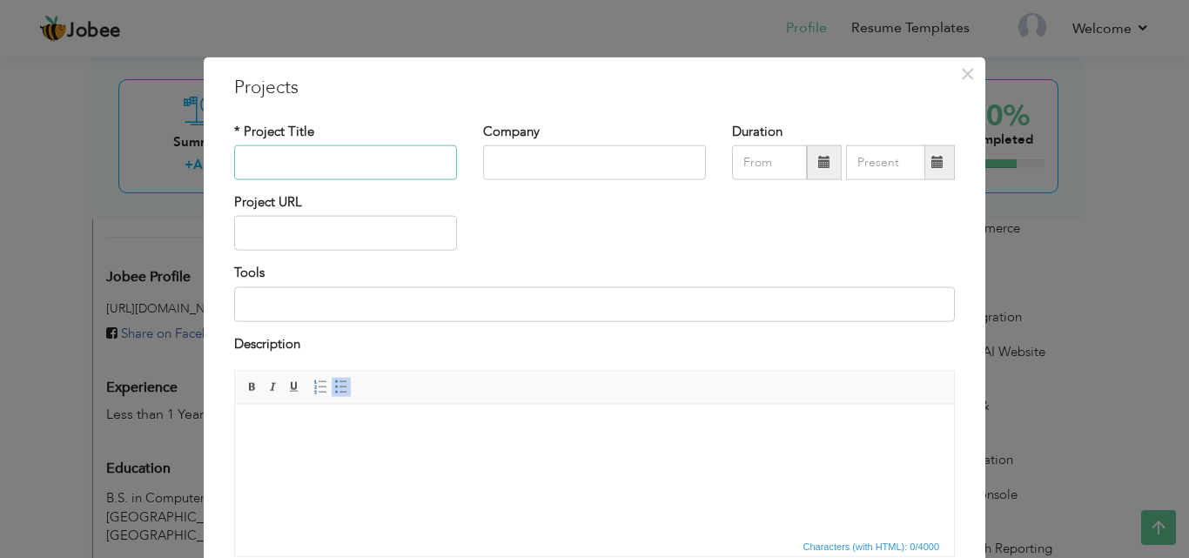
drag, startPoint x: 281, startPoint y: 164, endPoint x: 273, endPoint y: 22, distance: 142.1
click at [281, 164] on input "text" at bounding box center [345, 162] width 223 height 35
click at [960, 72] on span "×" at bounding box center [967, 72] width 15 height 31
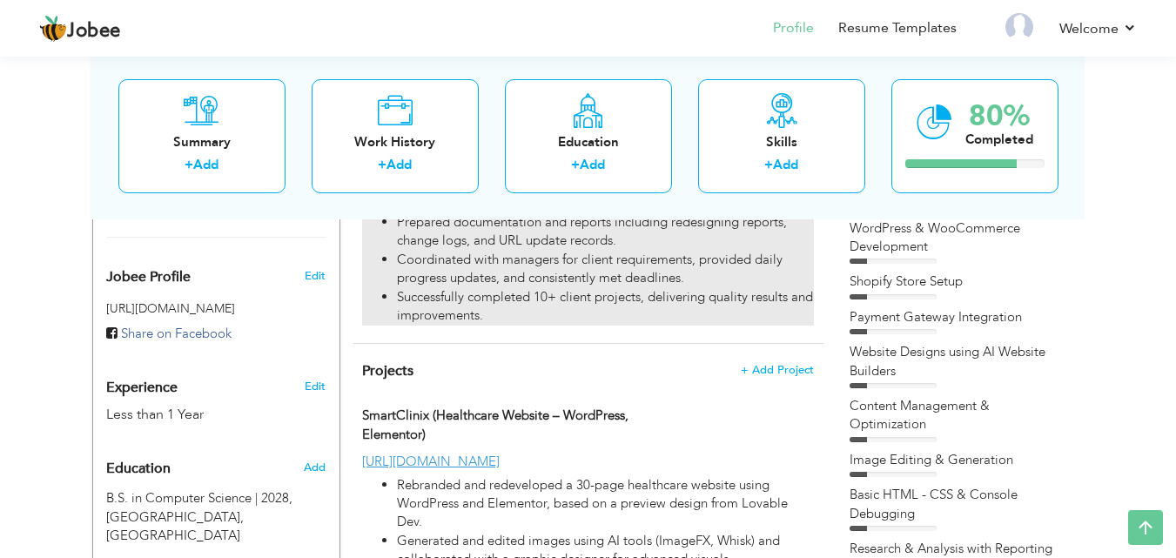
click at [550, 273] on li "Coordinated with managers for client requirements, provided daily progress upda…" at bounding box center [605, 269] width 416 height 37
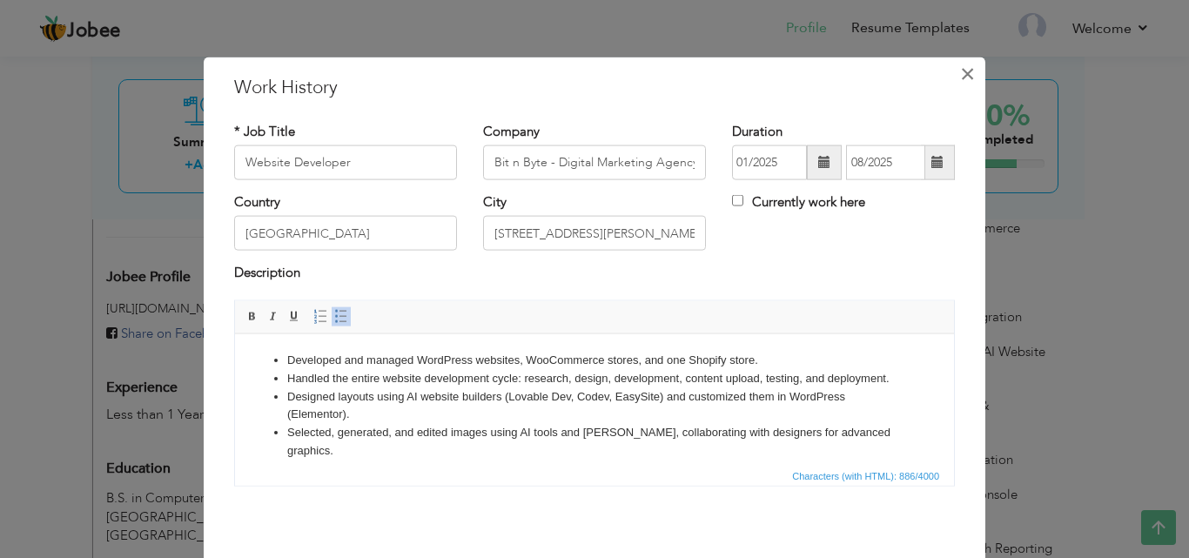
click at [963, 75] on span "×" at bounding box center [967, 72] width 15 height 31
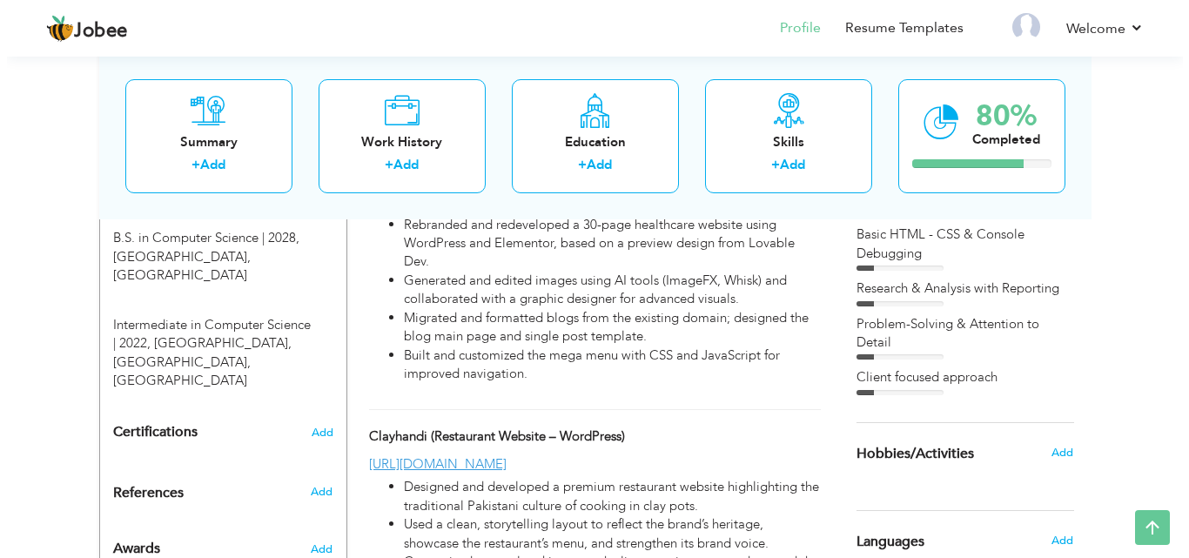
scroll to position [750, 0]
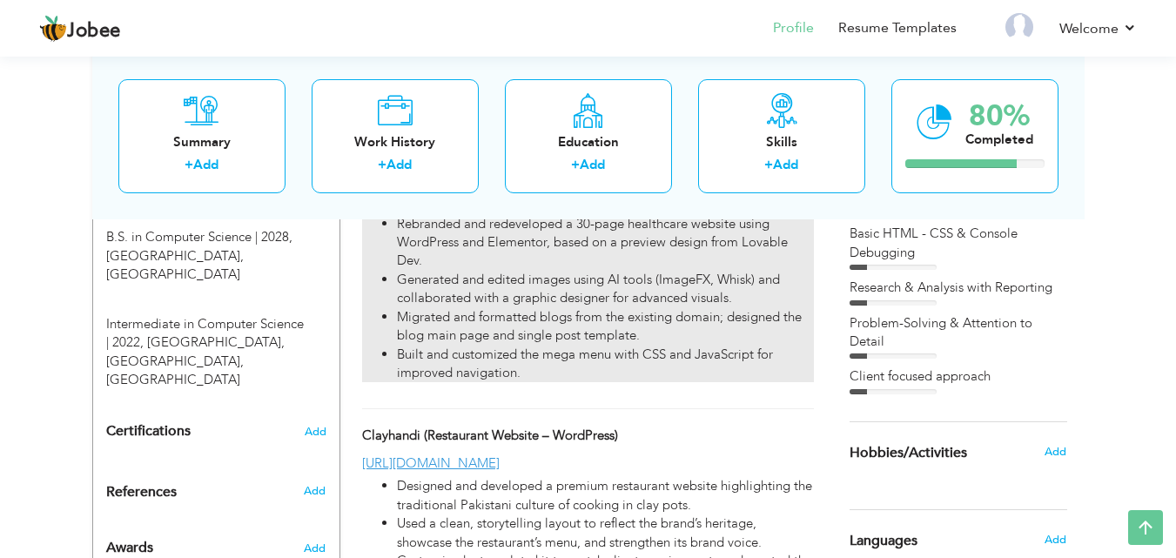
click at [557, 319] on li "Migrated and formatted blogs from the existing domain; designed the blog main p…" at bounding box center [605, 326] width 416 height 37
type input "SmartClinix (Healthcare Website – WordPress, Elementor)"
type input "[URL][DOMAIN_NAME]"
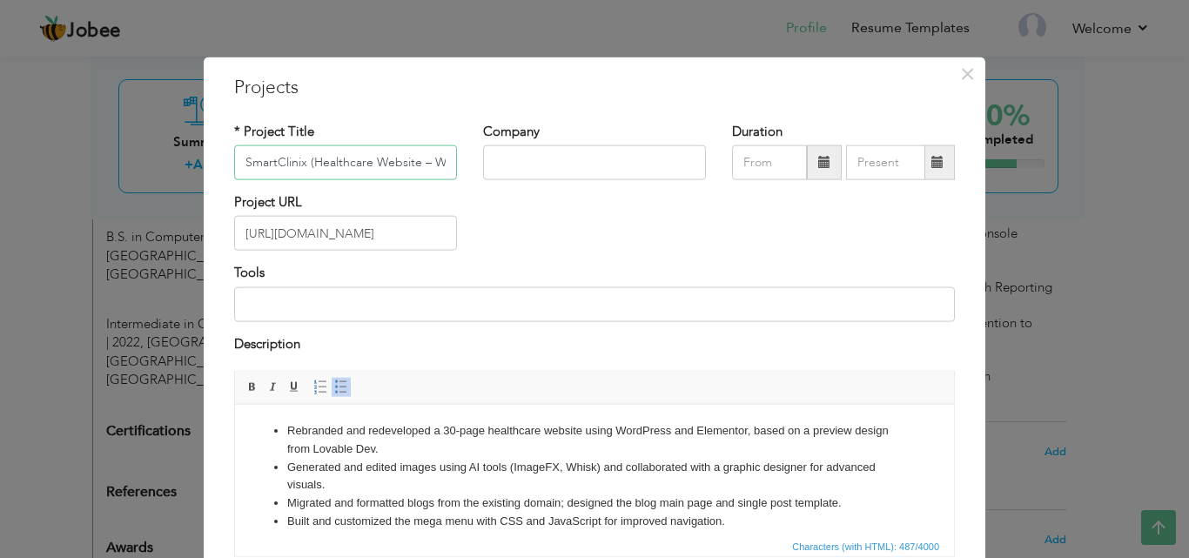
scroll to position [0, 110]
click at [289, 470] on li "Generated and edited images using AI tools (ImageFX, Whisk) and collaborated wi…" at bounding box center [594, 476] width 614 height 37
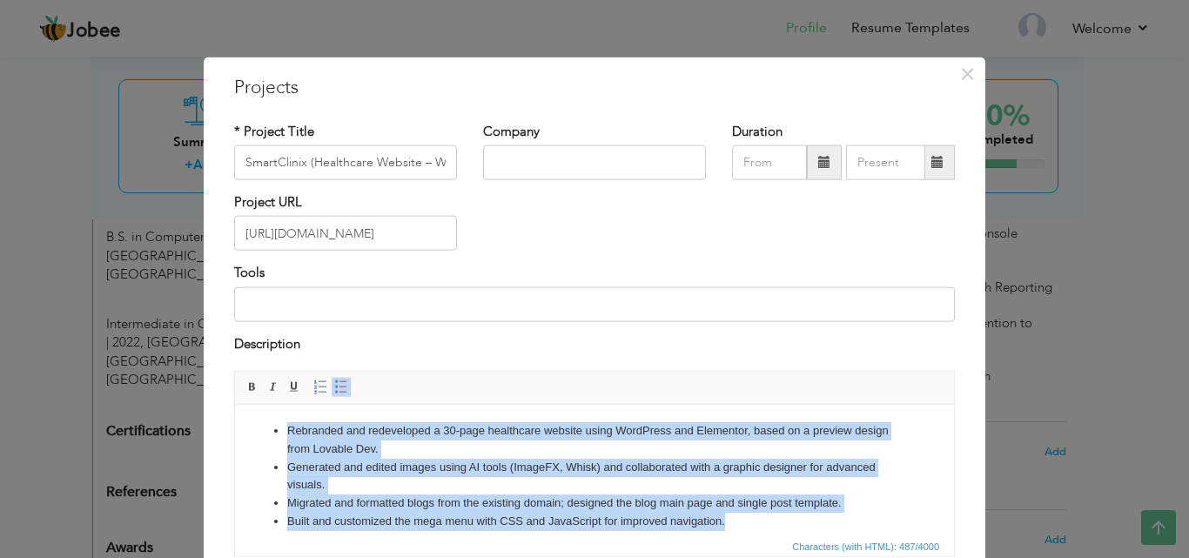
copy ul "Rebranded and redeveloped a 30-page healthcare website using WordPress and Elem…"
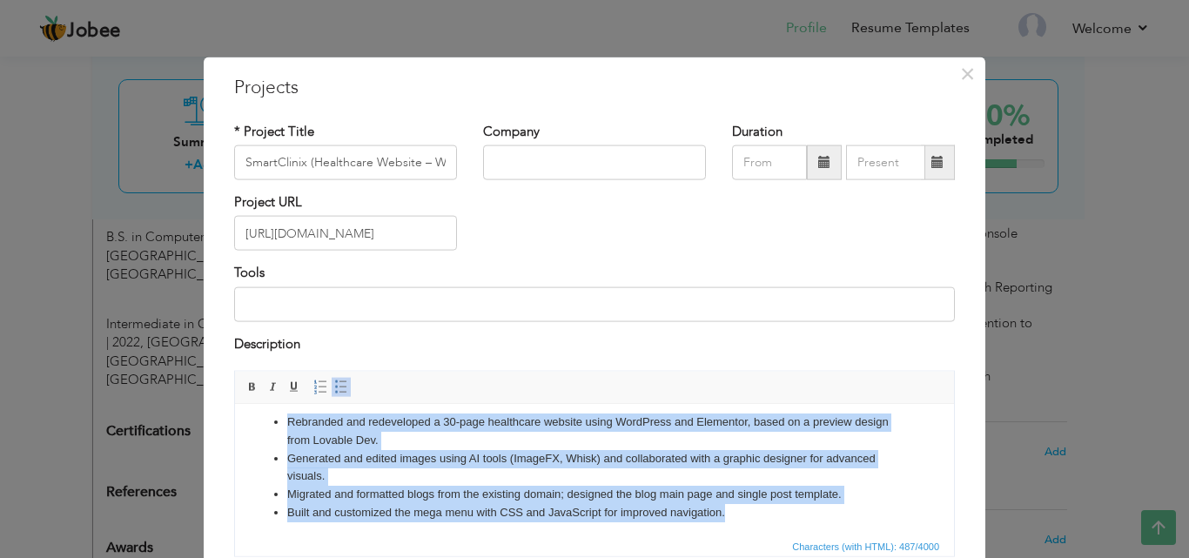
scroll to position [13, 0]
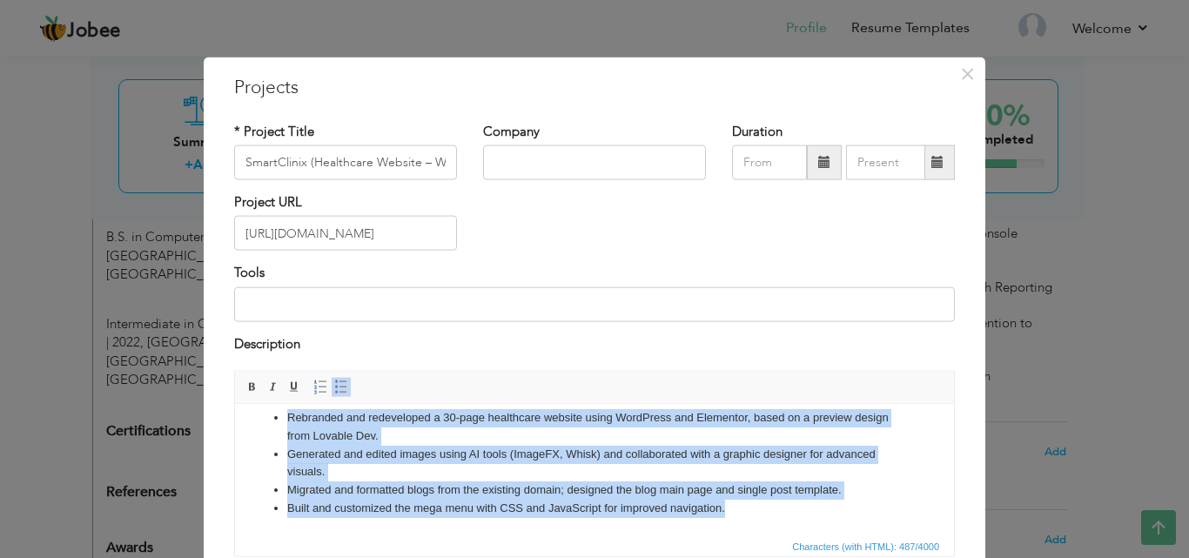
click at [845, 493] on li "Migrated and formatted blogs from the existing domain; designed the blog main p…" at bounding box center [594, 489] width 614 height 18
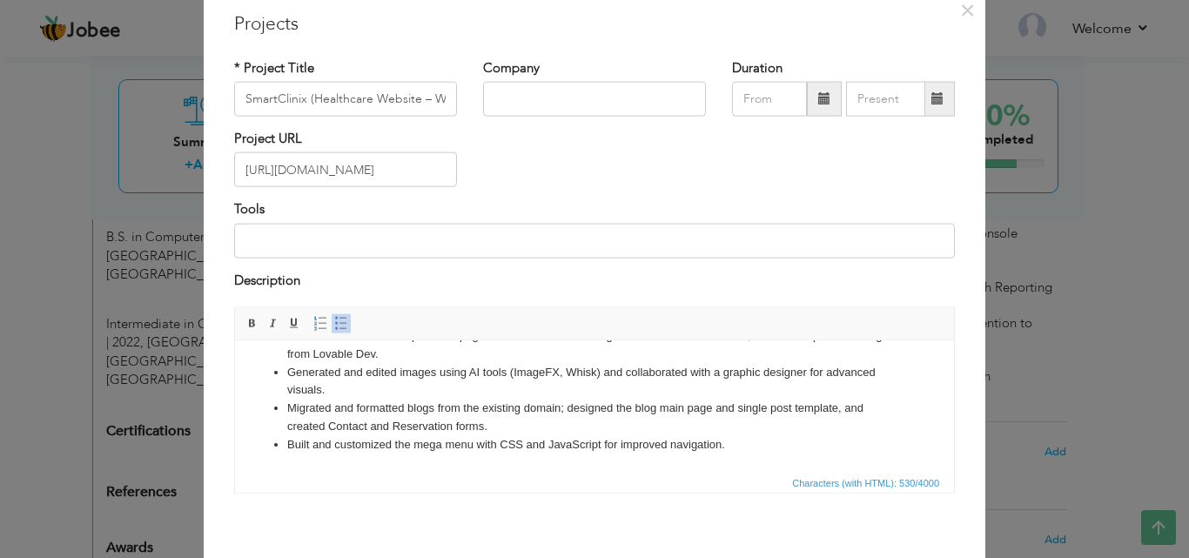
scroll to position [140, 0]
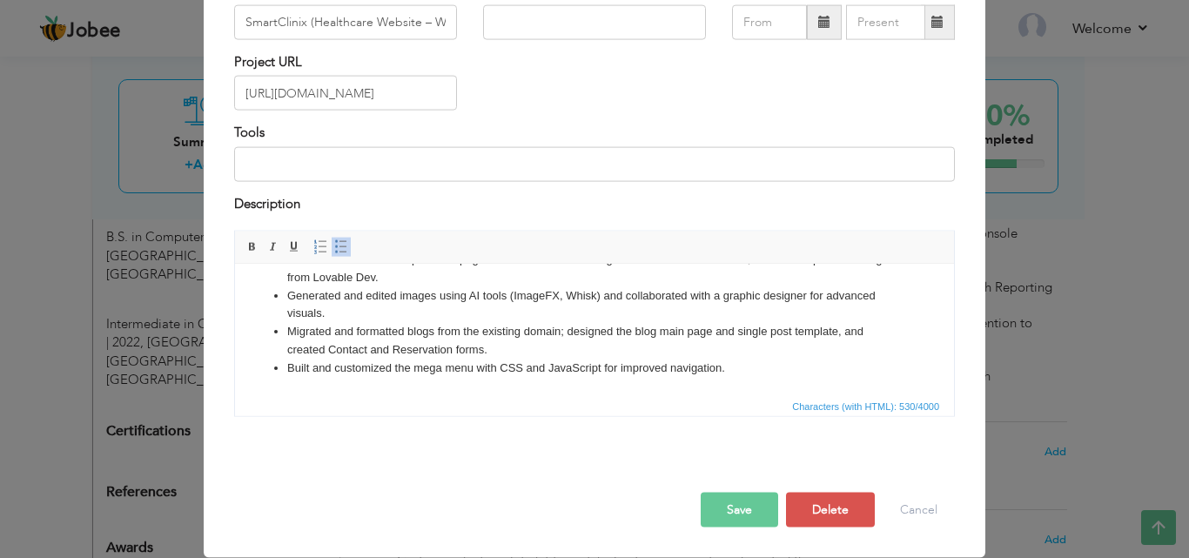
click at [747, 518] on button "Save" at bounding box center [739, 510] width 77 height 35
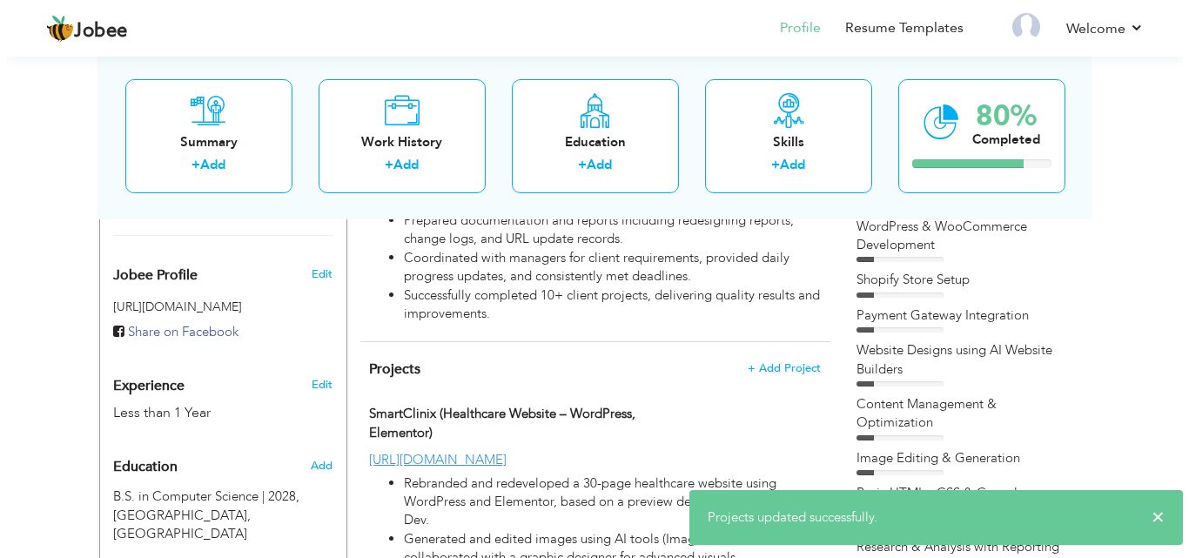
scroll to position [489, 0]
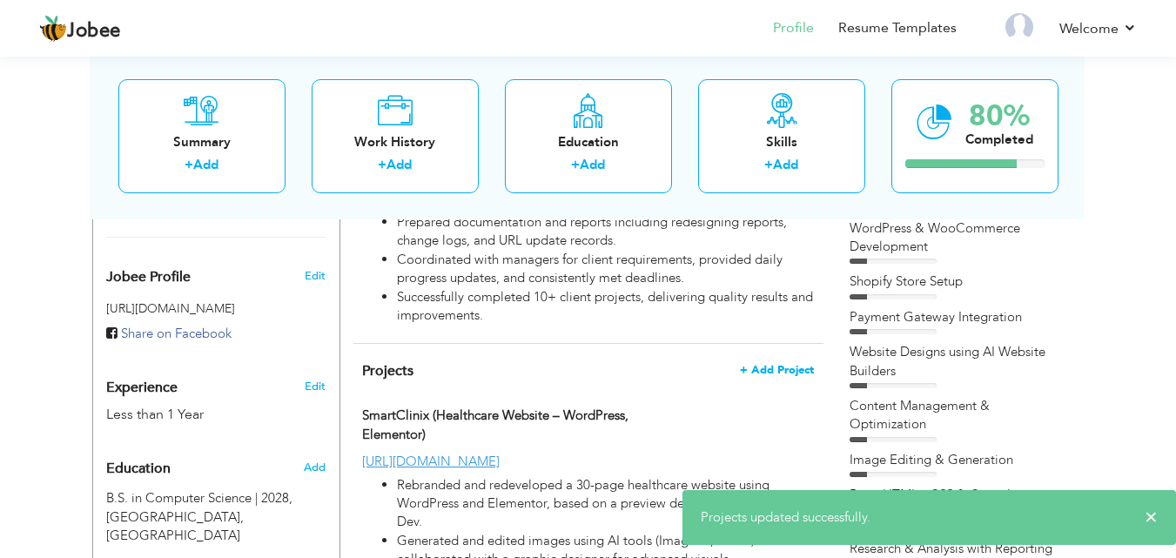
click at [791, 372] on span "+ Add Project" at bounding box center [777, 370] width 74 height 12
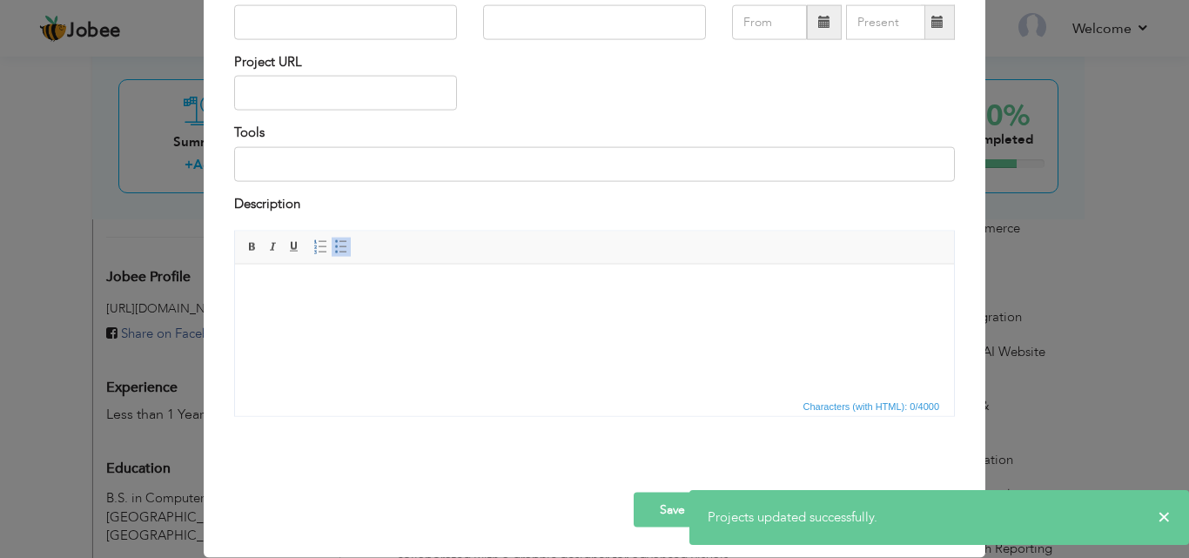
scroll to position [0, 0]
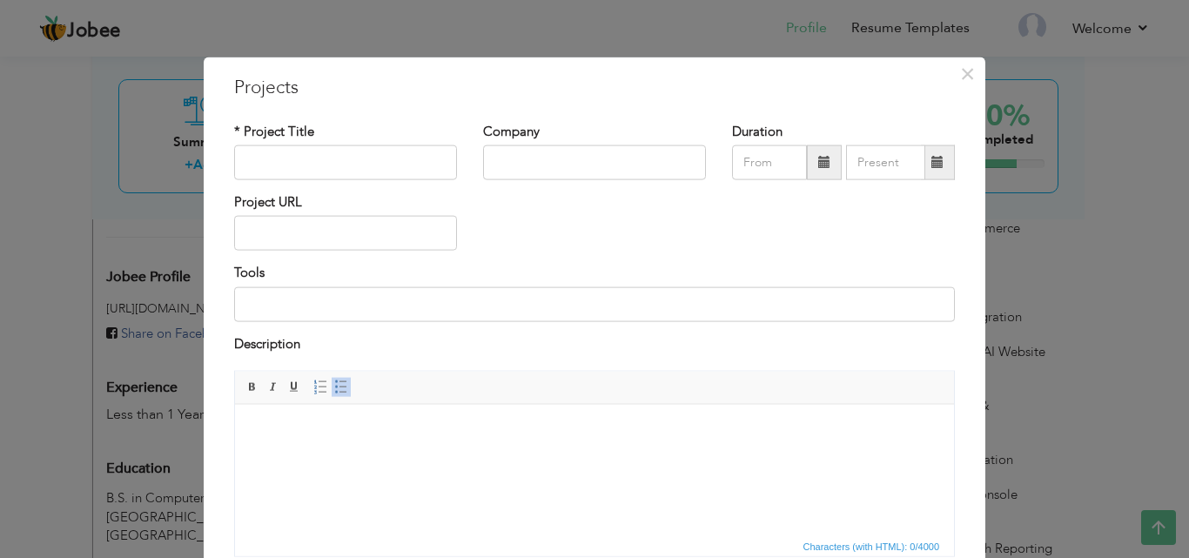
click at [384, 457] on html at bounding box center [594, 430] width 719 height 53
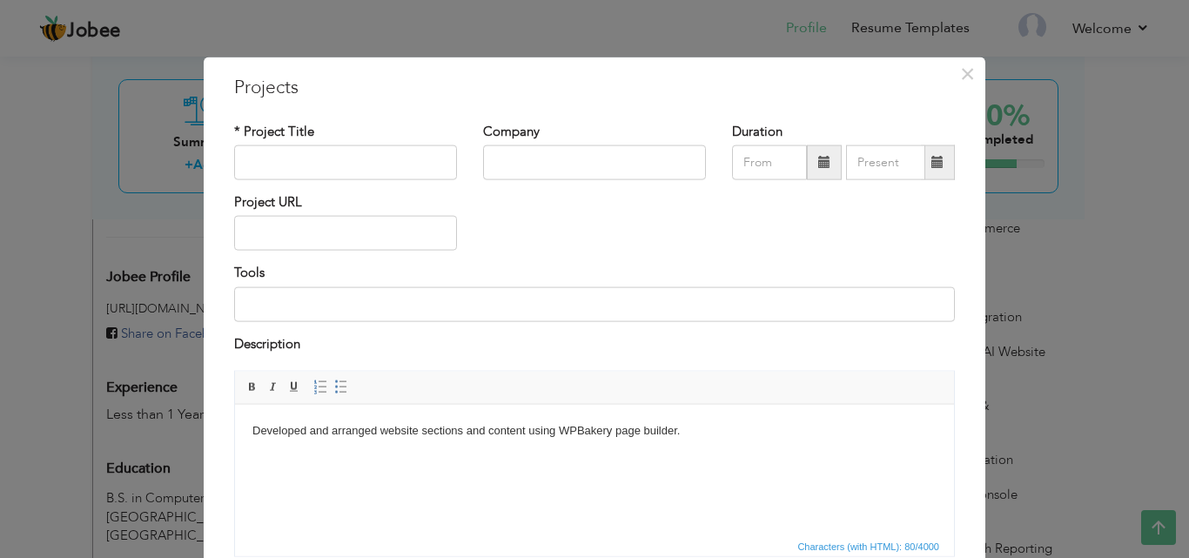
click at [733, 439] on html "Developed and arranged website sections and content using WPBakery page builder." at bounding box center [594, 430] width 719 height 53
click at [677, 451] on body "Developed and arranged website sections and content using WPBakery page builder…" at bounding box center [594, 439] width 684 height 37
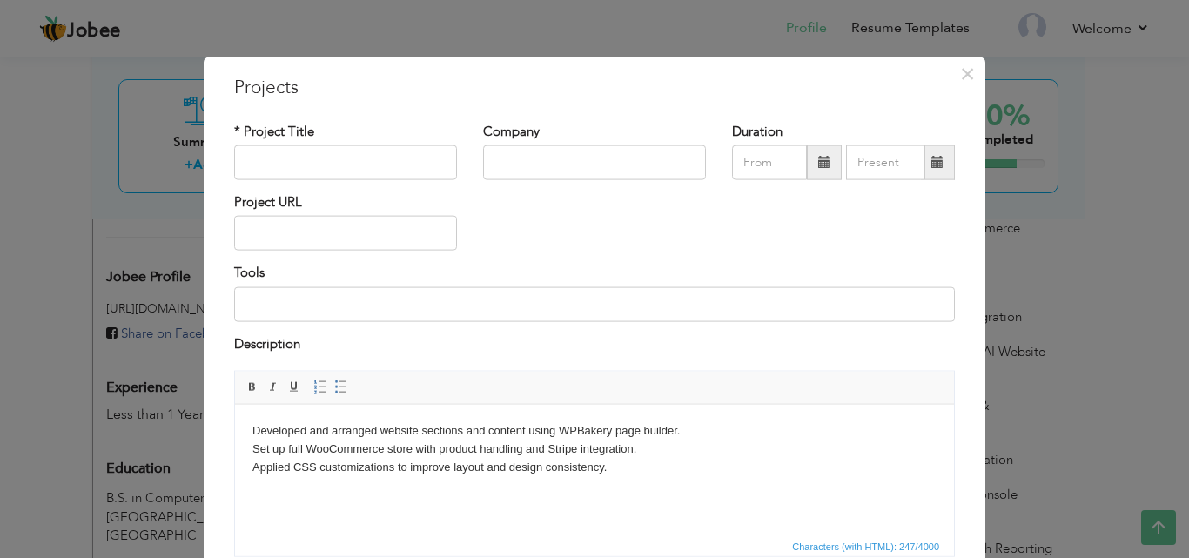
paste body
click at [615, 467] on body "Developed and arranged website sections and content using WPBakery page builder…" at bounding box center [594, 457] width 684 height 72
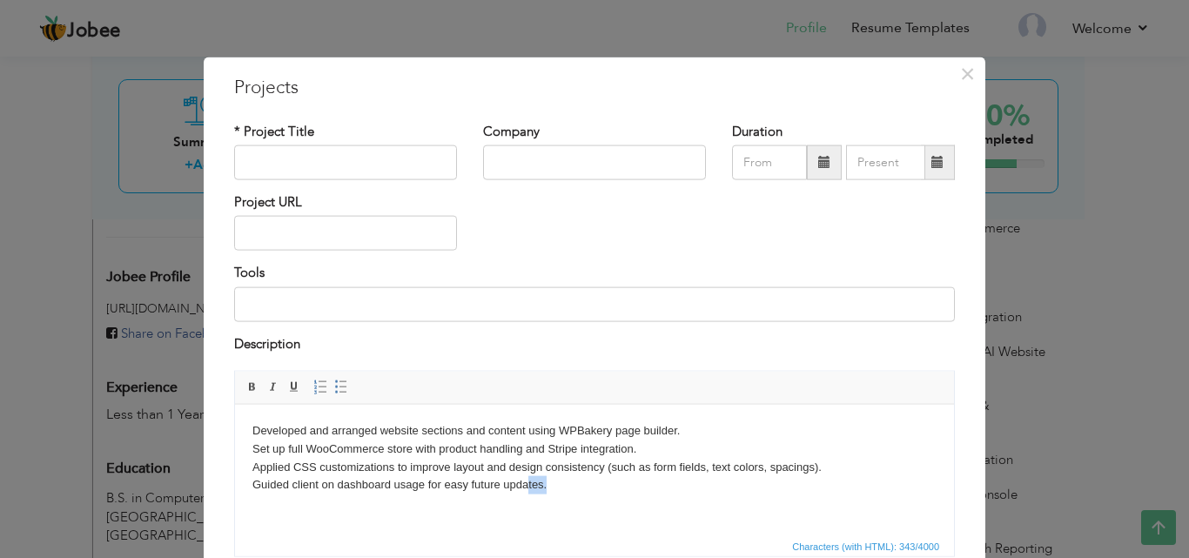
drag, startPoint x: 562, startPoint y: 481, endPoint x: 528, endPoint y: 480, distance: 33.9
click at [528, 480] on body "Developed and arranged website sections and content using WPBakery page builder…" at bounding box center [594, 457] width 684 height 72
click at [558, 493] on html "Developed and arranged website sections and content using WPBakery page builder…" at bounding box center [594, 457] width 719 height 107
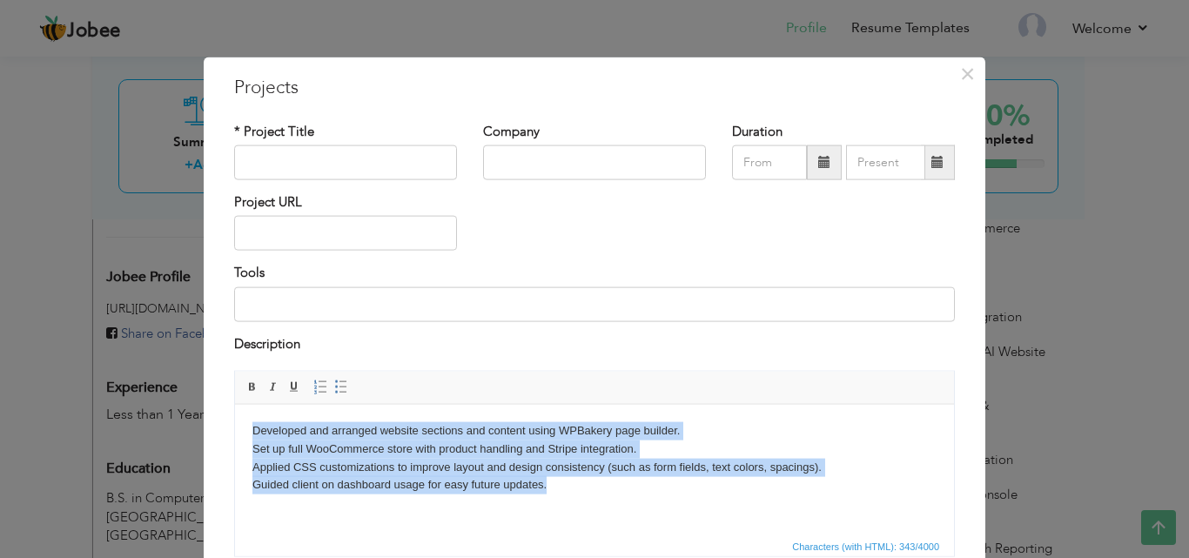
drag, startPoint x: 566, startPoint y: 489, endPoint x: 246, endPoint y: 427, distance: 326.1
click at [246, 427] on html "Developed and arranged website sections and content using WPBakery page builder…" at bounding box center [594, 457] width 719 height 107
click at [334, 388] on span at bounding box center [341, 387] width 14 height 14
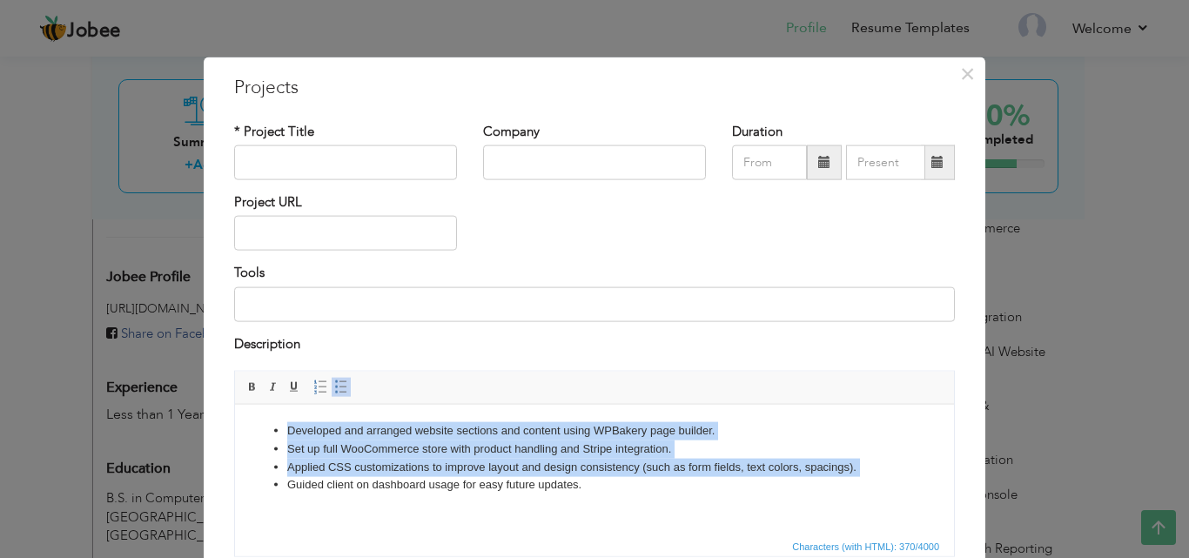
click at [660, 511] on html "Developed and arranged website sections and content using WPBakery page builder…" at bounding box center [594, 457] width 719 height 107
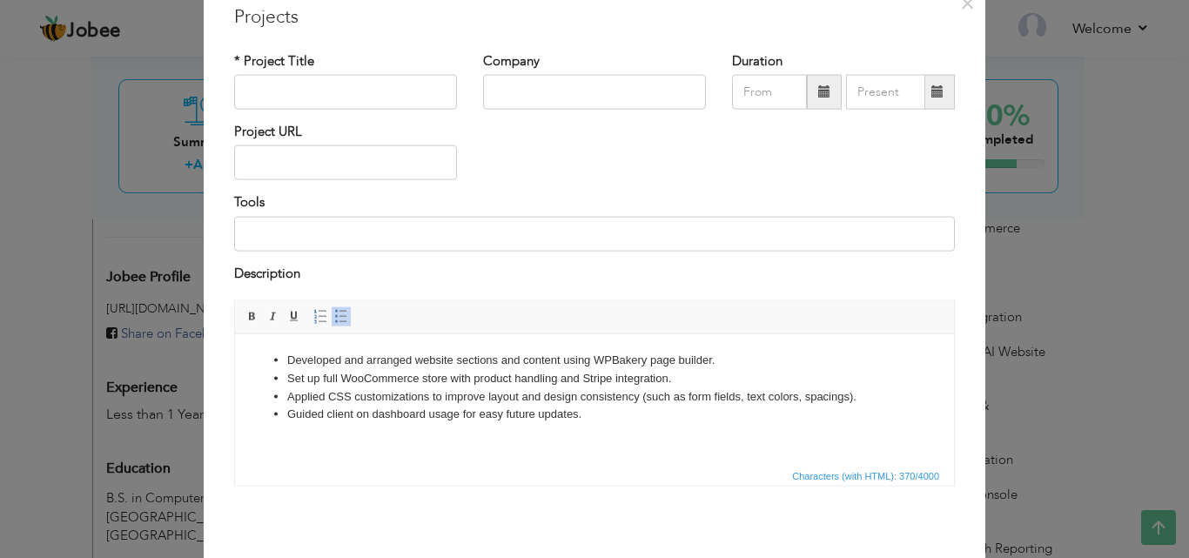
scroll to position [140, 0]
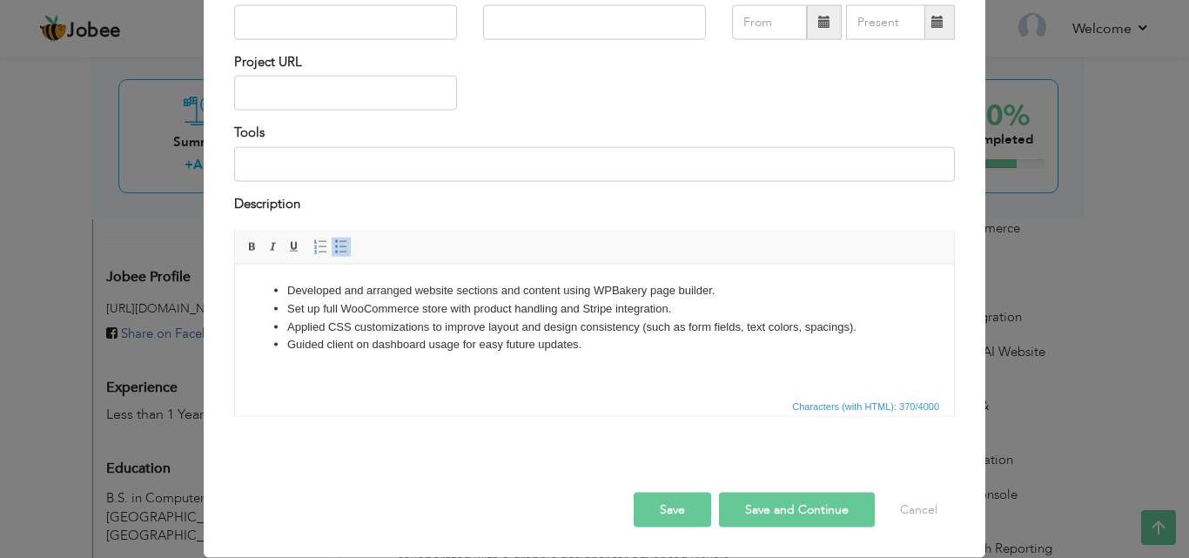
click at [670, 507] on button "Save" at bounding box center [672, 510] width 77 height 35
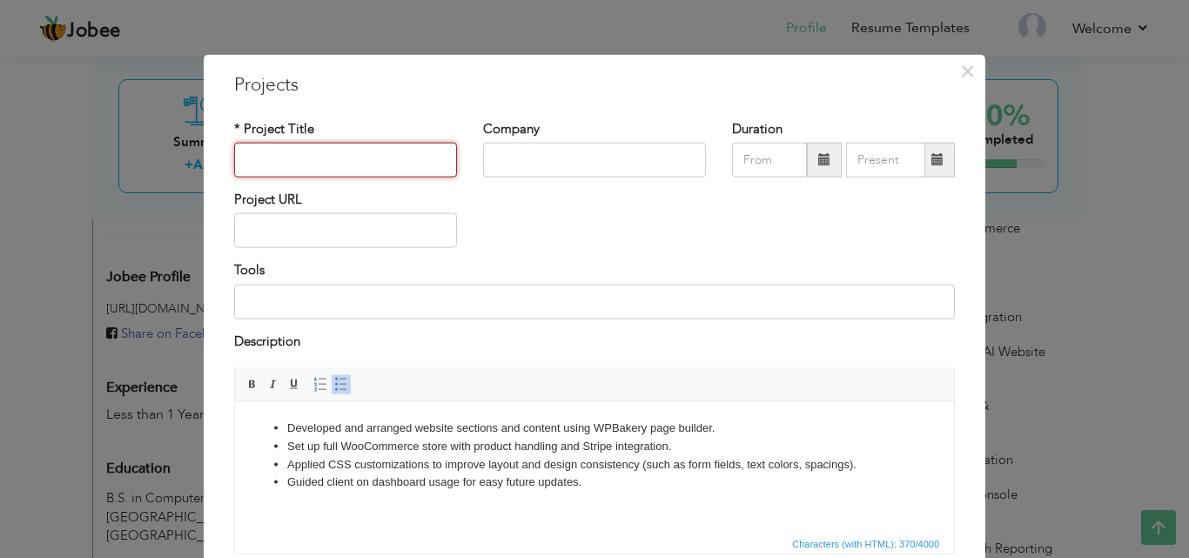
scroll to position [0, 0]
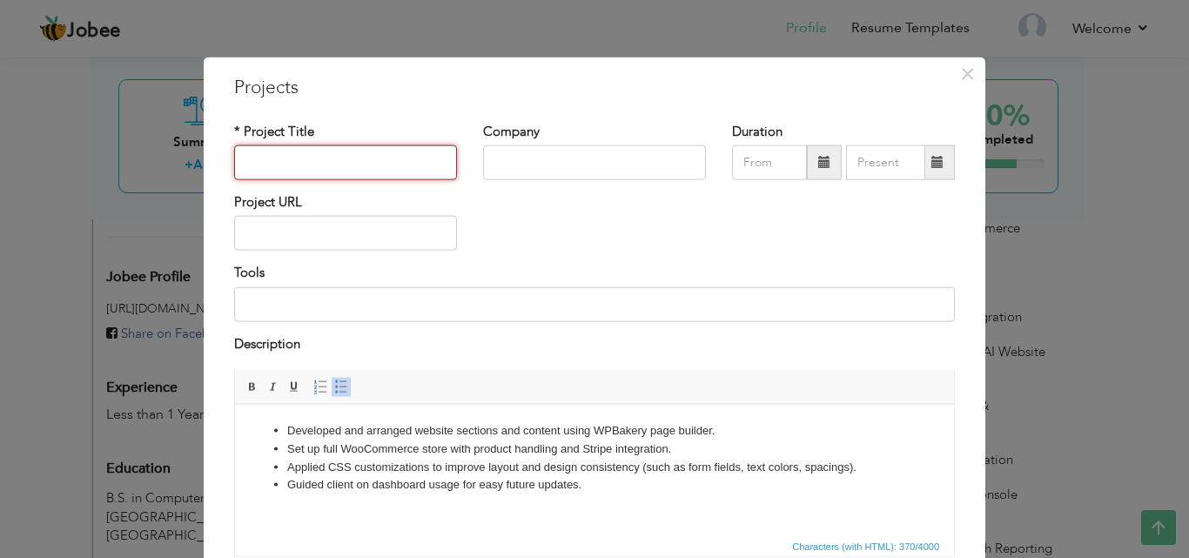
click at [319, 166] on input "text" at bounding box center [345, 162] width 223 height 35
click at [345, 432] on li "Developed and arranged website sections and content using WPBakery page builder." at bounding box center [594, 430] width 614 height 18
click at [417, 428] on li "Developed and arranged website sections and content using WPBakery page builder." at bounding box center [594, 430] width 614 height 18
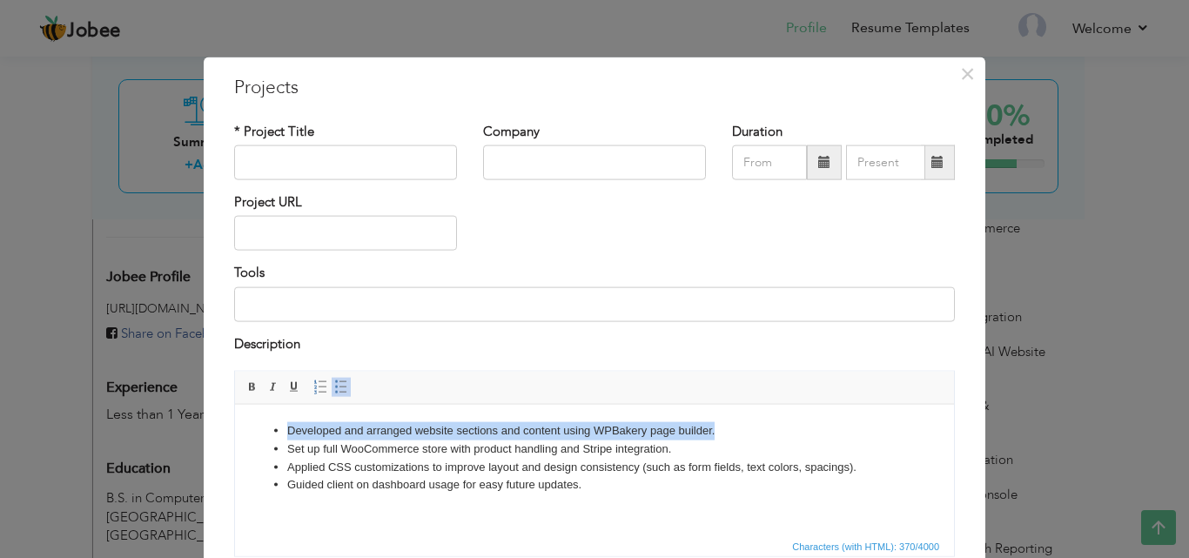
drag, startPoint x: 701, startPoint y: 430, endPoint x: 281, endPoint y: 433, distance: 419.4
click at [281, 433] on ul "Developed and arranged website sections and content using WPBakery page builder…" at bounding box center [594, 457] width 684 height 72
copy li "Developed and arranged website sections and content using WPBakery page builder."
click at [415, 432] on li "Developed and arranged website sections and content using WPBakery page builder." at bounding box center [594, 430] width 614 height 18
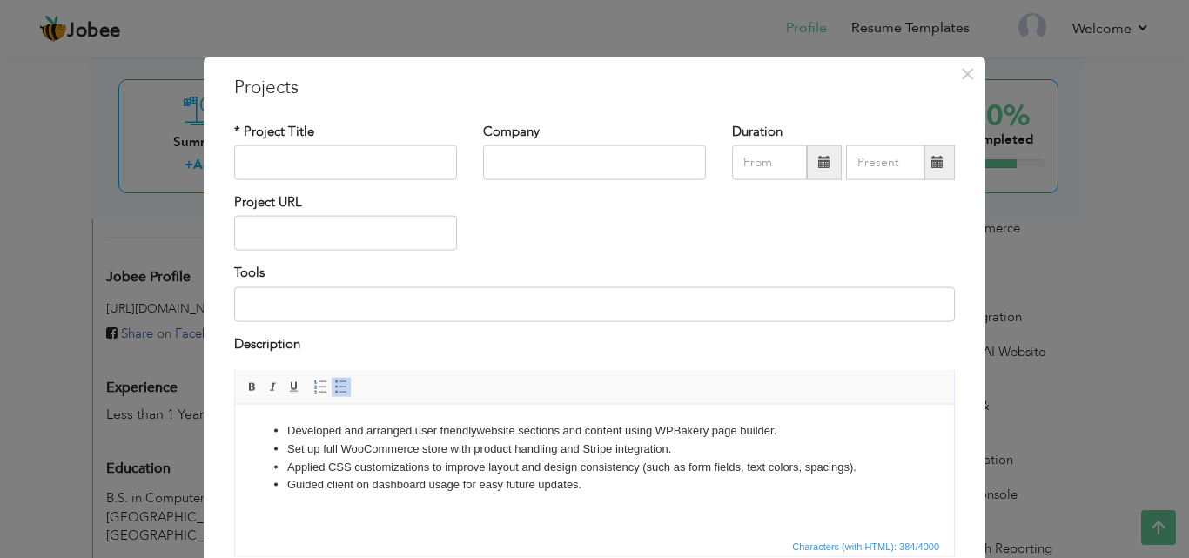
click at [434, 433] on li "Developed and arranged user friendly website sections and content using WPBaker…" at bounding box center [594, 430] width 614 height 18
drag, startPoint x: 436, startPoint y: 432, endPoint x: 446, endPoint y: 437, distance: 10.5
click at [439, 432] on li "Developed and arranged user friendly website sections and content using WPBaker…" at bounding box center [594, 430] width 614 height 18
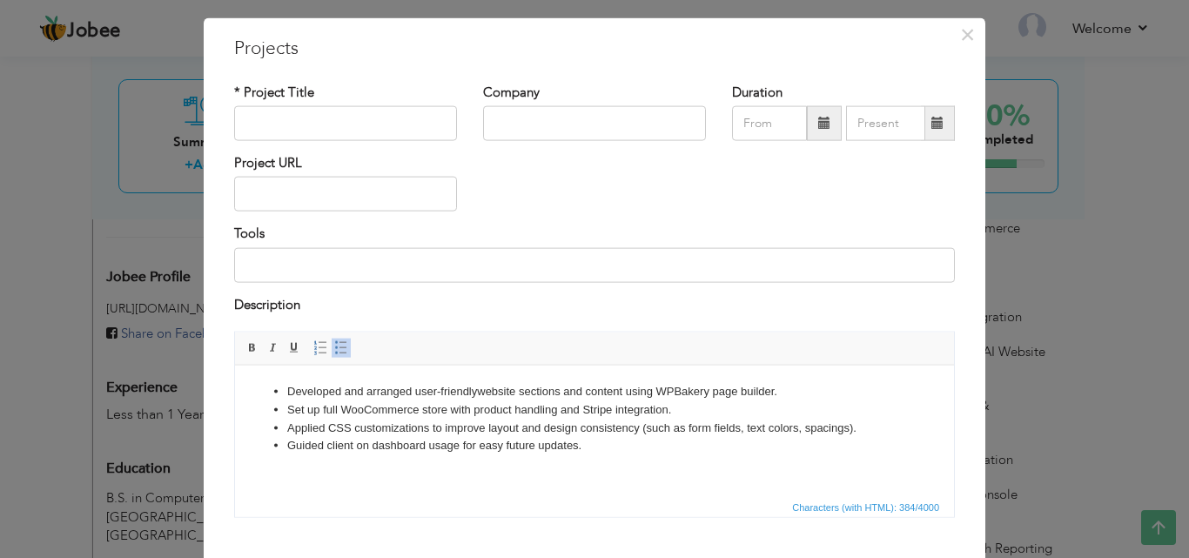
scroll to position [140, 0]
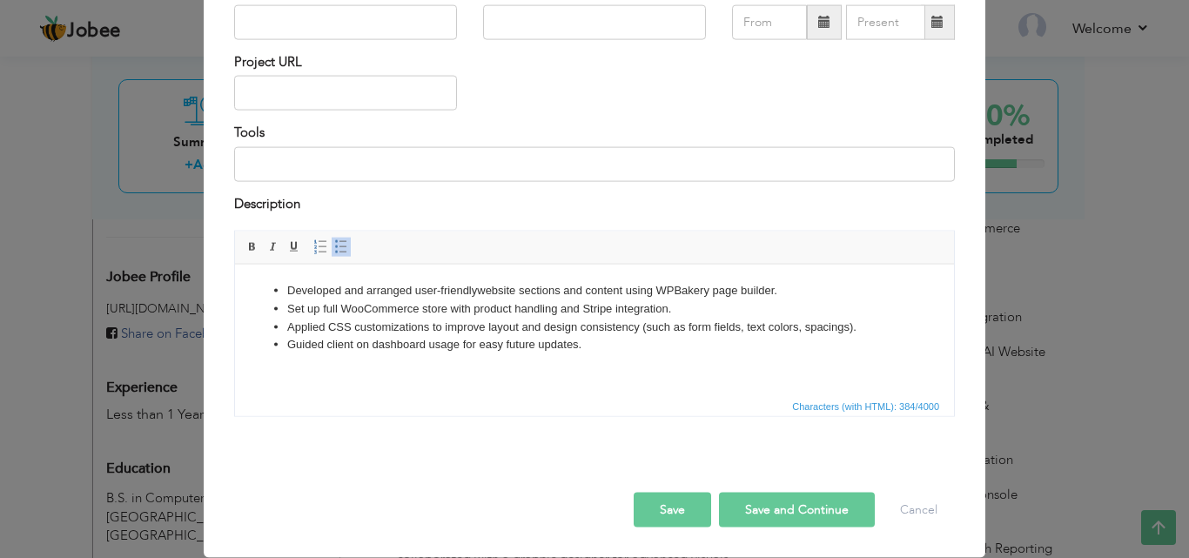
click at [674, 529] on div "Save Save and Continue Delete Cancel" at bounding box center [594, 491] width 747 height 97
click at [669, 524] on button "Save" at bounding box center [672, 510] width 77 height 35
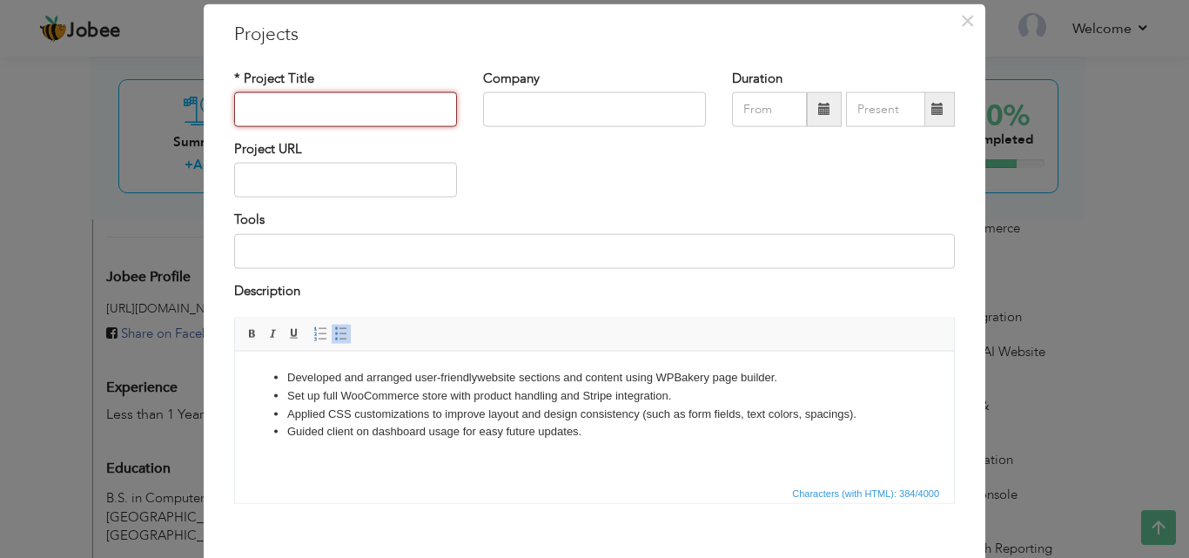
click at [354, 117] on input "text" at bounding box center [345, 109] width 223 height 35
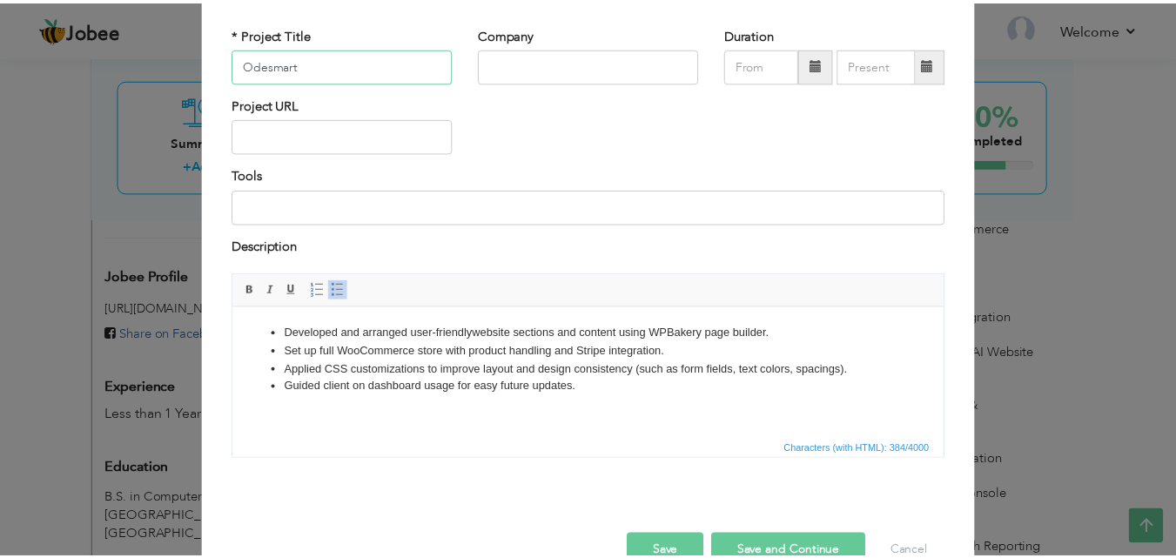
scroll to position [140, 0]
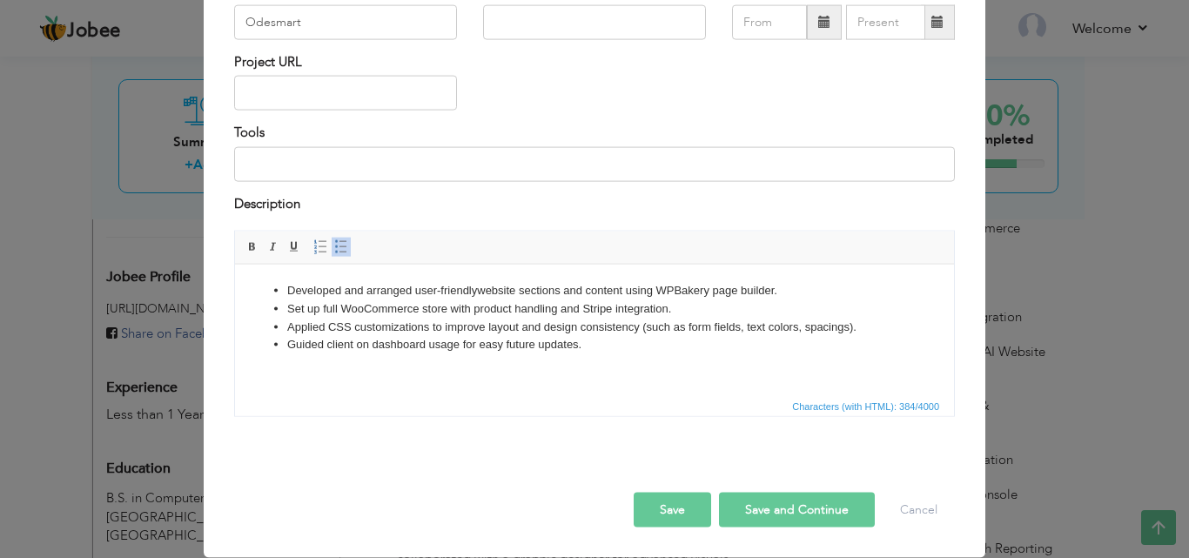
click at [667, 517] on button "Save" at bounding box center [672, 510] width 77 height 35
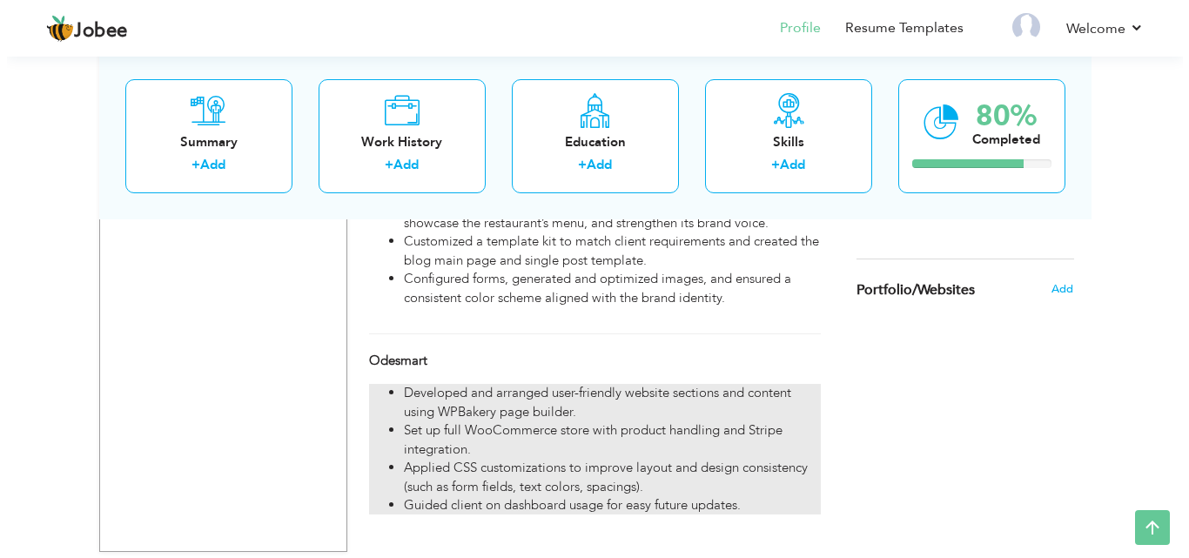
scroll to position [1098, 0]
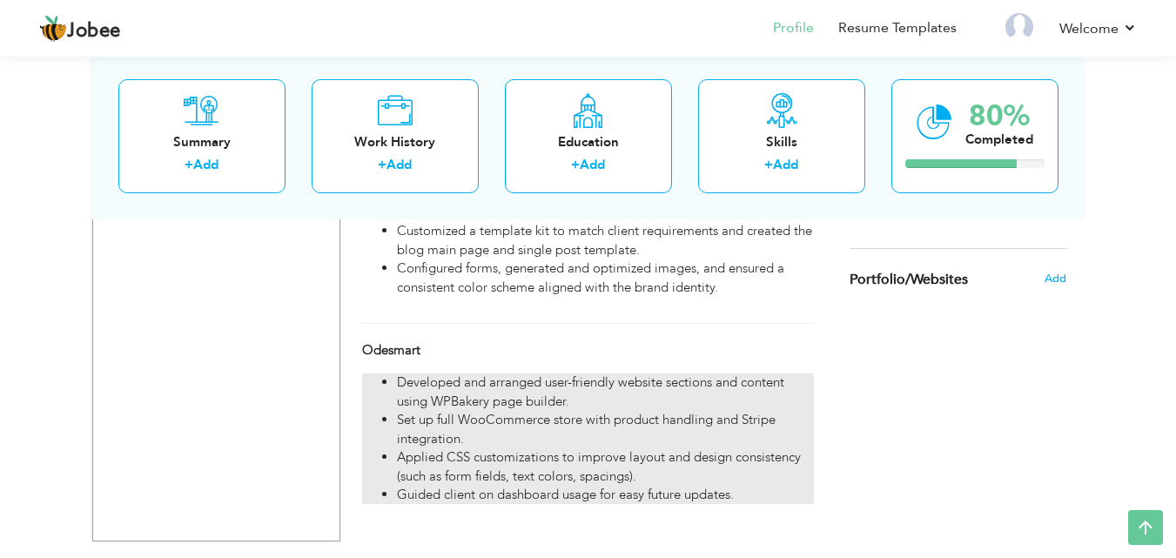
click at [515, 434] on li "Set up full WooCommerce store with product handling and Stripe integration." at bounding box center [605, 429] width 416 height 37
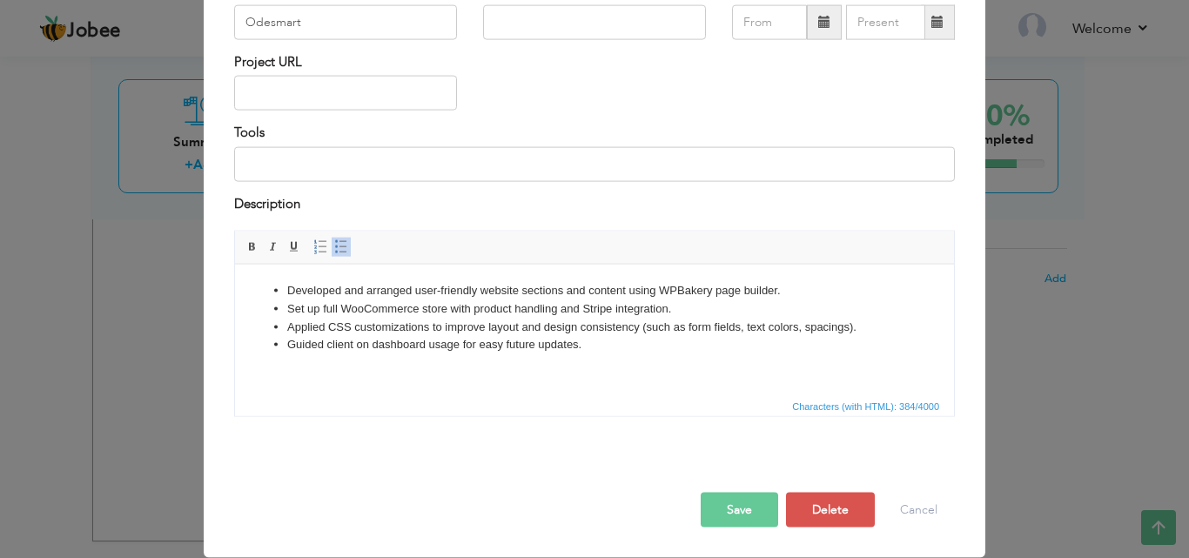
scroll to position [0, 0]
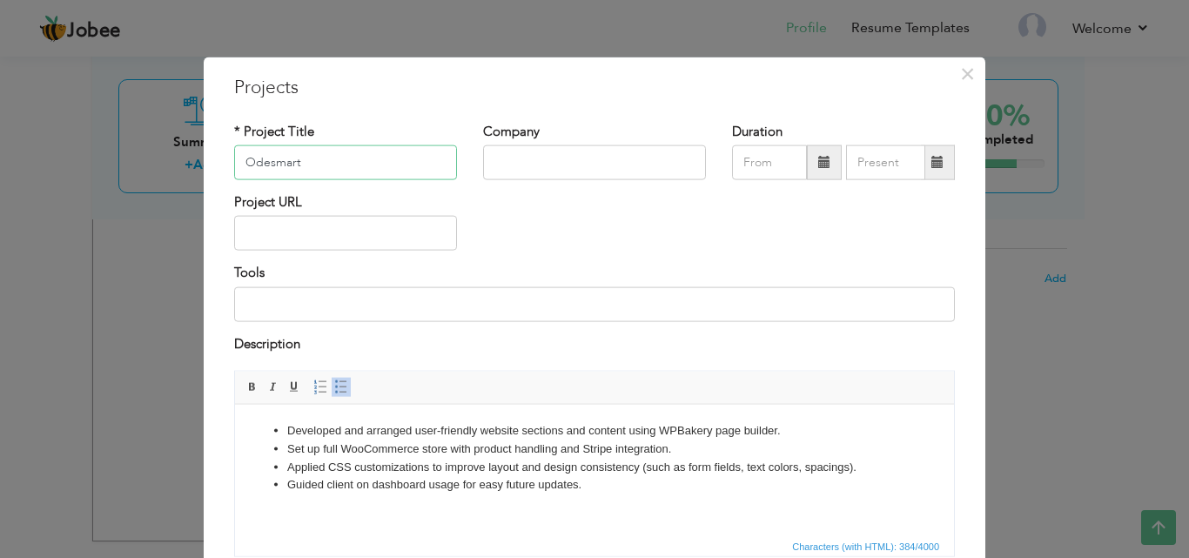
click at [359, 168] on input "Odesmart" at bounding box center [345, 162] width 223 height 35
click at [381, 166] on input "Odesmart (E-Mart - Woocommerce)" at bounding box center [345, 162] width 223 height 35
type input "Odesmart (E-Mart - WooCommerce)"
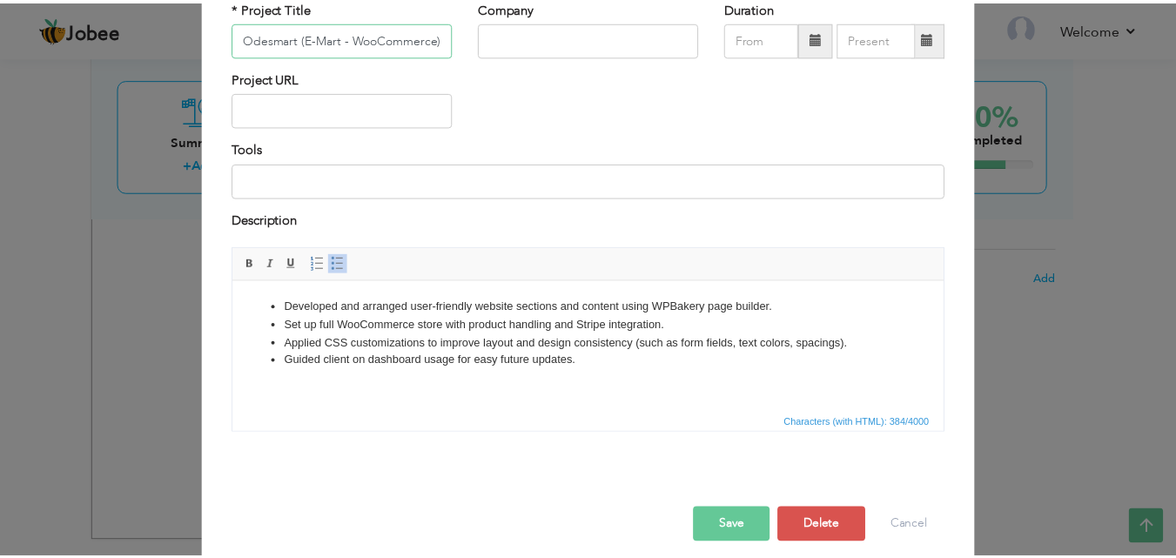
scroll to position [140, 0]
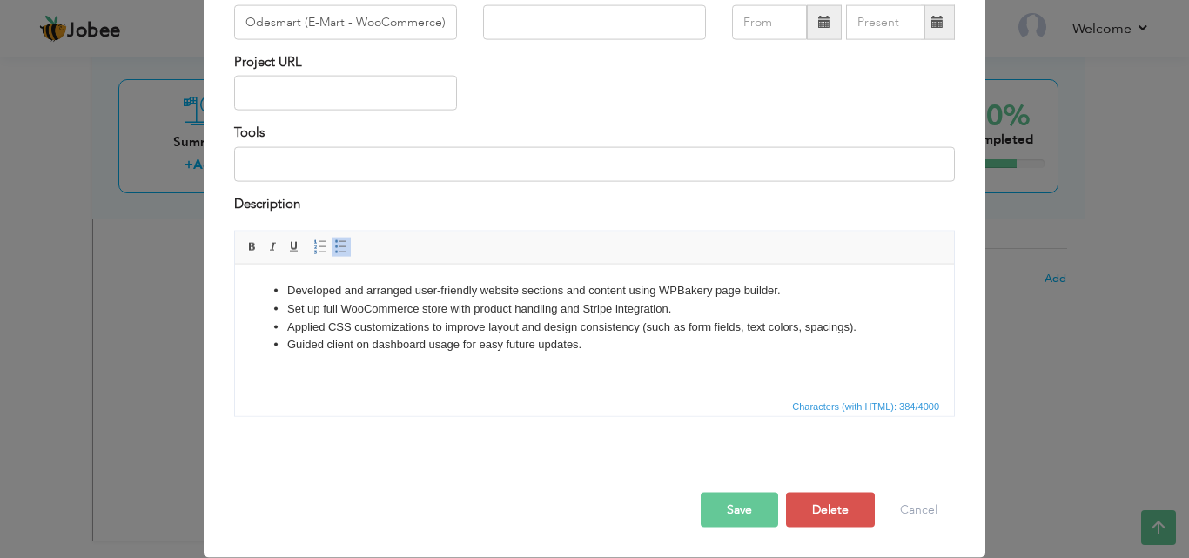
click at [738, 511] on button "Save" at bounding box center [739, 510] width 77 height 35
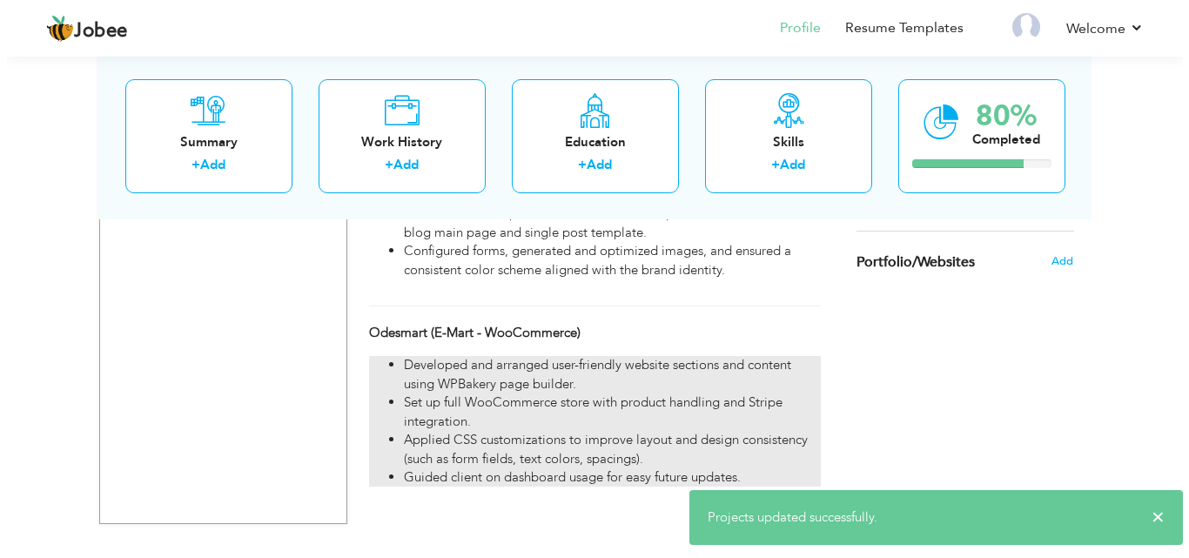
scroll to position [1130, 0]
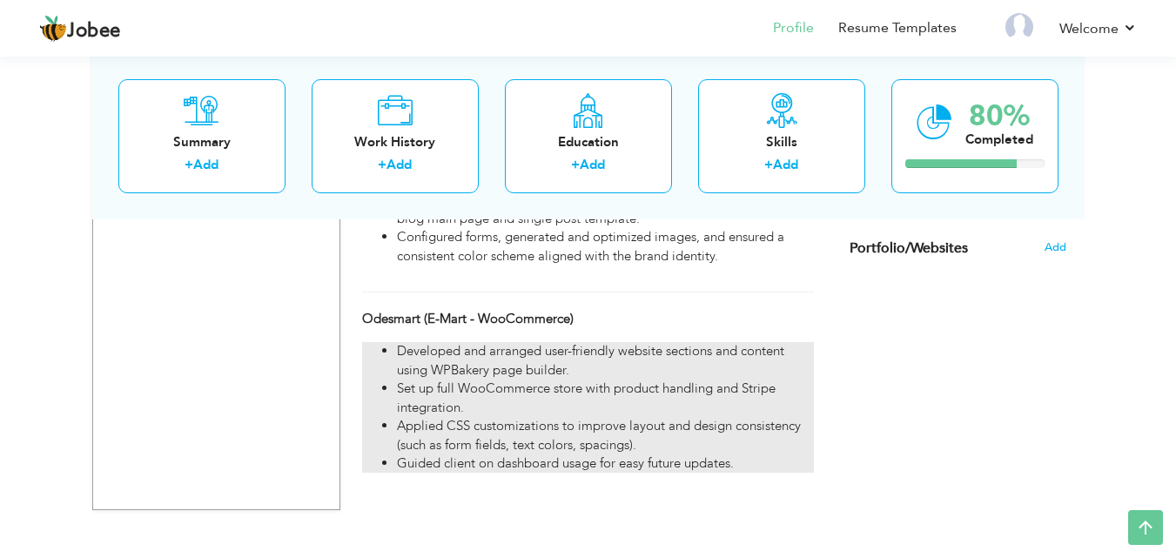
click at [632, 365] on li "Developed and arranged user-friendly website sections and content using WPBaker…" at bounding box center [605, 360] width 416 height 37
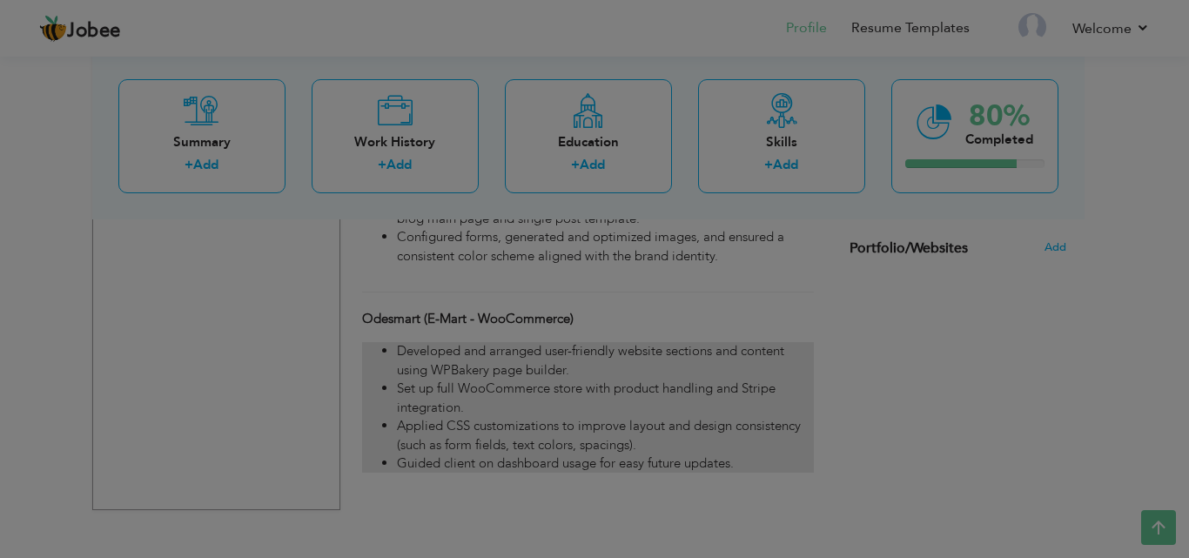
scroll to position [0, 0]
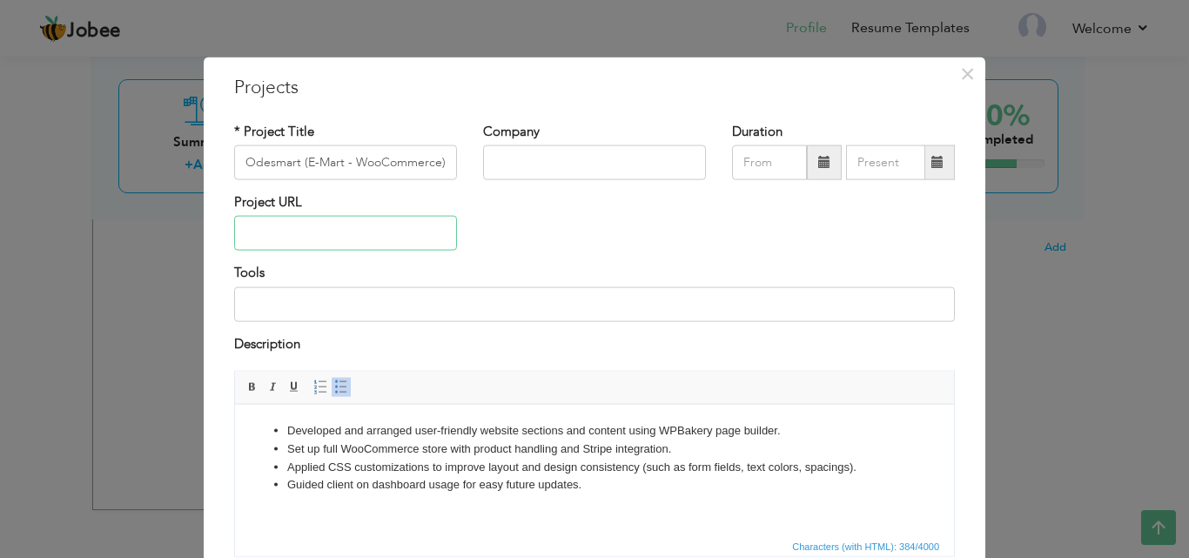
click at [320, 231] on input "text" at bounding box center [345, 233] width 223 height 35
paste input "https://"
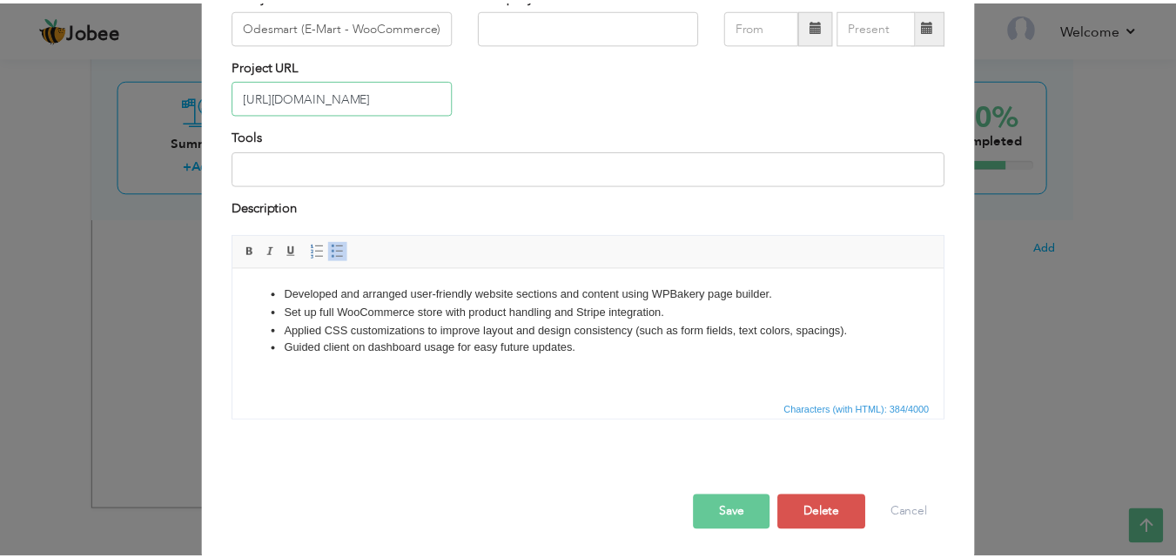
scroll to position [140, 0]
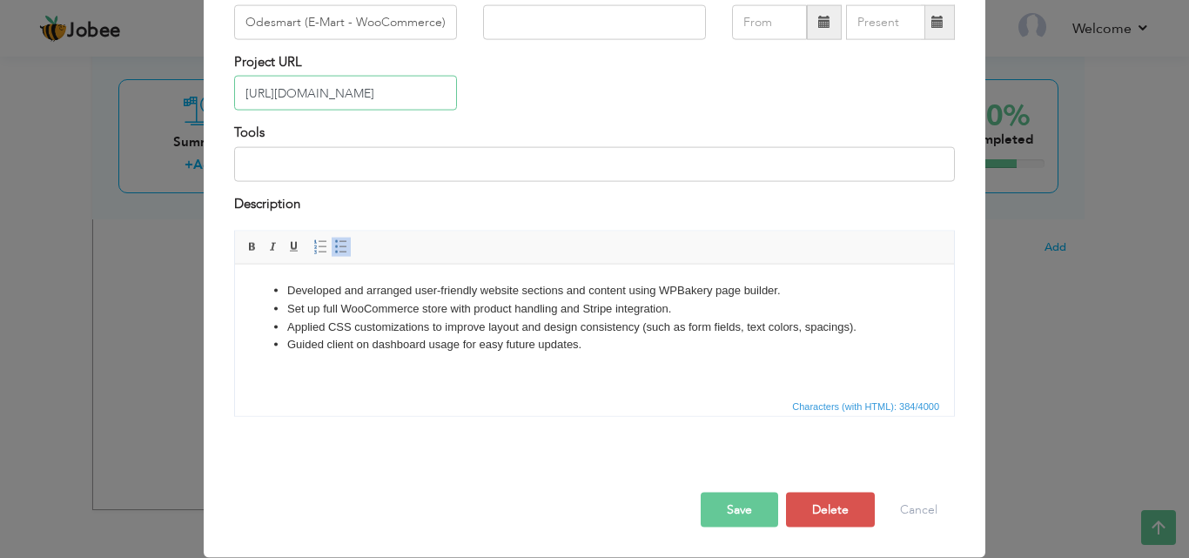
type input "[URL][DOMAIN_NAME]"
click at [743, 522] on button "Save" at bounding box center [739, 510] width 77 height 35
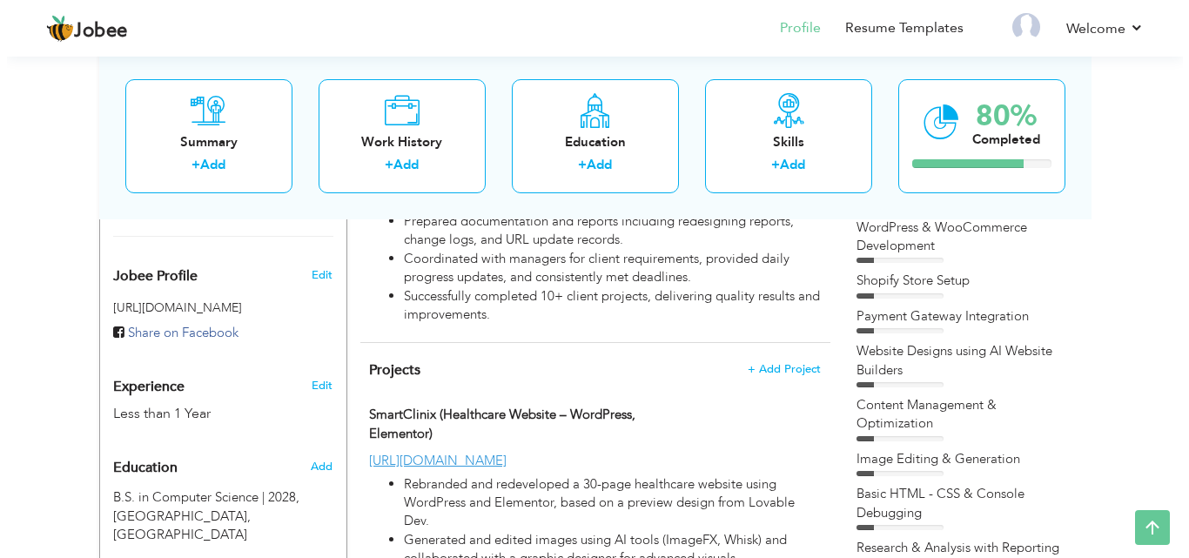
scroll to position [451, 0]
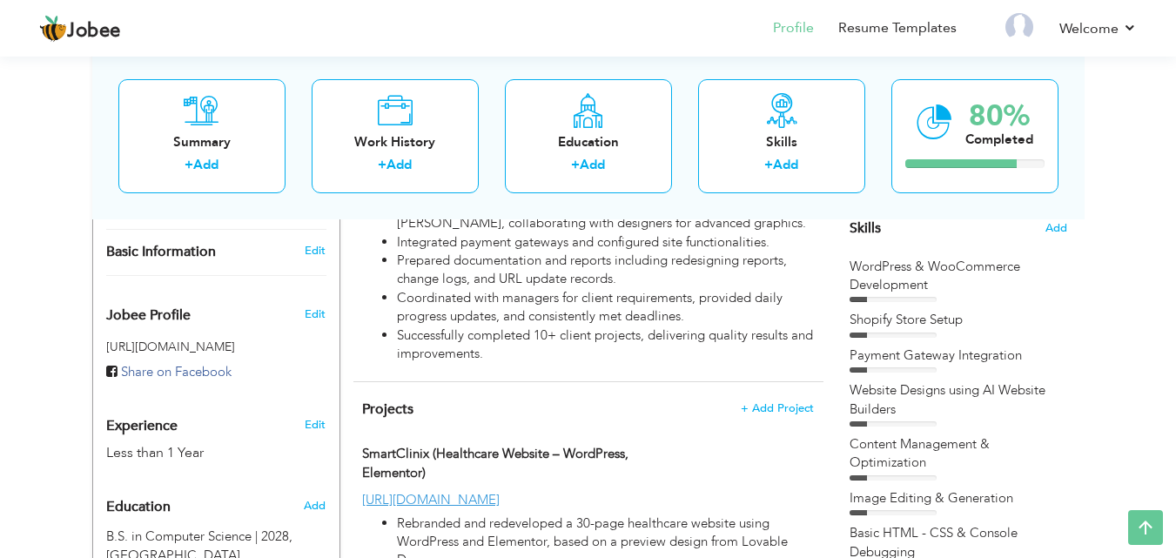
click at [764, 416] on h4 "Projects + Add Project" at bounding box center [587, 408] width 451 height 17
click at [771, 411] on span "+ Add Project" at bounding box center [777, 408] width 74 height 12
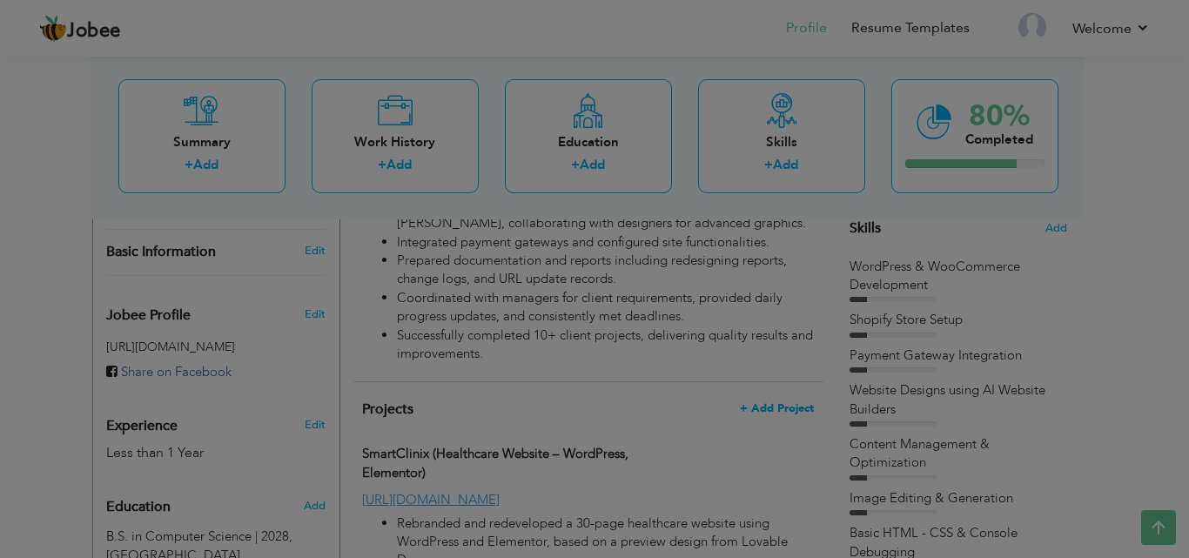
scroll to position [0, 0]
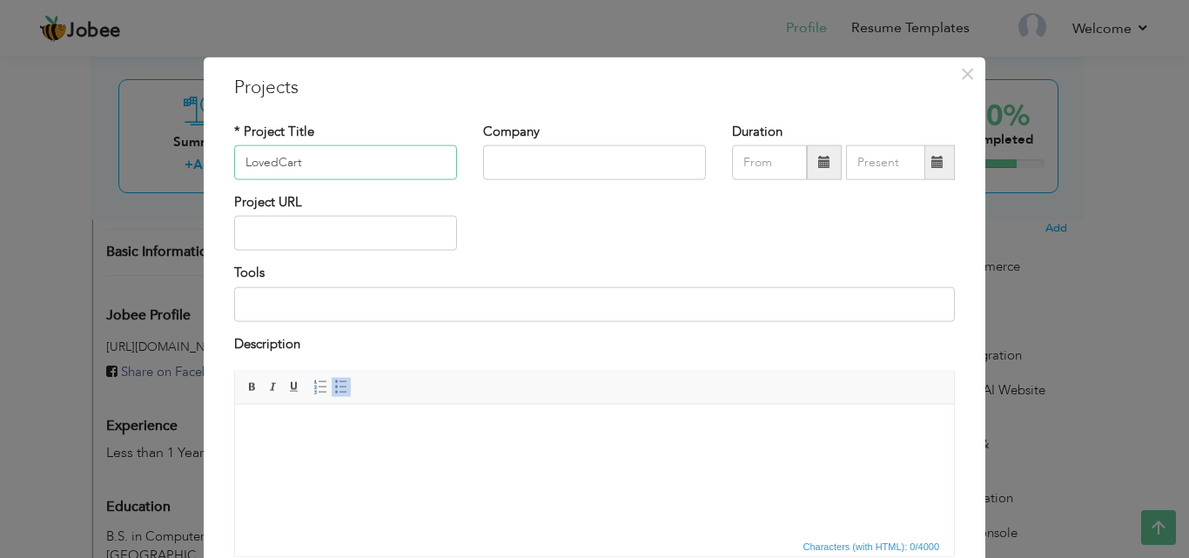
type input "LovedCart"
click at [289, 239] on input "text" at bounding box center [345, 233] width 223 height 35
paste input "https://"
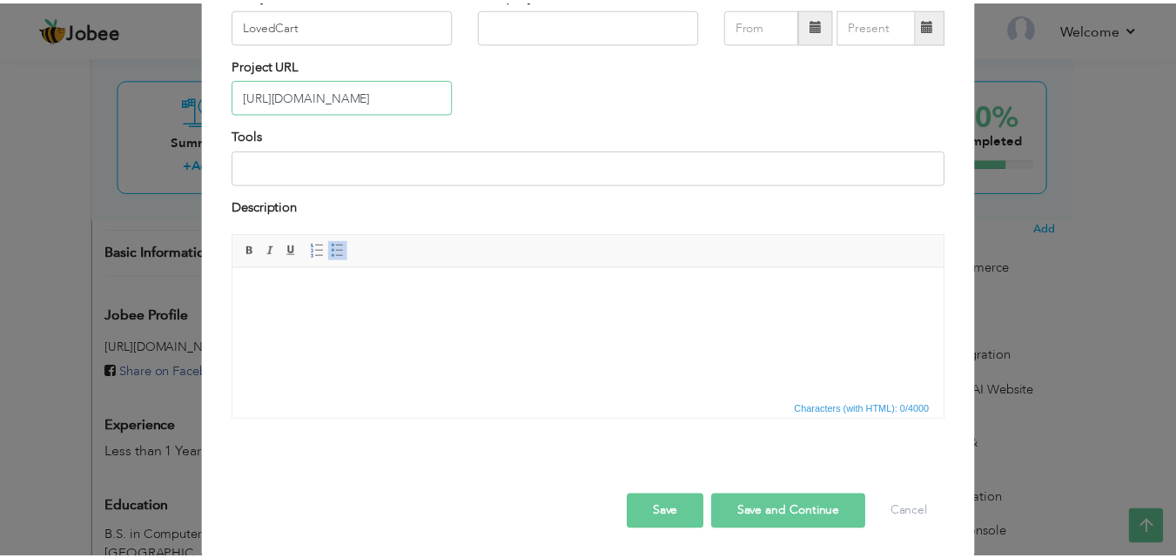
scroll to position [140, 0]
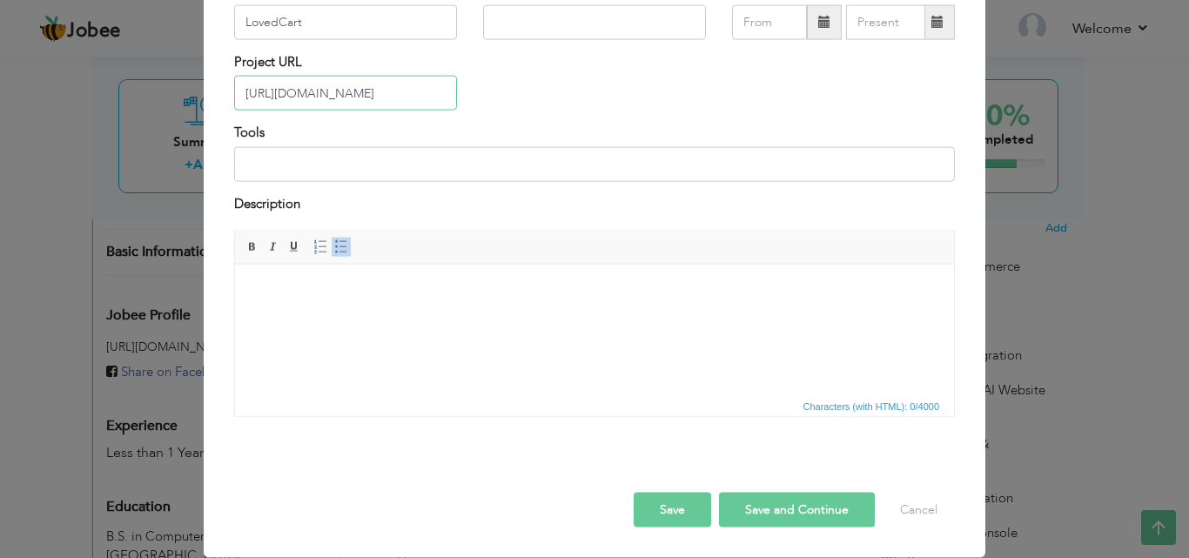
type input "[URL][DOMAIN_NAME]"
click at [495, 317] on html at bounding box center [594, 290] width 719 height 53
click at [687, 491] on div at bounding box center [594, 474] width 747 height 37
click at [675, 512] on button "Save" at bounding box center [672, 510] width 77 height 35
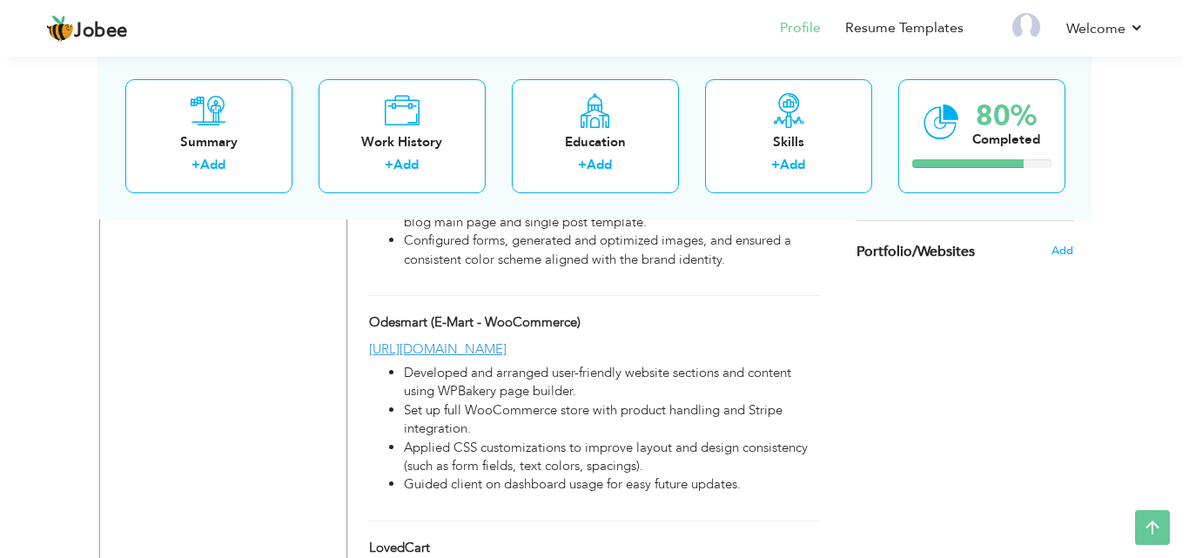
scroll to position [1234, 0]
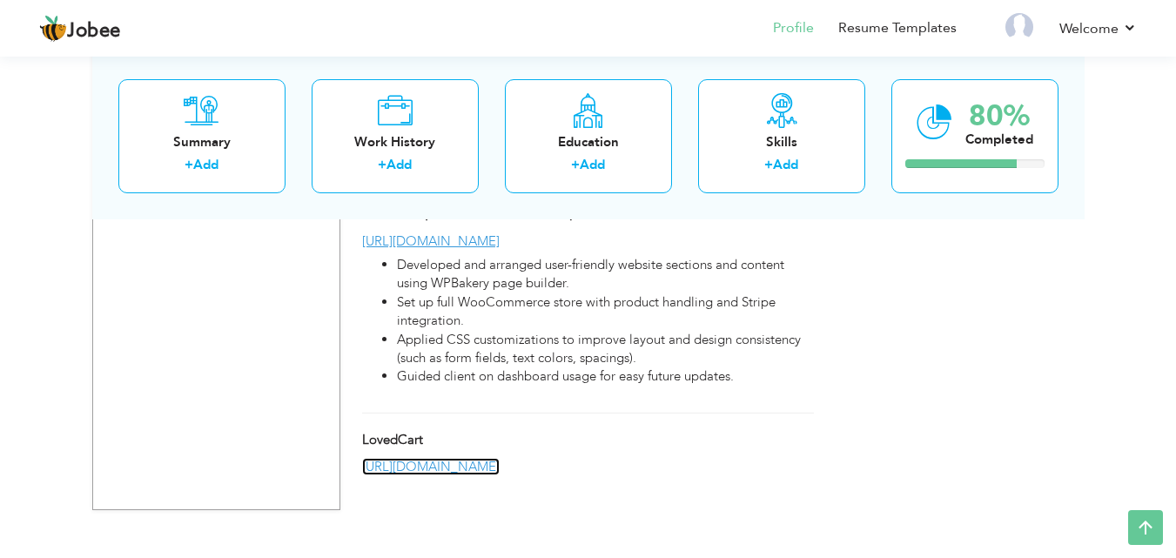
click at [428, 473] on link "[URL][DOMAIN_NAME]" at bounding box center [430, 466] width 137 height 17
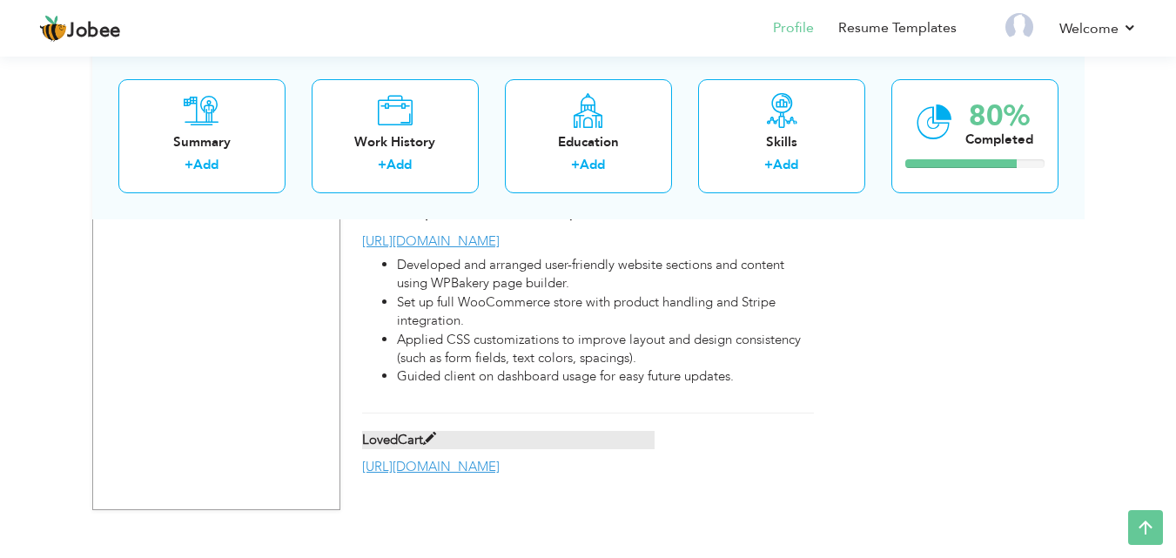
click at [507, 436] on label "LovedCart" at bounding box center [508, 440] width 292 height 18
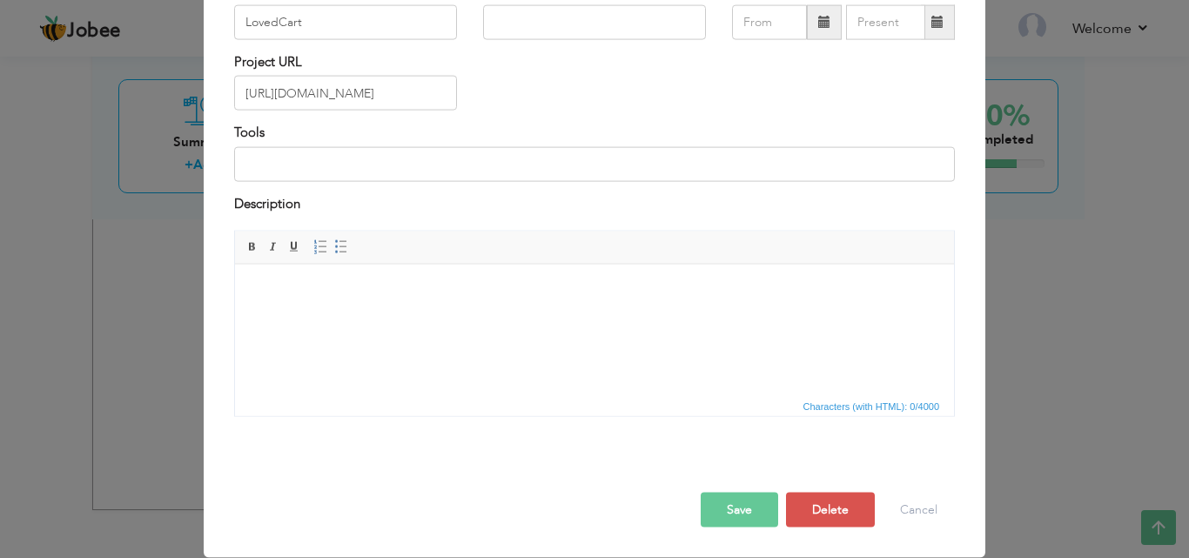
scroll to position [0, 0]
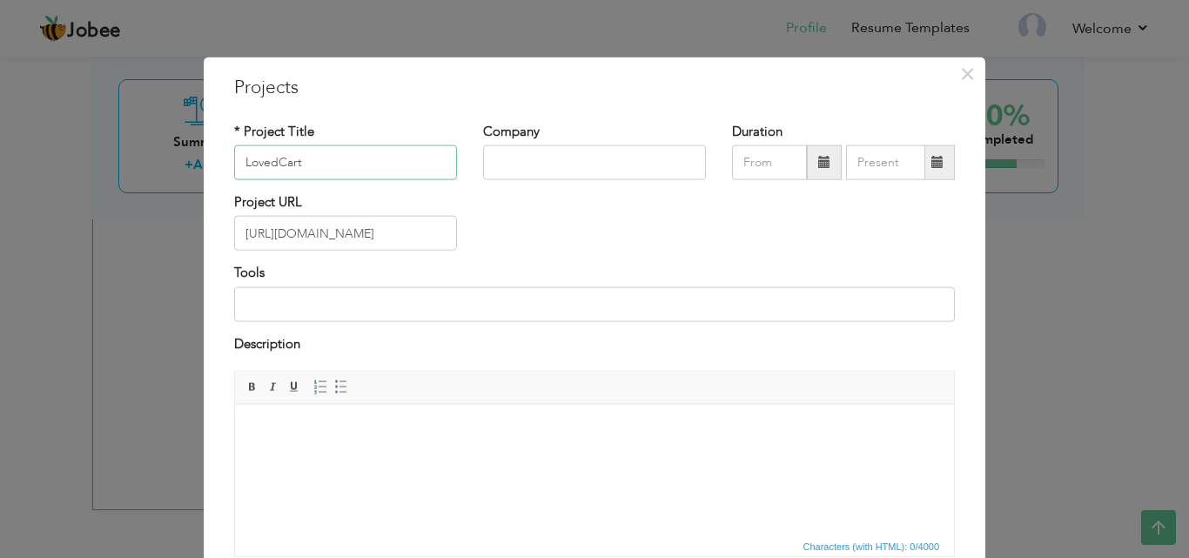
paste input "LovedCart – Shopify Online Gifting Store"
click at [331, 164] on input "LovedCart LovedCart – Shopify Online Gifting Store" at bounding box center [345, 162] width 223 height 35
type input "LovedCart (Online Gifting Store - Shopify)"
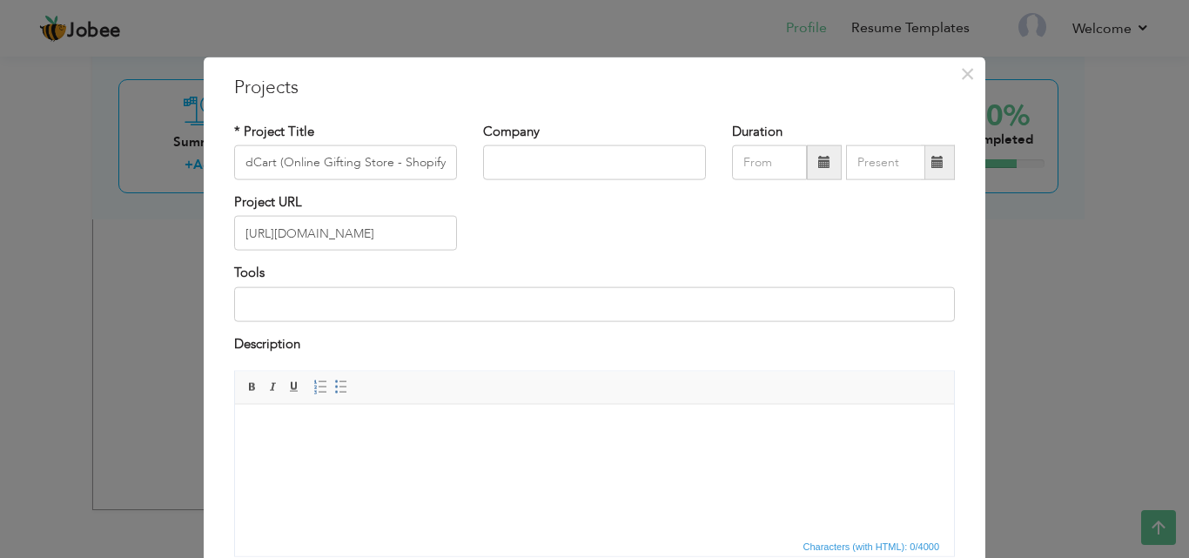
click at [443, 457] on html at bounding box center [594, 430] width 719 height 53
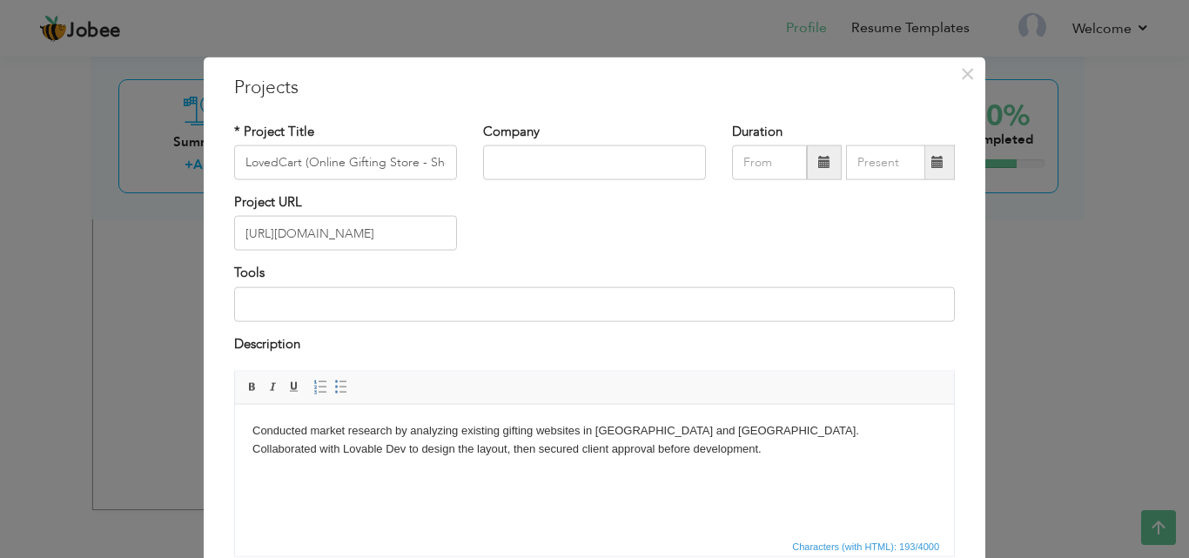
click at [318, 451] on body "Conducted market research by analyzing existing gifting websites in [GEOGRAPHIC…" at bounding box center [594, 439] width 684 height 37
click at [339, 452] on body "Conducted market research by analyzing existing gifting websites in [GEOGRAPHIC…" at bounding box center [594, 439] width 684 height 37
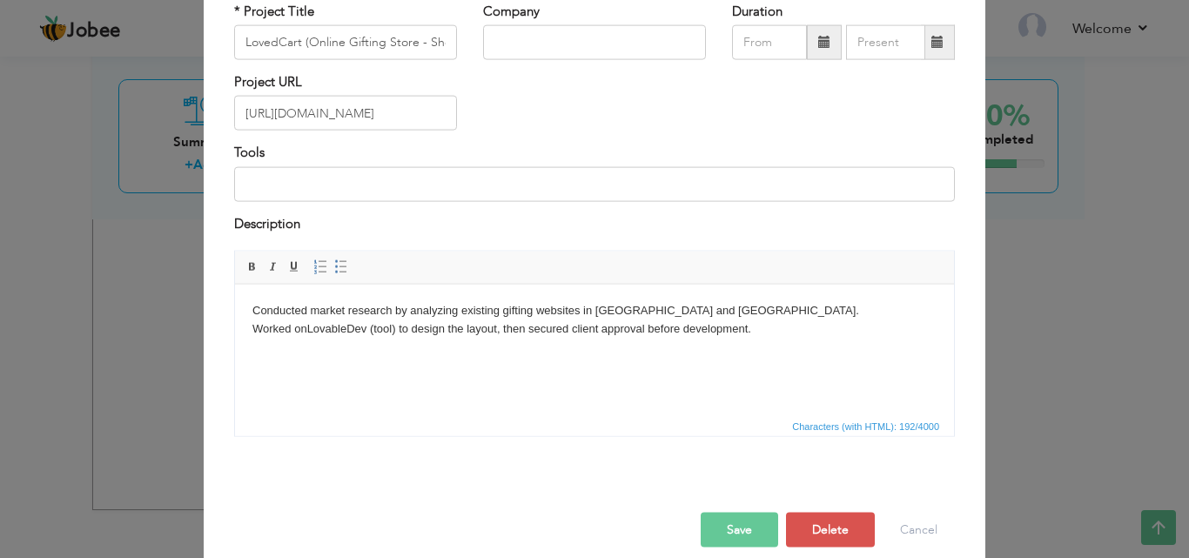
scroll to position [140, 0]
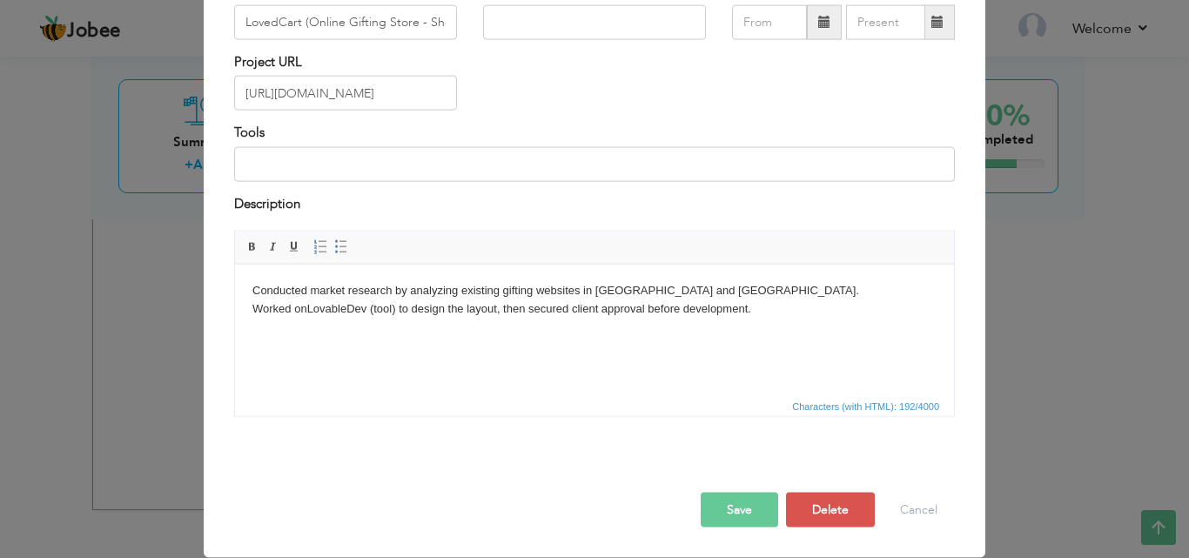
click at [747, 498] on button "Save" at bounding box center [739, 510] width 77 height 35
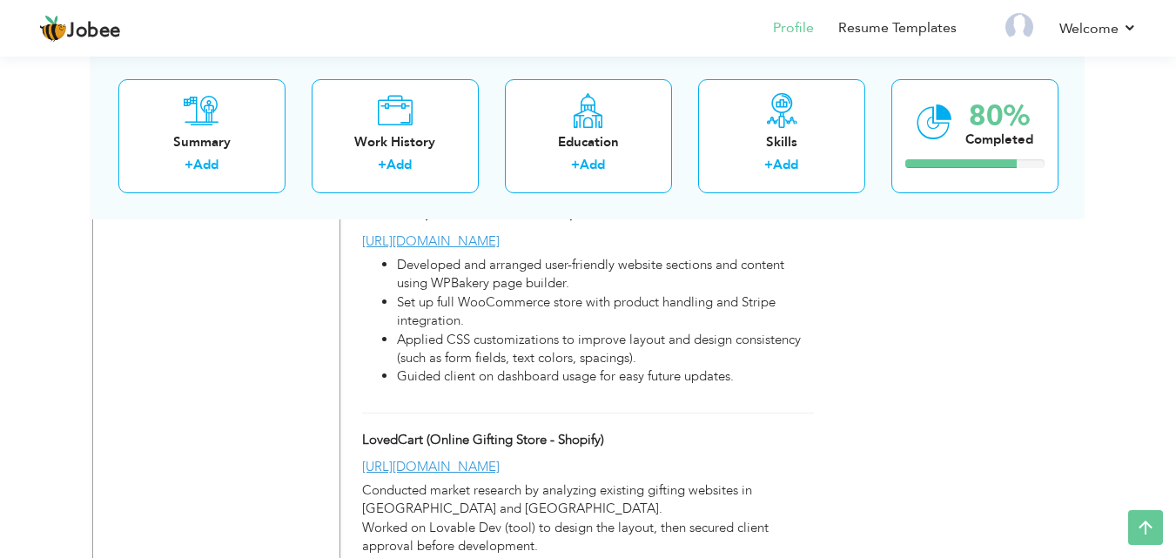
click at [600, 450] on div "LovedCart (Online Gifting Store - Shopify)" at bounding box center [508, 442] width 318 height 23
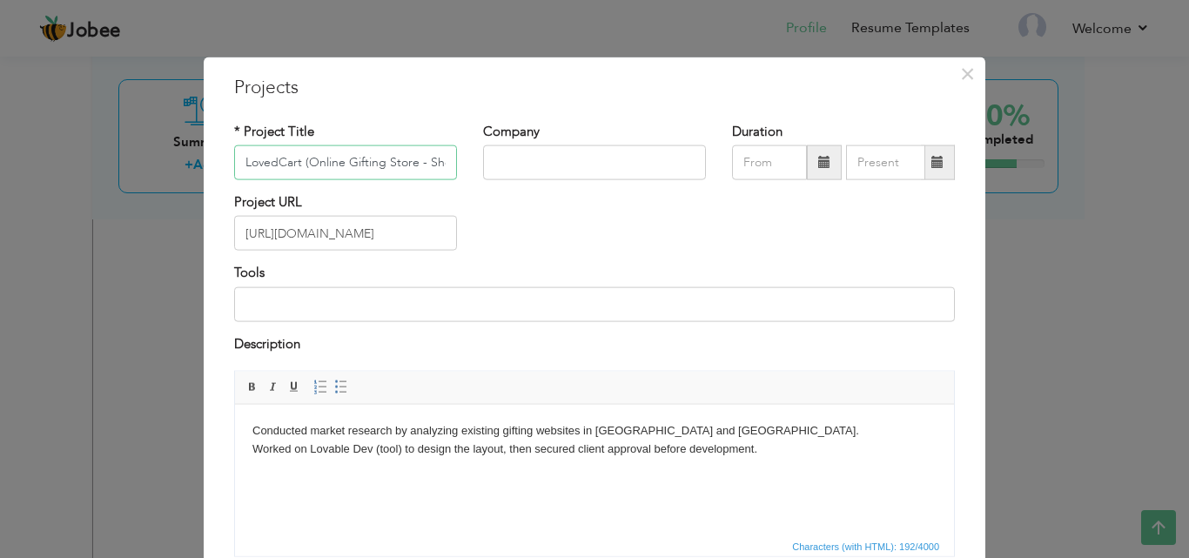
scroll to position [0, 25]
click at [795, 449] on body "Conducted market research by analyzing existing gifting websites in [GEOGRAPHIC…" at bounding box center [594, 439] width 684 height 37
click at [473, 445] on body "Conducted market research by analyzing existing gifting websites in [GEOGRAPHIC…" at bounding box center [594, 448] width 684 height 54
click at [510, 474] on body "Conducted market research by analyzing existing gifting websites in [GEOGRAPHIC…" at bounding box center [594, 448] width 684 height 54
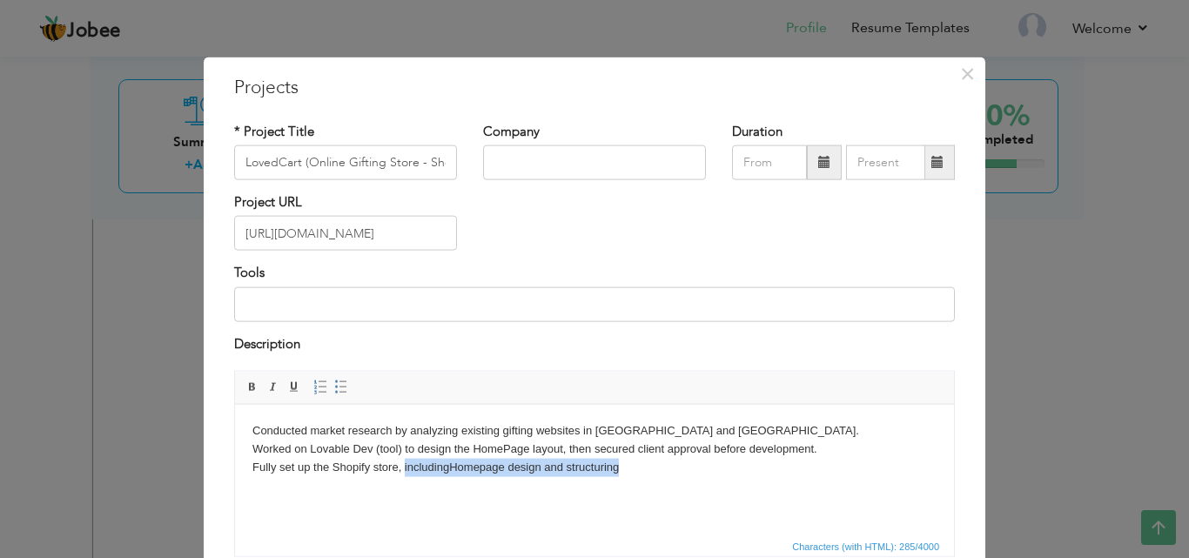
drag, startPoint x: 632, startPoint y: 465, endPoint x: 403, endPoint y: 473, distance: 229.0
click at [403, 473] on body "Conducted market research by analyzing existing gifting websites in [GEOGRAPHIC…" at bounding box center [594, 448] width 684 height 54
click at [466, 474] on body "Conducted market research by analyzing existing gifting websites in [GEOGRAPHIC…" at bounding box center [594, 448] width 684 height 54
drag, startPoint x: 553, startPoint y: 470, endPoint x: 455, endPoint y: 470, distance: 97.5
click at [455, 470] on body "Conducted market research by analyzing existing gifting websites in [GEOGRAPHIC…" at bounding box center [594, 448] width 684 height 54
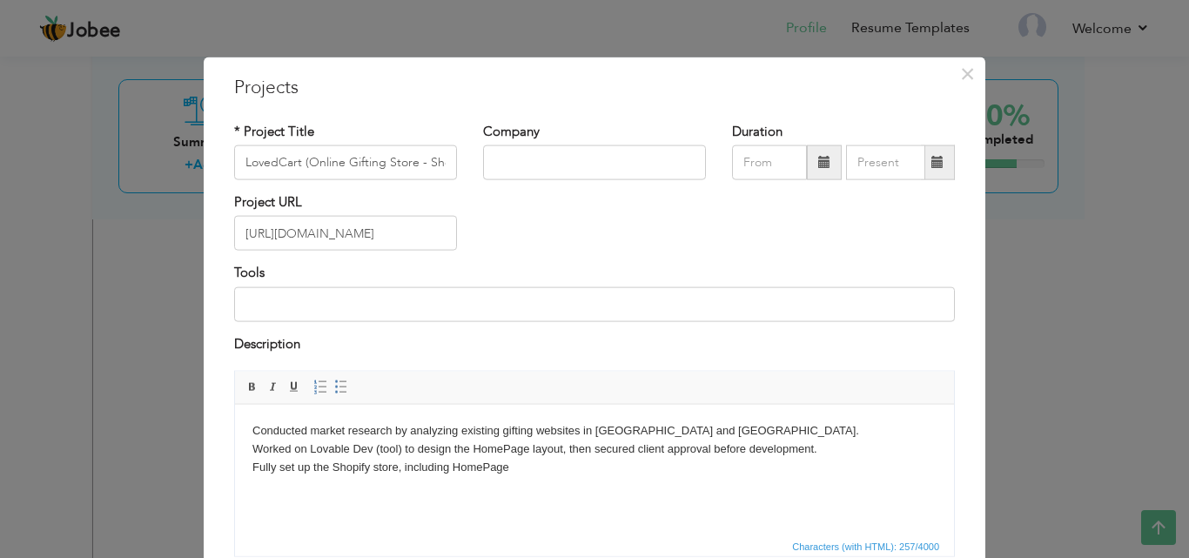
click at [509, 441] on body "Conducted market research by analyzing existing gifting websites in [GEOGRAPHIC…" at bounding box center [594, 448] width 684 height 54
click at [506, 466] on body "Conducted market research by analyzing existing gifting websites in [GEOGRAPHIC…" at bounding box center [594, 448] width 684 height 54
click at [527, 453] on body "Conducted market research by analyzing existing gifting websites in [GEOGRAPHIC…" at bounding box center [594, 448] width 684 height 54
click at [516, 463] on body "Conducted market research by analyzing existing gifting websites in [GEOGRAPHIC…" at bounding box center [594, 448] width 684 height 54
click at [913, 467] on body "Conducted market research by analyzing existing gifting websites in [GEOGRAPHIC…" at bounding box center [594, 448] width 684 height 54
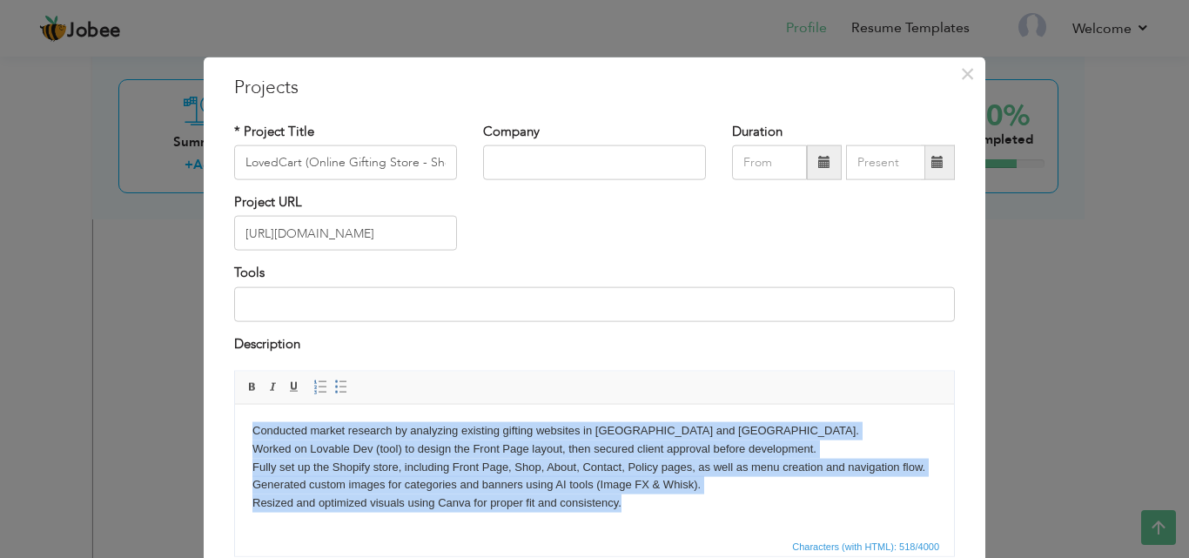
drag, startPoint x: 625, startPoint y: 502, endPoint x: 249, endPoint y: 438, distance: 381.4
click at [249, 438] on html "Conducted market research by analyzing existing gifting websites in [GEOGRAPHIC…" at bounding box center [594, 466] width 719 height 125
click at [332, 380] on link "Insert/Remove Bulleted List" at bounding box center [341, 387] width 19 height 19
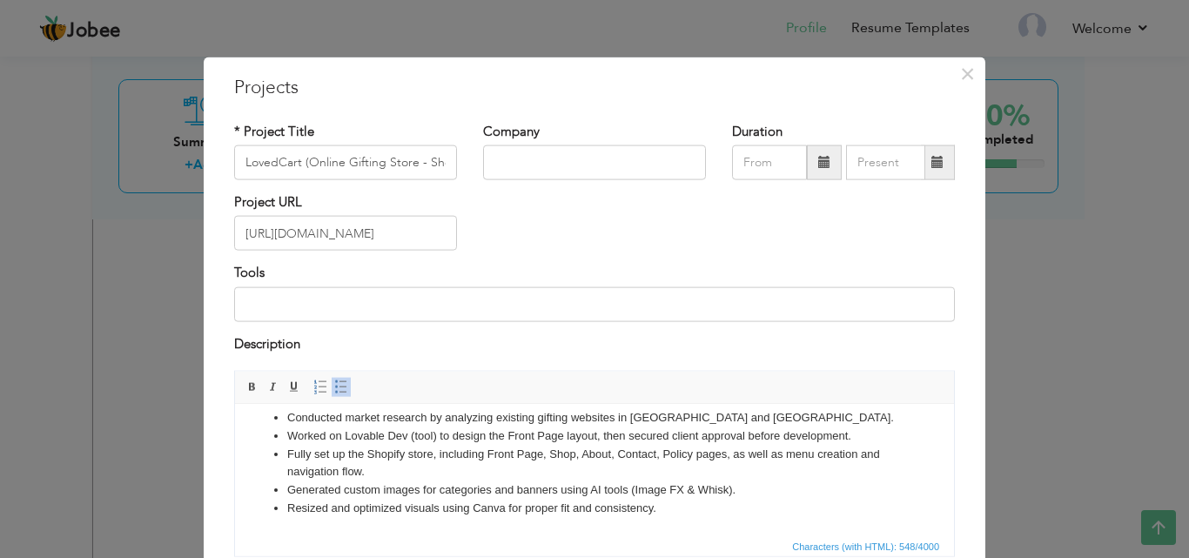
scroll to position [140, 0]
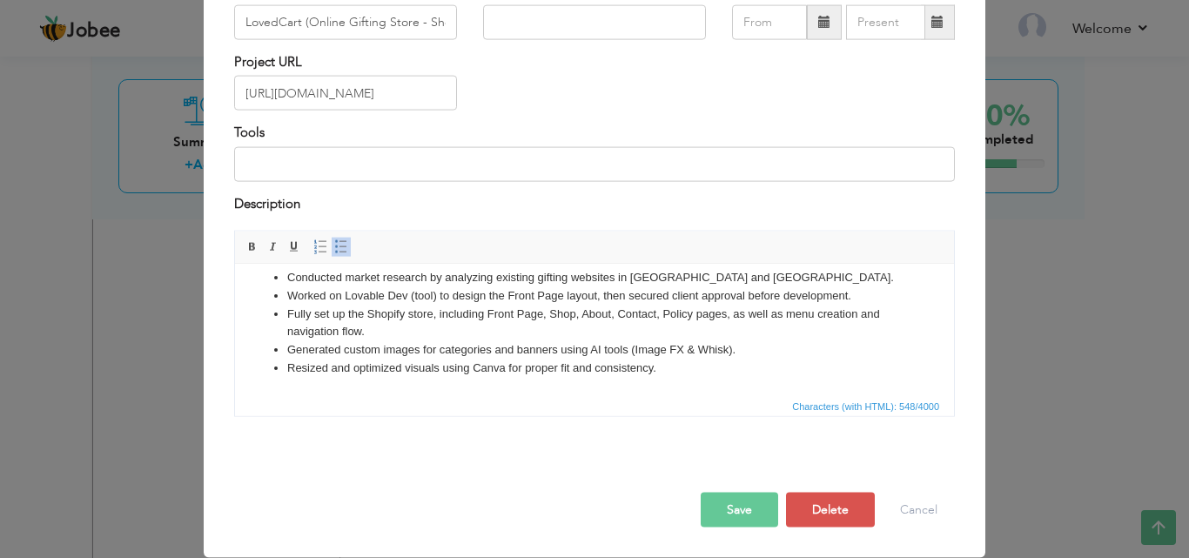
click at [717, 504] on button "Save" at bounding box center [739, 510] width 77 height 35
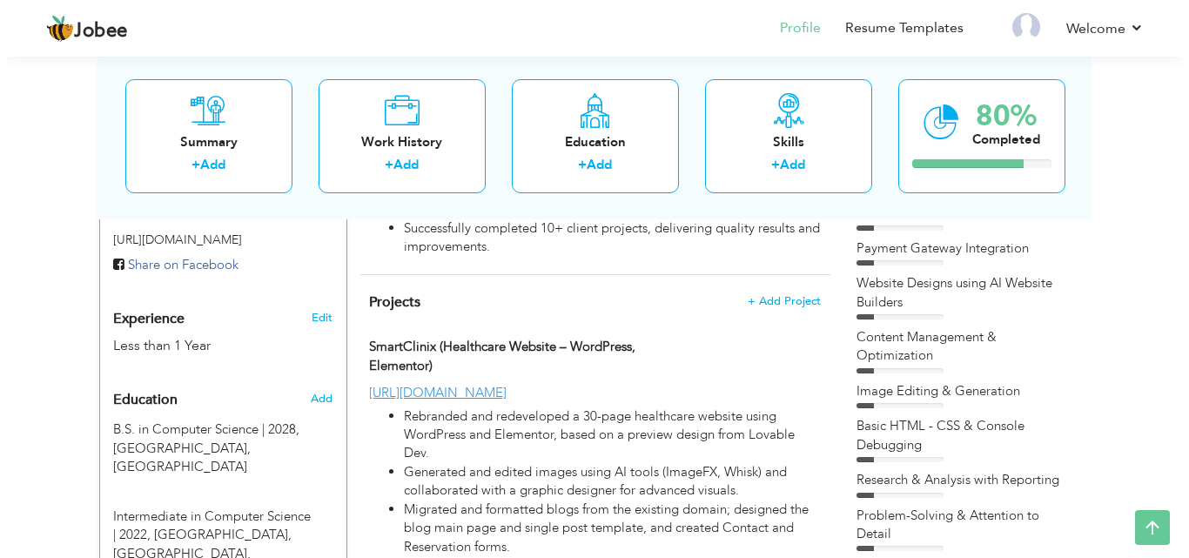
scroll to position [471, 0]
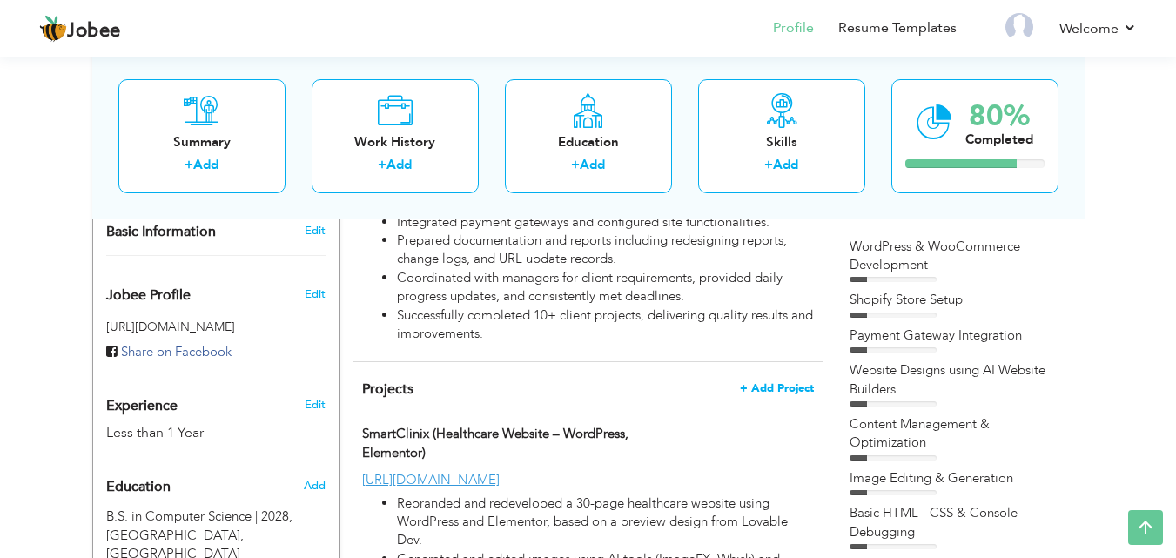
click at [784, 383] on span "+ Add Project" at bounding box center [777, 388] width 74 height 12
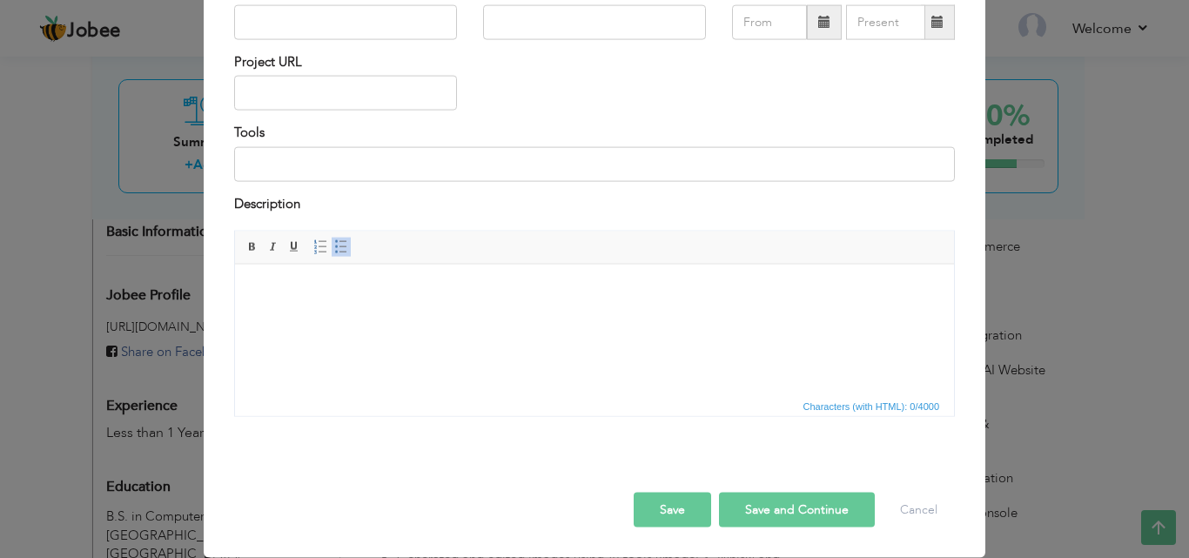
scroll to position [0, 0]
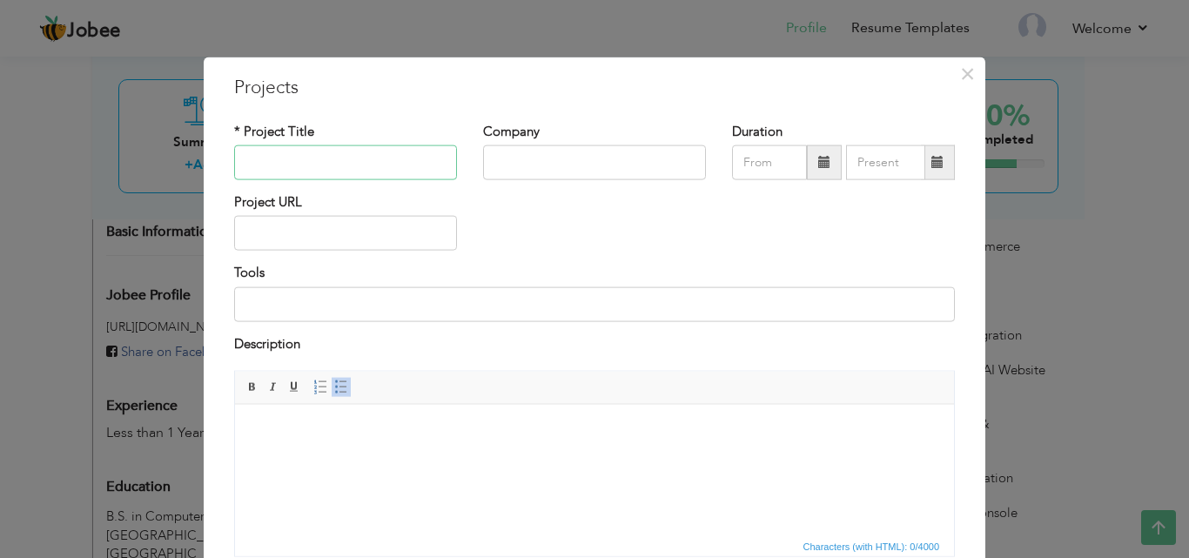
click at [298, 168] on input "text" at bounding box center [345, 162] width 223 height 35
type input "Other Projects"
click at [357, 457] on html at bounding box center [594, 430] width 719 height 53
click at [284, 432] on body "QuickRight Transport LLC" at bounding box center [594, 430] width 684 height 18
click at [414, 435] on body "Quick Right Transport LLC" at bounding box center [594, 430] width 684 height 18
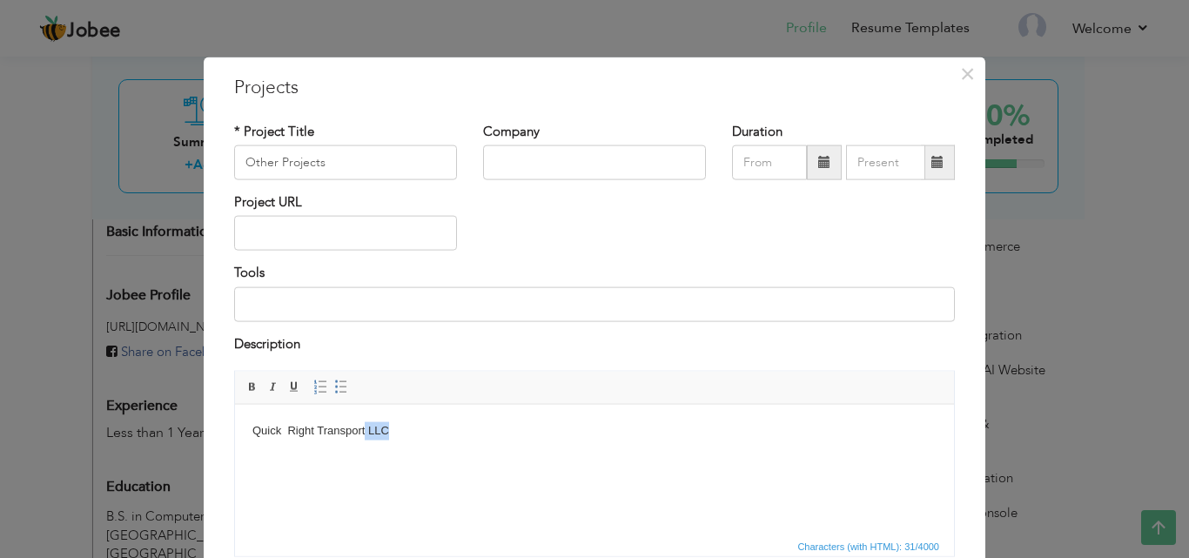
drag, startPoint x: 414, startPoint y: 435, endPoint x: 365, endPoint y: 437, distance: 48.8
click at [365, 437] on body "Quick Right Transport LLC" at bounding box center [594, 430] width 684 height 18
click at [406, 438] on body "Quick Right Transport" at bounding box center [594, 430] width 684 height 18
click at [368, 429] on body "Quick Right Transport [URL][DOMAIN_NAME]" at bounding box center [594, 430] width 684 height 18
click at [591, 438] on body "Quick Right Transport [URL][DOMAIN_NAME]" at bounding box center [594, 430] width 684 height 18
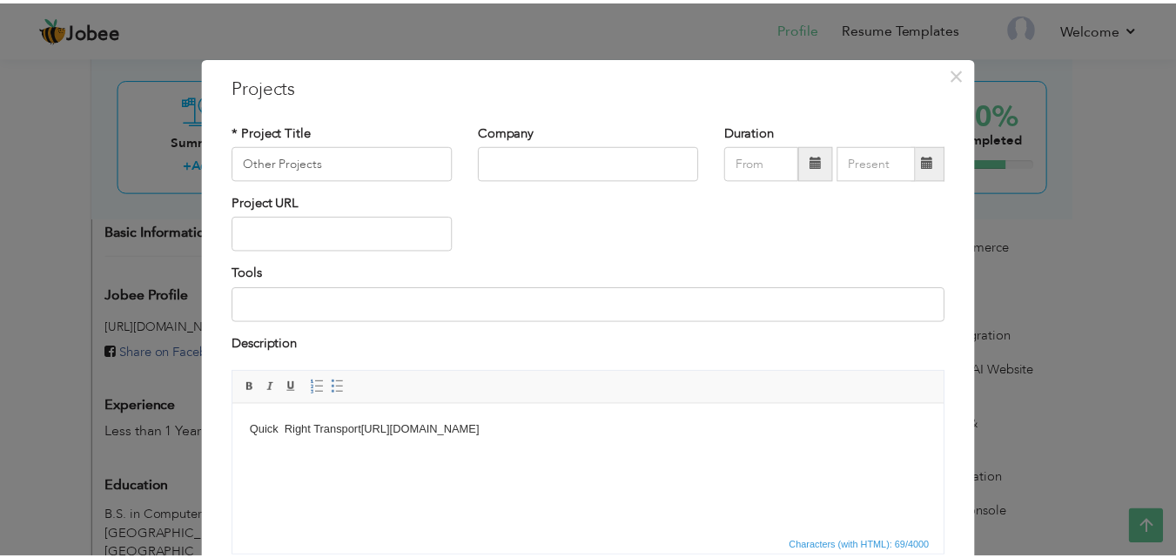
scroll to position [140, 0]
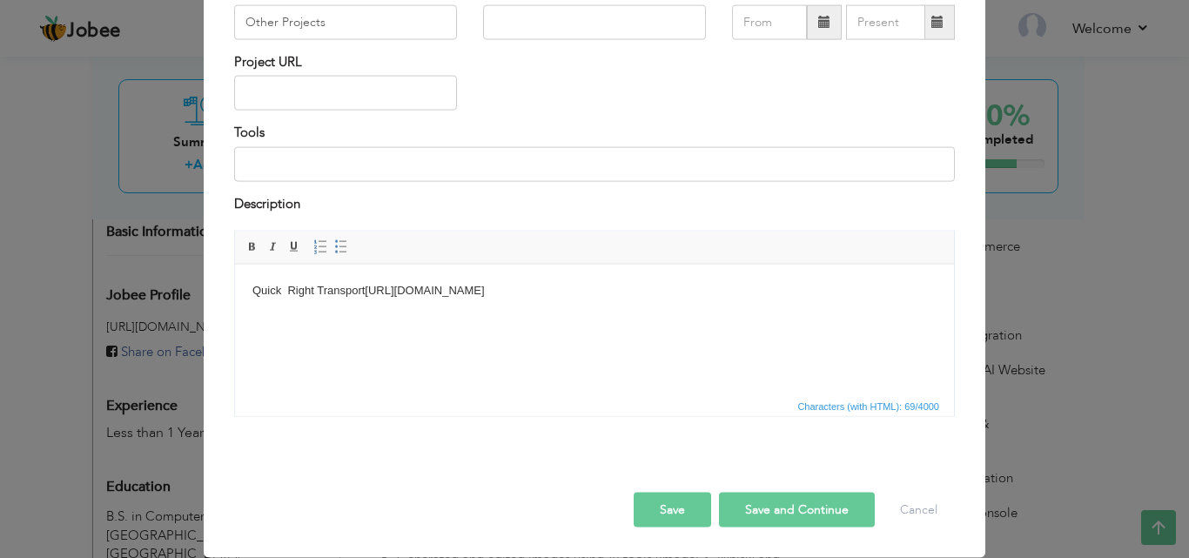
click at [683, 504] on button "Save" at bounding box center [672, 510] width 77 height 35
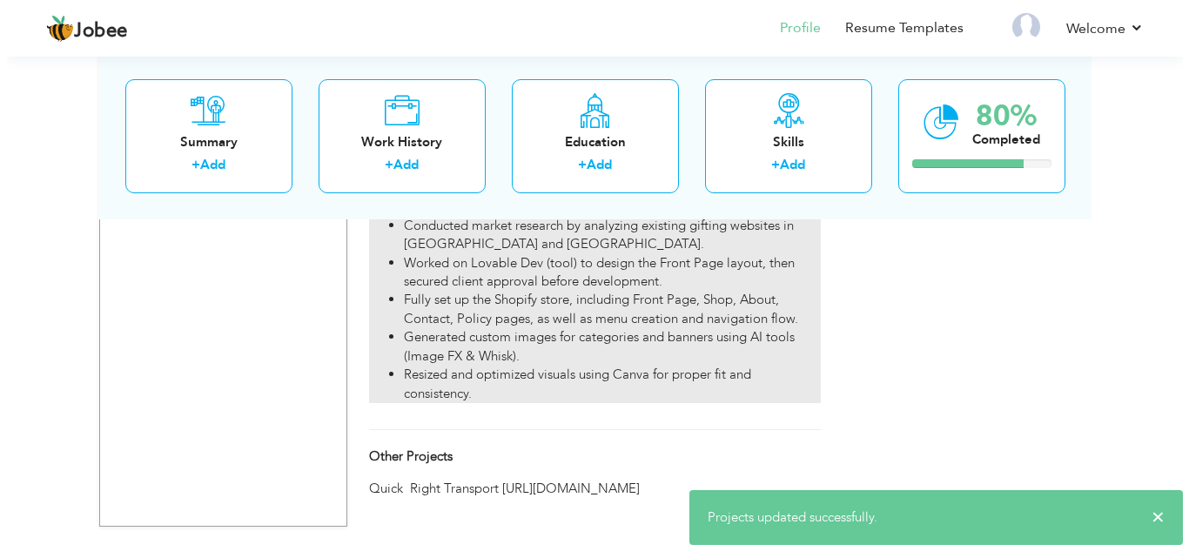
scroll to position [1515, 0]
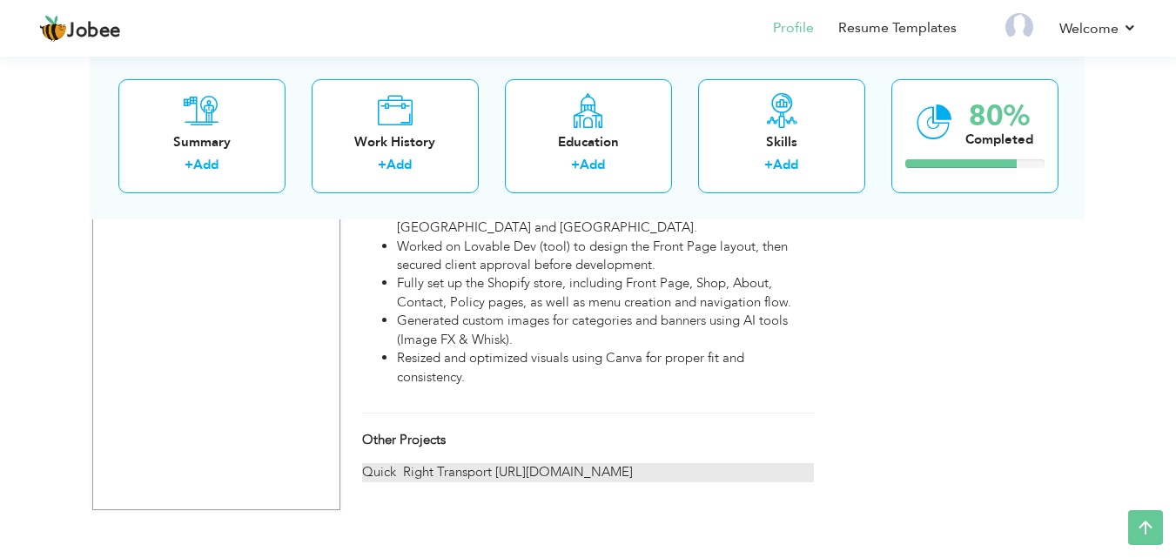
click at [637, 475] on div "Quick Right Transport [URL][DOMAIN_NAME]" at bounding box center [587, 472] width 451 height 18
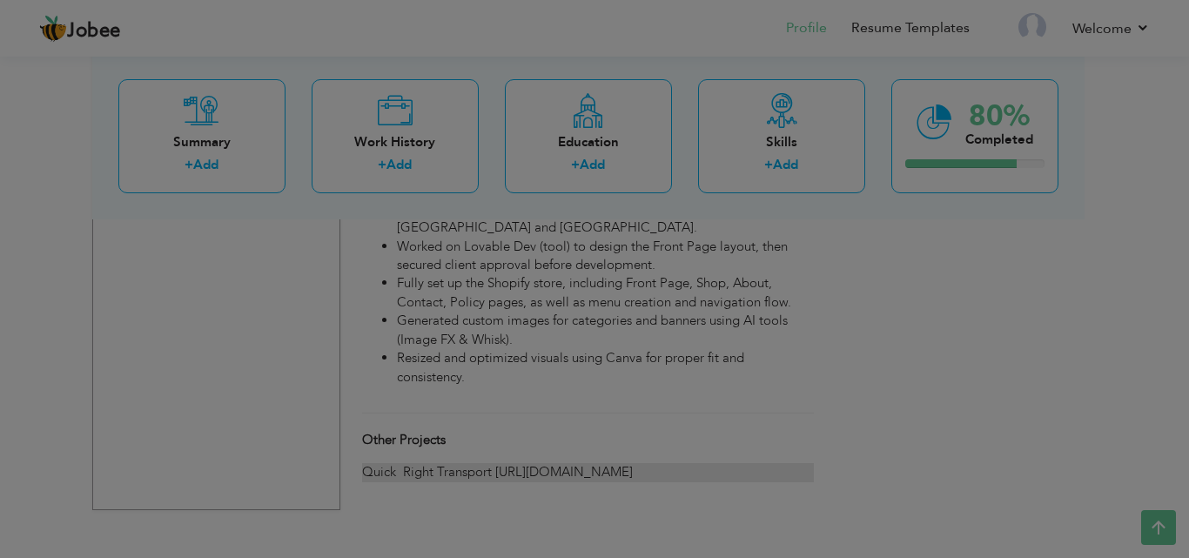
scroll to position [0, 0]
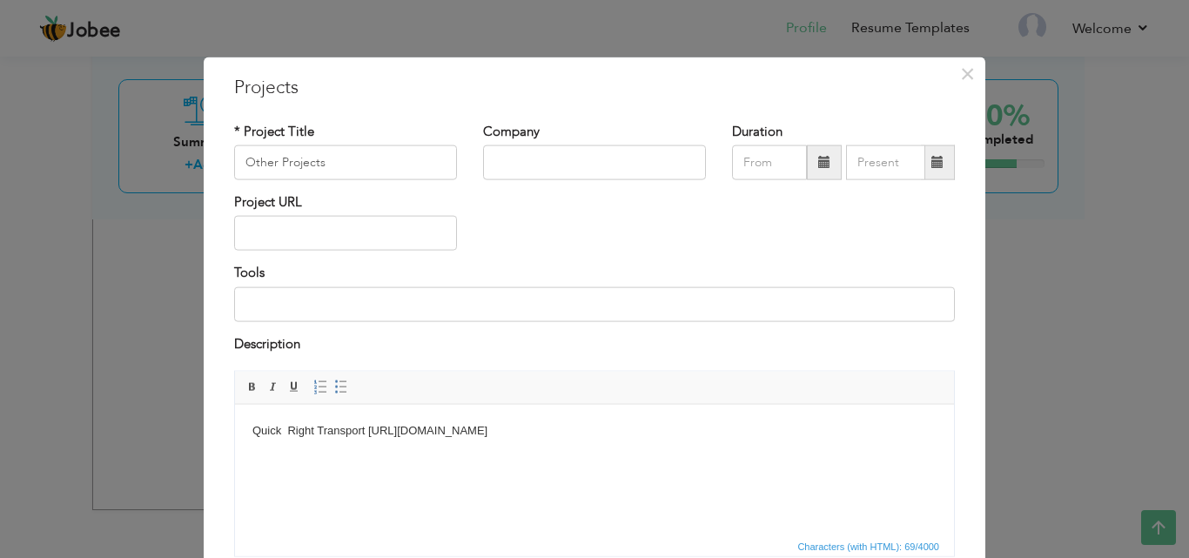
click at [400, 430] on body "Quick Right Transport [URL][DOMAIN_NAME]" at bounding box center [594, 430] width 684 height 18
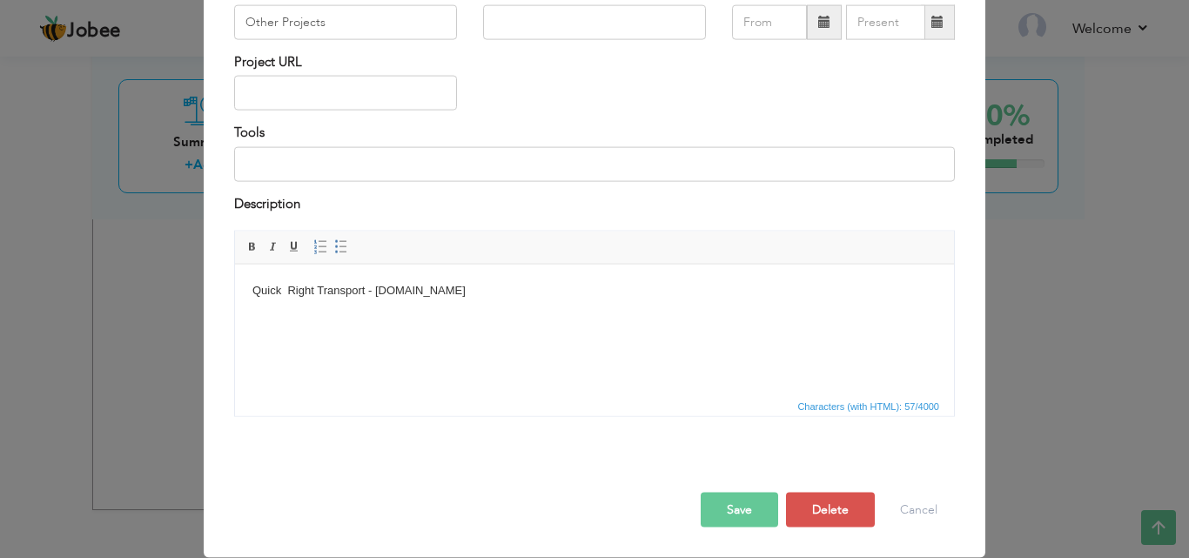
click at [737, 519] on button "Save" at bounding box center [739, 510] width 77 height 35
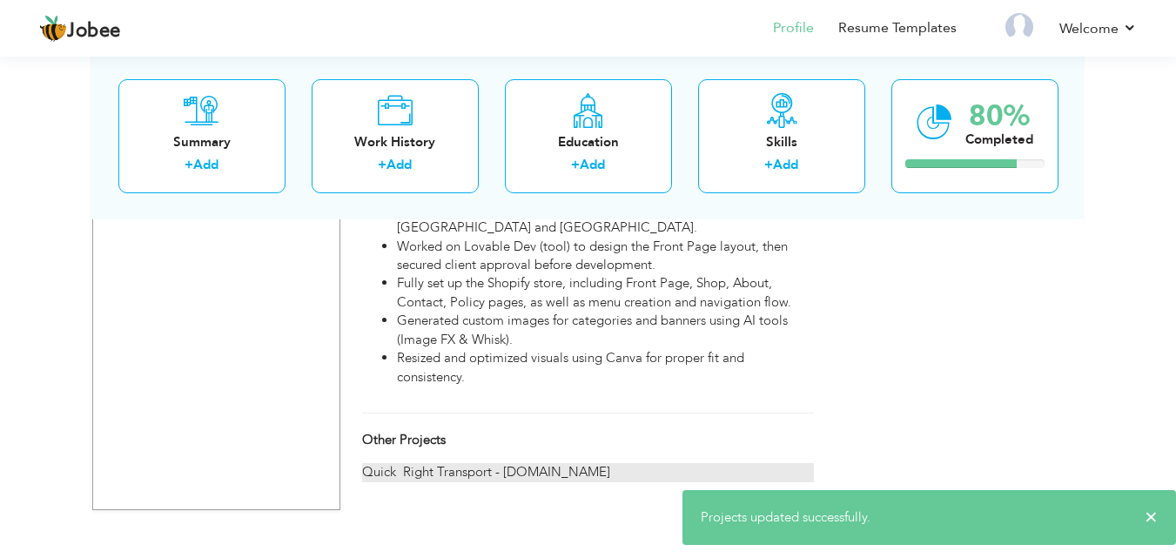
click at [590, 473] on div "Quick Right Transport - [DOMAIN_NAME]" at bounding box center [587, 472] width 451 height 18
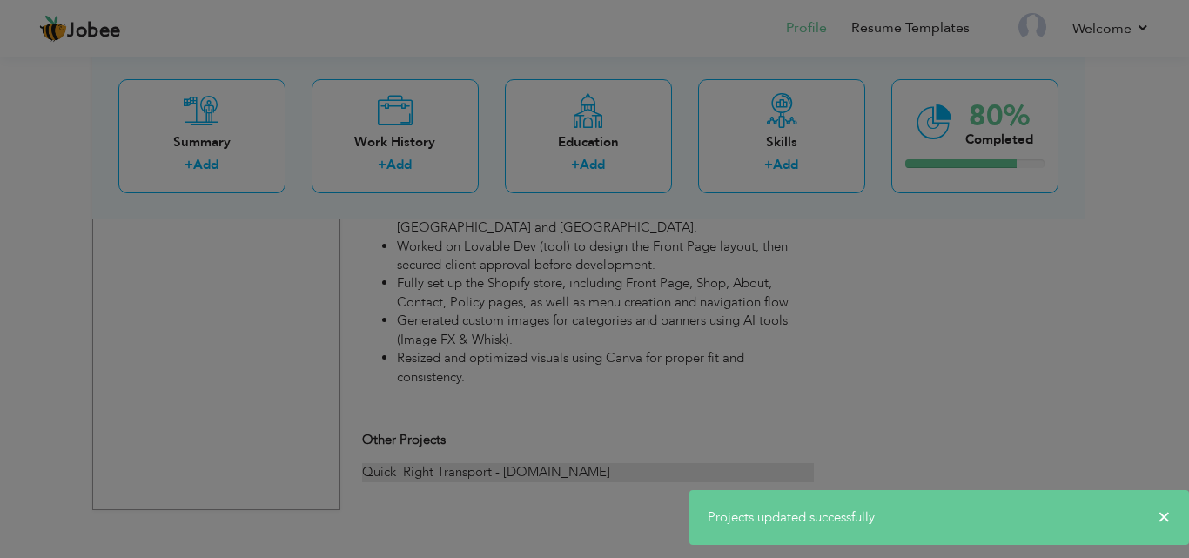
scroll to position [0, 0]
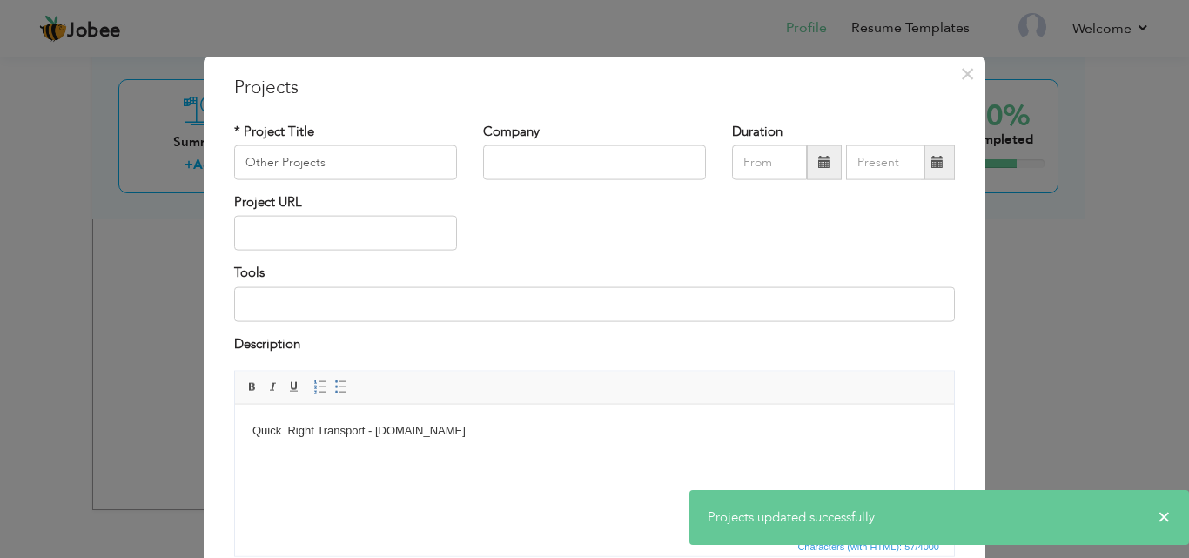
click at [465, 428] on body "Quick Right Transport - [DOMAIN_NAME]" at bounding box center [594, 430] width 684 height 18
click at [503, 432] on body "Quick Right Transport - [DOMAIN_NAME]" at bounding box center [594, 430] width 684 height 18
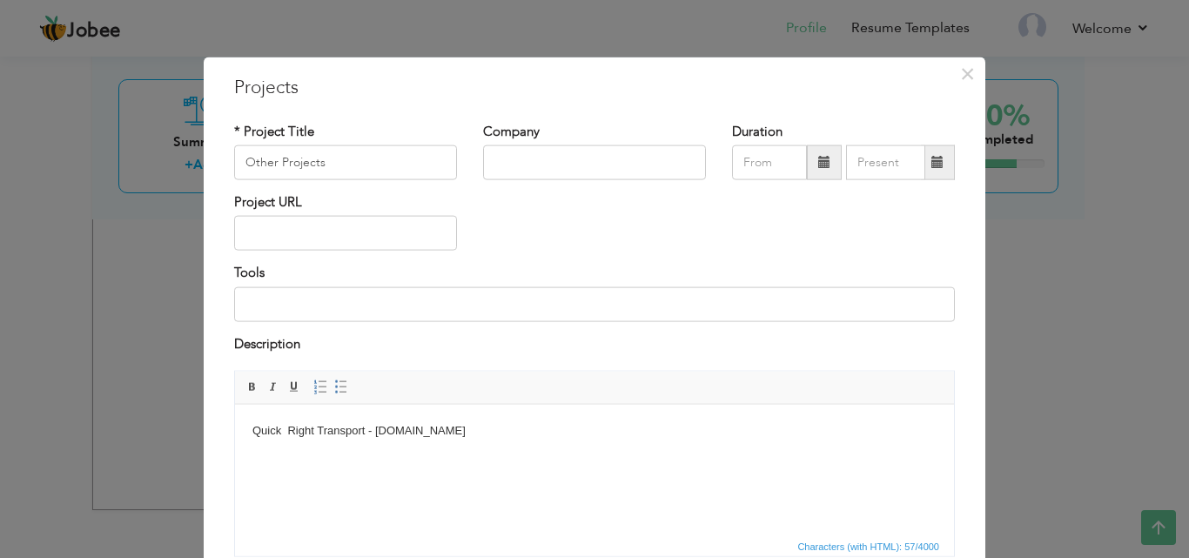
drag, startPoint x: 530, startPoint y: 433, endPoint x: 377, endPoint y: 436, distance: 153.2
click at [377, 436] on body "Quick Right Transport - [DOMAIN_NAME]" at bounding box center [594, 430] width 684 height 18
click at [399, 457] on html "Quick Right Transport - [DOMAIN_NAME]" at bounding box center [594, 430] width 719 height 53
click at [287, 429] on body "Quick Right Transport - [DOMAIN_NAME]" at bounding box center [594, 430] width 684 height 18
drag, startPoint x: 527, startPoint y: 432, endPoint x: 373, endPoint y: 441, distance: 154.3
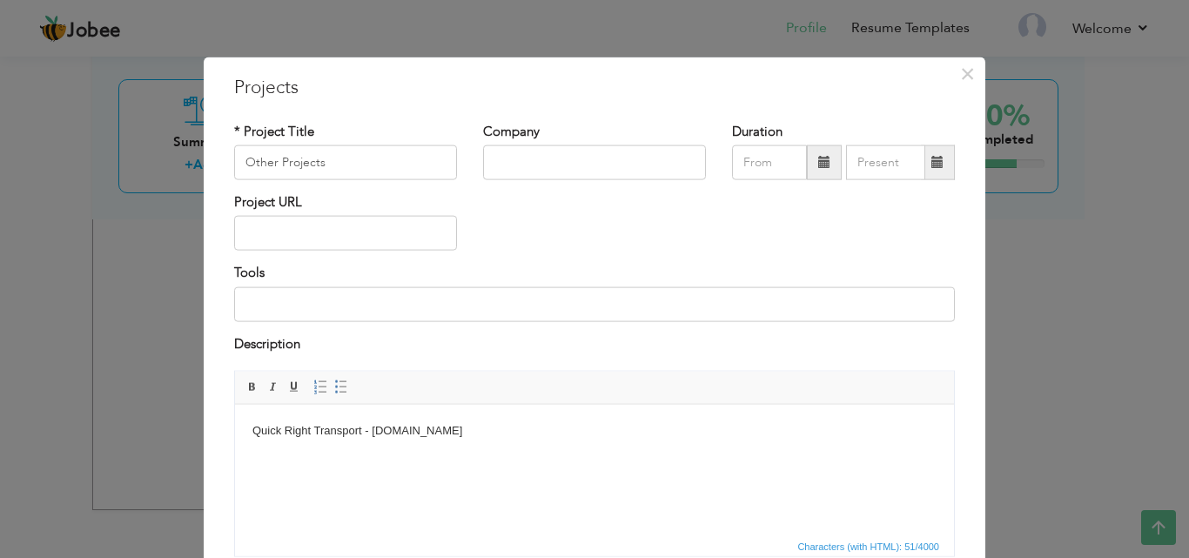
click at [373, 441] on html "Quick Right Transport - [DOMAIN_NAME]" at bounding box center [594, 430] width 719 height 53
copy body "[DOMAIN_NAME]"
click at [533, 432] on body "Quick Right Transport - [DOMAIN_NAME]" at bounding box center [594, 430] width 684 height 18
drag, startPoint x: 531, startPoint y: 432, endPoint x: 374, endPoint y: 437, distance: 156.7
click at [374, 437] on body "Quick Right Transport - [DOMAIN_NAME]" at bounding box center [594, 430] width 684 height 18
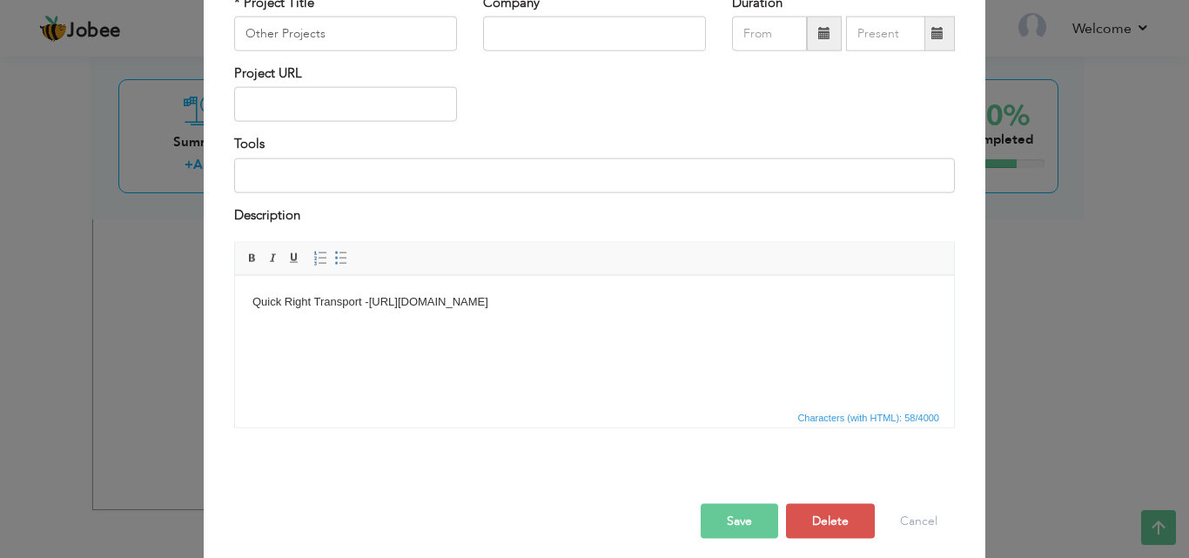
scroll to position [140, 0]
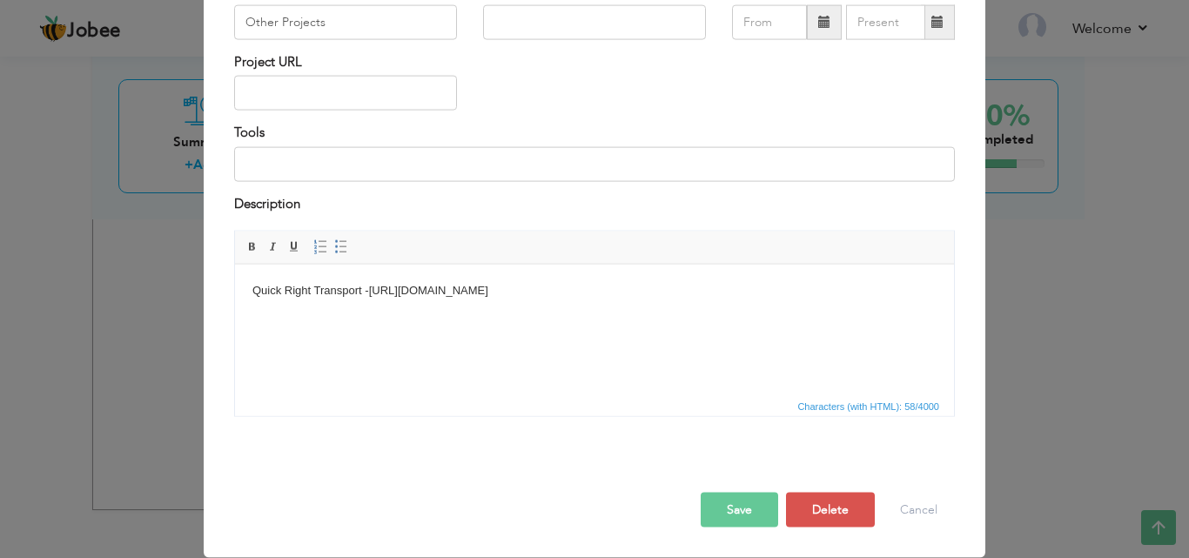
click at [388, 286] on body "Quick Right Transport - [URL][DOMAIN_NAME]" at bounding box center [594, 290] width 684 height 18
click at [713, 508] on button "Save" at bounding box center [739, 510] width 77 height 35
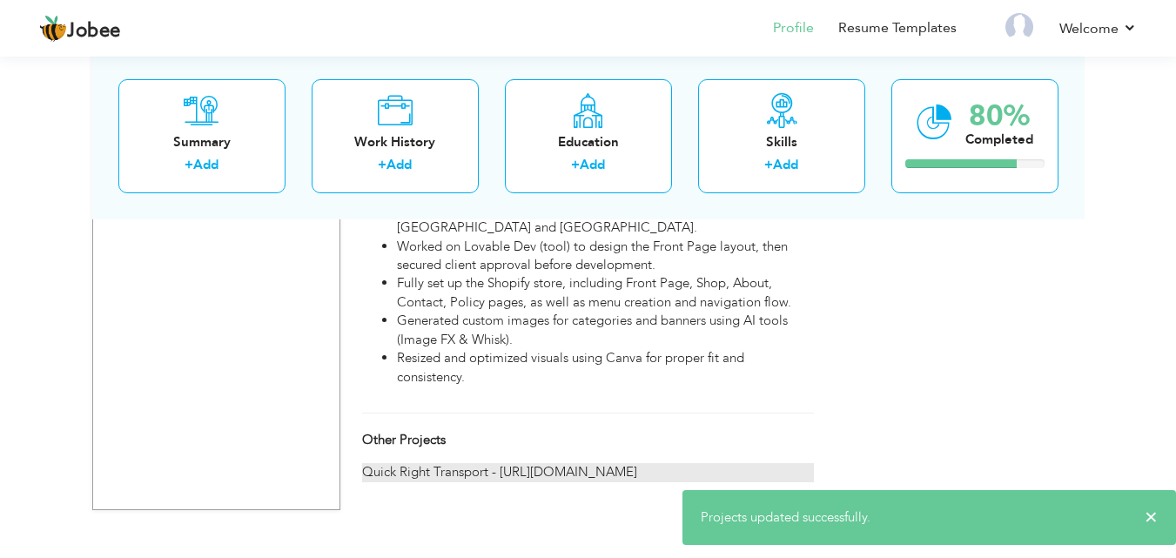
click at [570, 466] on div "Quick Right Transport - [URL][DOMAIN_NAME]" at bounding box center [587, 472] width 451 height 18
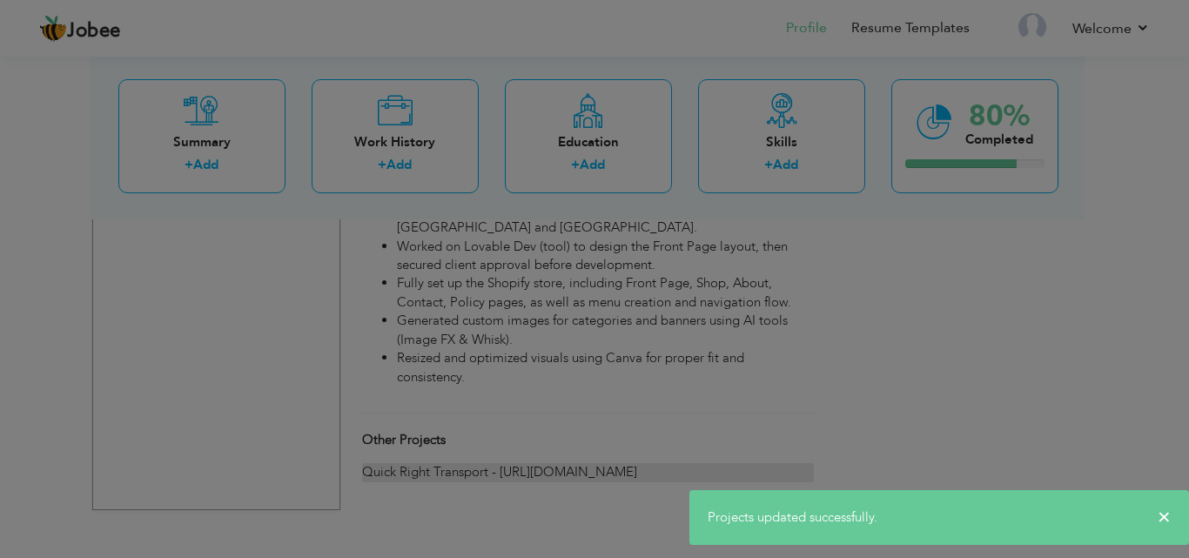
scroll to position [0, 0]
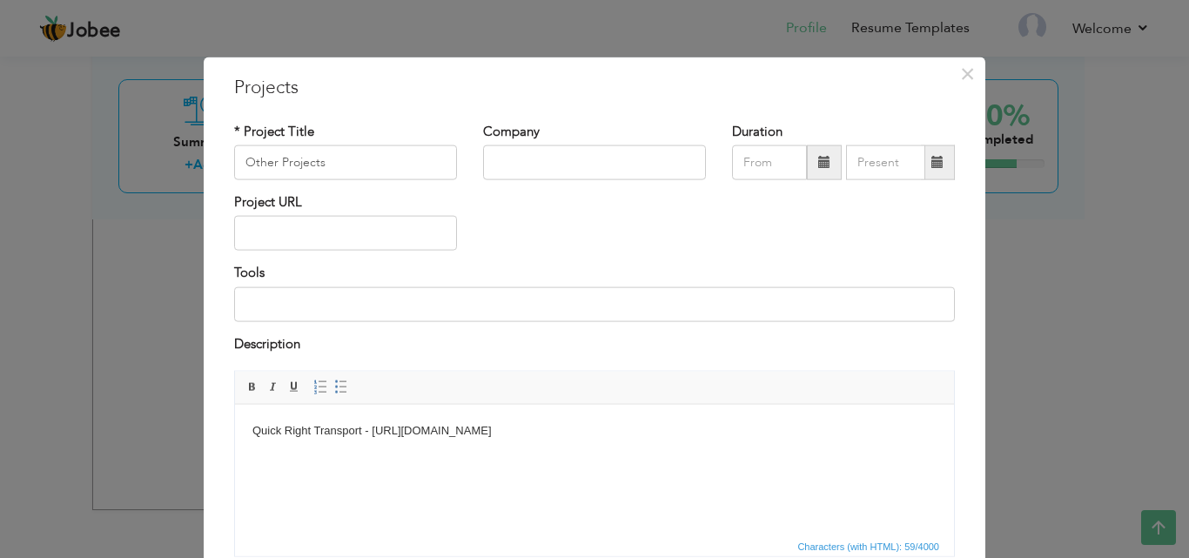
drag, startPoint x: 589, startPoint y: 431, endPoint x: 361, endPoint y: 431, distance: 228.0
click at [361, 431] on body "Quick Right Transport - [URL][DOMAIN_NAME]" at bounding box center [594, 430] width 684 height 18
click at [505, 451] on body "Quick Right Transport - [URL][DOMAIN_NAME] KeepShippin Inc - [URL][DOMAIN_NAME]…" at bounding box center [594, 448] width 684 height 54
click at [568, 427] on body "Quick Right Transport - [URL][DOMAIN_NAME] KeepShippin Inc - [URL][DOMAIN_NAME]" at bounding box center [594, 448] width 684 height 54
click at [512, 450] on body "Quick Right Transport - [URL][DOMAIN_NAME] KeepShippin Inc - [URL][DOMAIN_NAME]" at bounding box center [594, 448] width 684 height 54
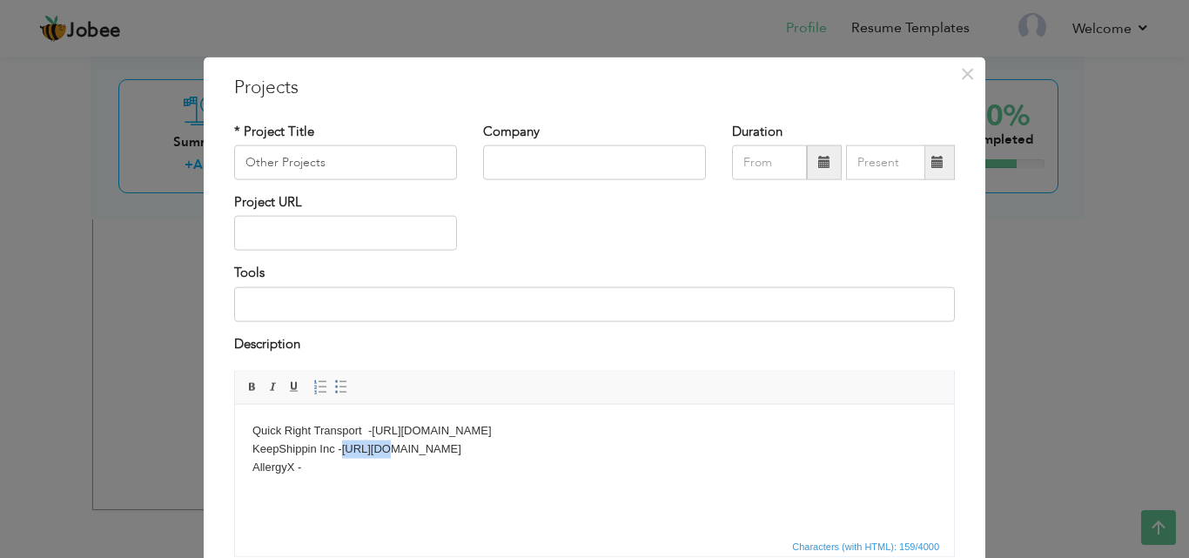
drag, startPoint x: 377, startPoint y: 448, endPoint x: 346, endPoint y: 450, distance: 30.5
click at [346, 450] on body "Quick Right Transport - [URL][DOMAIN_NAME] KeepShippin Inc - [URL][DOMAIN_NAME]…" at bounding box center [594, 457] width 684 height 72
copy body "https://"
click at [348, 473] on body "Quick Right Transport - [URL][DOMAIN_NAME] KeepShippin Inc - [URL][DOMAIN_NAME]…" at bounding box center [594, 457] width 684 height 72
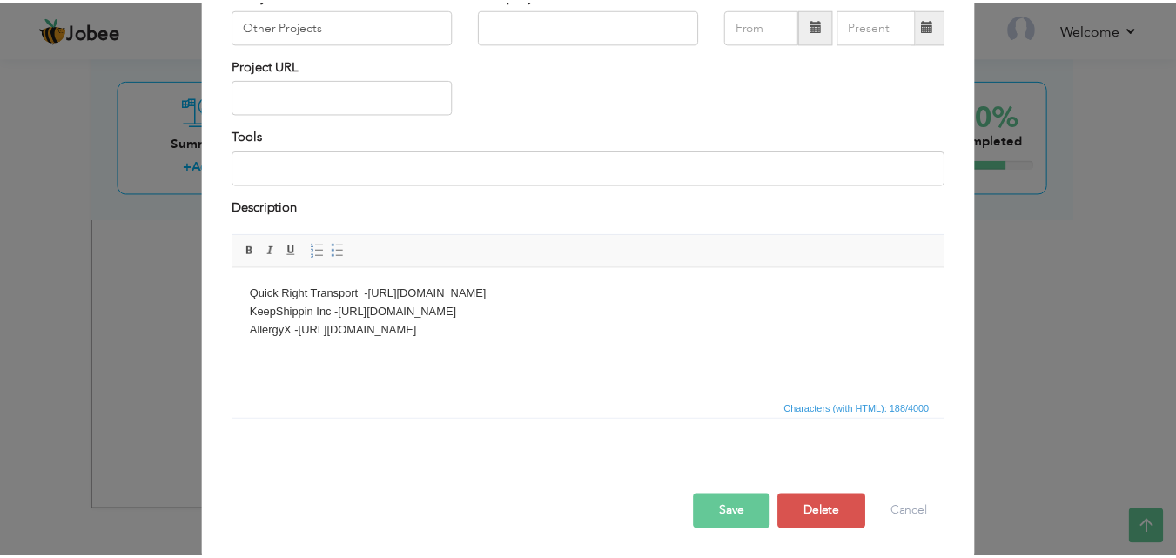
scroll to position [140, 0]
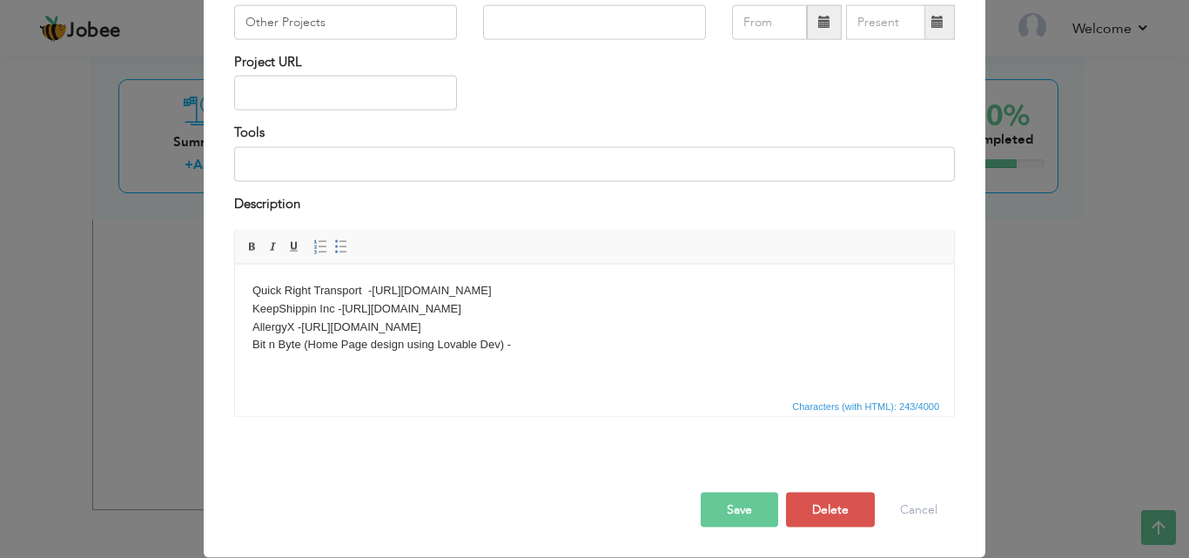
click at [734, 513] on button "Save" at bounding box center [739, 510] width 77 height 35
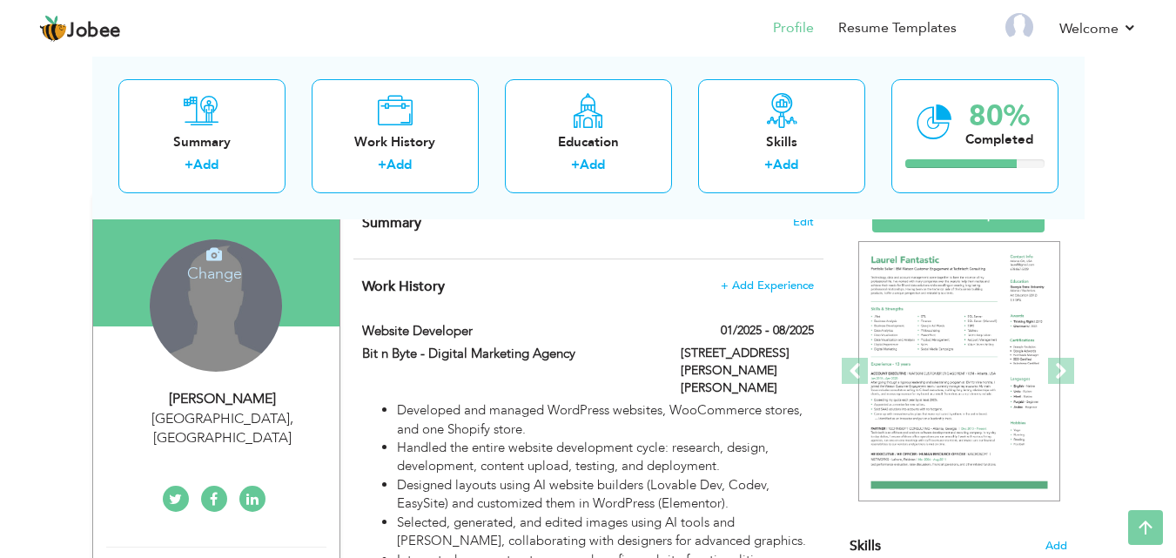
scroll to position [23, 0]
